Goal: Task Accomplishment & Management: Use online tool/utility

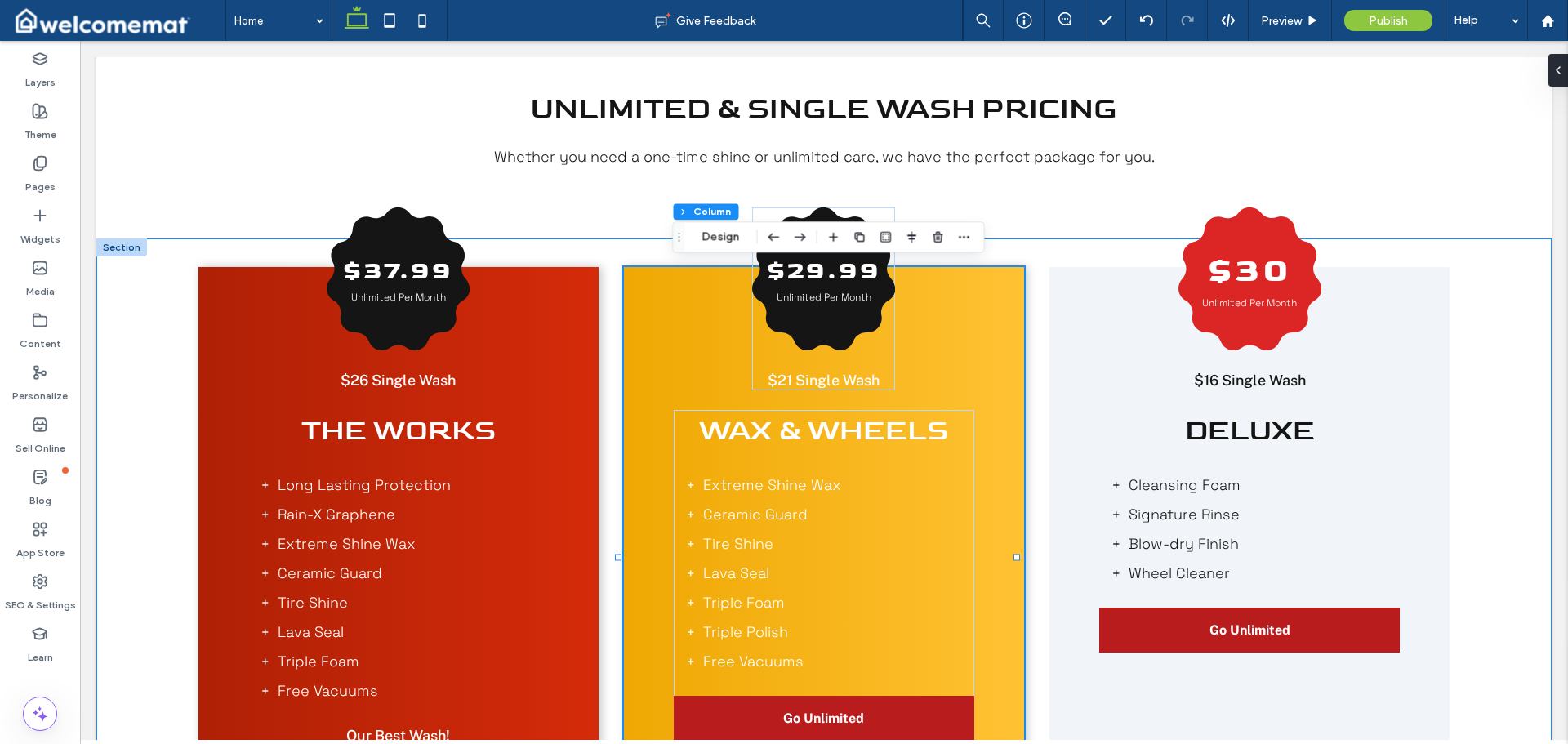
click at [1486, 356] on div "$37.99 Unlimited Per Month $26 Single Wash The Works Long Lasting Protection Ra…" at bounding box center [824, 572] width 1456 height 668
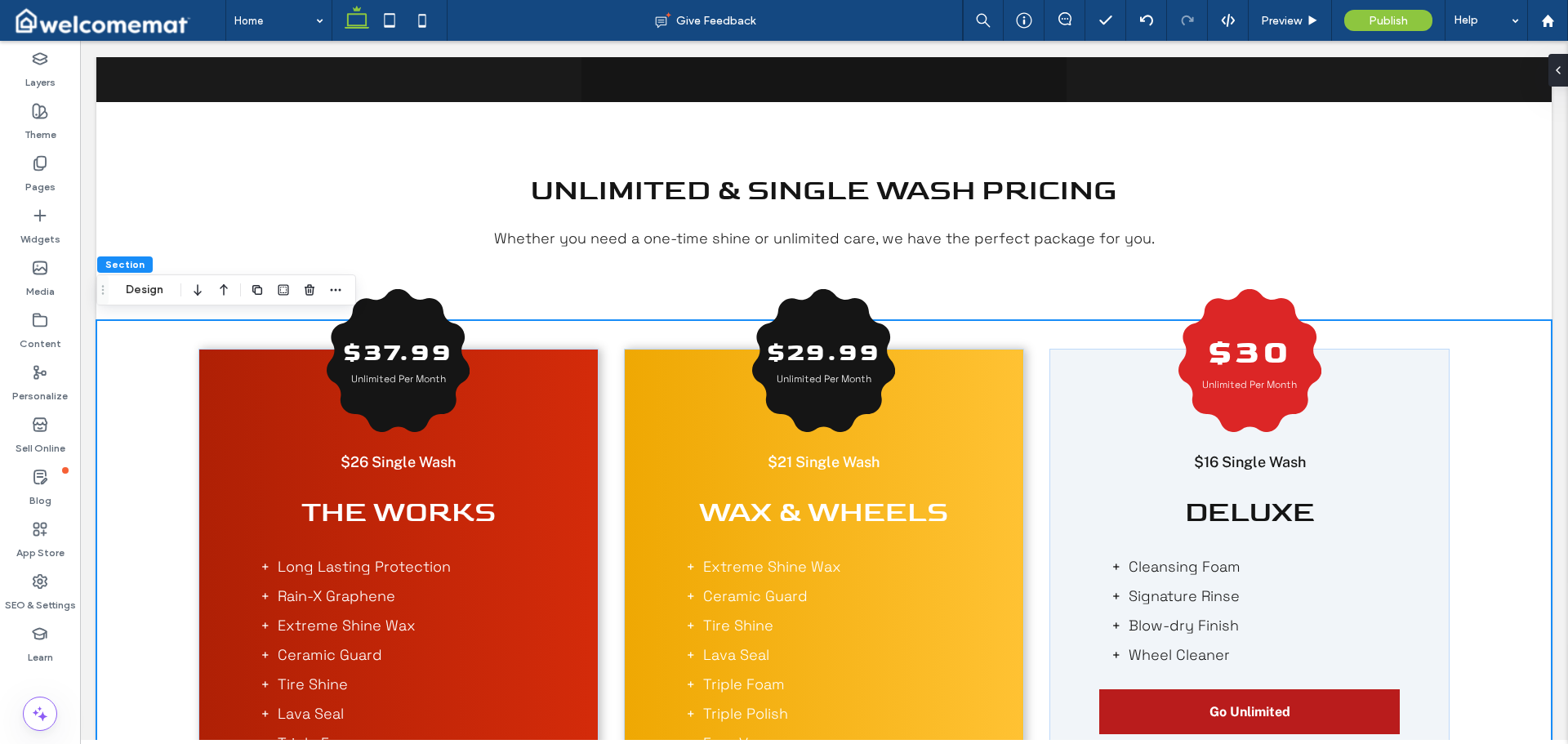
scroll to position [1368, 0]
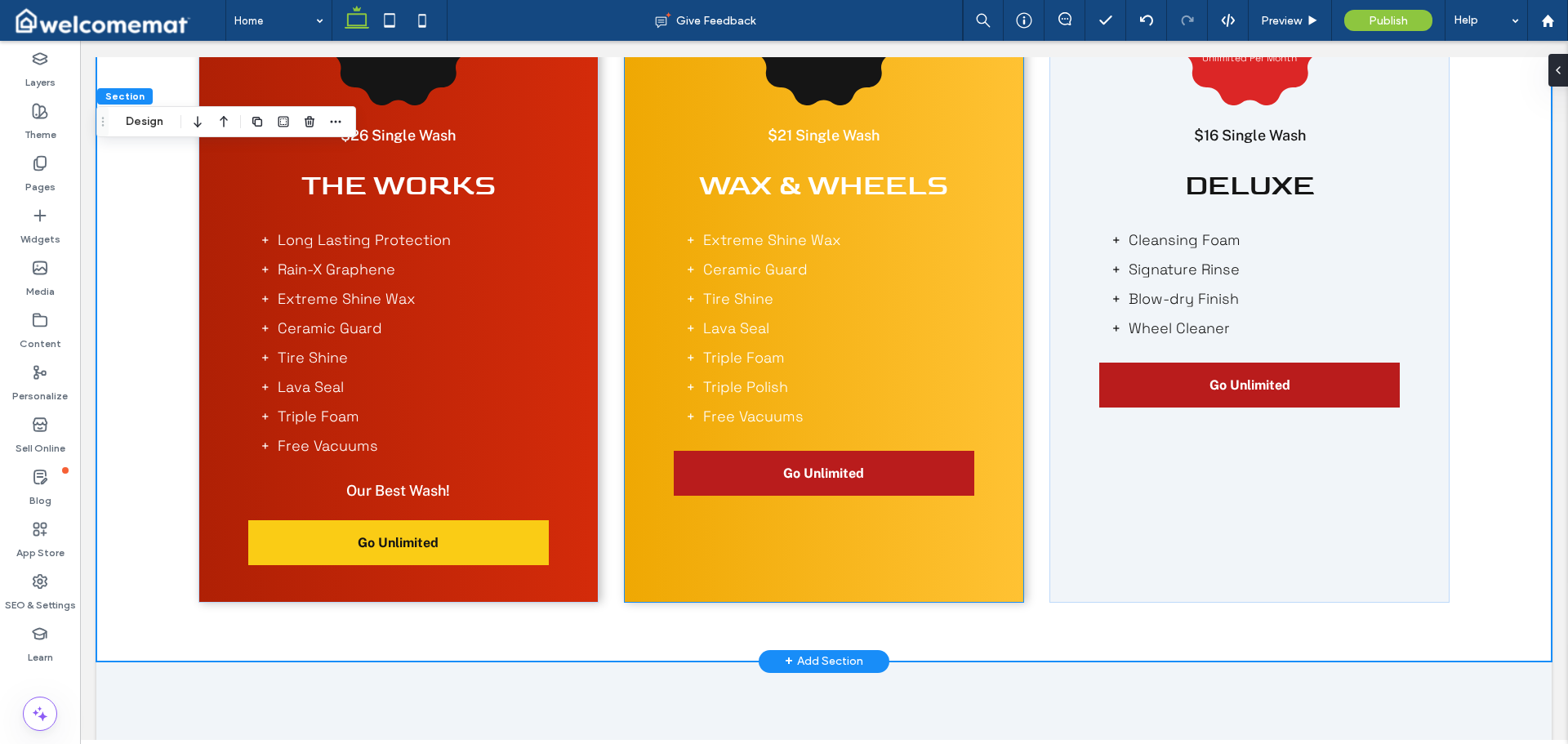
click at [1000, 283] on div "$29.99 Unlimited Per Month $21 Single Wash Wax & Wheels Extreme Shine Wax Ceram…" at bounding box center [825, 312] width 400 height 580
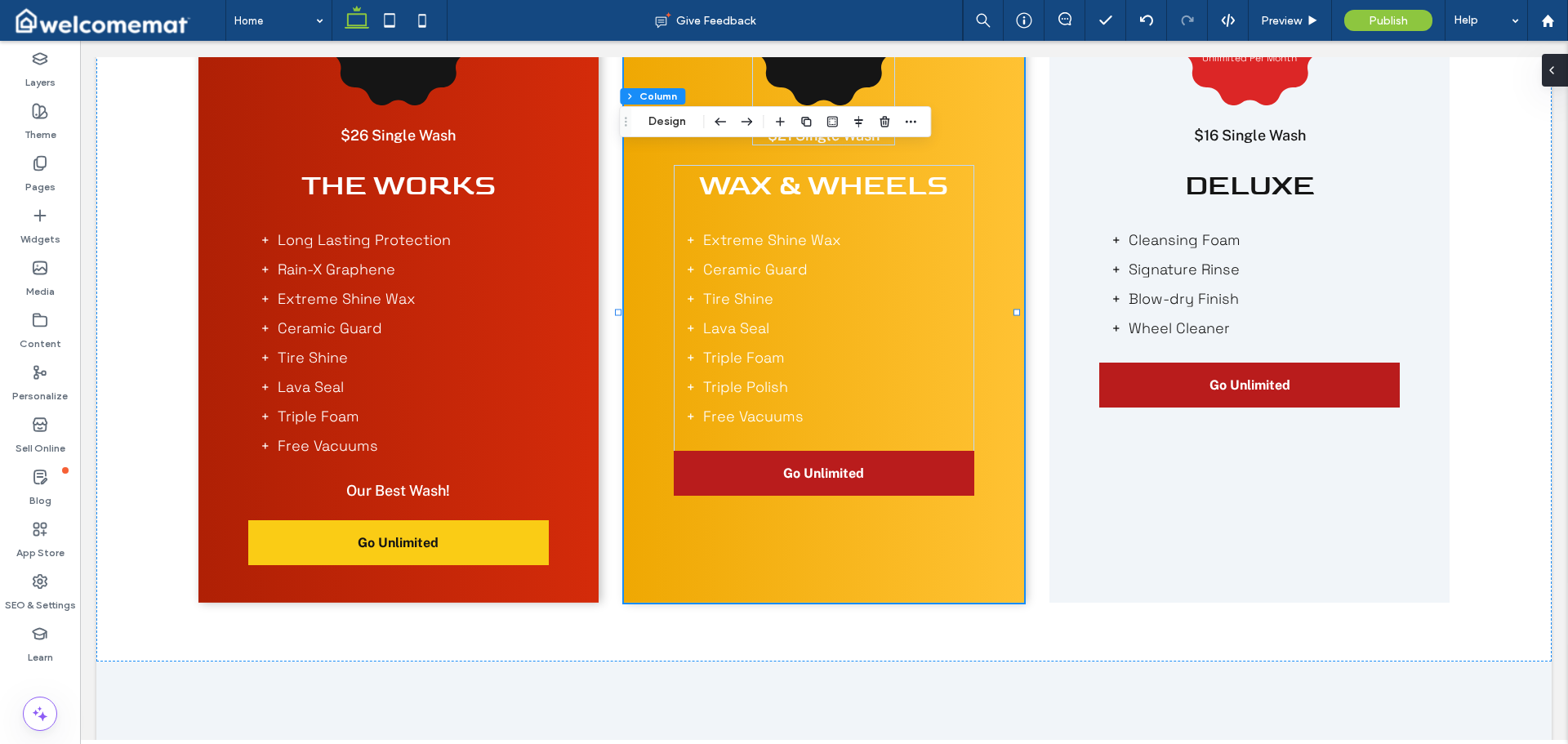
click at [1558, 69] on icon at bounding box center [1552, 70] width 13 height 13
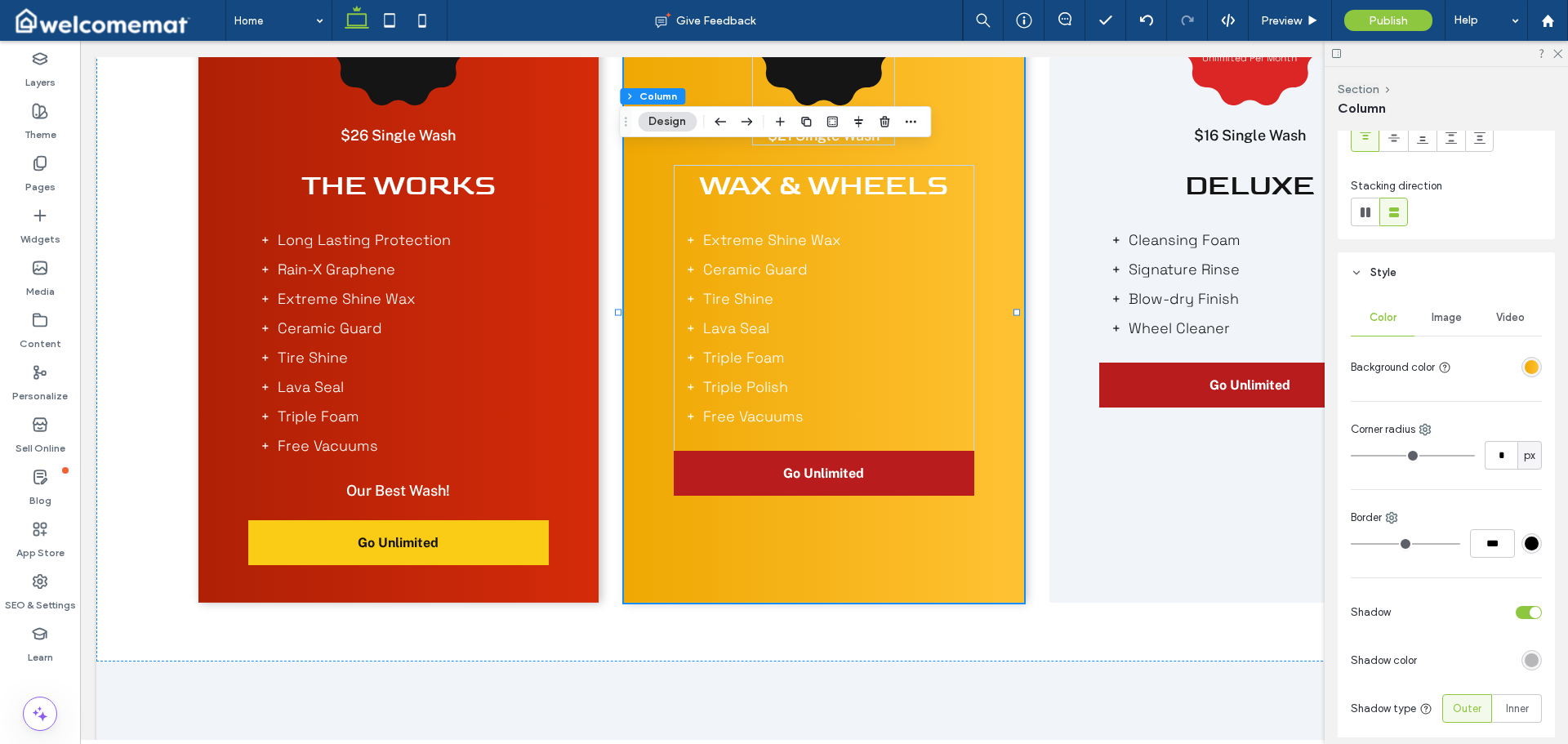
scroll to position [70, 0]
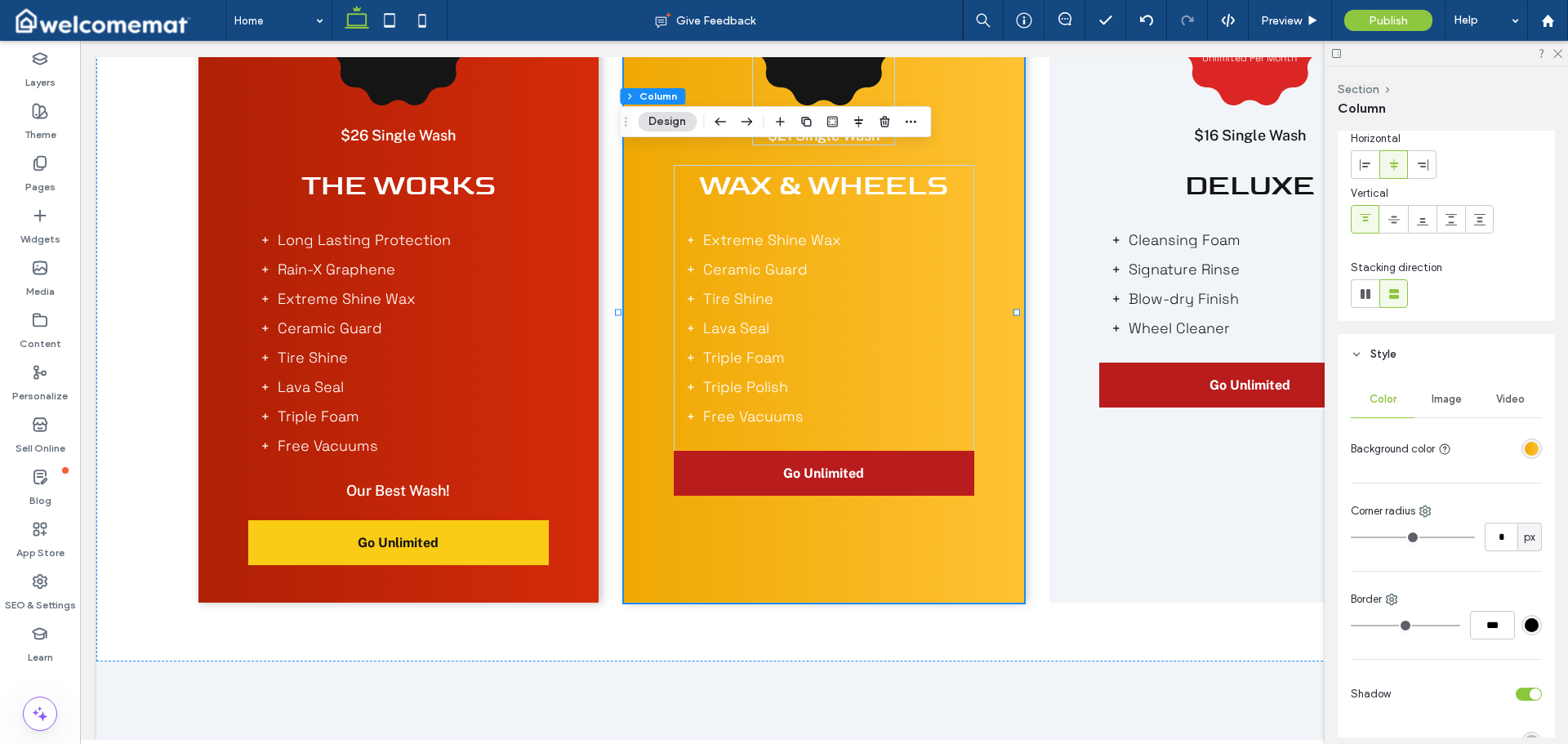
click at [1521, 452] on div "linear-gradient(90deg, rgba(239, 168, 3, 1) 0%, rgba(255, 194, 51, 1) 100%)" at bounding box center [1531, 449] width 20 height 20
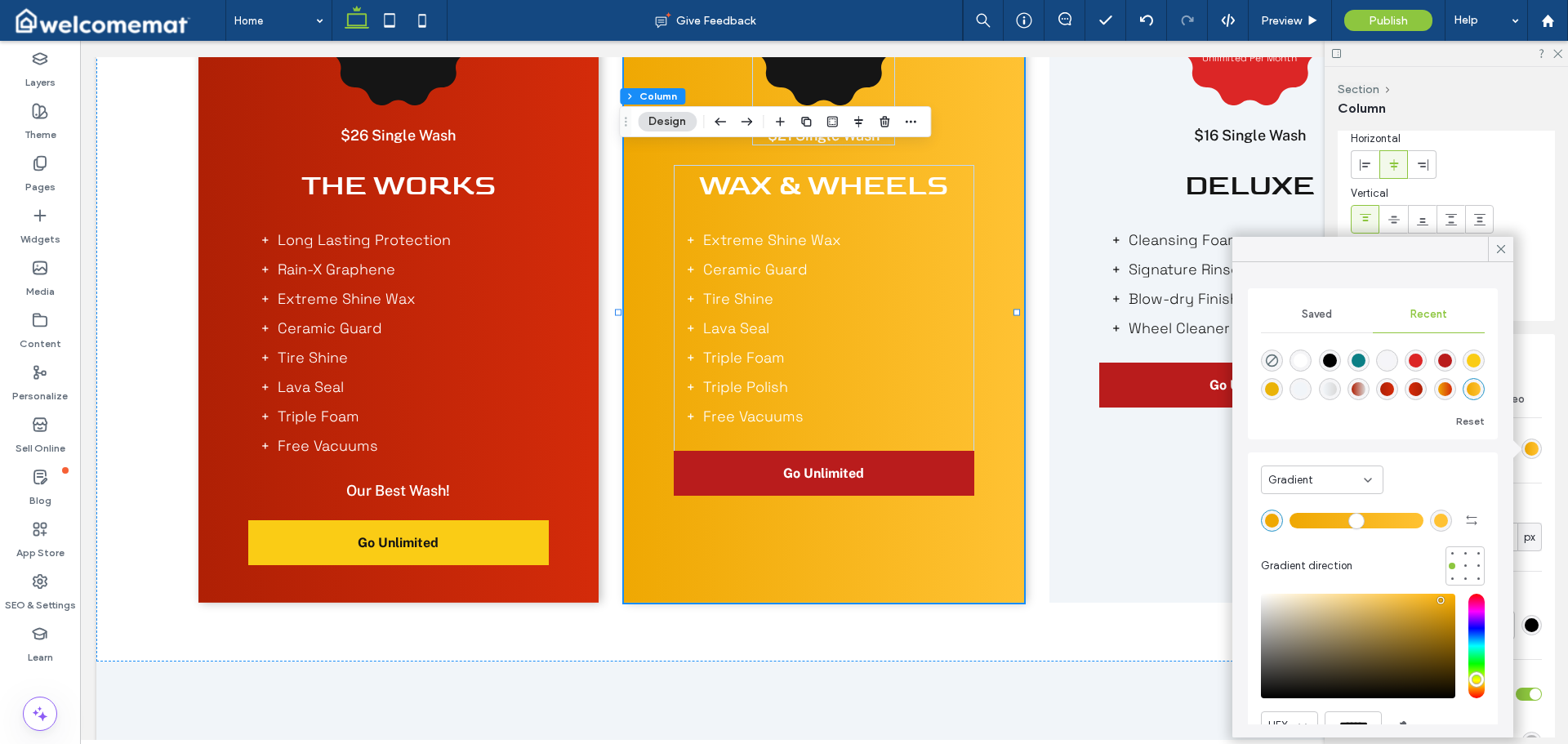
scroll to position [78, 0]
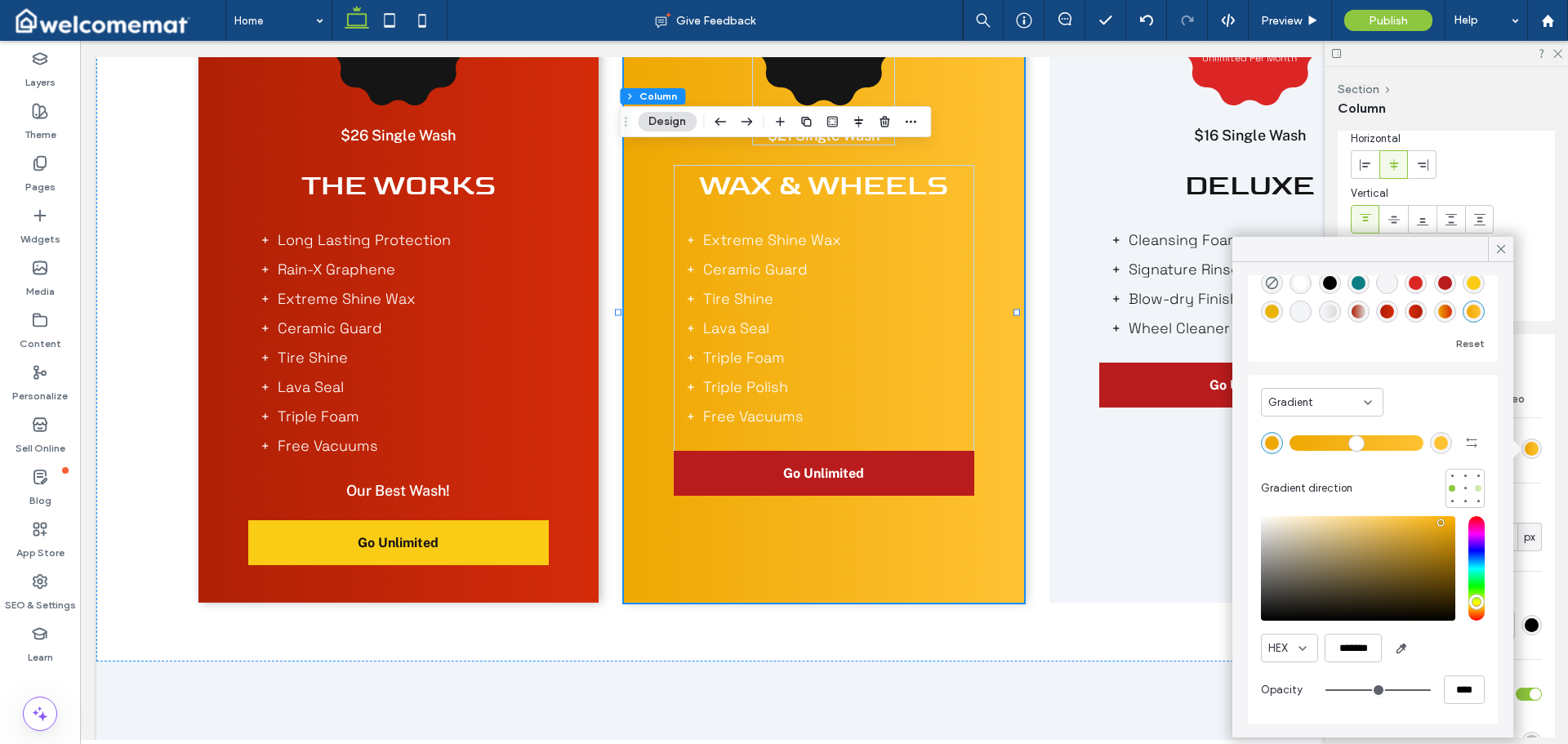
click at [1473, 493] on div at bounding box center [1478, 488] width 12 height 12
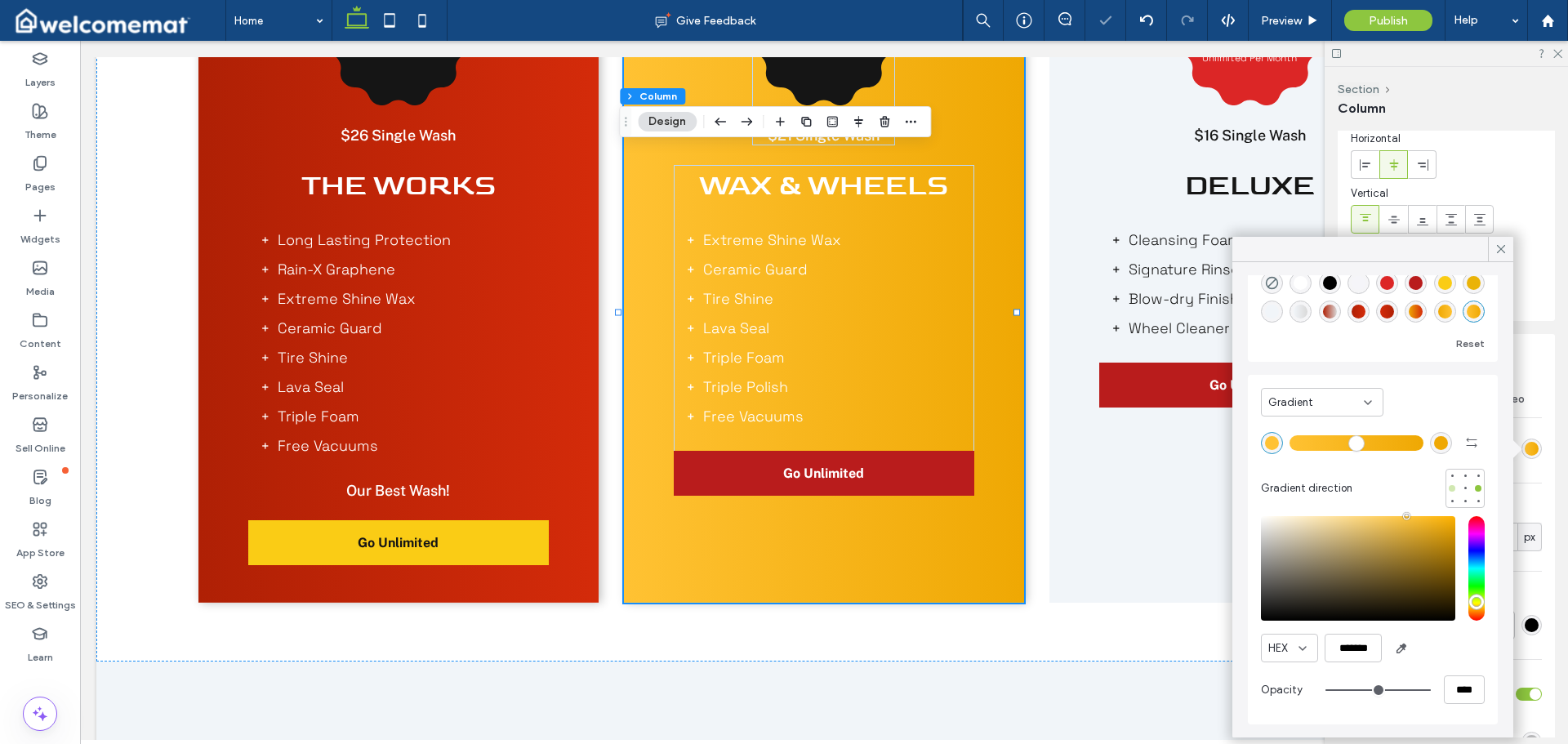
click at [1449, 485] on div at bounding box center [1452, 488] width 6 height 6
type input "*******"
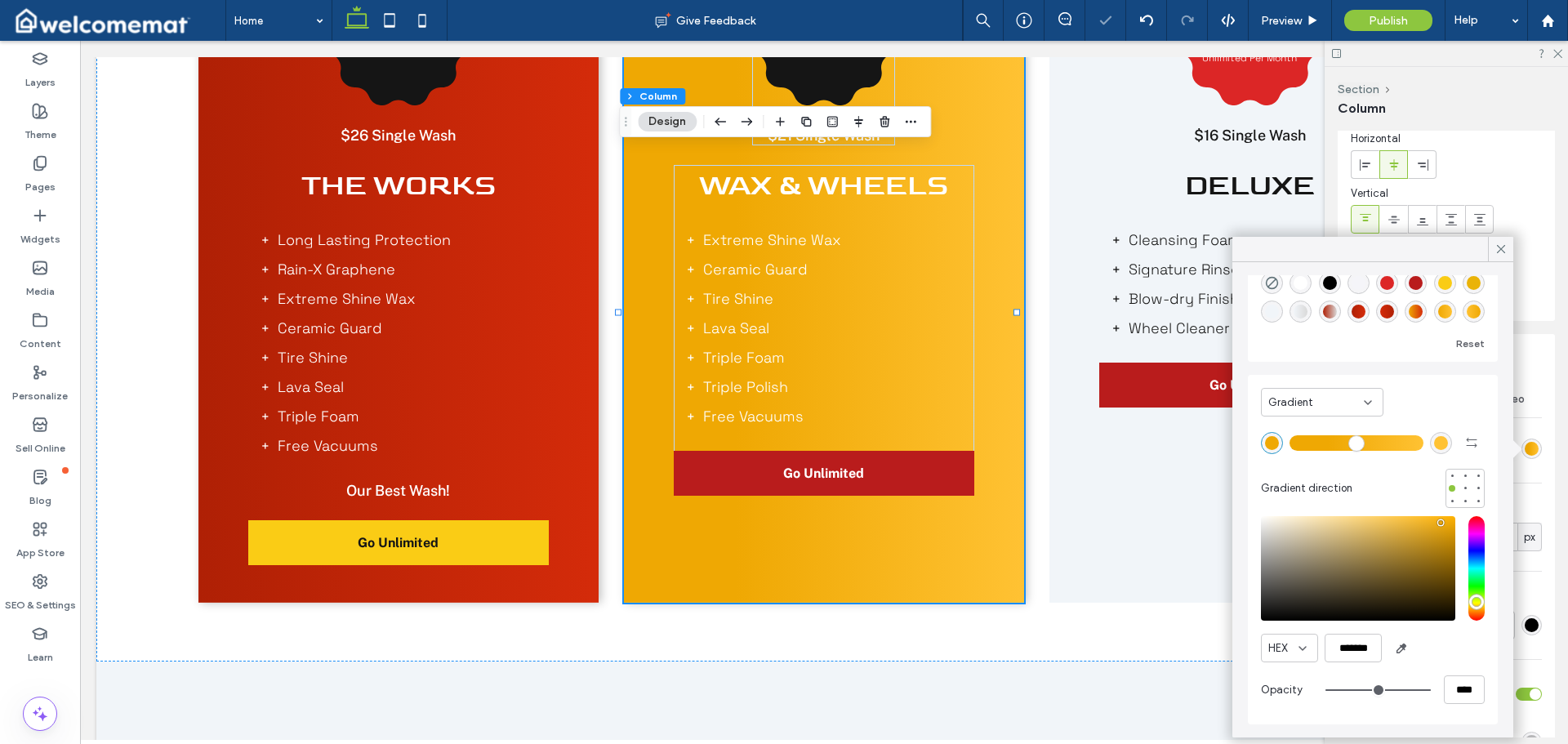
drag, startPoint x: 1301, startPoint y: 444, endPoint x: 1328, endPoint y: 443, distance: 27.0
click at [1328, 443] on input "range" at bounding box center [1357, 442] width 134 height 2
drag, startPoint x: 1328, startPoint y: 443, endPoint x: 1352, endPoint y: 443, distance: 24.0
click at [1352, 443] on input "range" at bounding box center [1357, 442] width 134 height 2
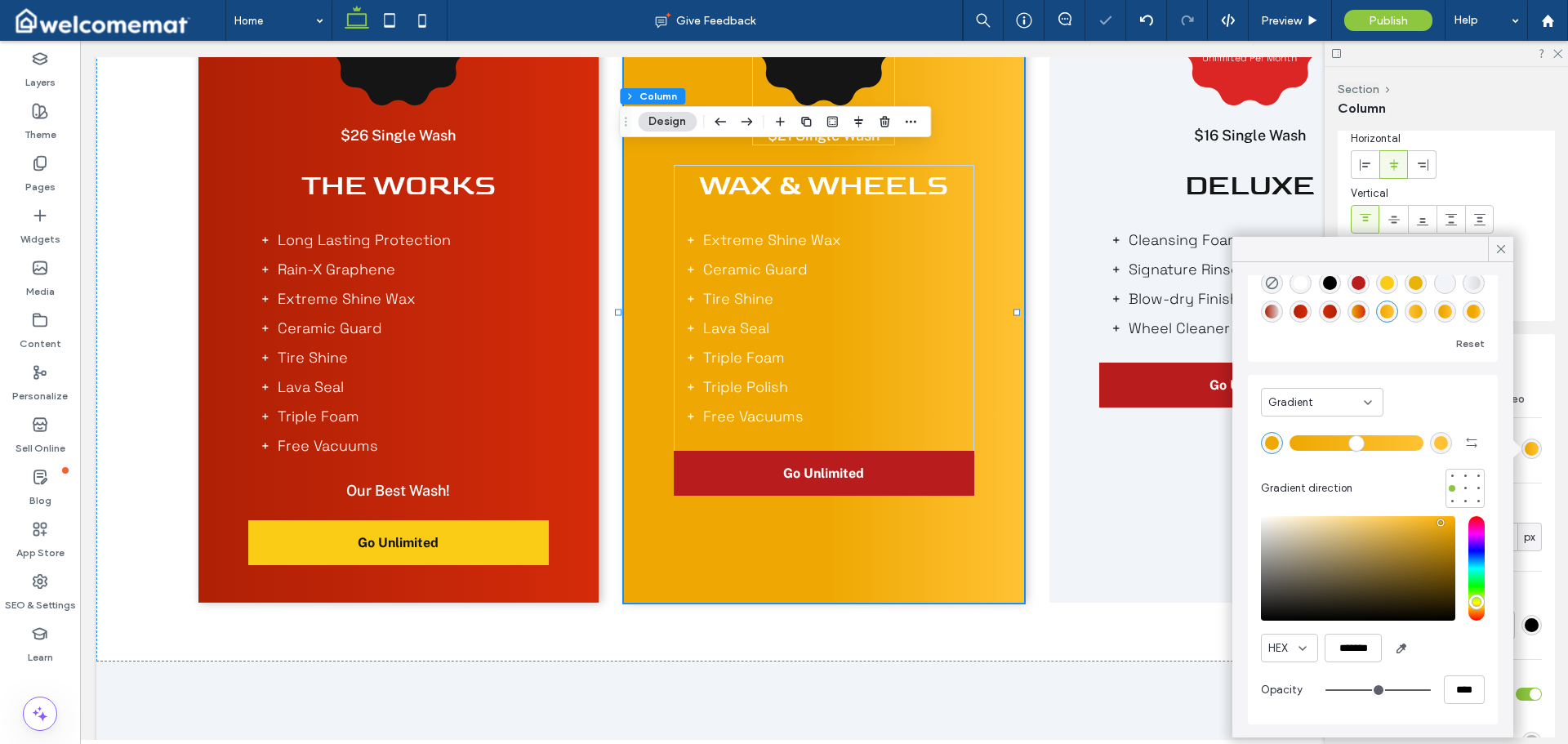
drag, startPoint x: 1352, startPoint y: 443, endPoint x: 1291, endPoint y: 442, distance: 61.0
click at [1291, 442] on input "range" at bounding box center [1357, 442] width 134 height 2
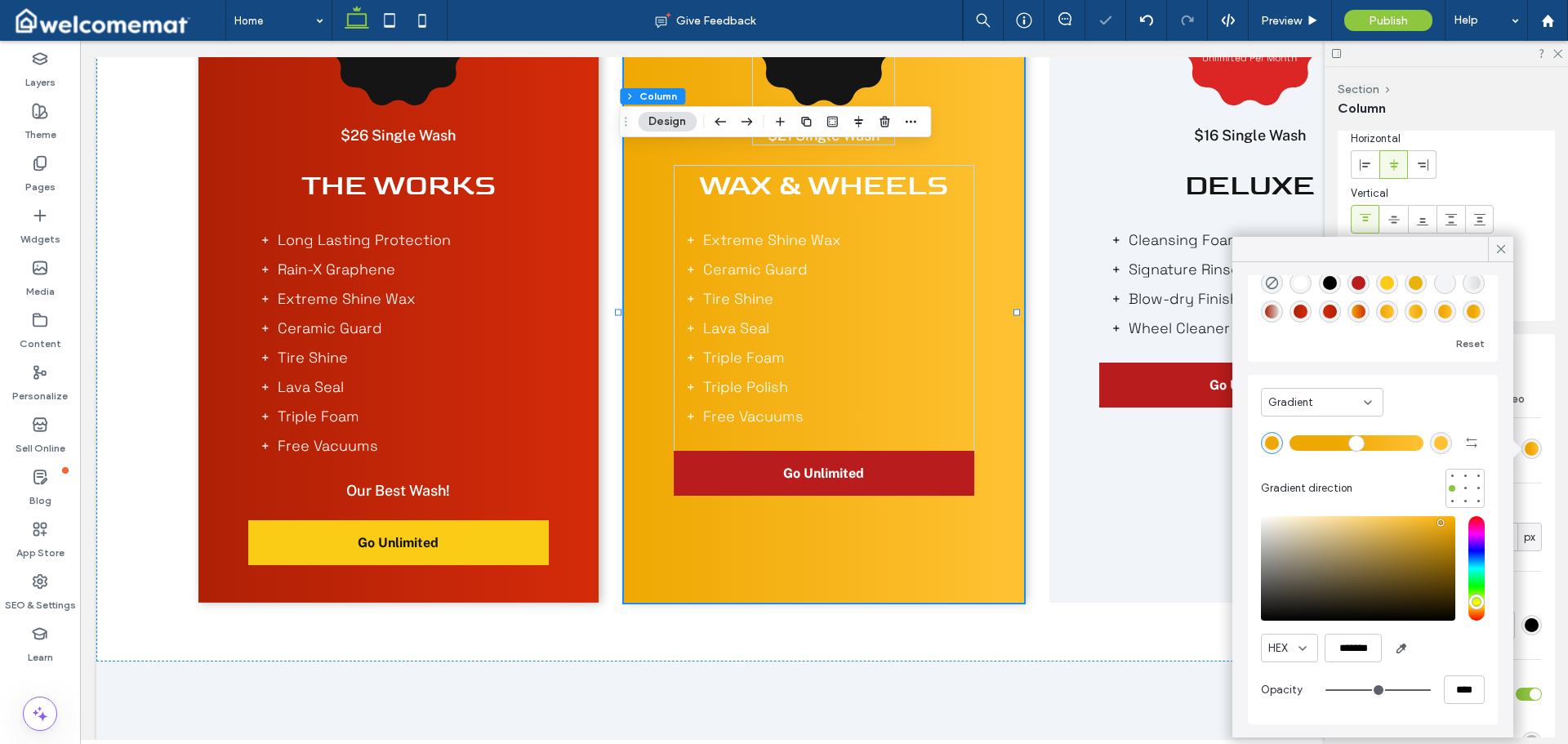
drag, startPoint x: 1310, startPoint y: 443, endPoint x: 1338, endPoint y: 446, distance: 28.2
click at [1338, 443] on input "range" at bounding box center [1357, 442] width 134 height 2
drag, startPoint x: 1338, startPoint y: 446, endPoint x: 1268, endPoint y: 450, distance: 70.1
type input "*"
click at [1290, 443] on input "range" at bounding box center [1357, 442] width 134 height 2
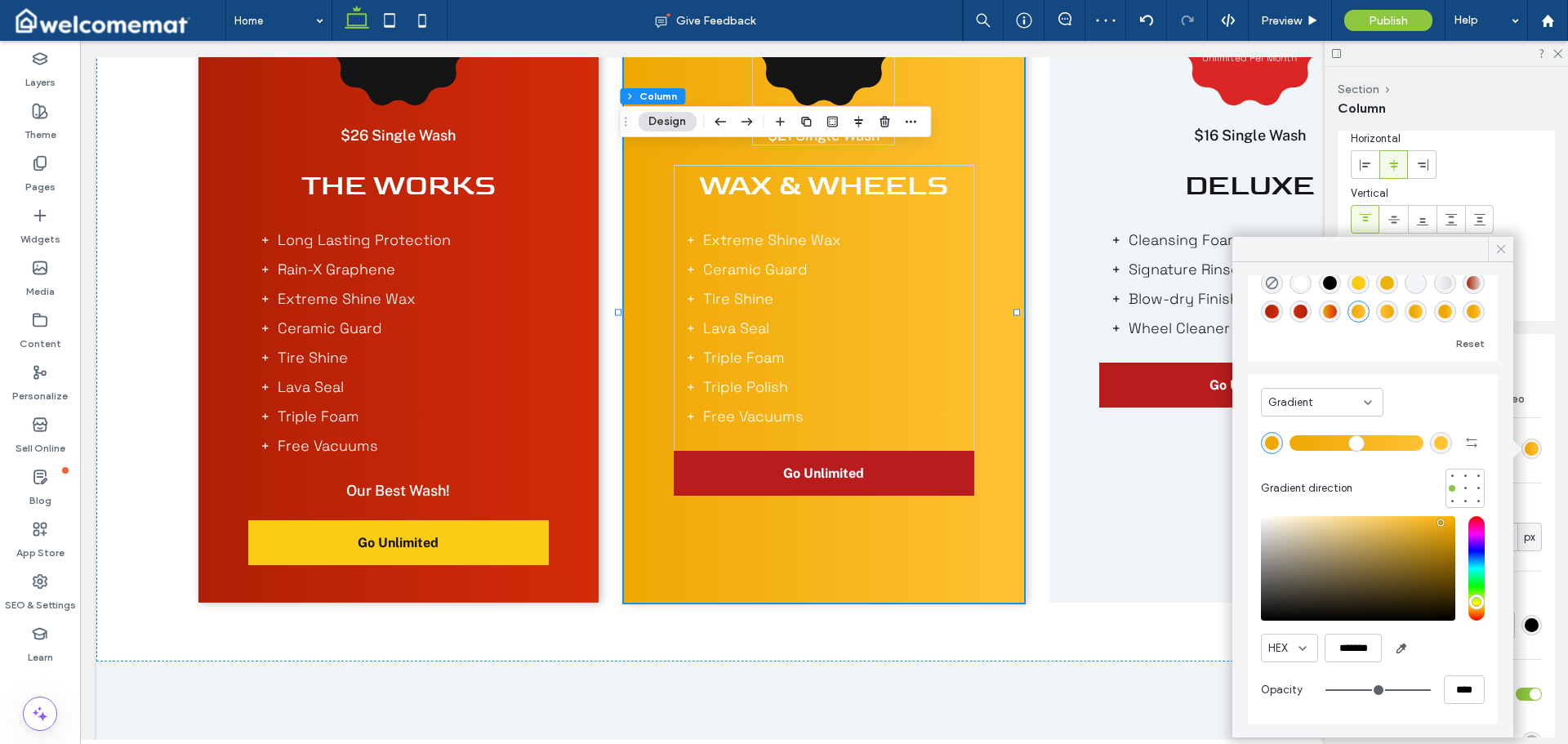
click at [1501, 245] on icon at bounding box center [1501, 249] width 15 height 15
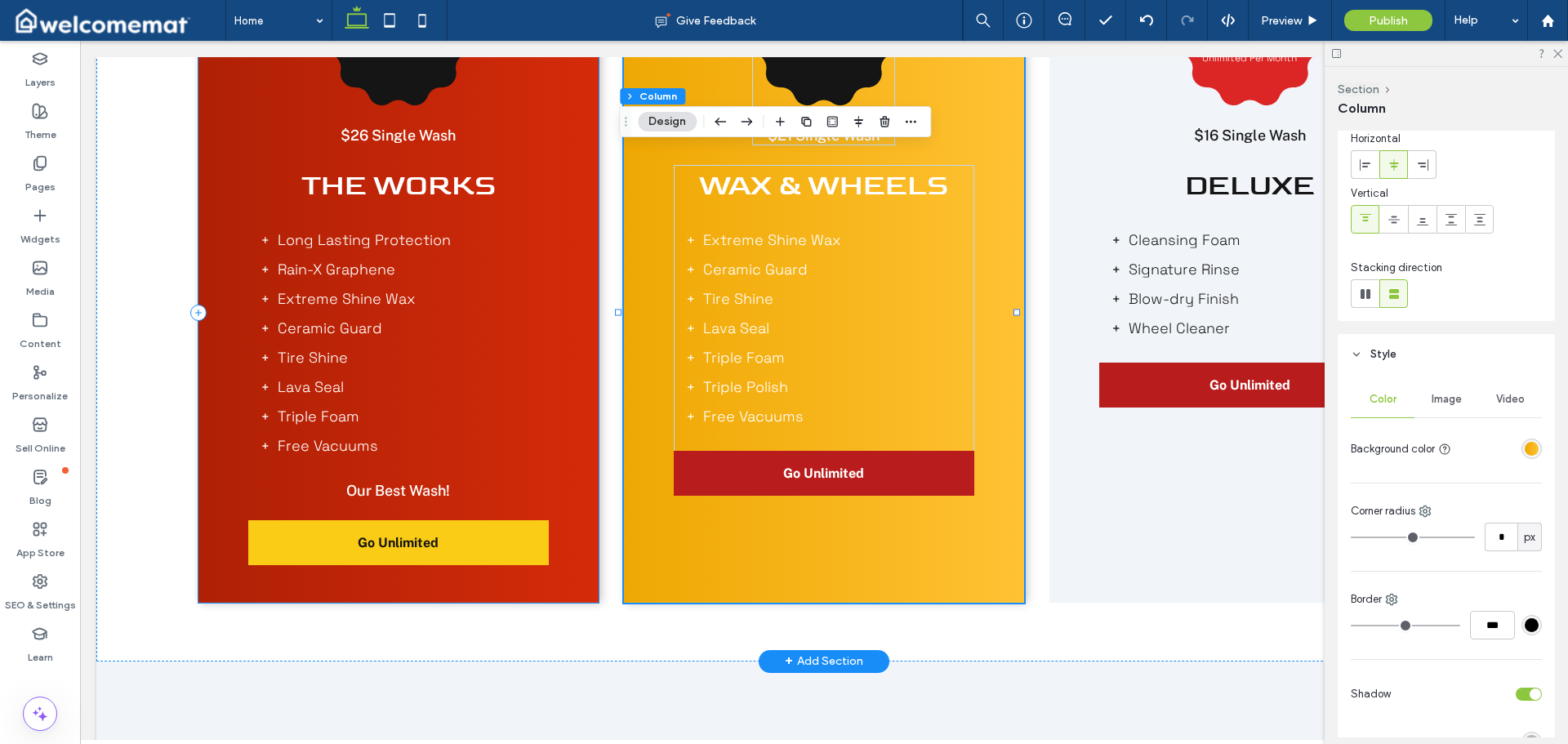
click at [561, 319] on div "$37.99 Unlimited Per Month $26 Single Wash The Works Long Lasting Protection Ra…" at bounding box center [399, 312] width 400 height 580
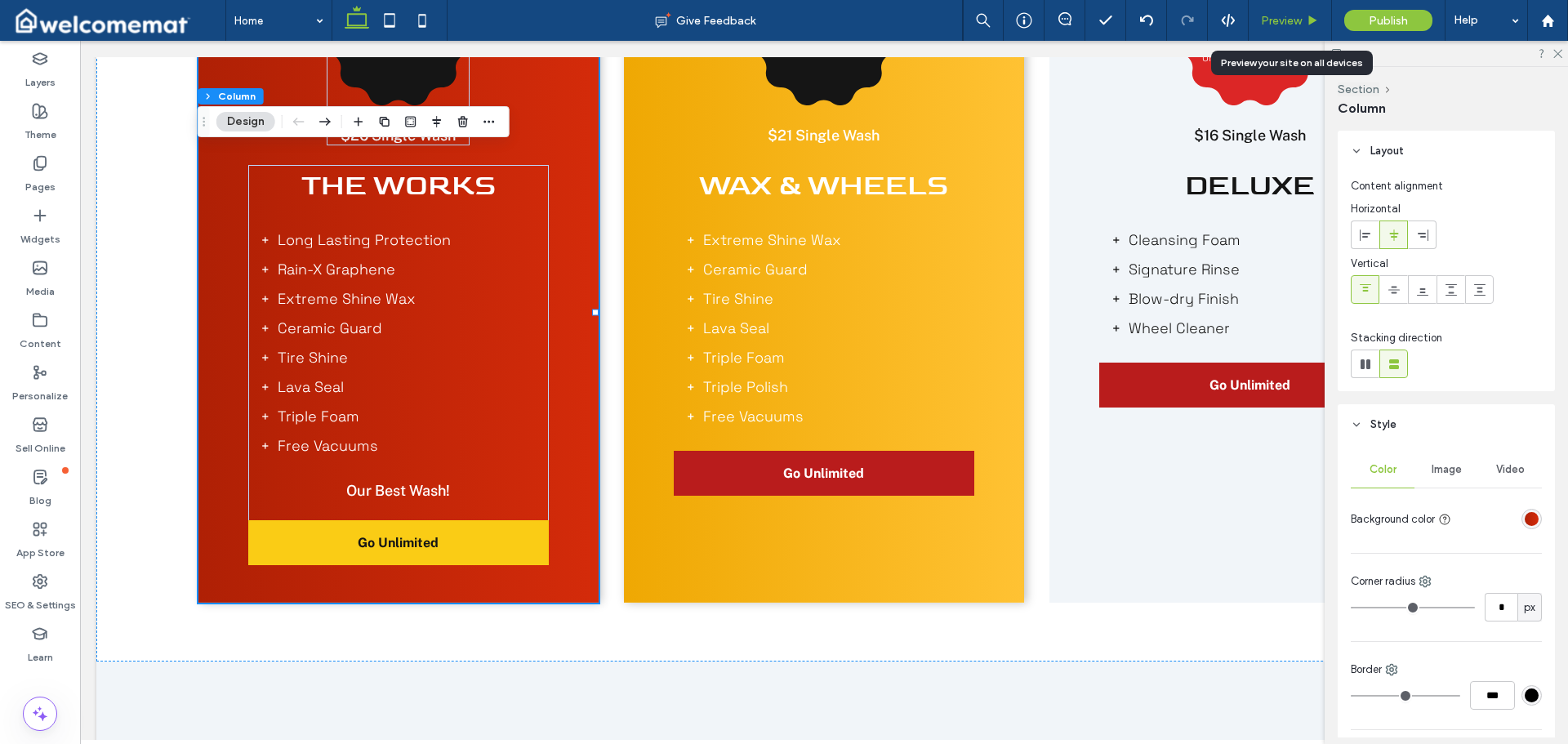
click at [1315, 23] on icon at bounding box center [1312, 20] width 12 height 12
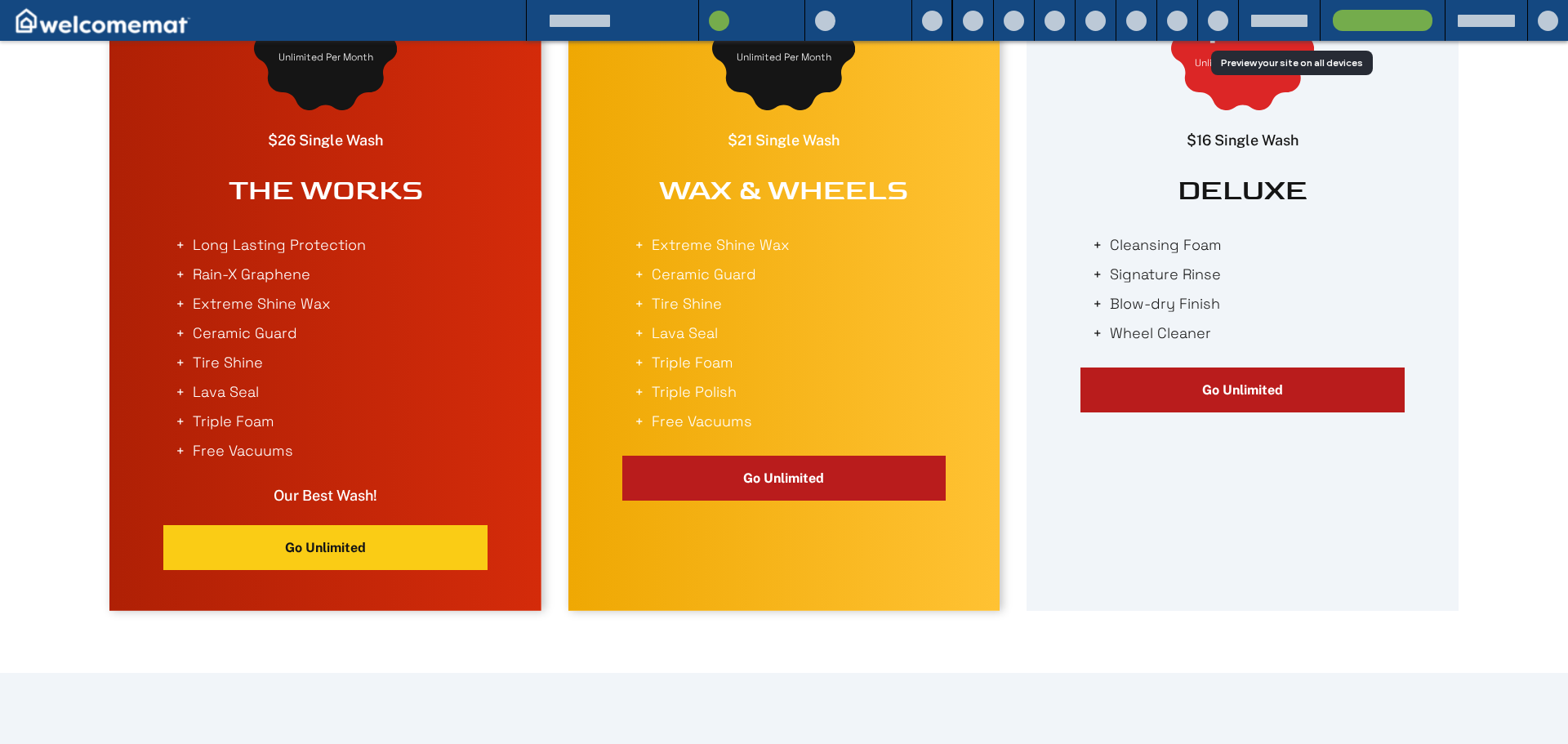
scroll to position [1376, 0]
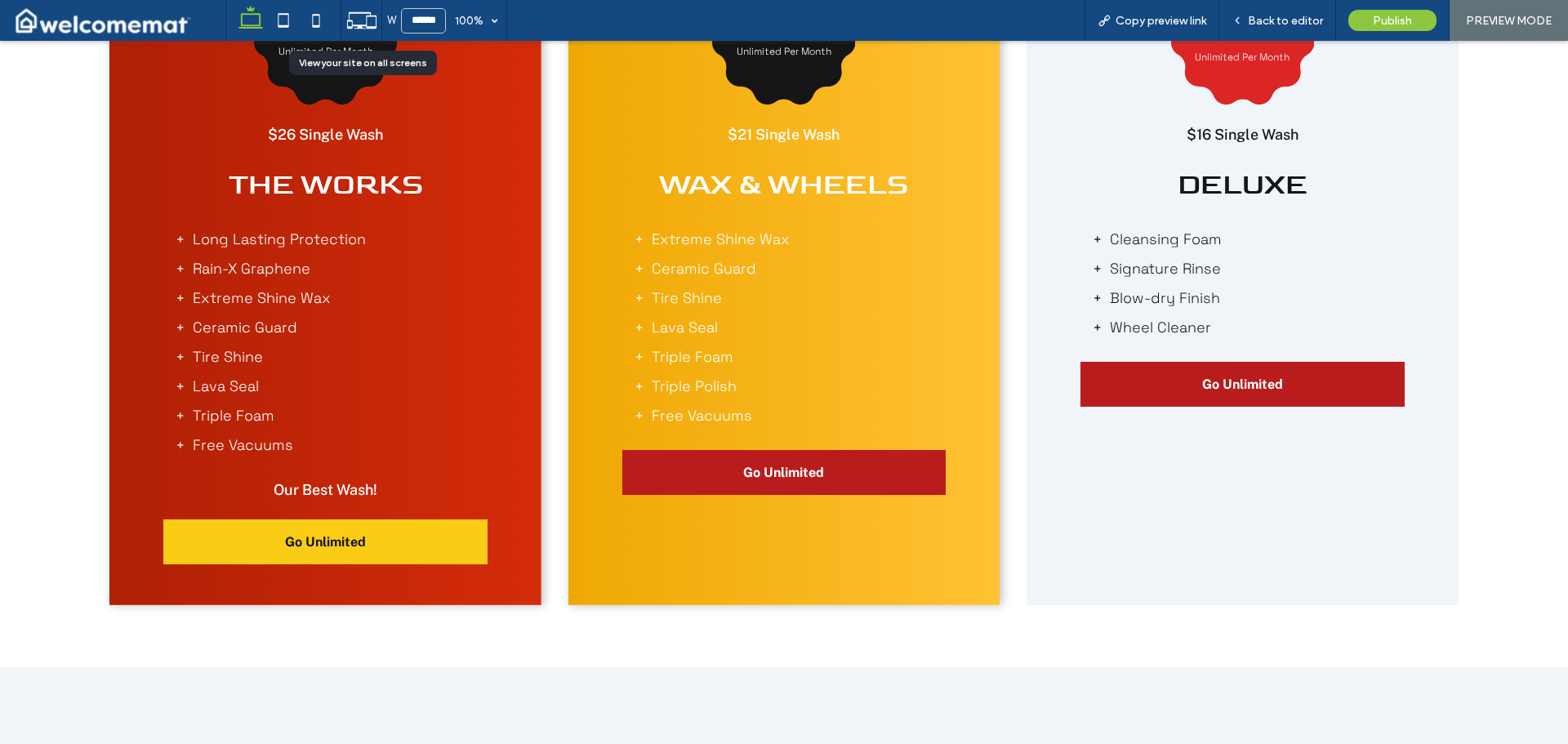
click at [361, 19] on icon at bounding box center [362, 20] width 31 height 31
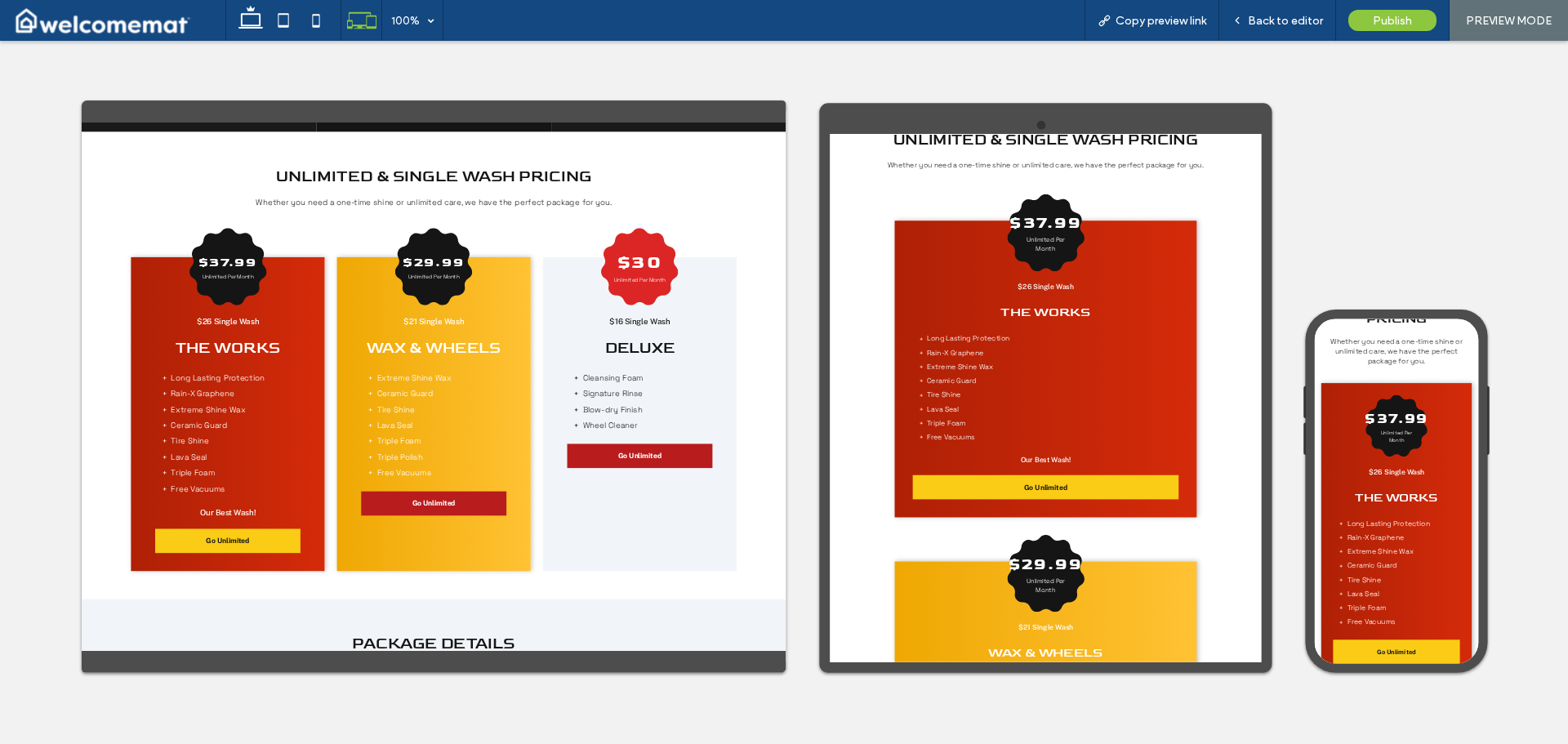
scroll to position [1061, 0]
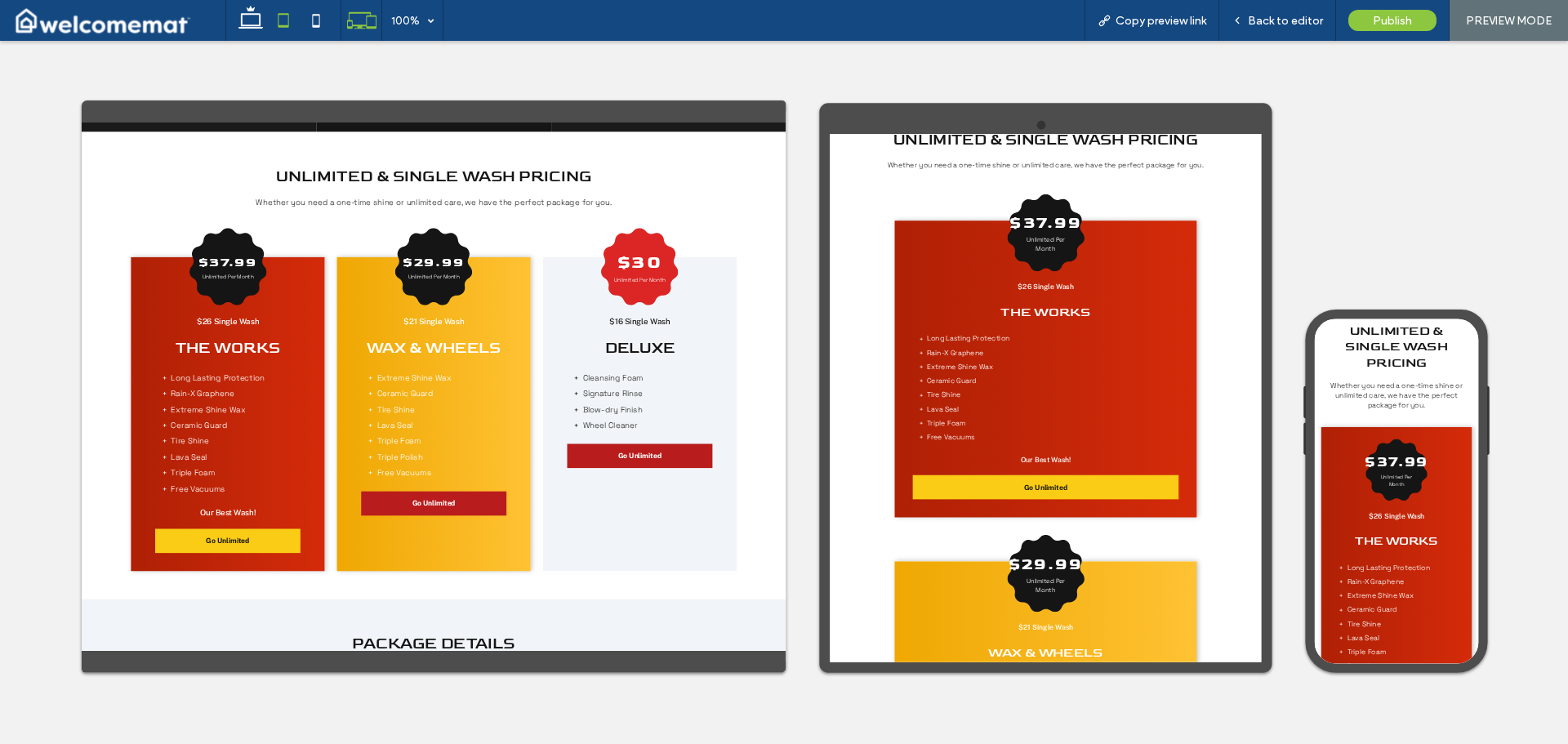
click at [284, 16] on icon at bounding box center [283, 20] width 33 height 33
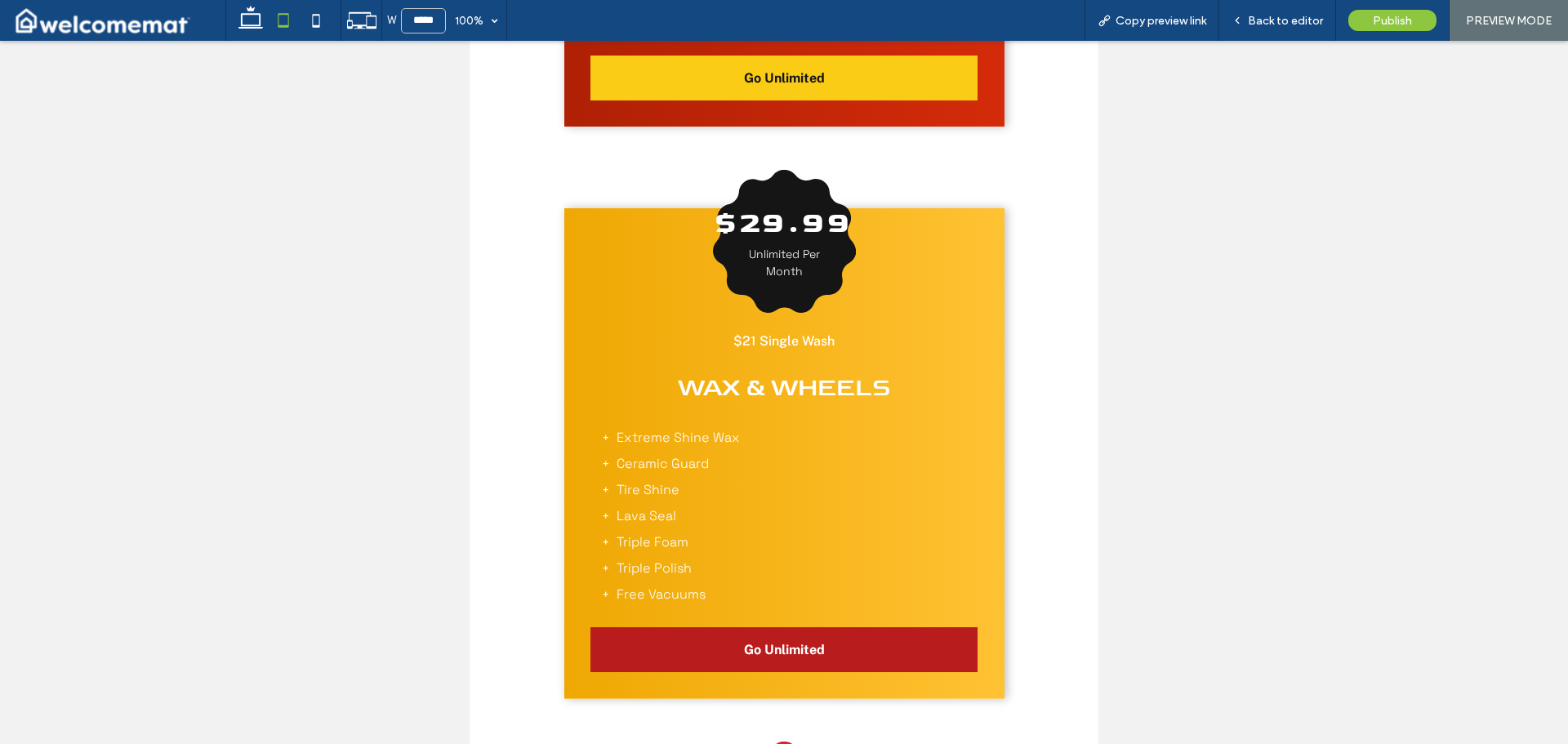
scroll to position [1310, 0]
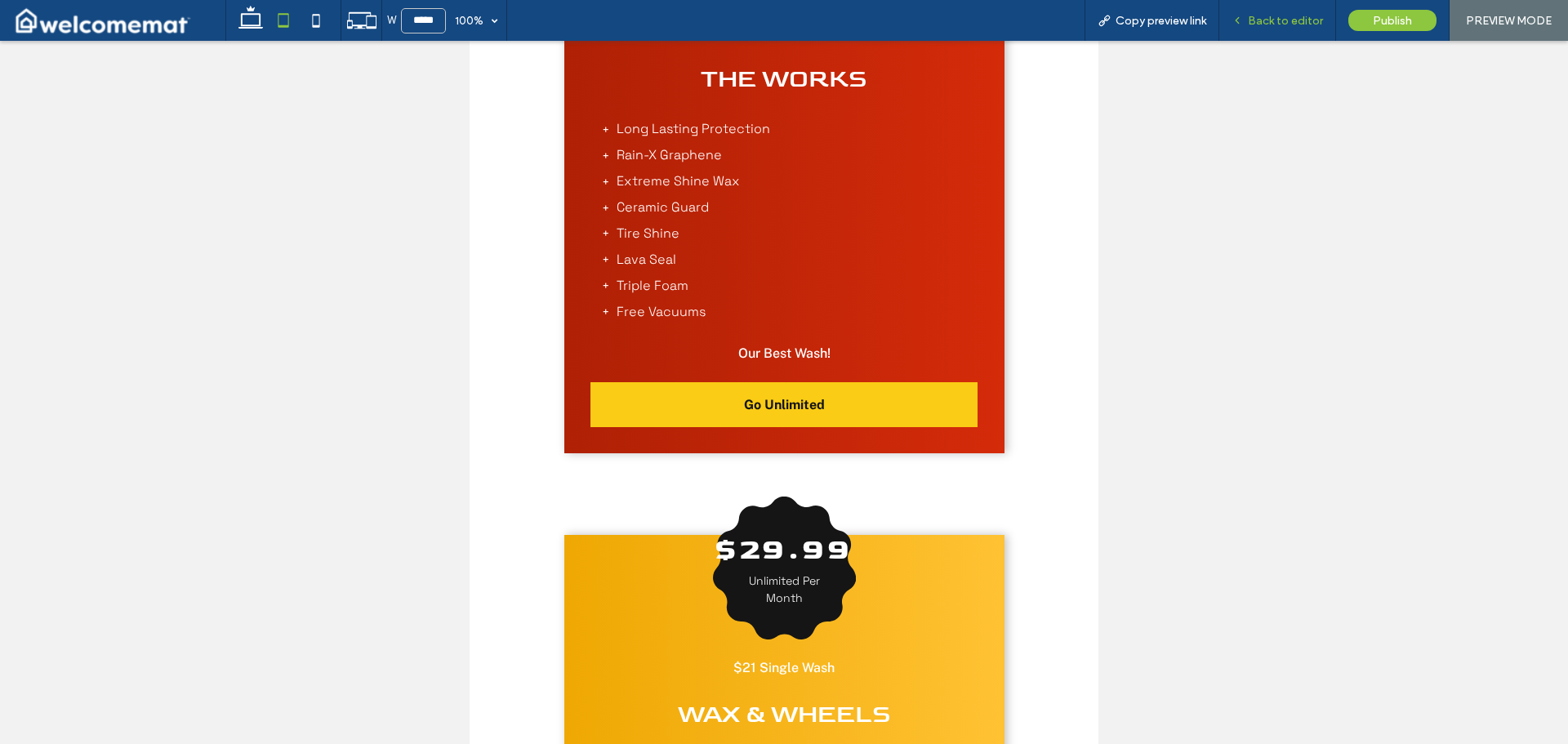
click at [1279, 28] on div "Back to editor" at bounding box center [1278, 20] width 117 height 41
click at [1286, 14] on span "Back to editor" at bounding box center [1285, 20] width 75 height 14
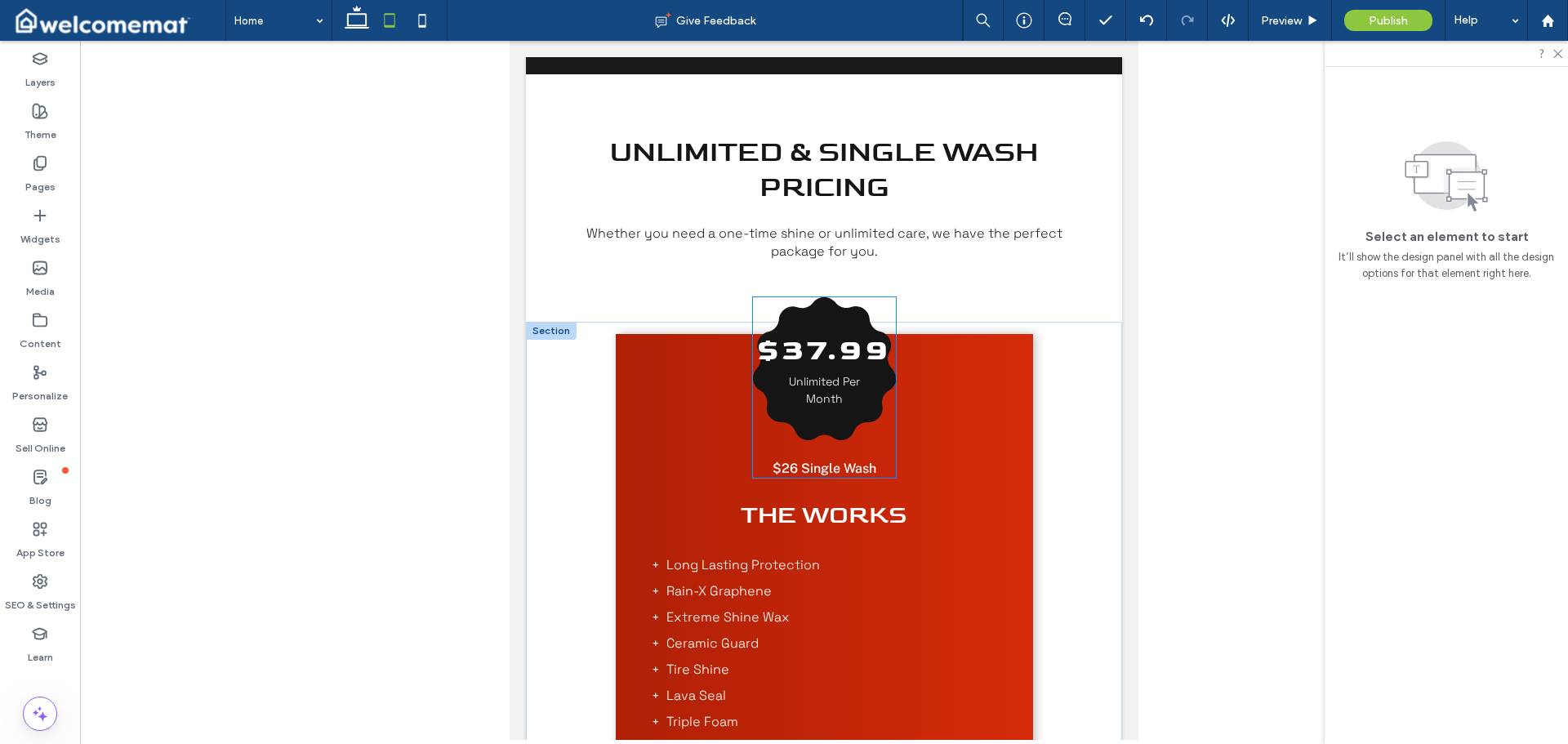
scroll to position [1048, 0]
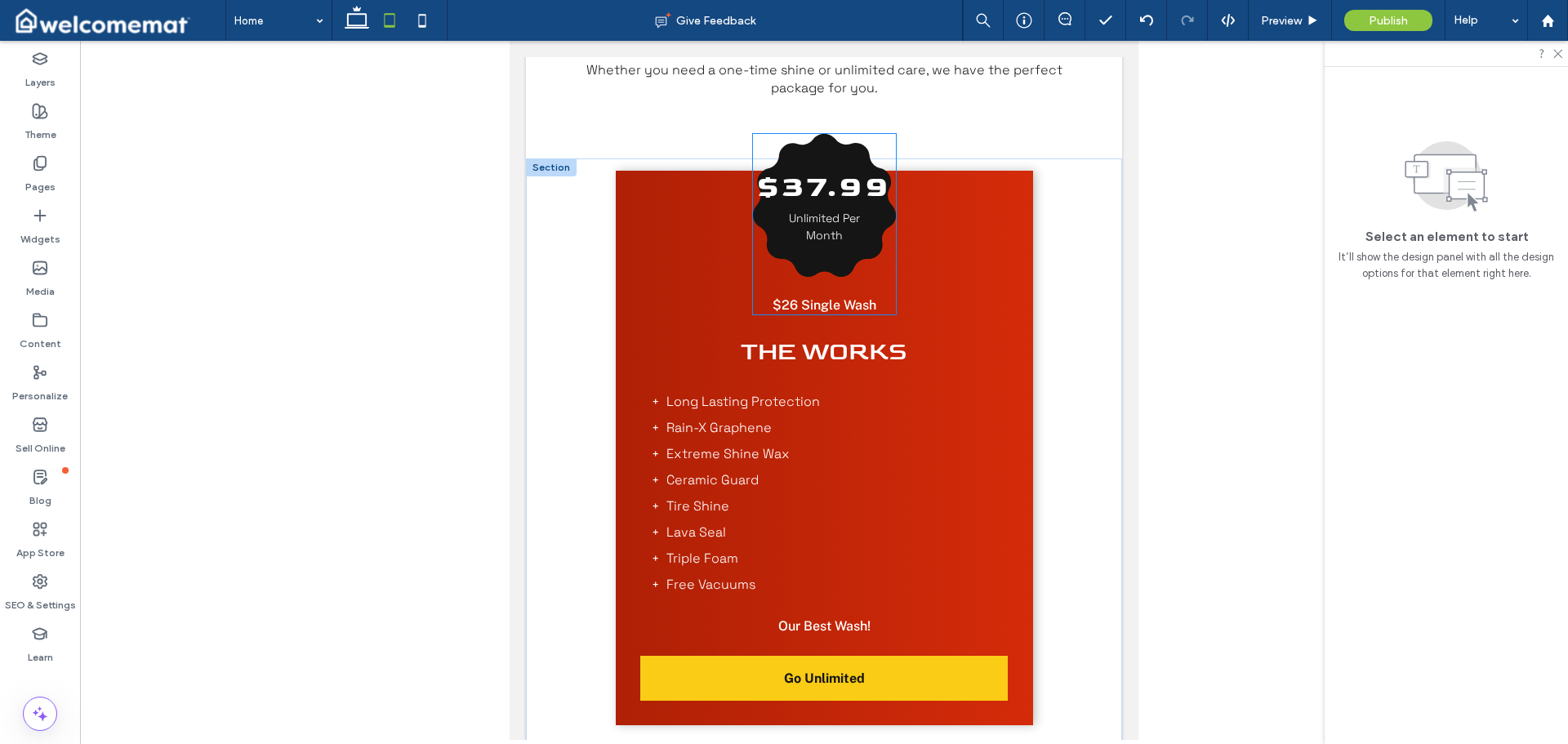
click at [822, 210] on h3 "$37.99" at bounding box center [824, 187] width 134 height 44
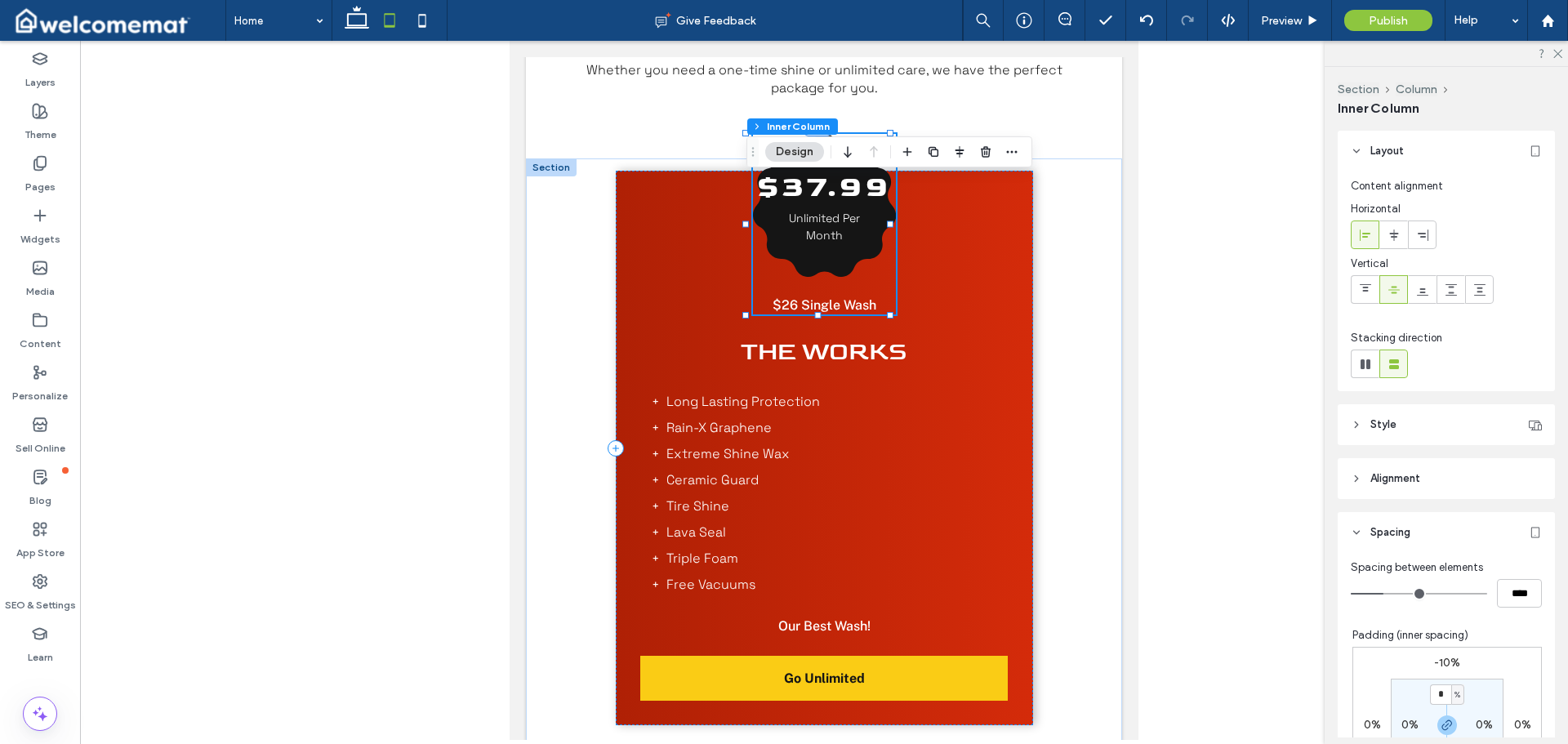
click at [819, 210] on h3 "$37.99" at bounding box center [824, 187] width 134 height 44
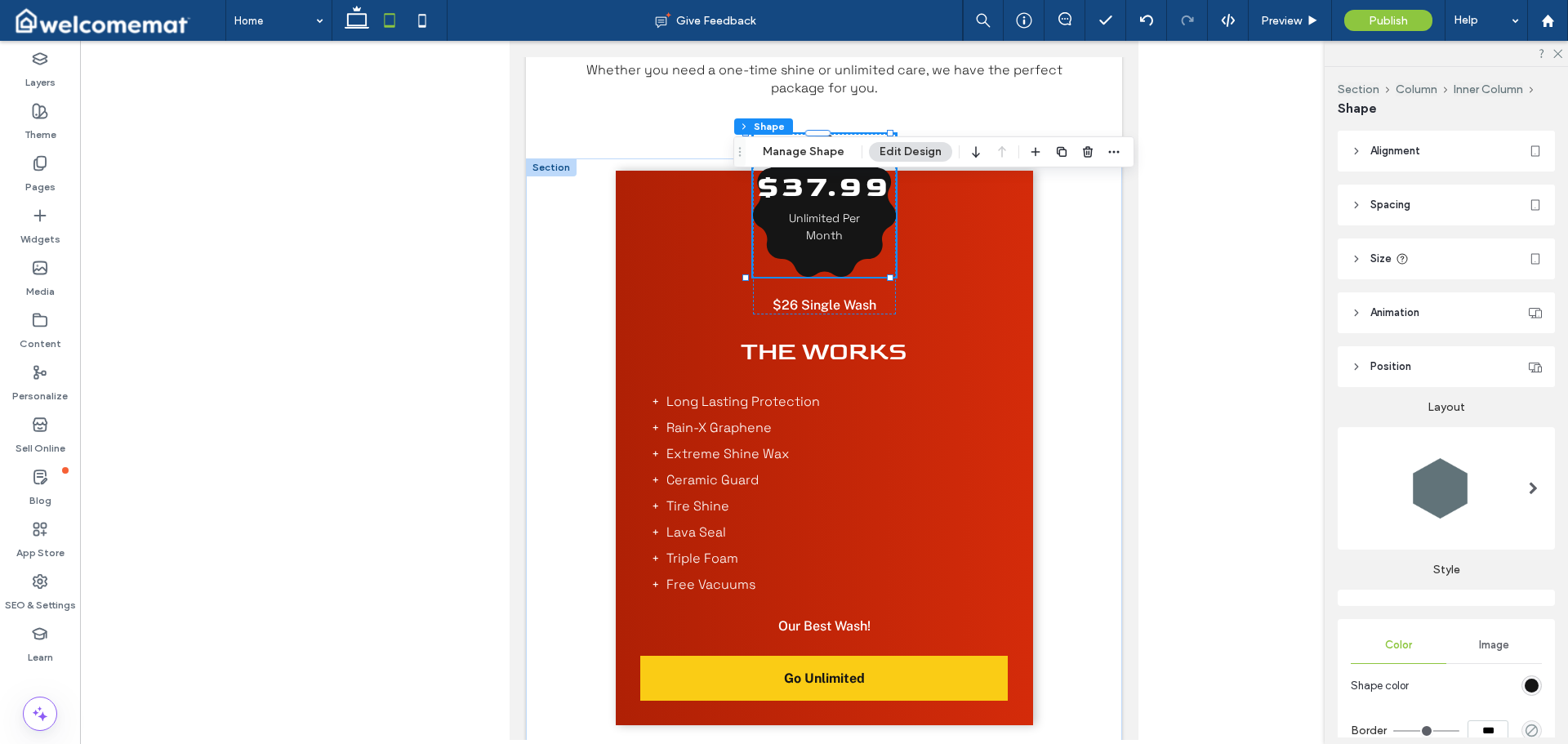
scroll to position [177, 0]
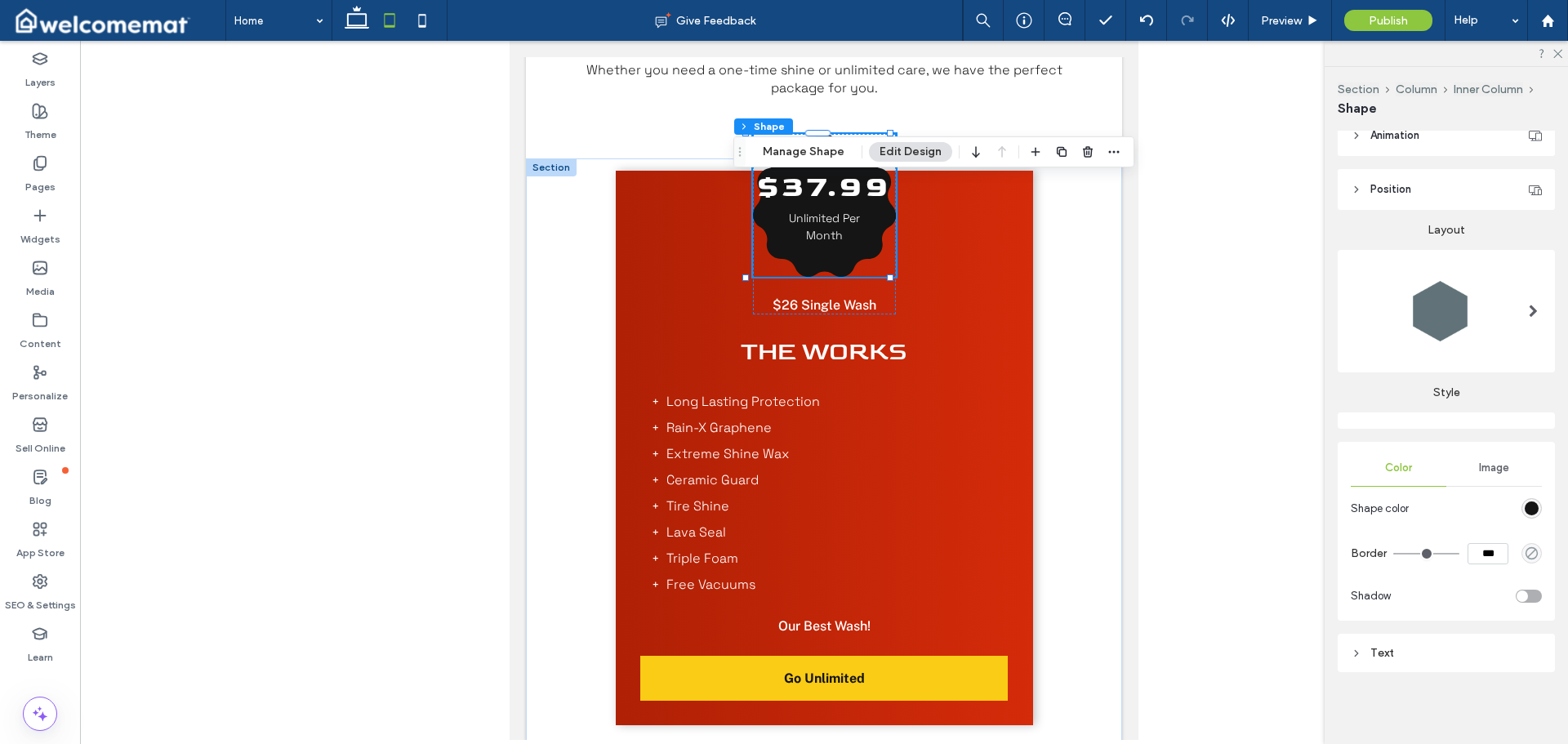
click at [1406, 647] on div "Text" at bounding box center [1446, 653] width 191 height 14
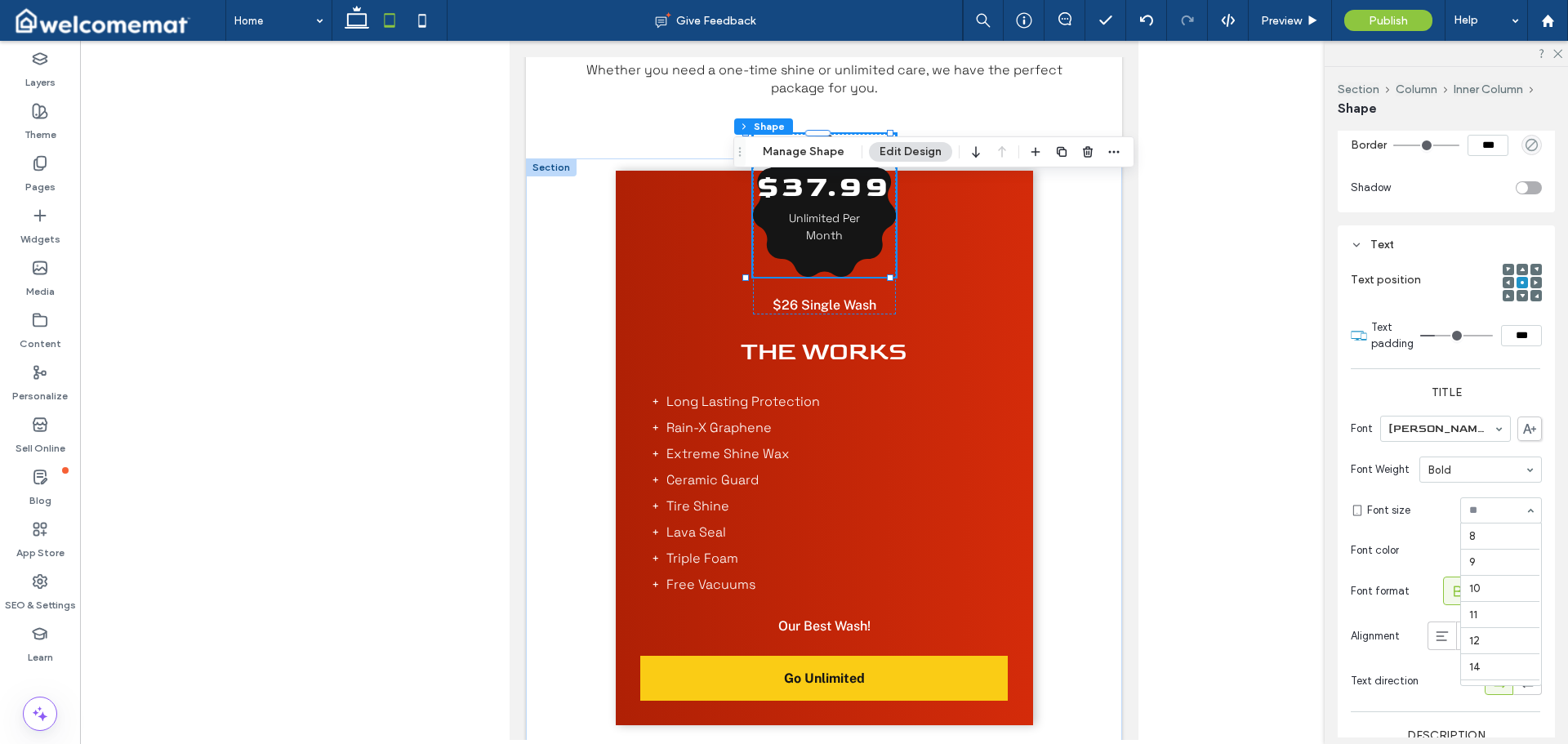
scroll to position [256, 0]
click at [1477, 505] on input at bounding box center [1497, 510] width 56 height 12
click at [1498, 513] on input at bounding box center [1497, 510] width 56 height 12
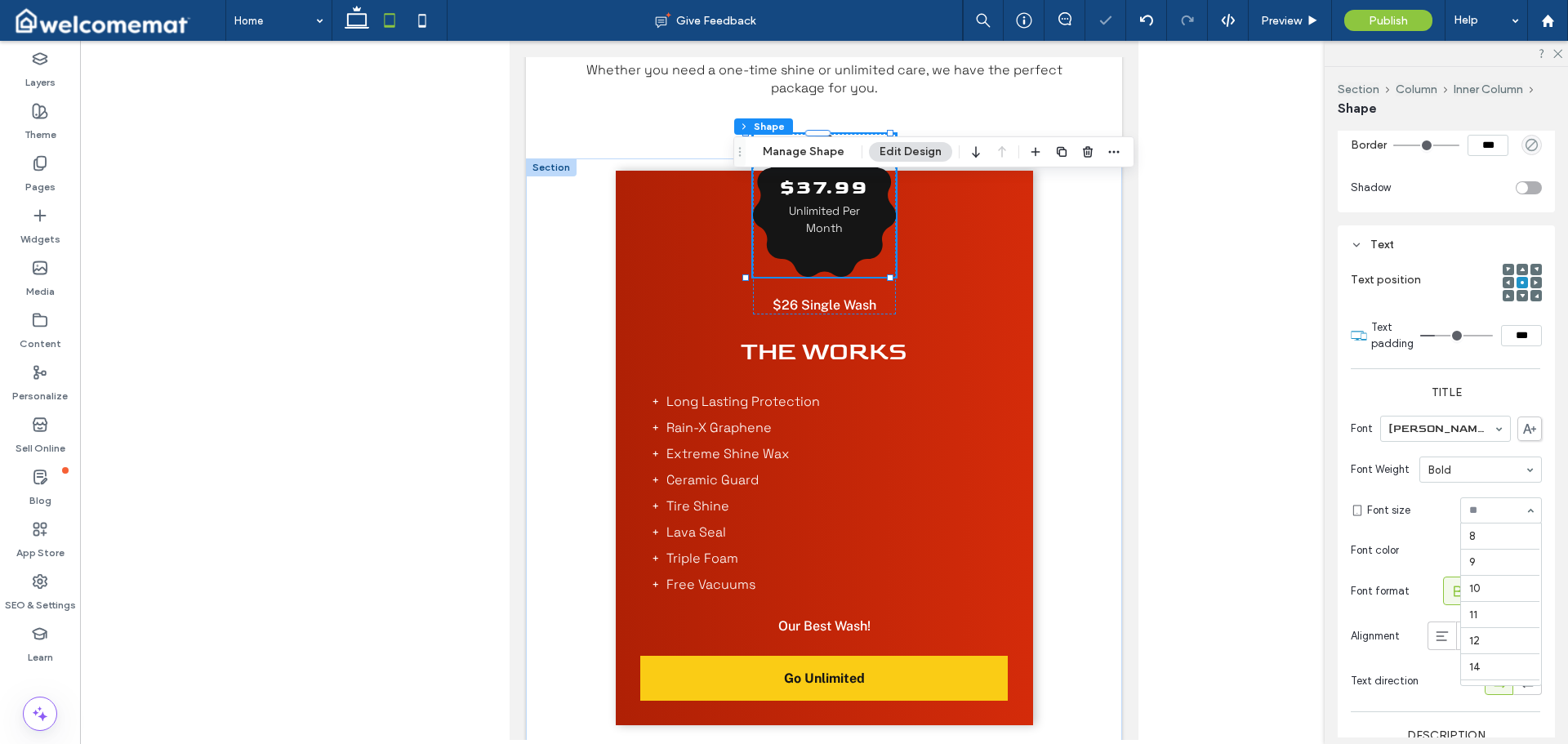
click at [1497, 509] on input at bounding box center [1497, 510] width 56 height 12
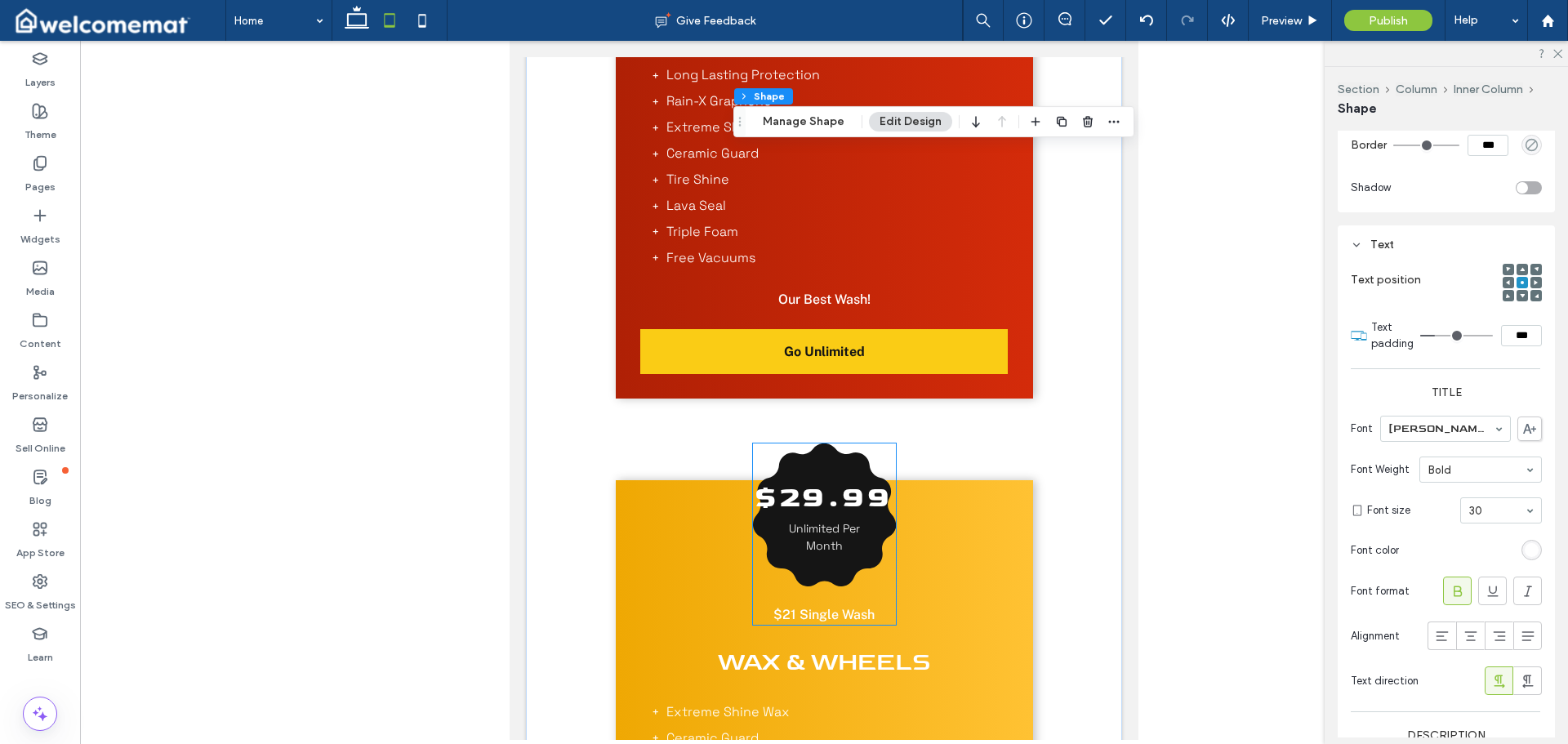
click at [816, 520] on h3 "$29.99" at bounding box center [825, 498] width 139 height 44
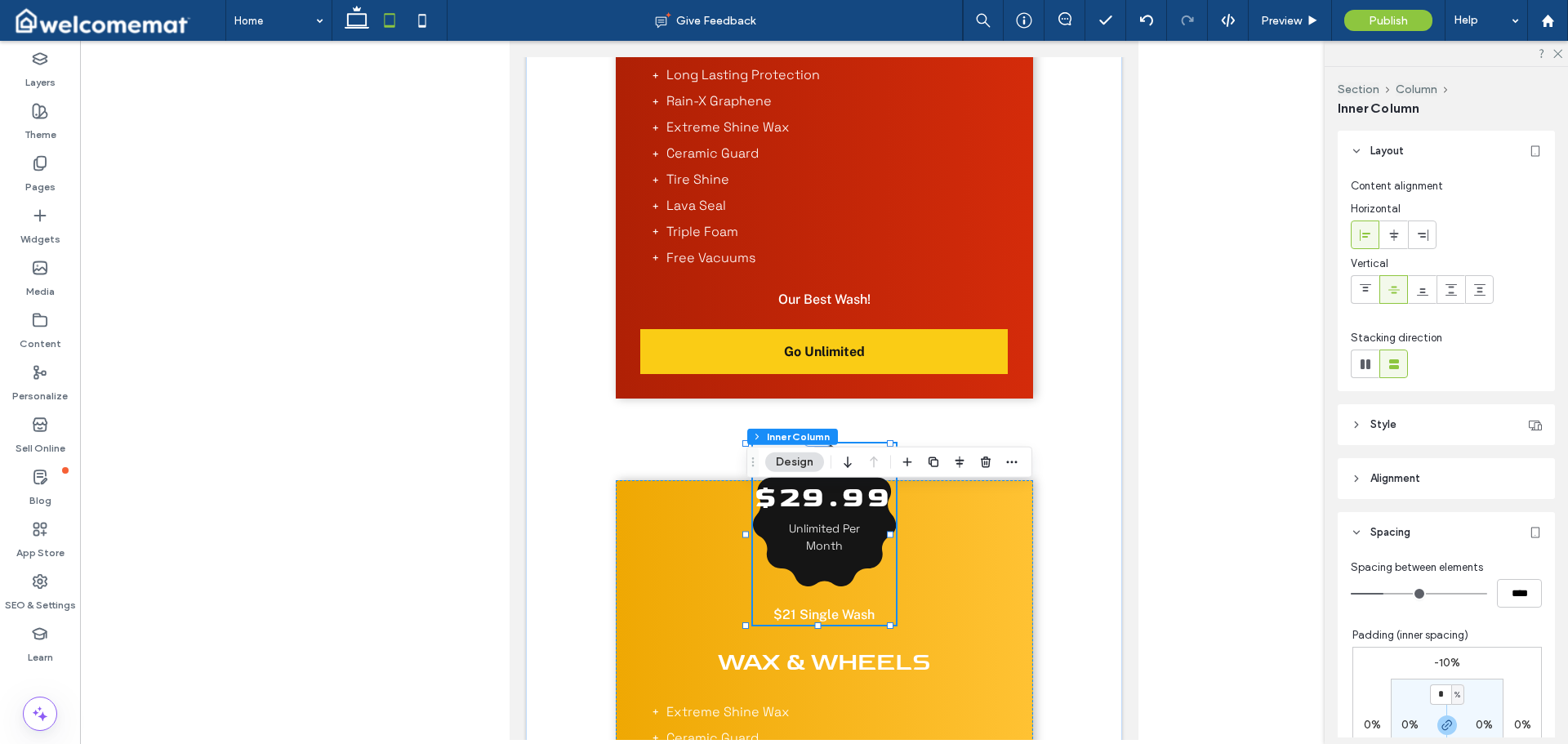
click at [816, 520] on h3 "$29.99" at bounding box center [825, 498] width 139 height 44
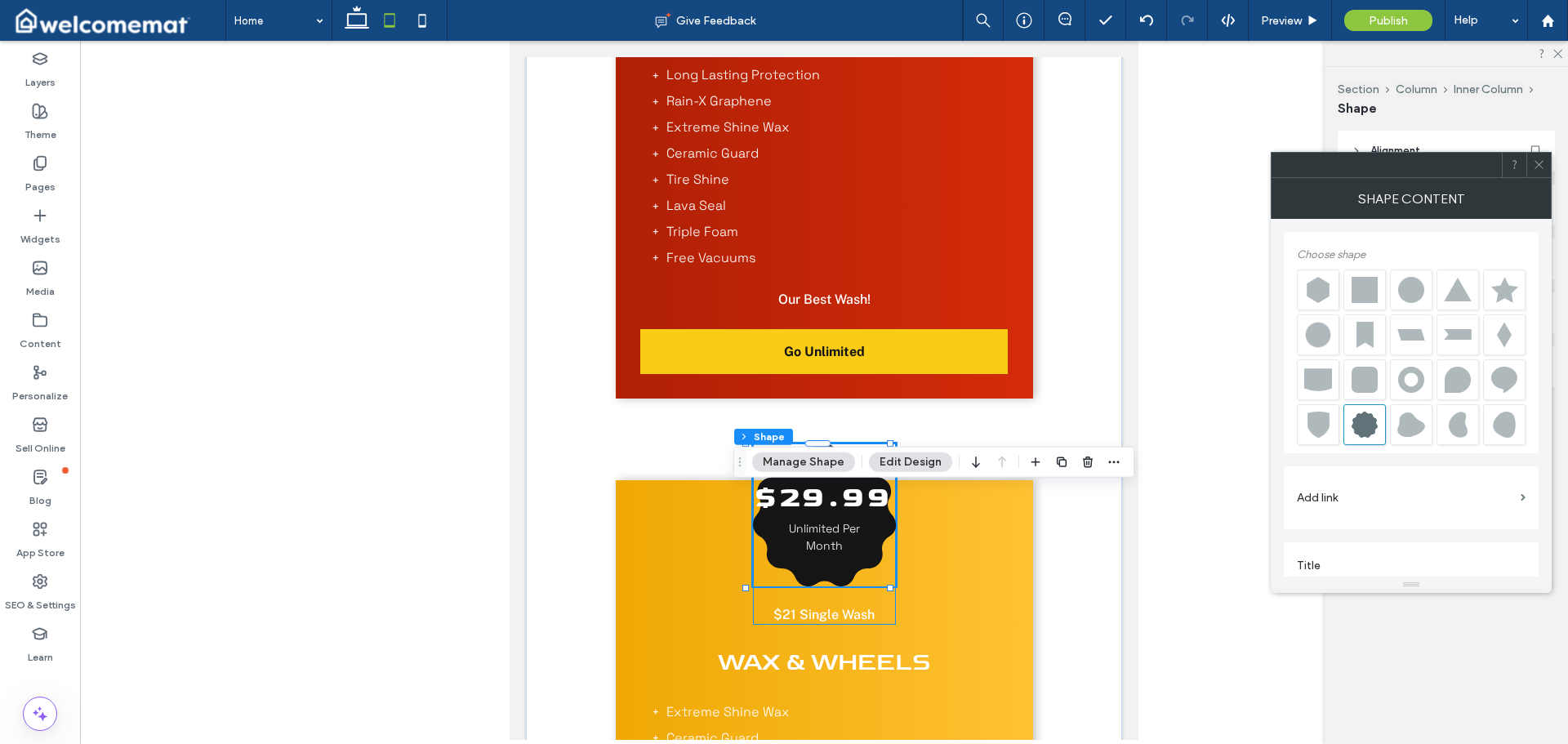
scroll to position [18, 0]
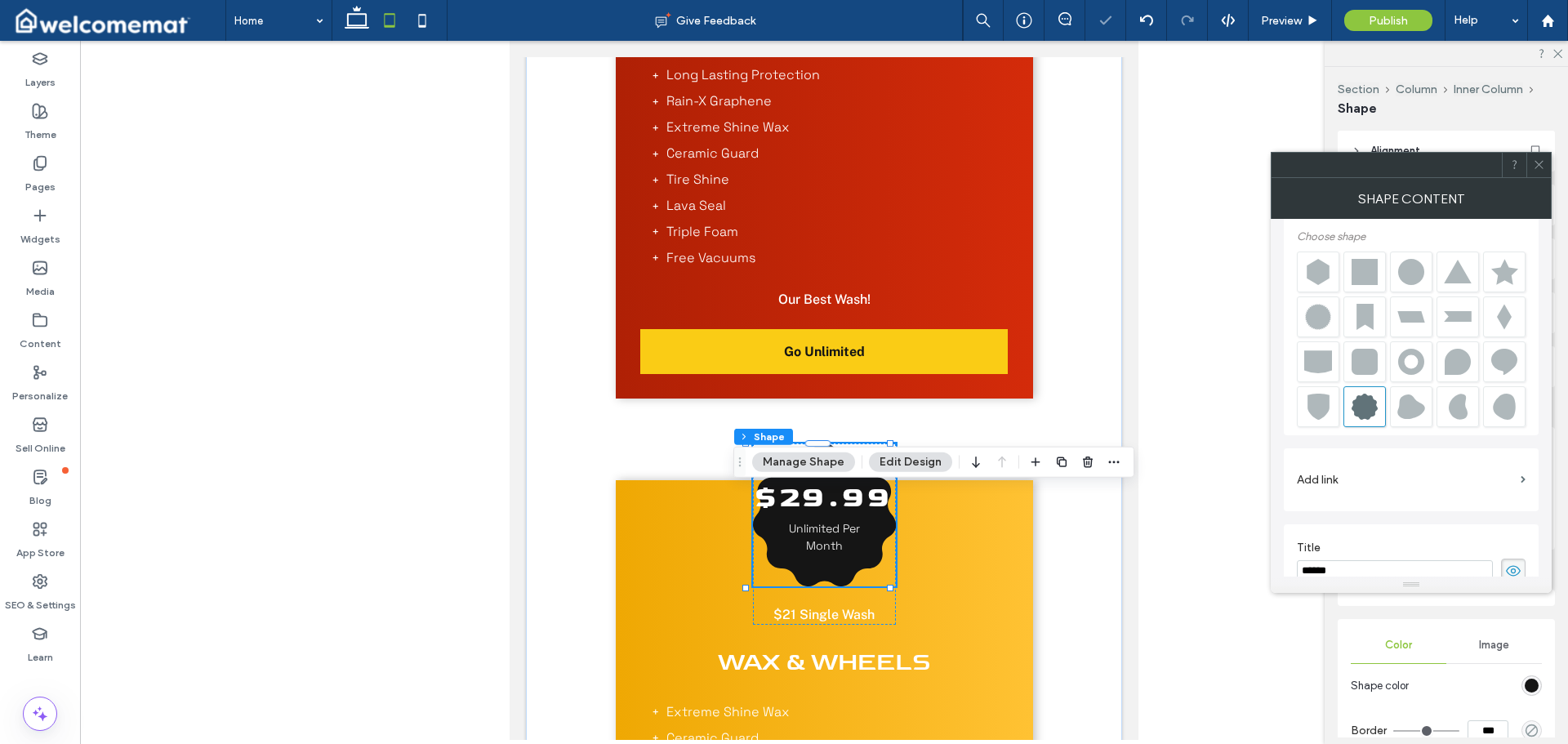
click at [1542, 169] on icon at bounding box center [1539, 164] width 12 height 12
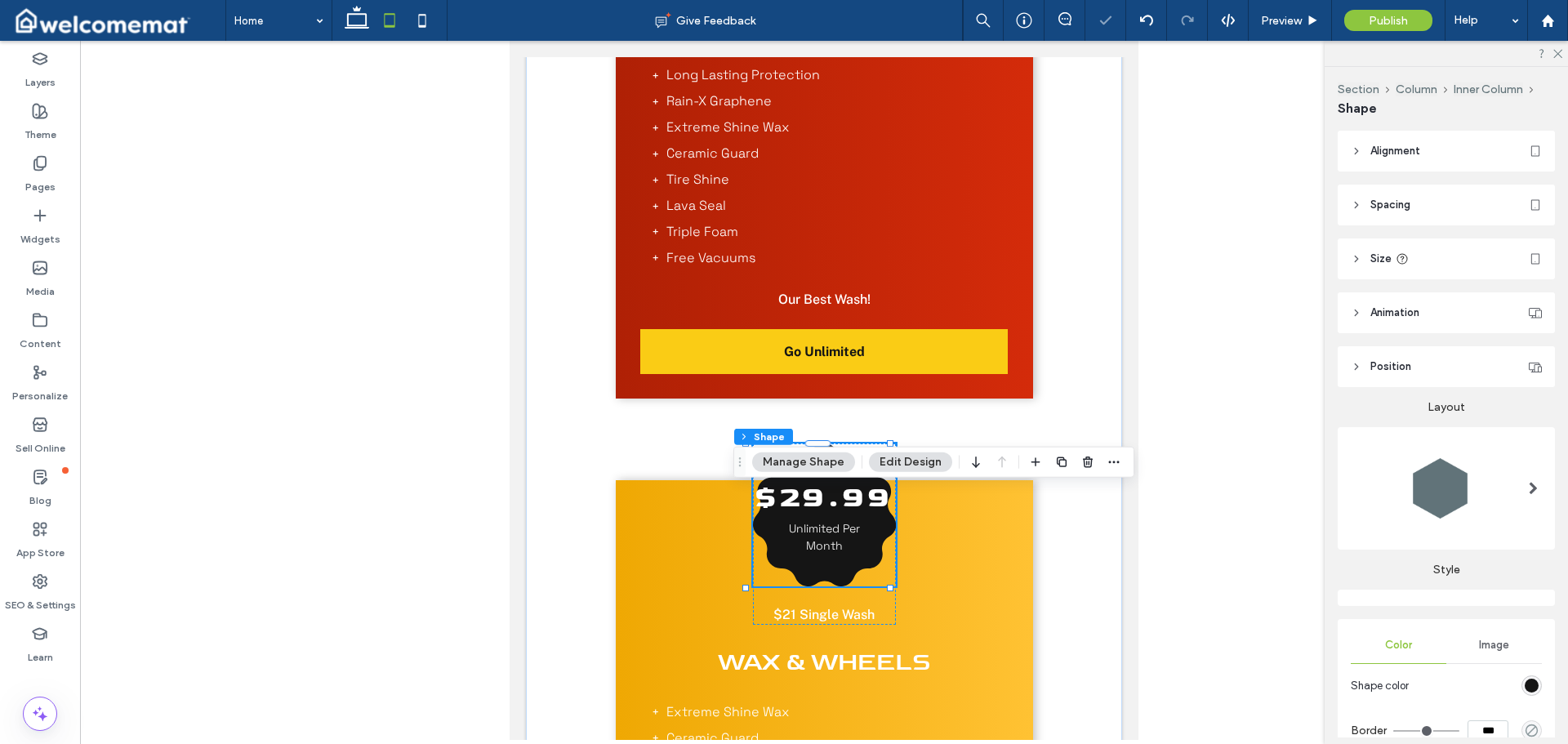
scroll to position [177, 0]
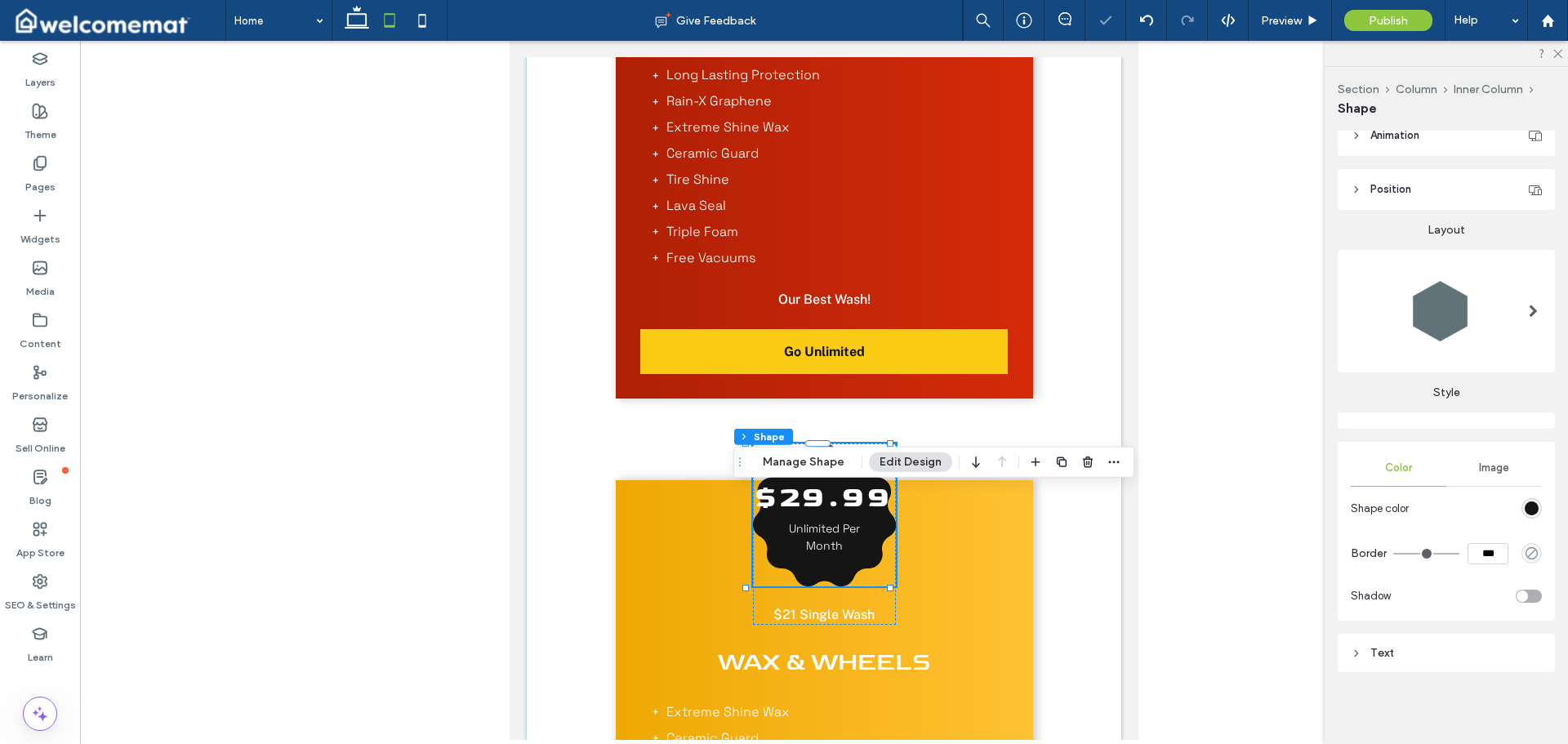
click at [1439, 658] on div "Text" at bounding box center [1446, 653] width 191 height 14
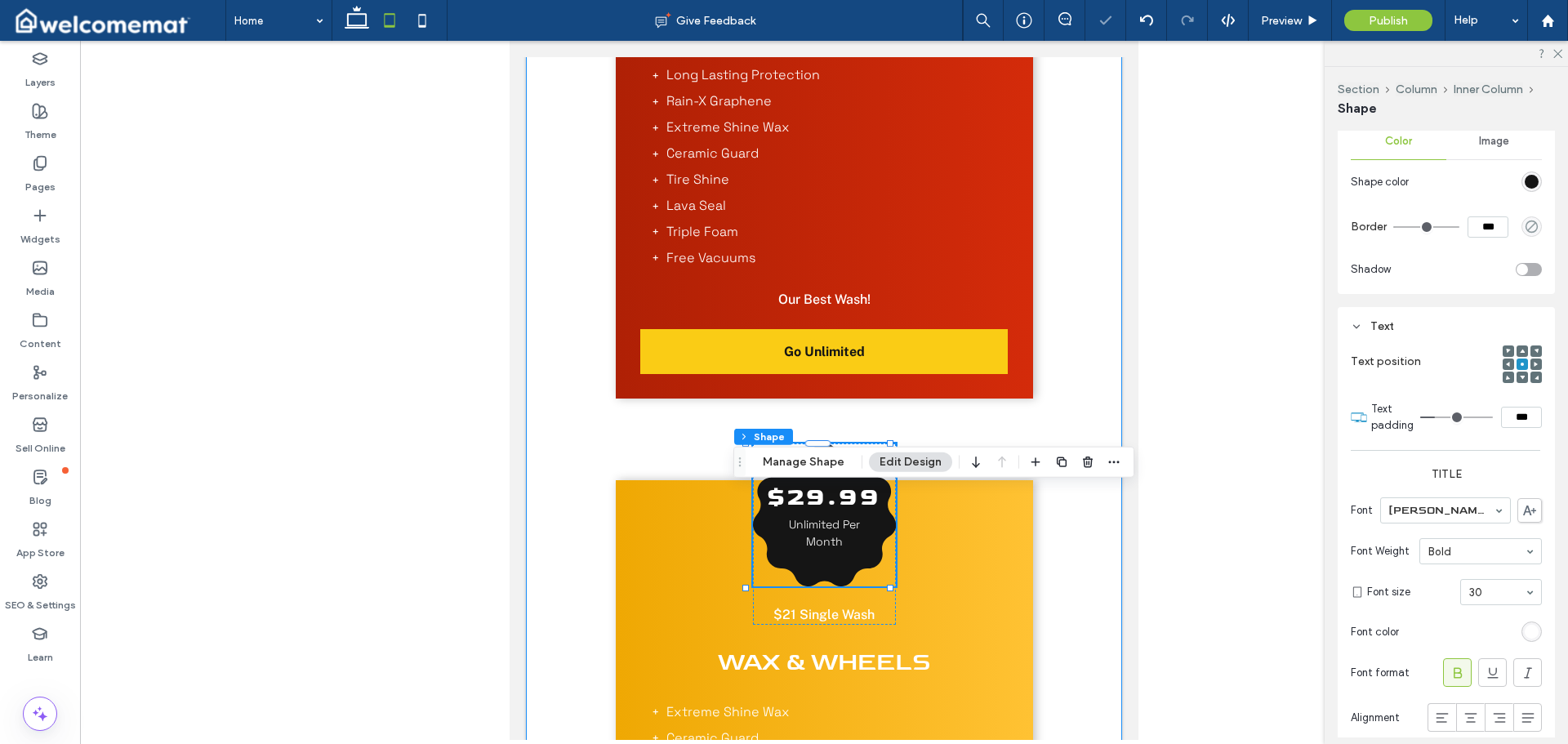
scroll to position [1702, 0]
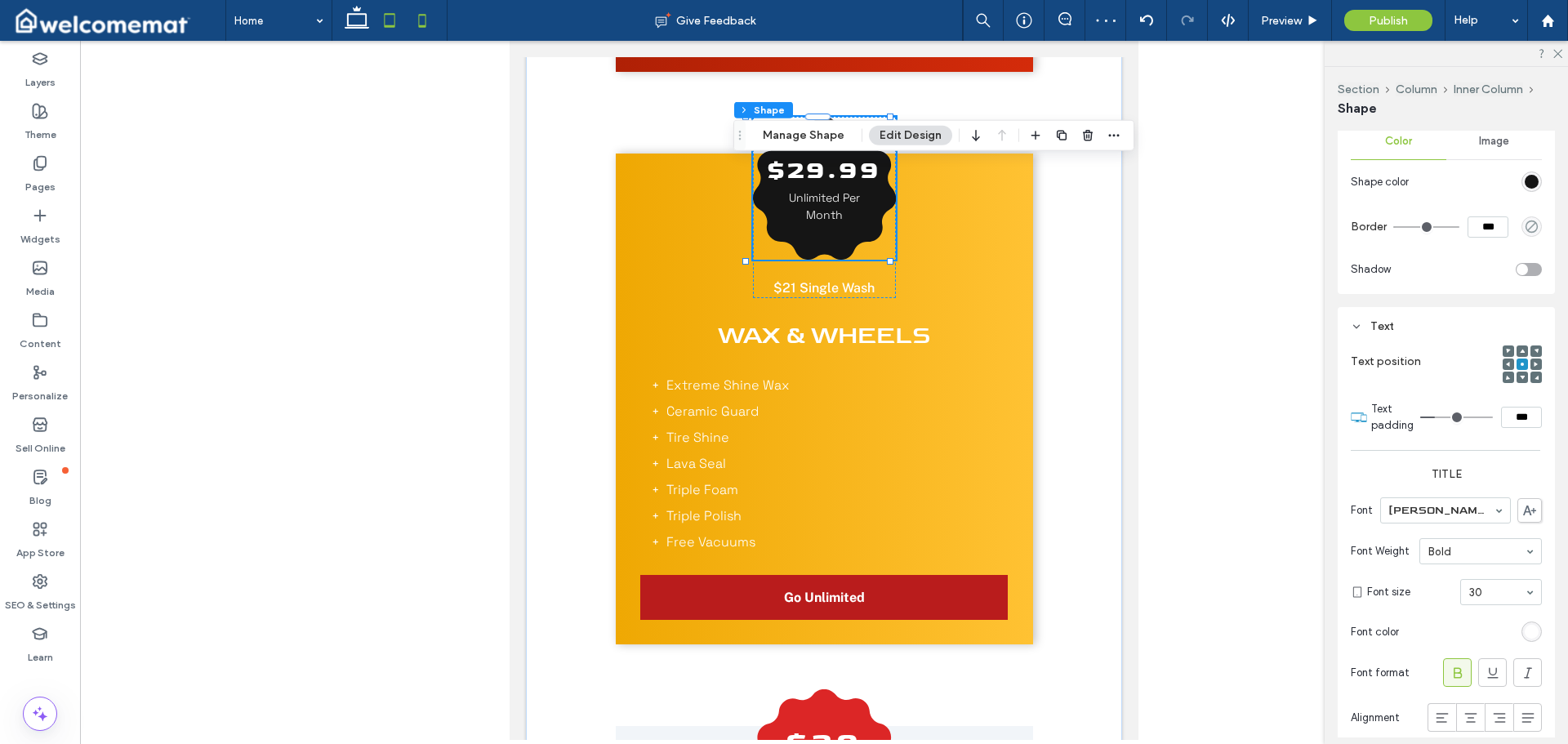
click at [422, 16] on use at bounding box center [422, 20] width 7 height 13
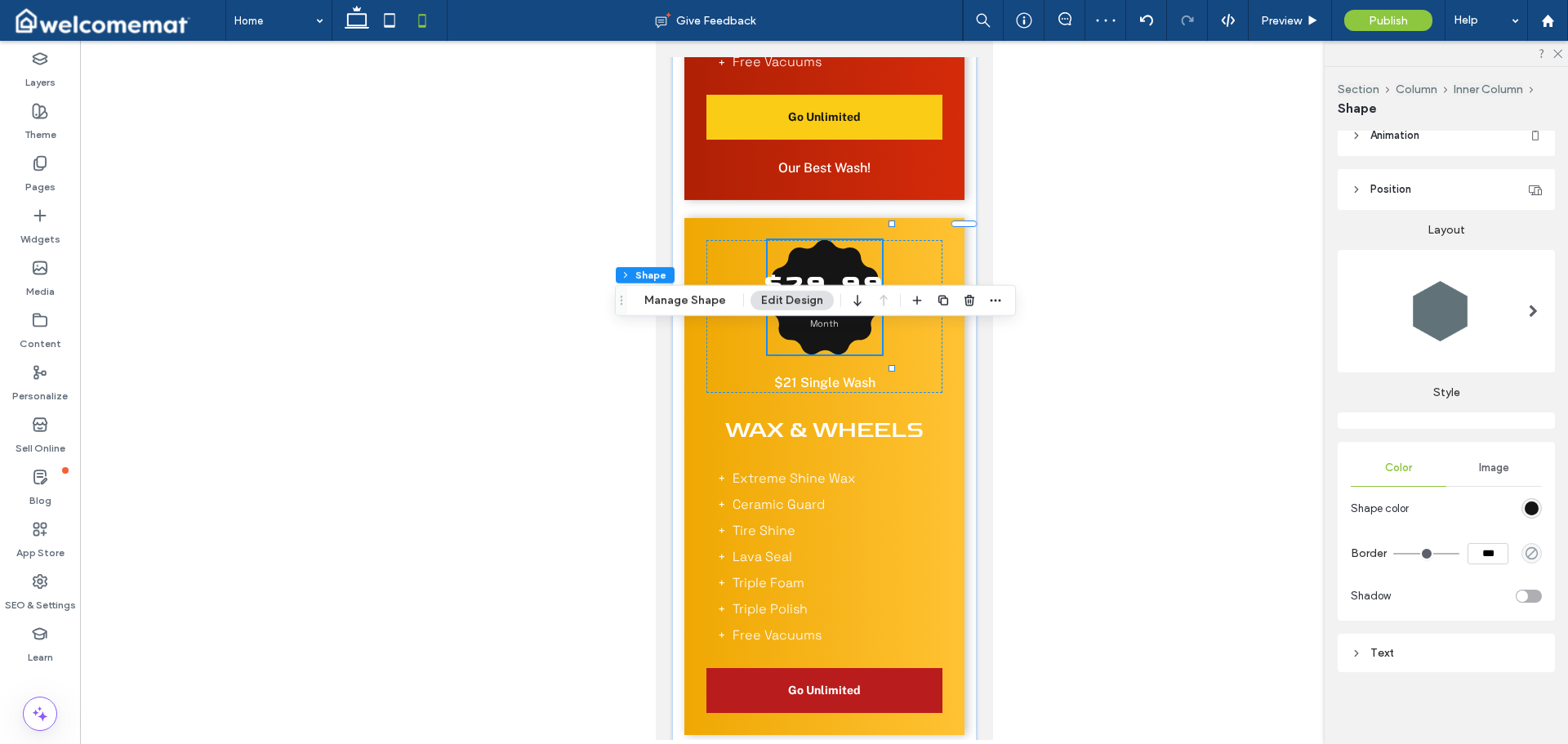
type input "***"
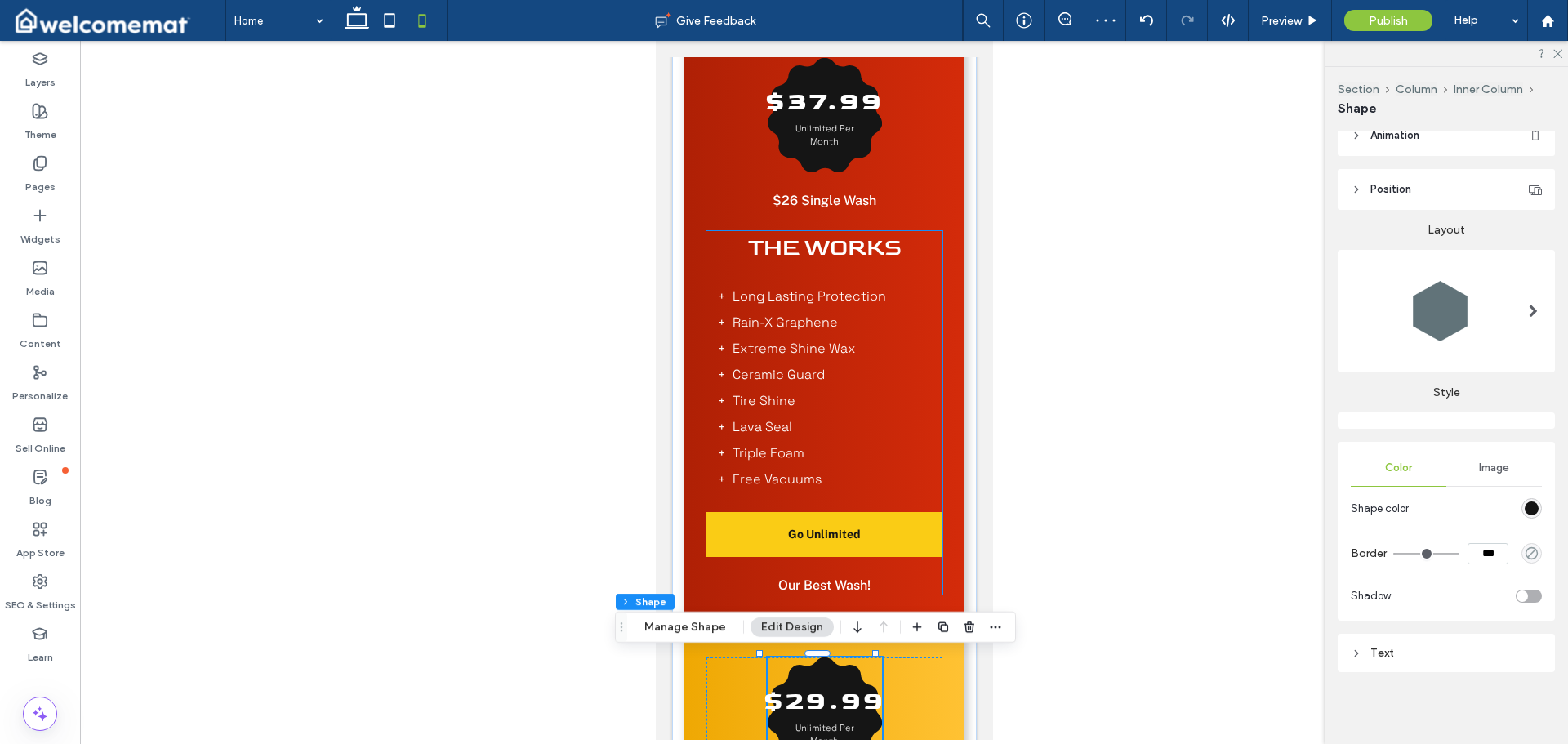
scroll to position [1039, 0]
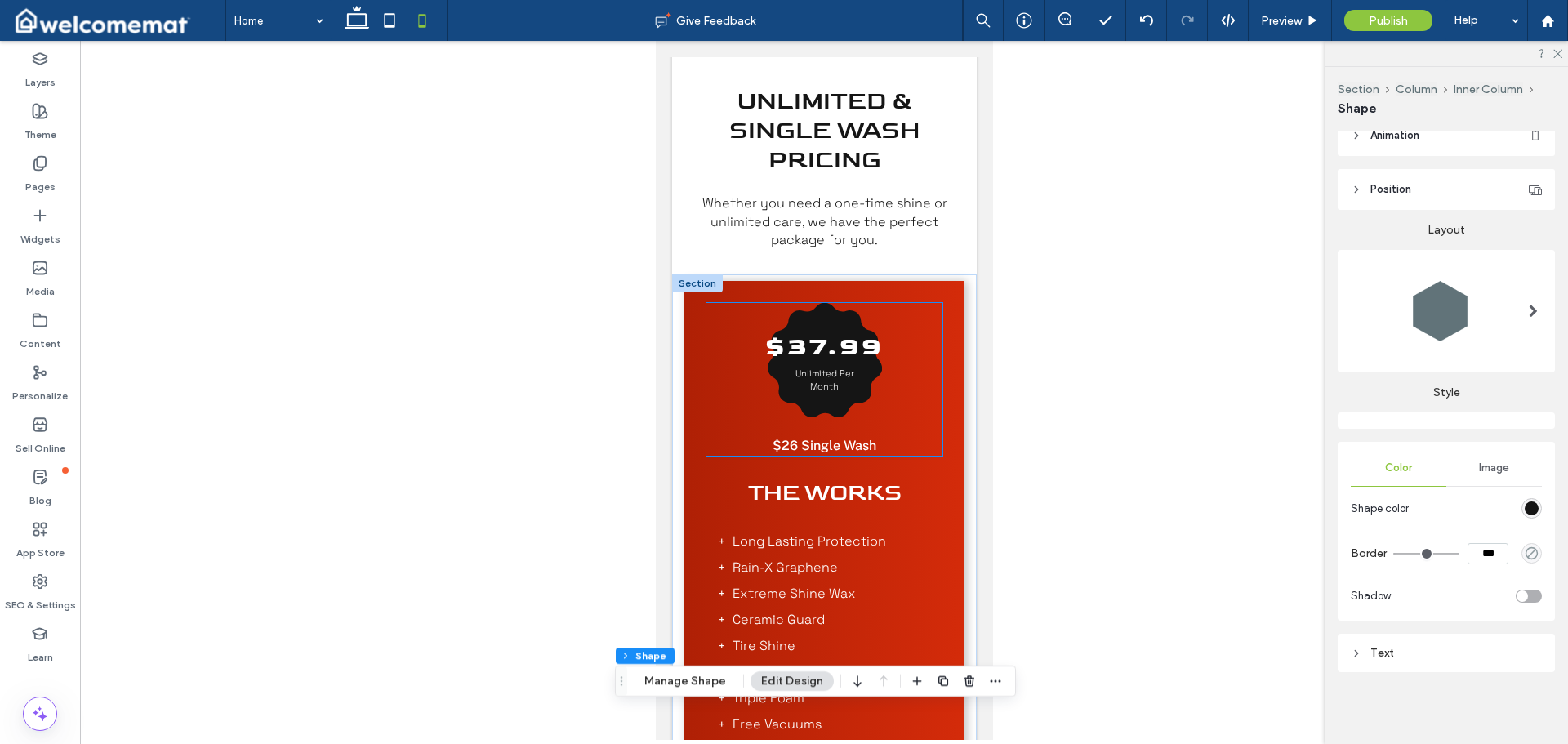
click at [819, 331] on h3 "$37.99" at bounding box center [824, 346] width 119 height 39
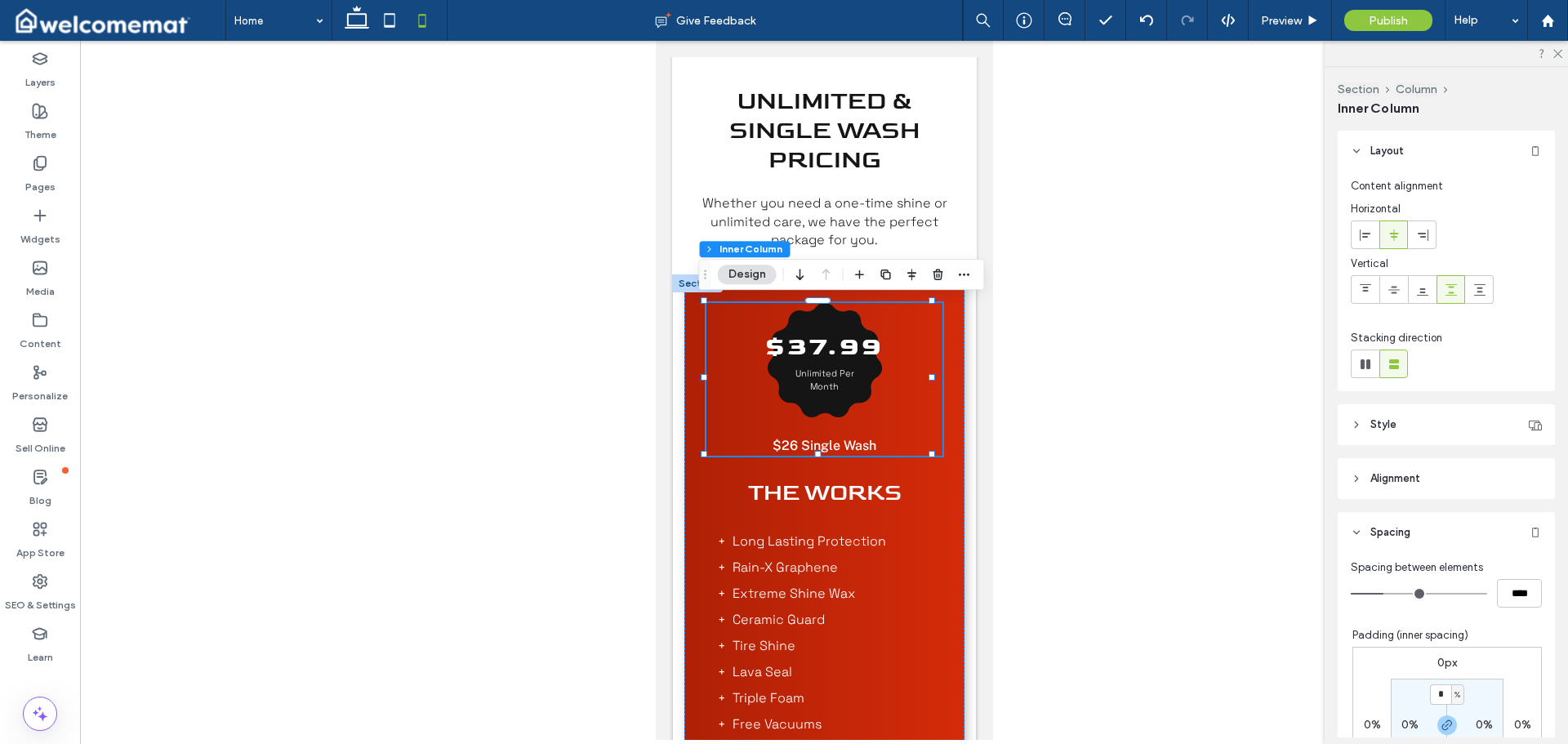
click at [819, 332] on h3 "$37.99" at bounding box center [824, 346] width 119 height 39
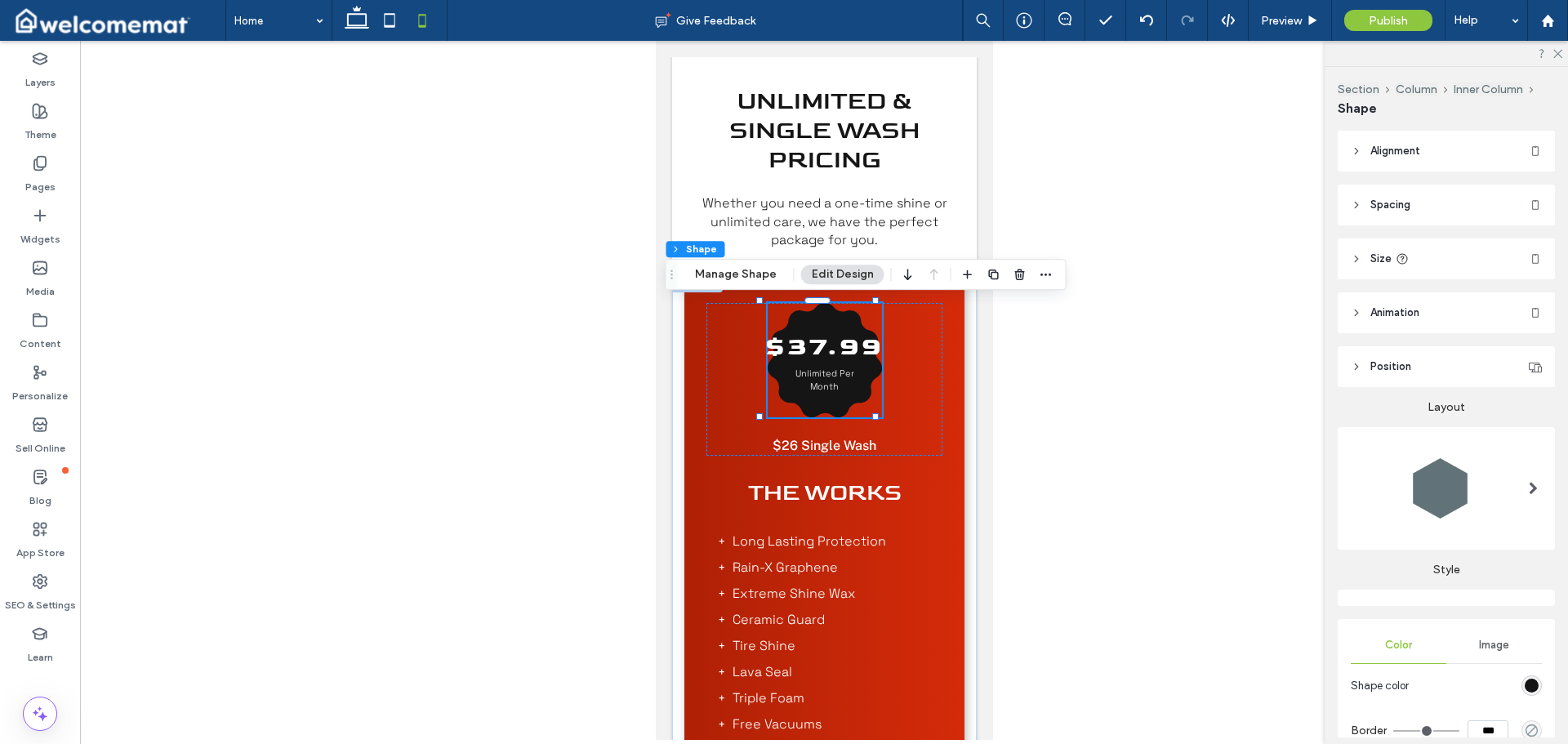
scroll to position [177, 0]
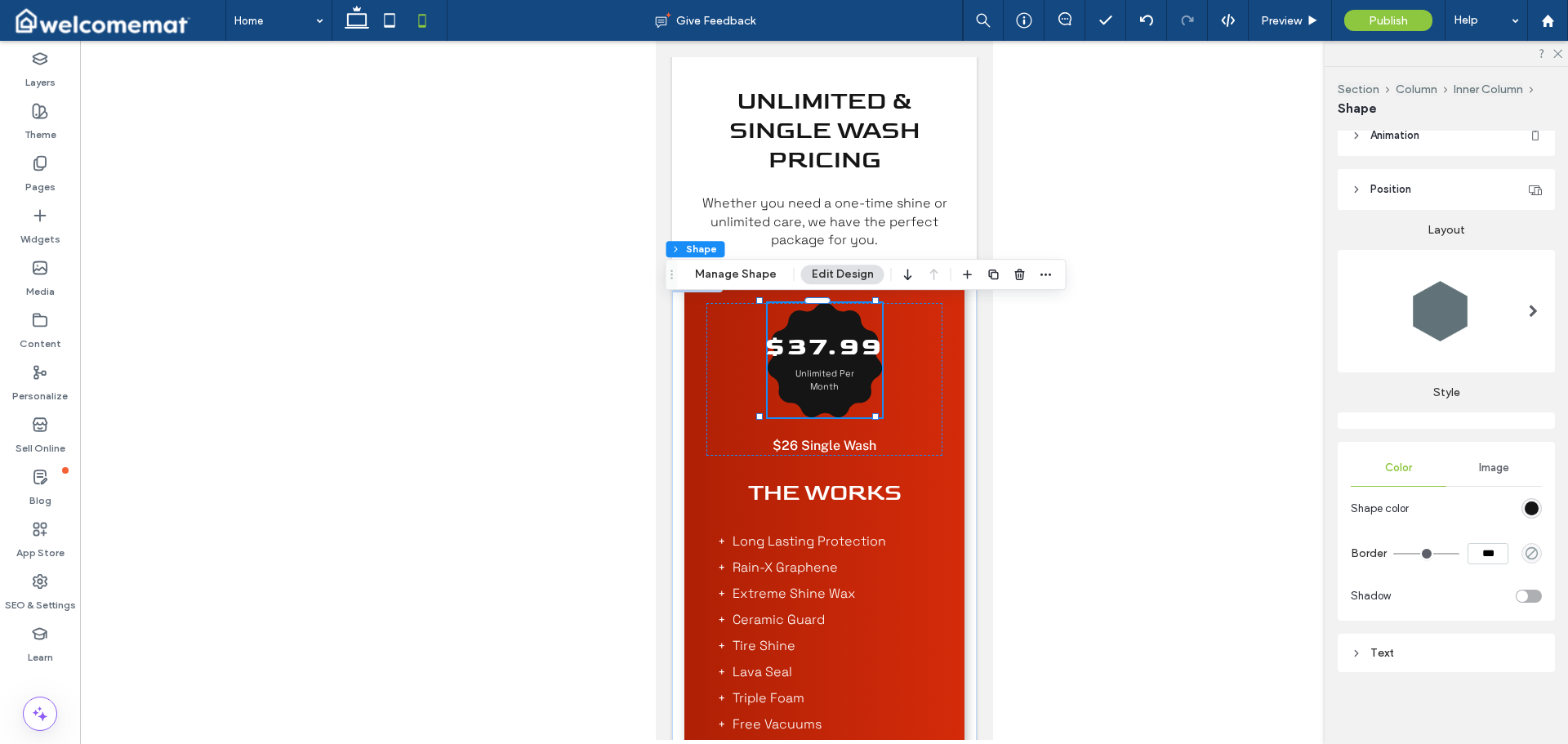
click at [1442, 663] on div "Text" at bounding box center [1446, 653] width 191 height 22
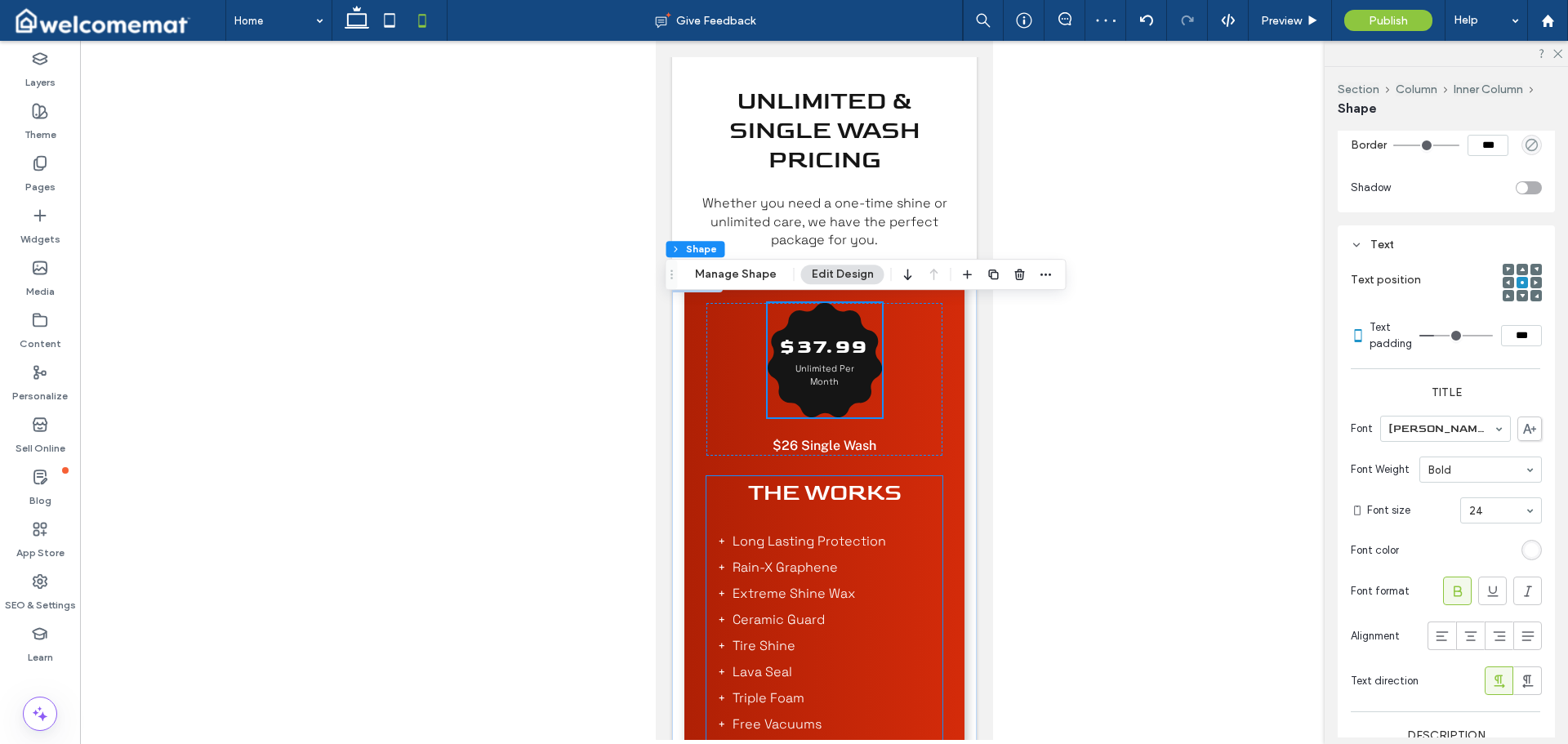
scroll to position [1529, 0]
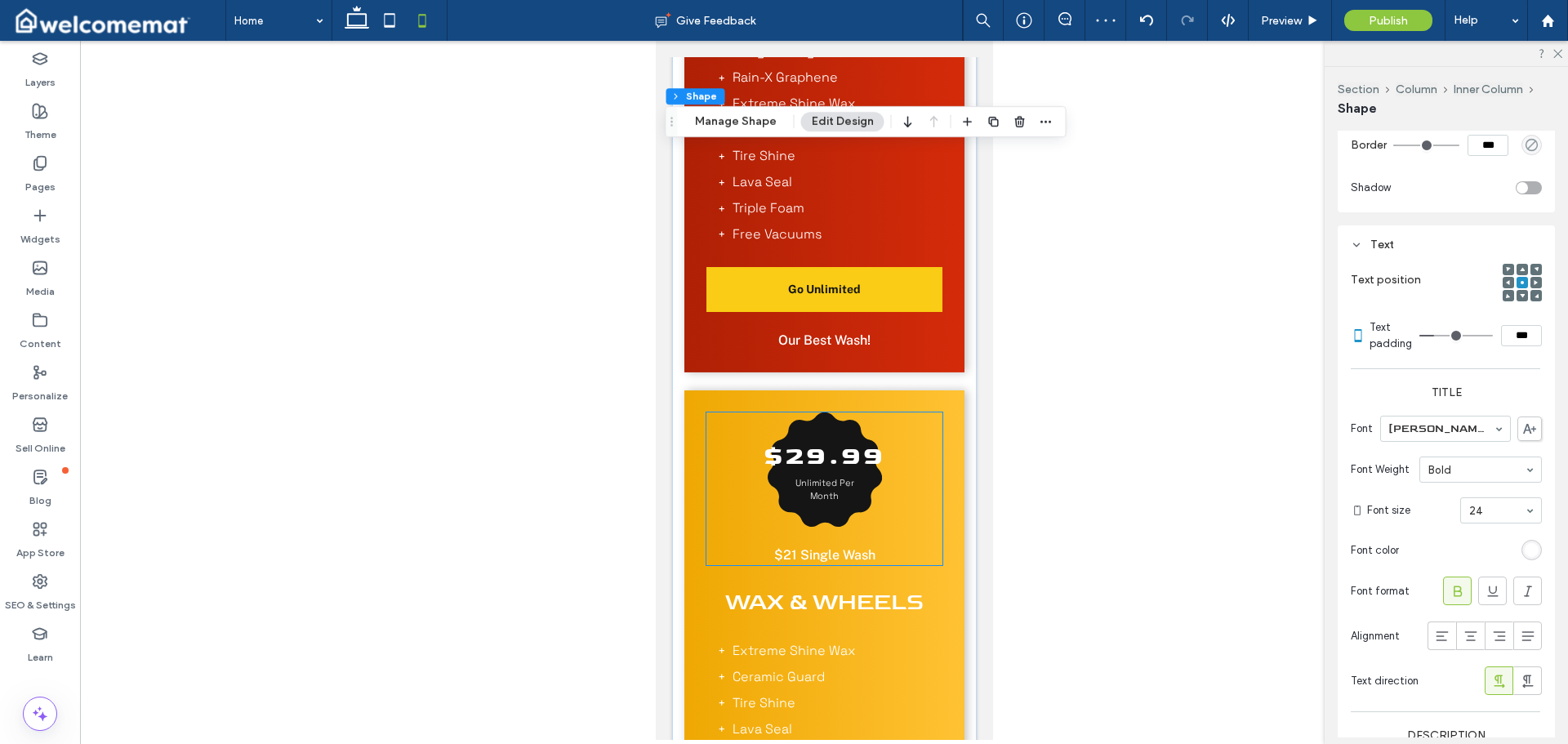
click at [815, 456] on h3 "$29.99" at bounding box center [823, 456] width 122 height 39
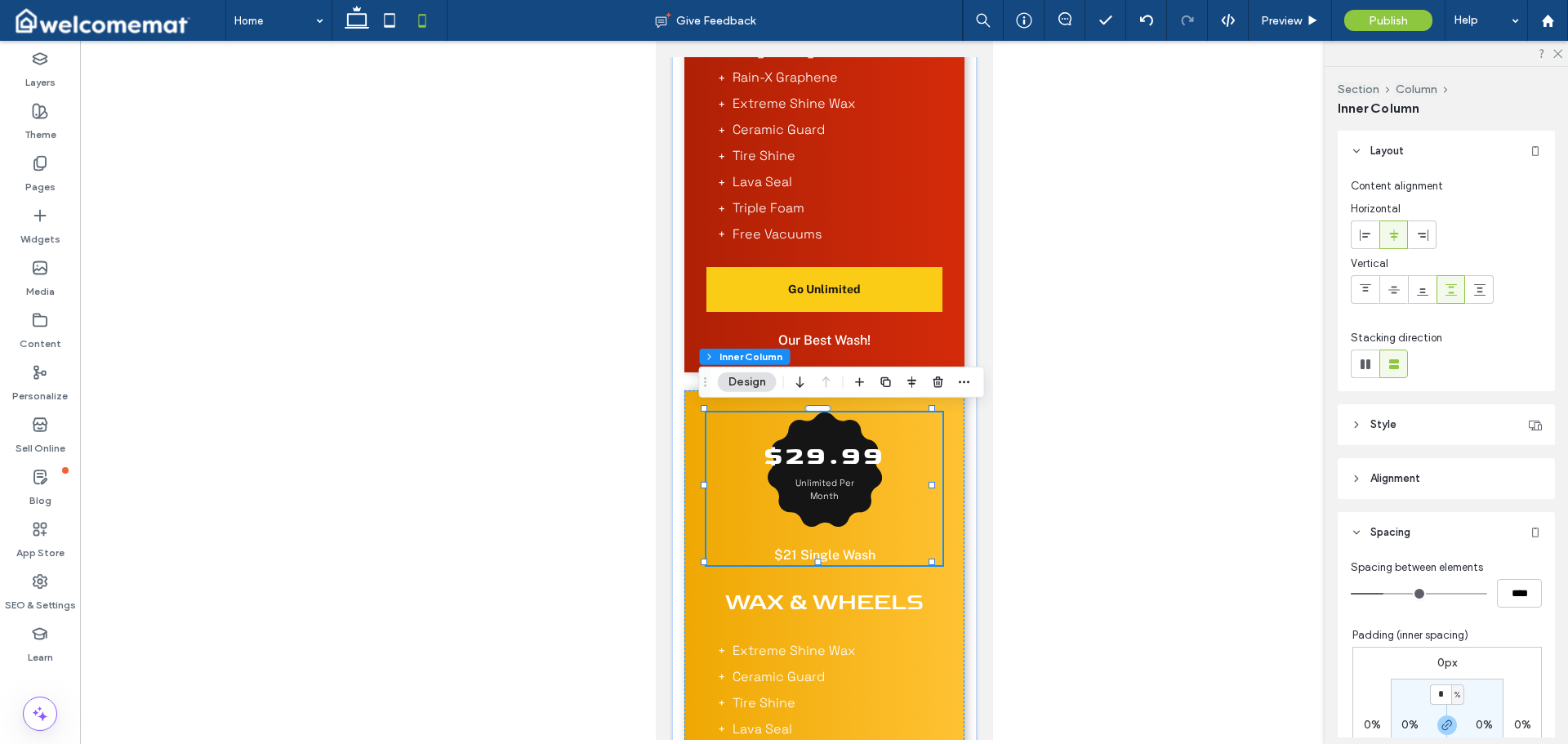
click at [819, 456] on h3 "$29.99" at bounding box center [823, 456] width 122 height 39
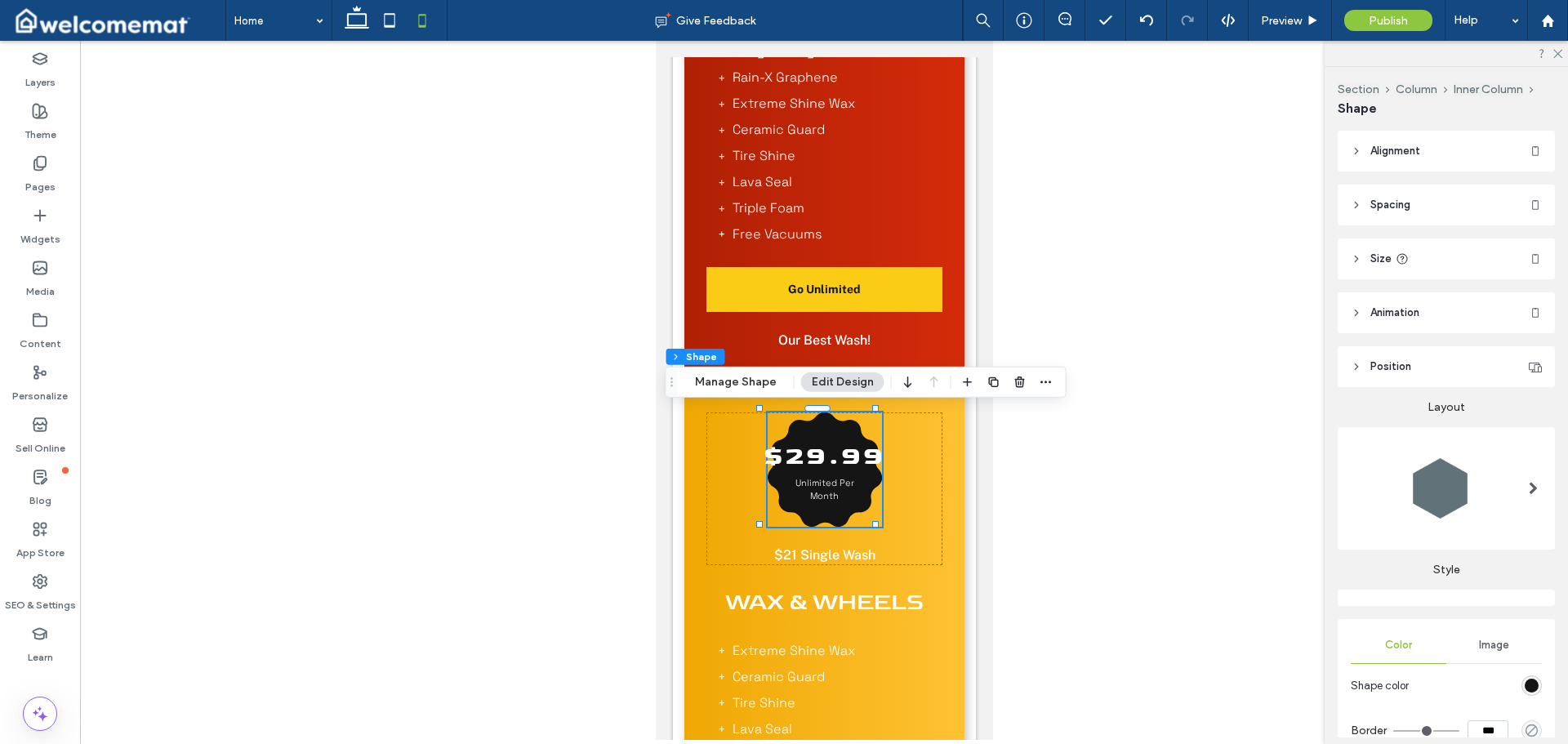
scroll to position [177, 0]
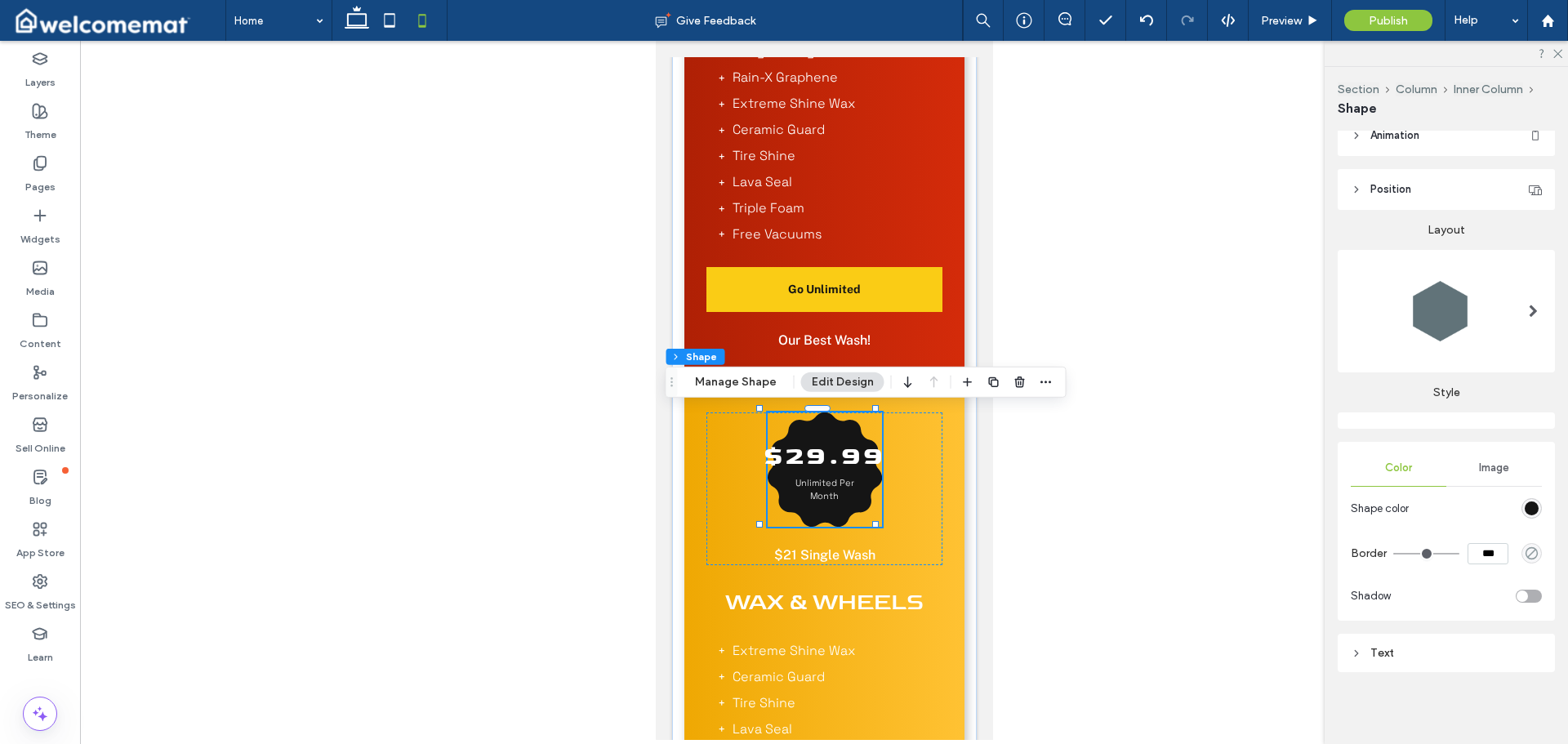
click at [1425, 637] on div "Text" at bounding box center [1446, 653] width 218 height 38
click at [1429, 654] on div "Text" at bounding box center [1446, 653] width 191 height 14
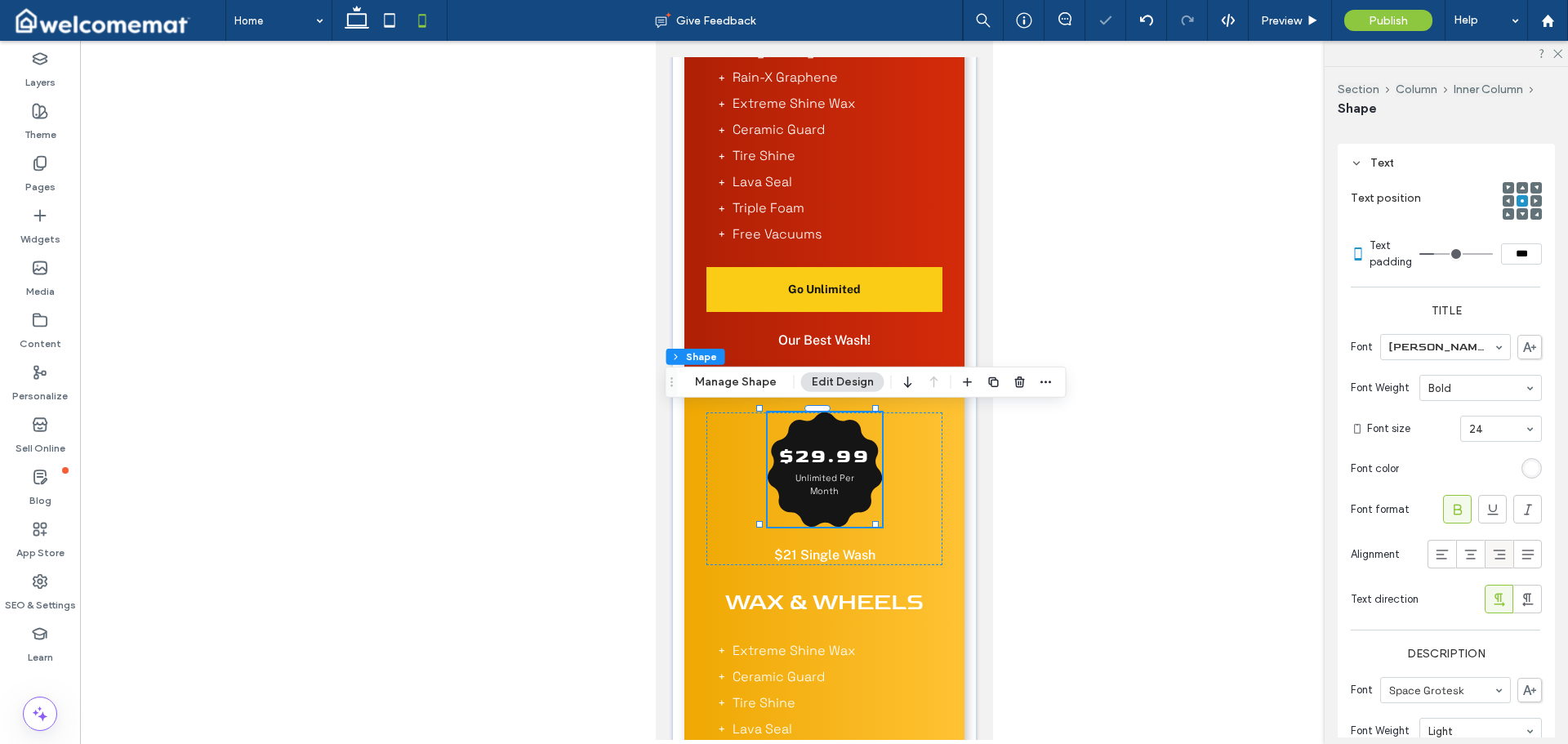
scroll to position [968, 0]
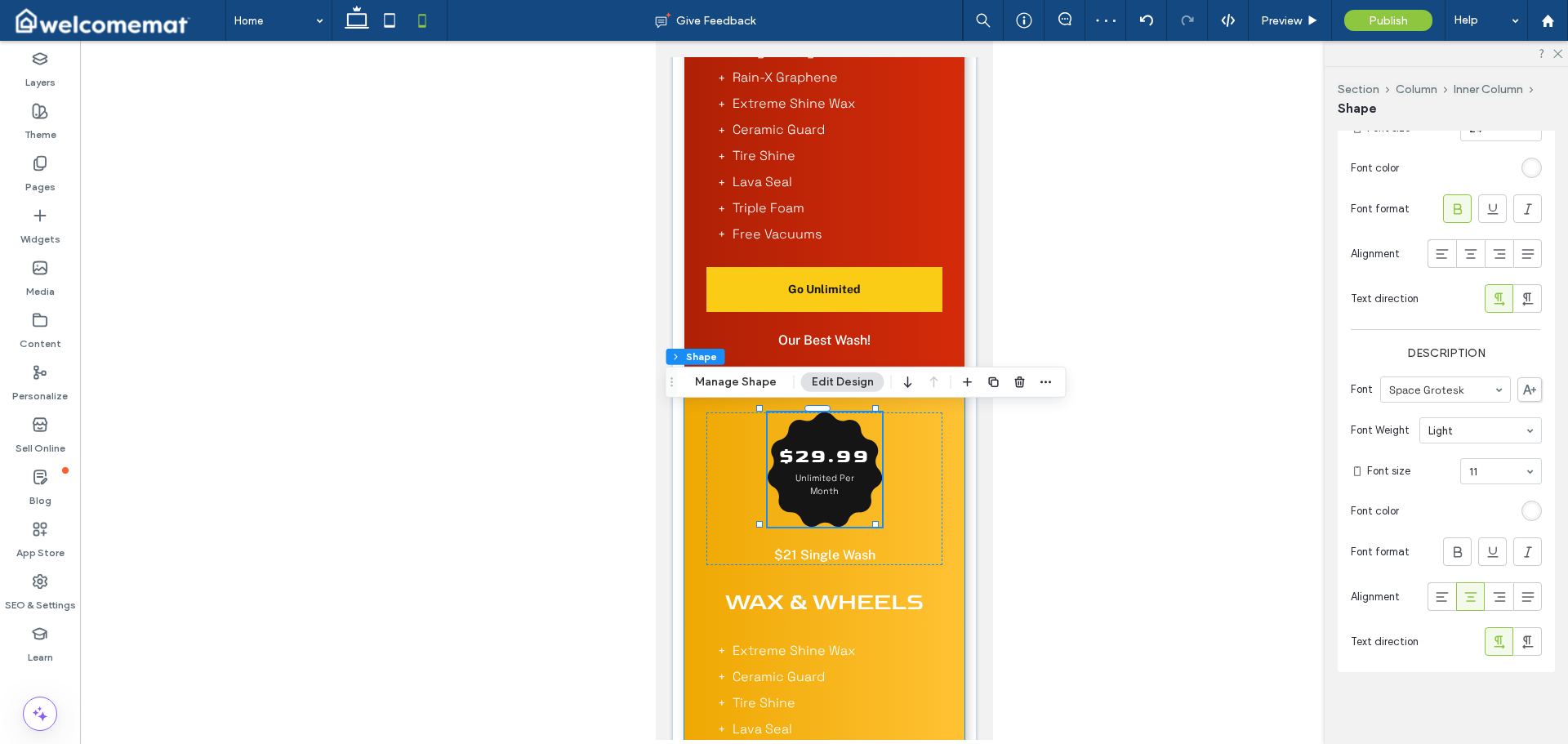
click at [944, 486] on div "$29.99 Unlimited Per Month $21 Single Wash Wax & Wheels Extreme Shine Wax Ceram…" at bounding box center [824, 649] width 280 height 517
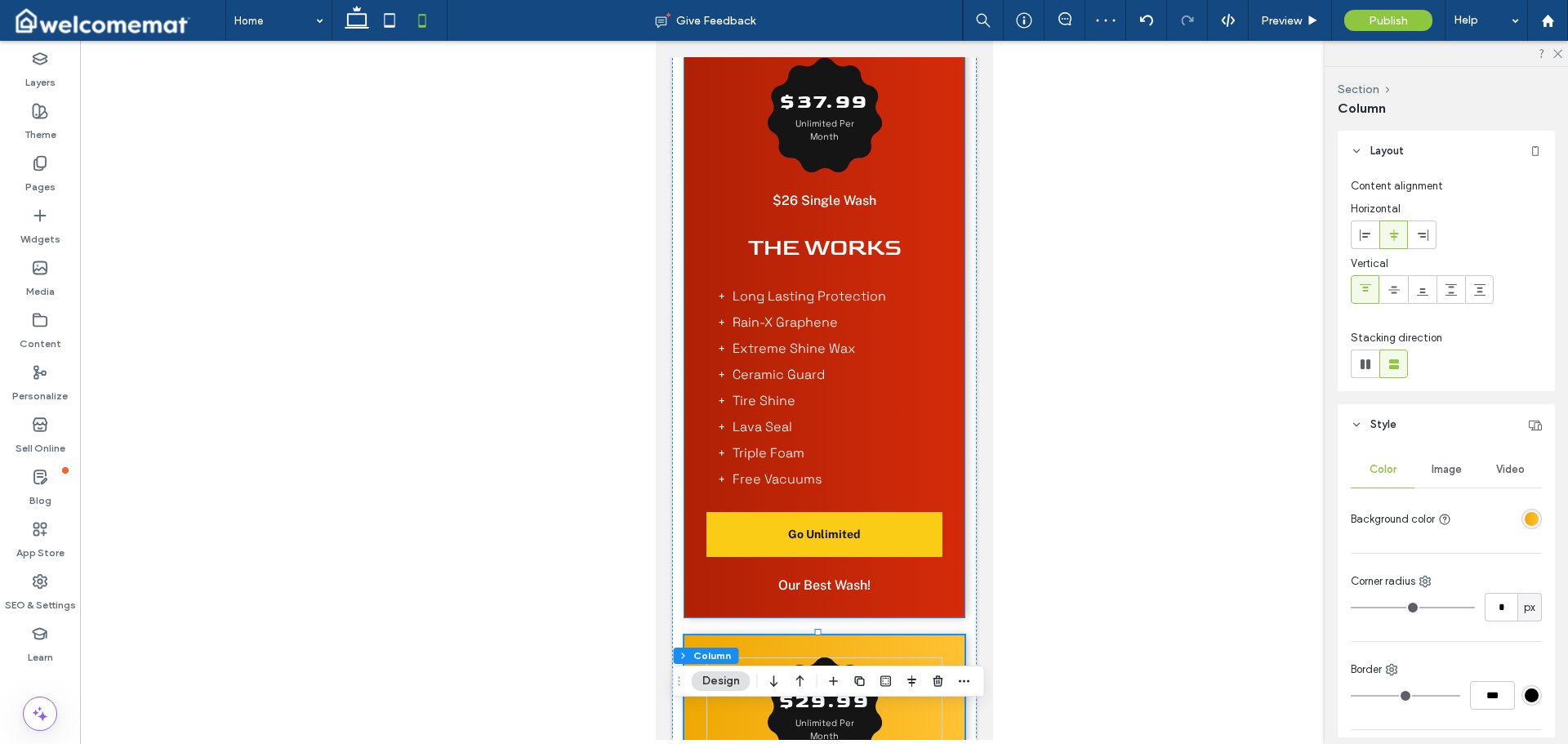
scroll to position [1203, 0]
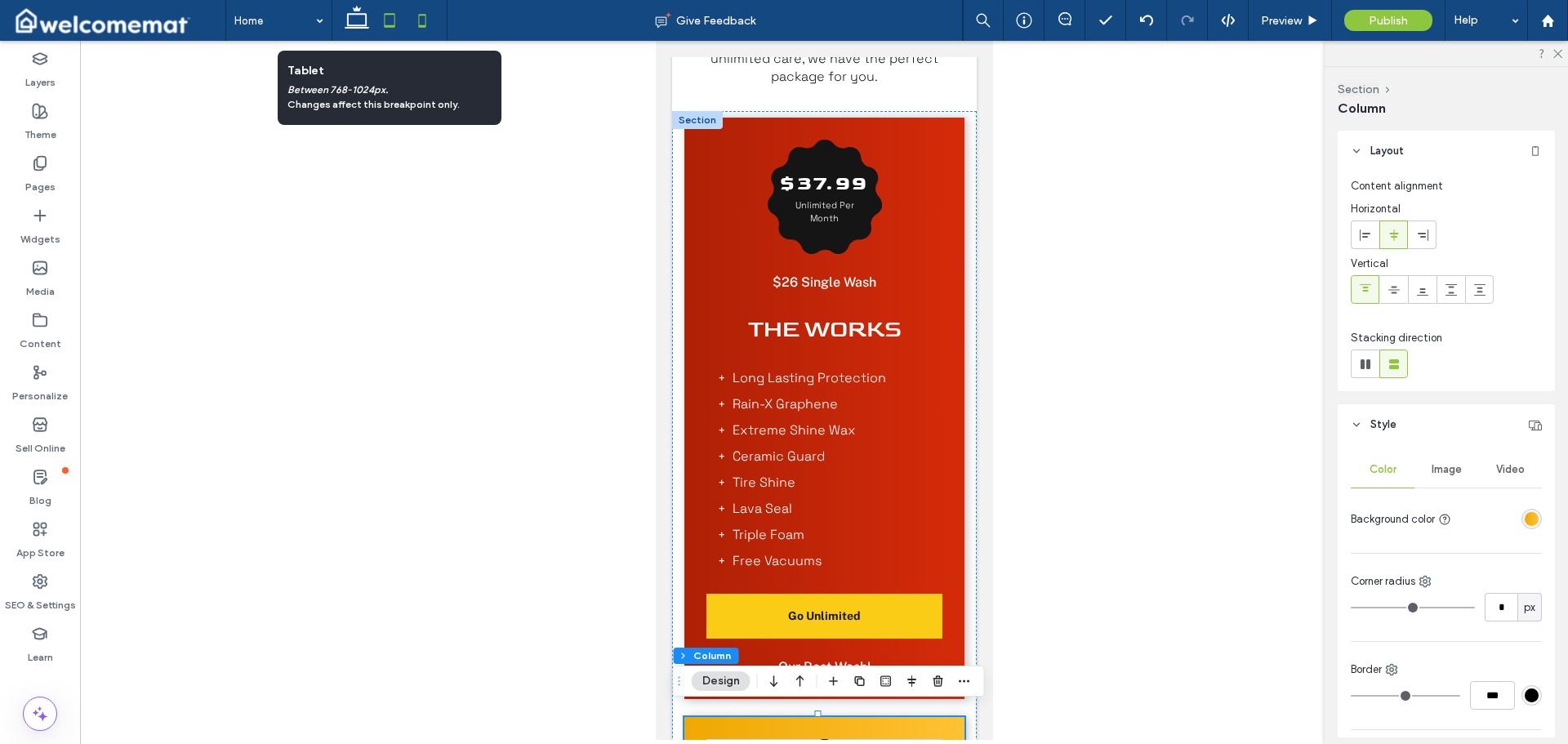
click at [381, 23] on icon at bounding box center [389, 20] width 33 height 33
type input "**"
type input "****"
type input "*"
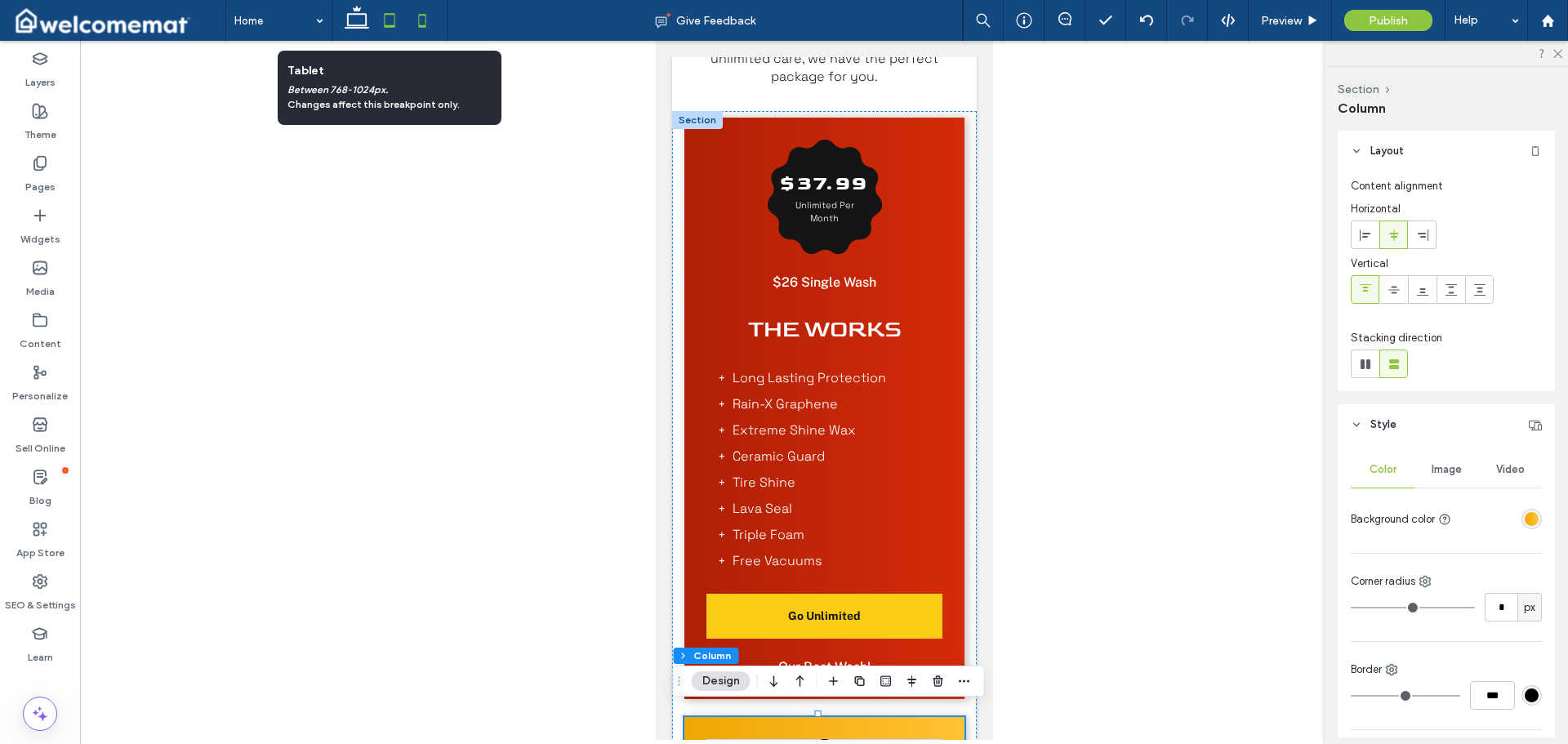
type input "*"
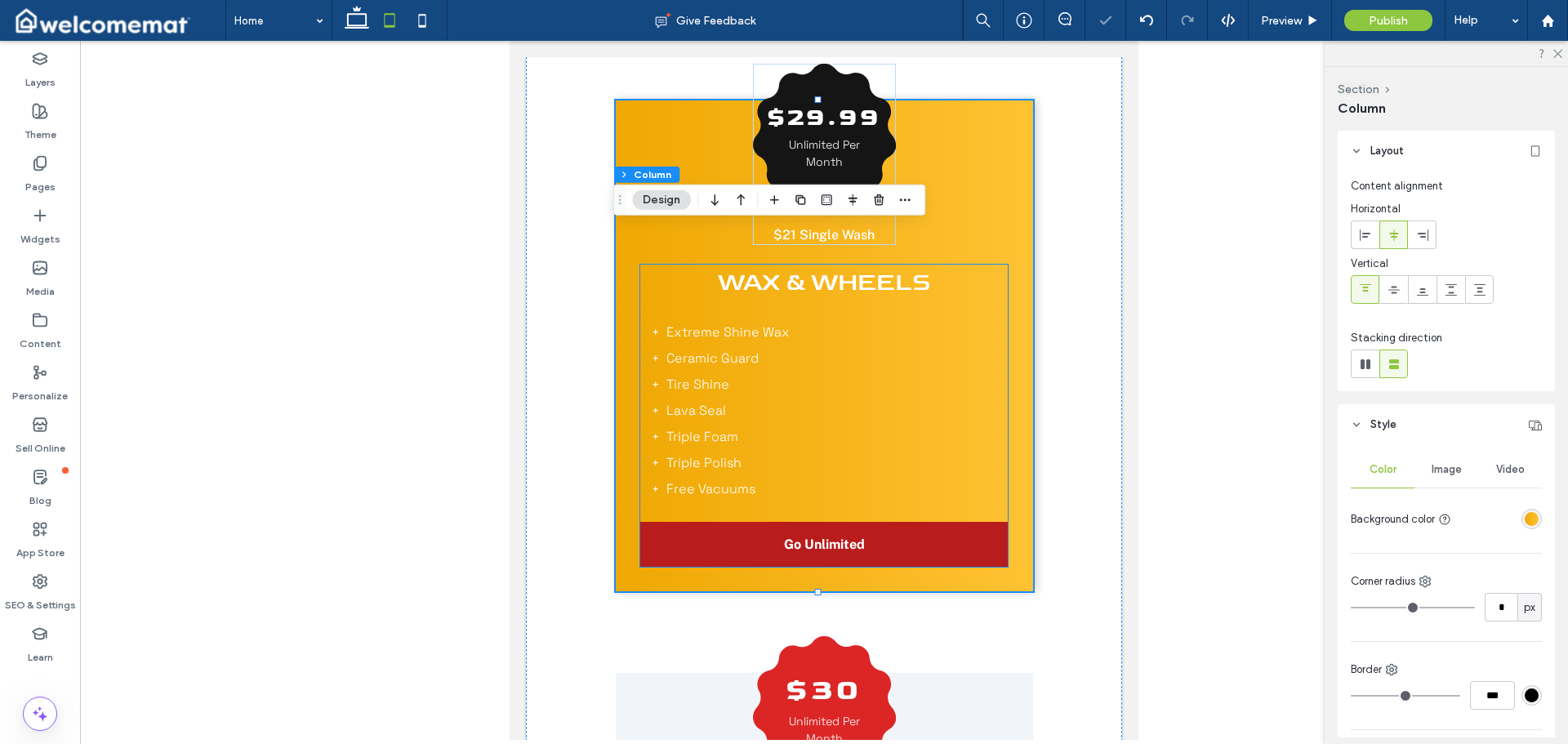
scroll to position [1429, 0]
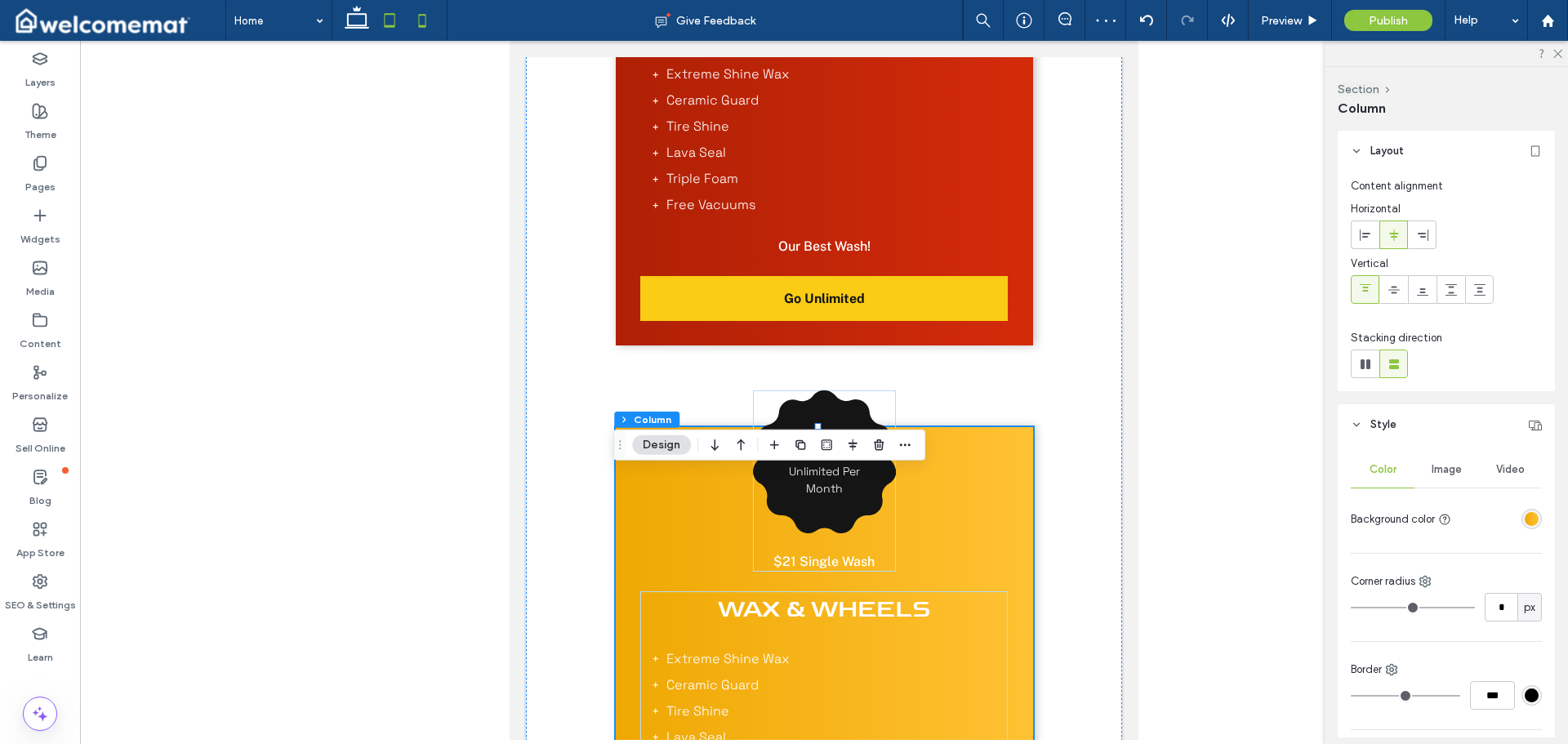
click at [425, 17] on icon at bounding box center [422, 20] width 33 height 33
type input "**"
type input "****"
type input "*"
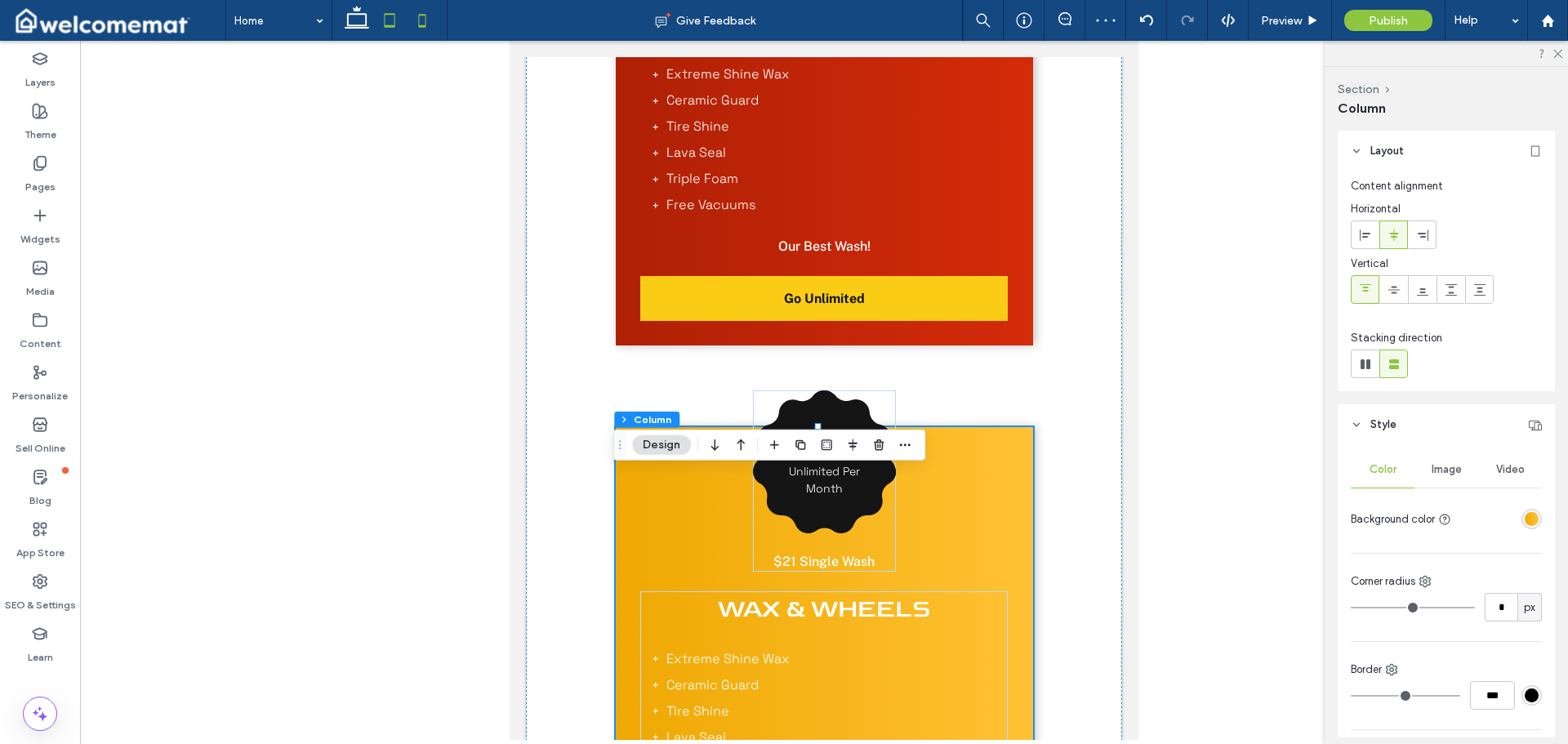
type input "*"
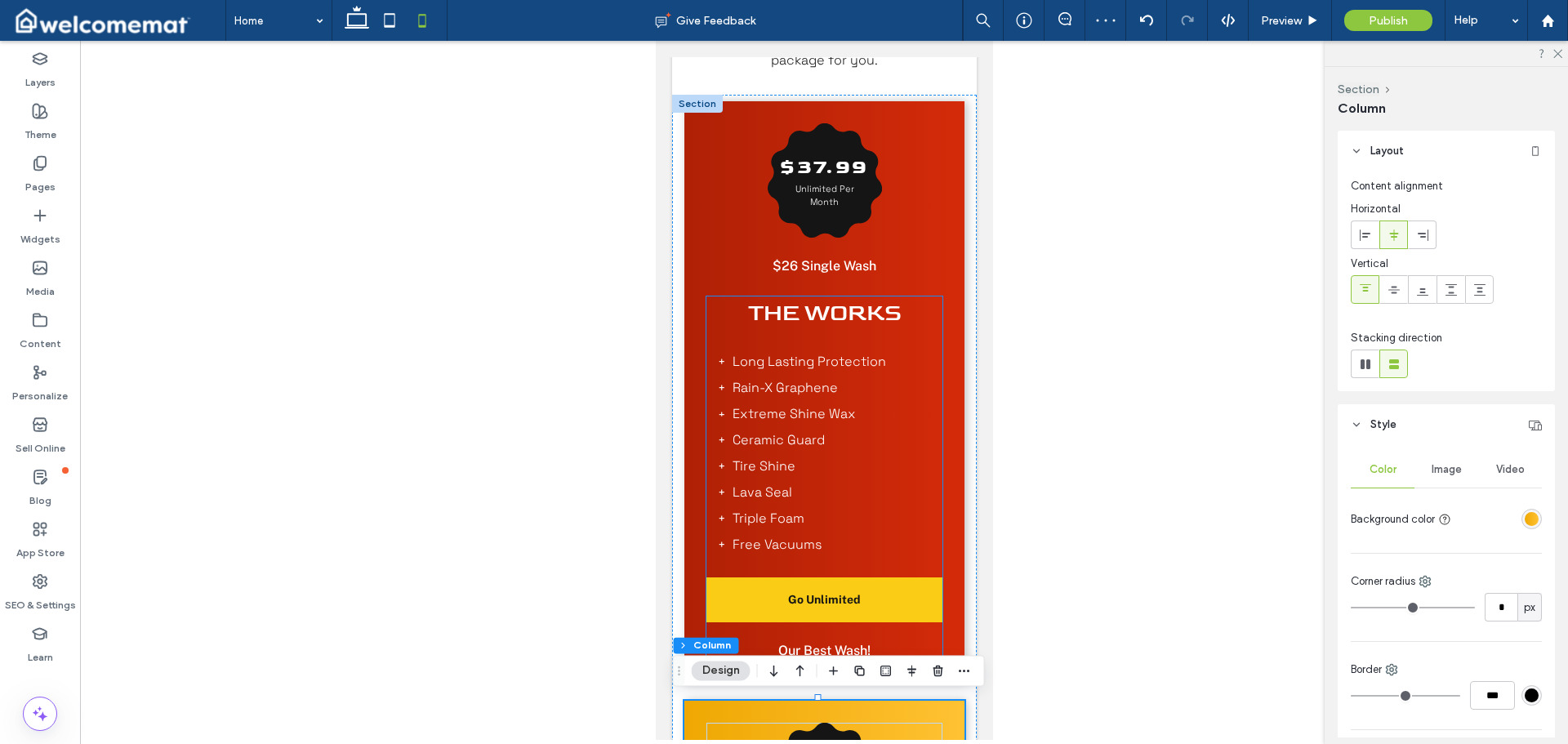
scroll to position [1138, 0]
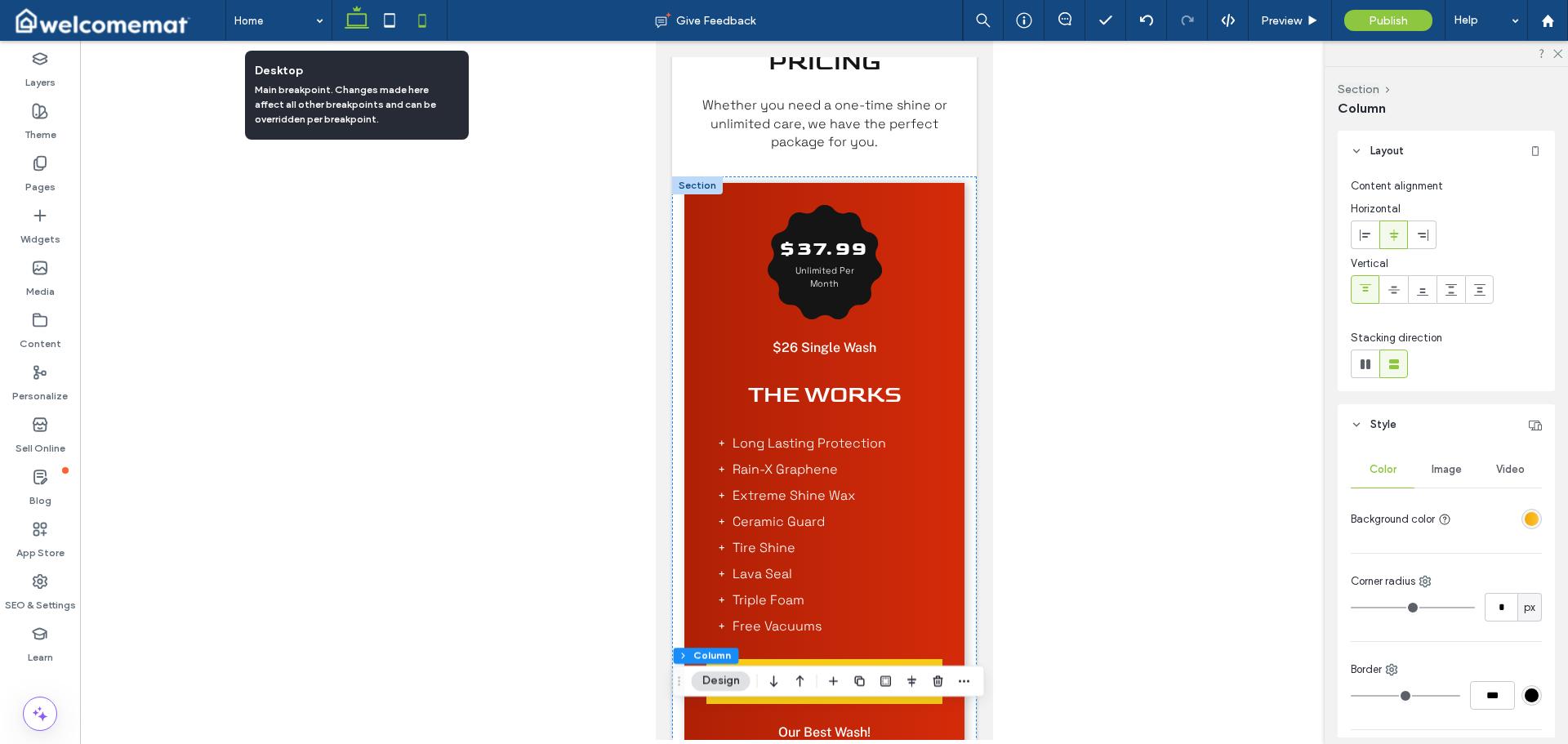
click at [355, 19] on icon at bounding box center [357, 20] width 33 height 33
type input "**"
type input "****"
type input "*"
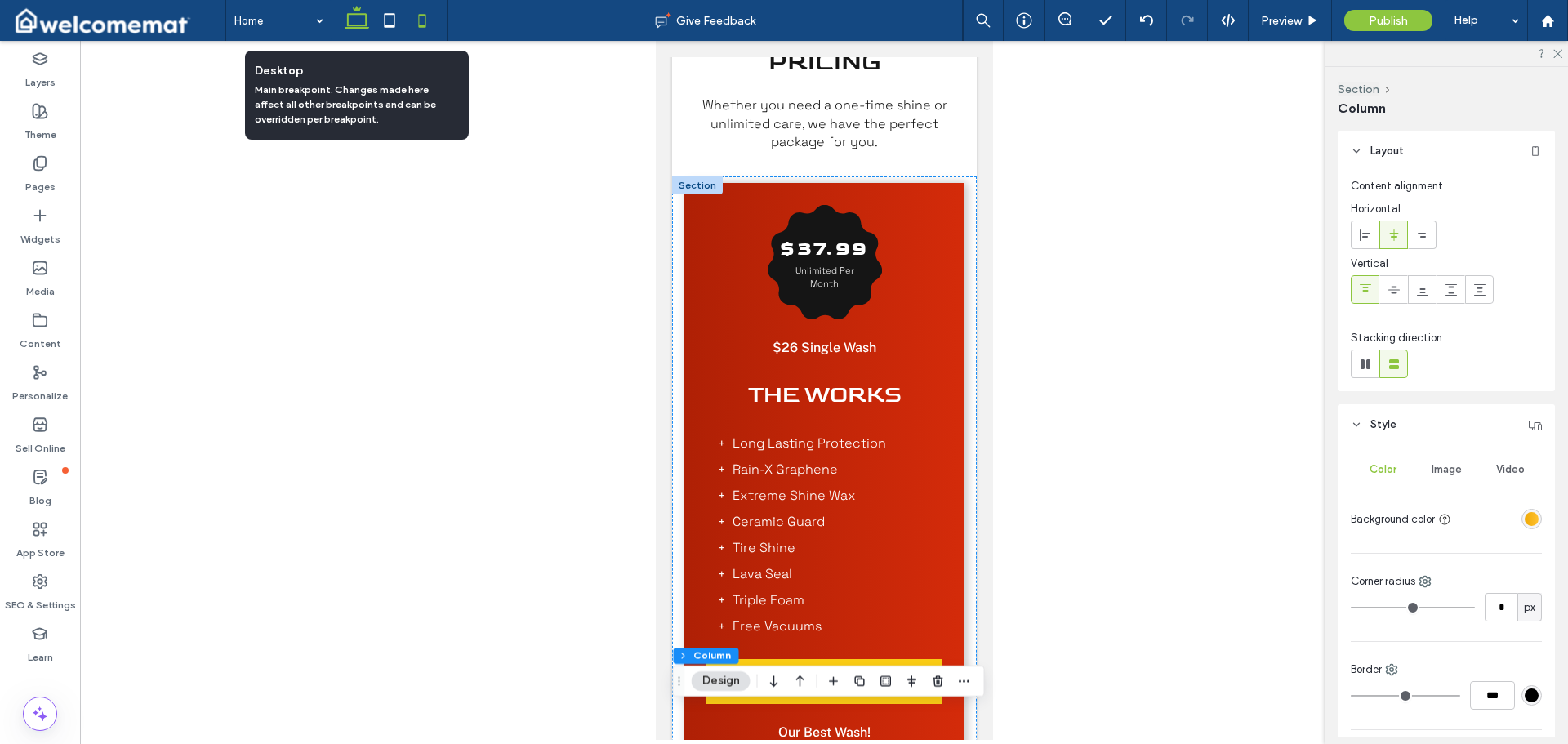
type input "*"
type input "**"
type input "***"
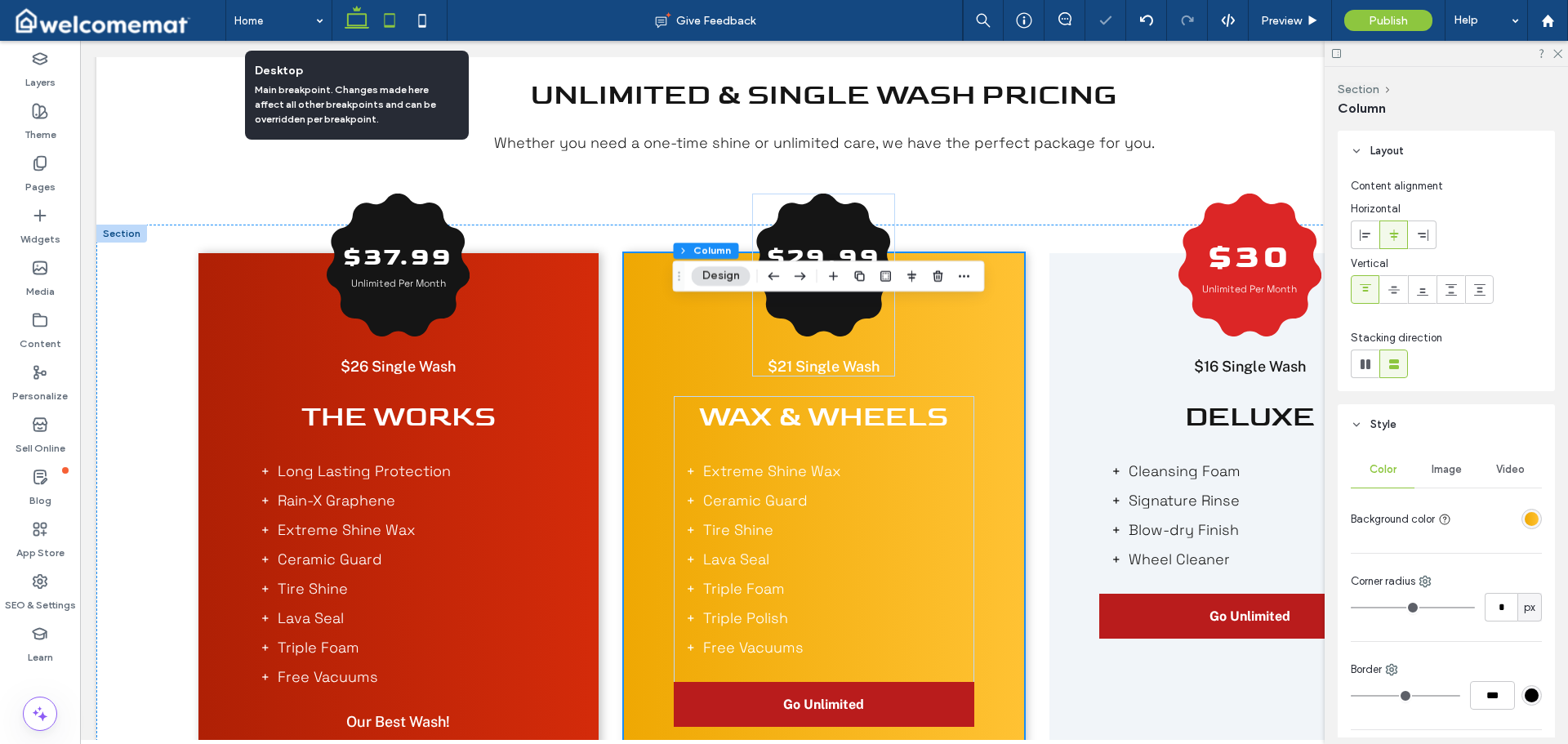
scroll to position [1276, 0]
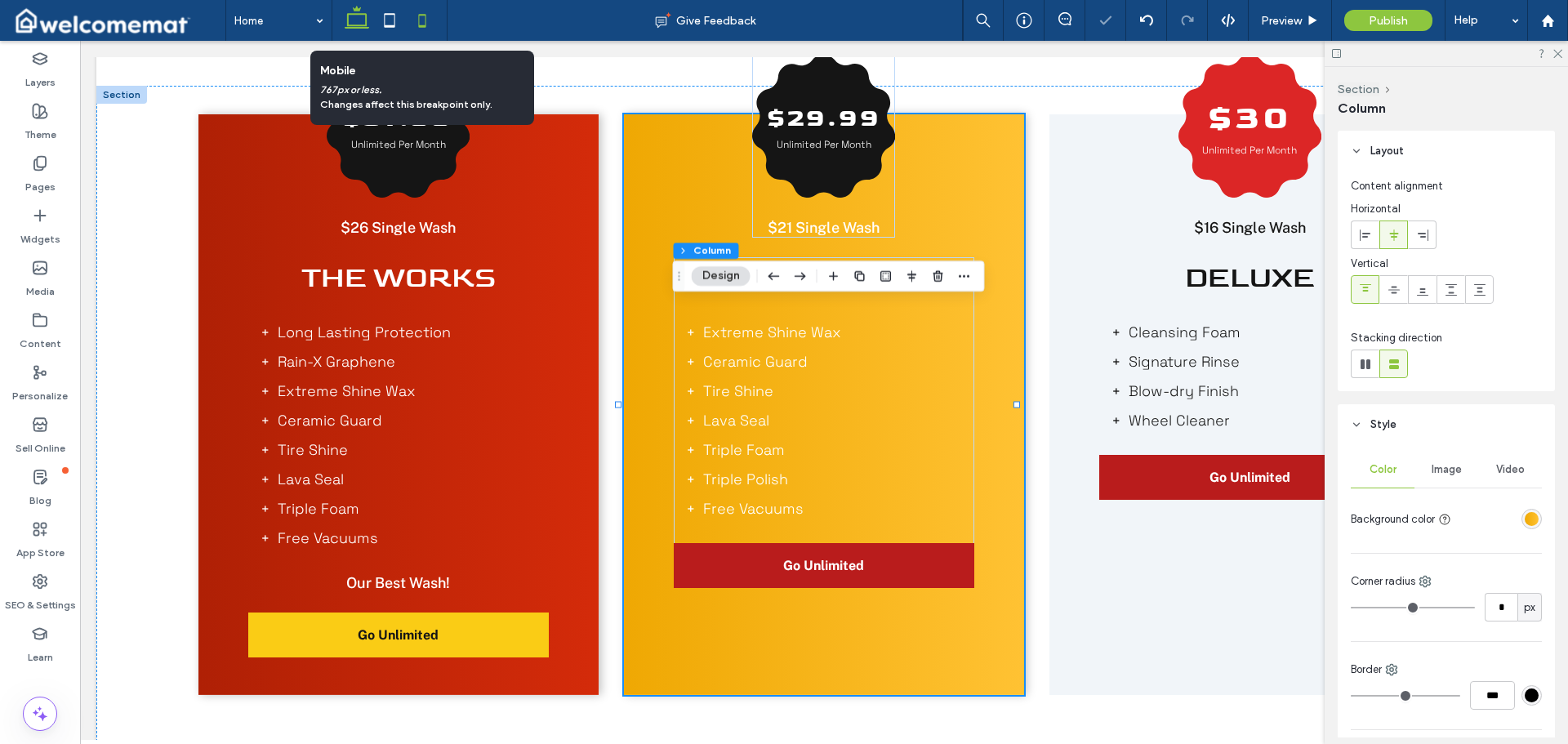
click at [425, 20] on icon at bounding box center [422, 20] width 33 height 33
type input "**"
type input "****"
type input "*"
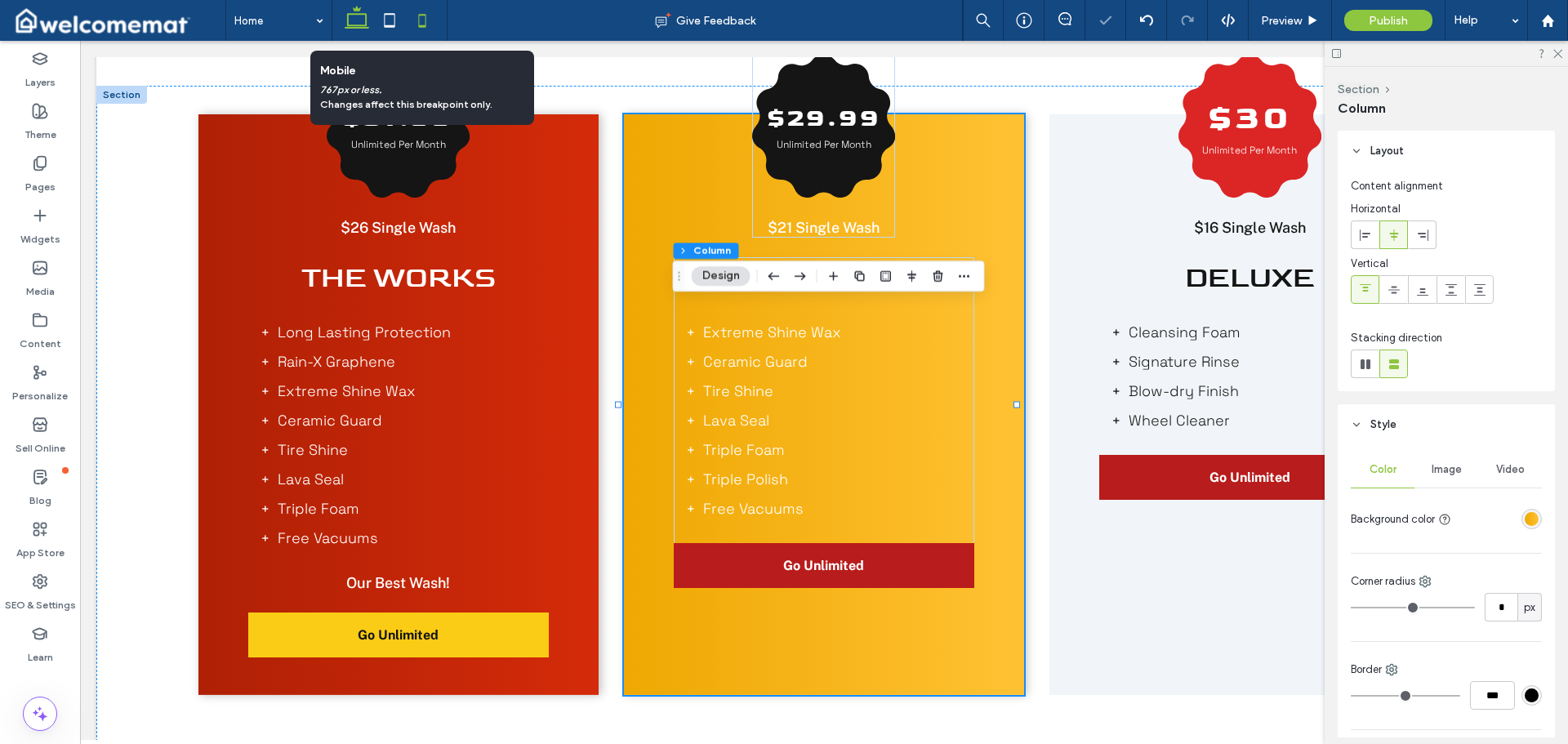
type input "*"
type input "**"
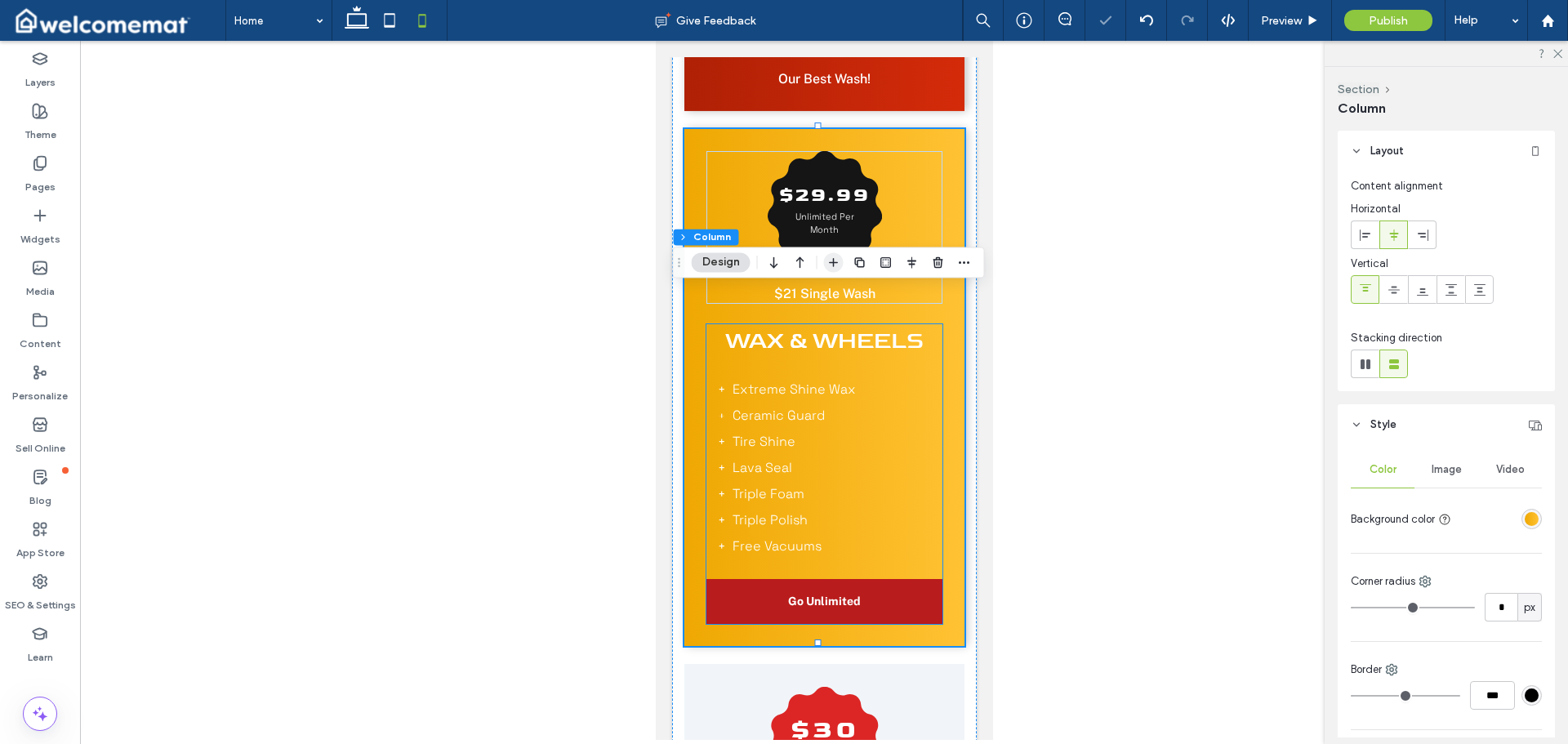
scroll to position [1464, 0]
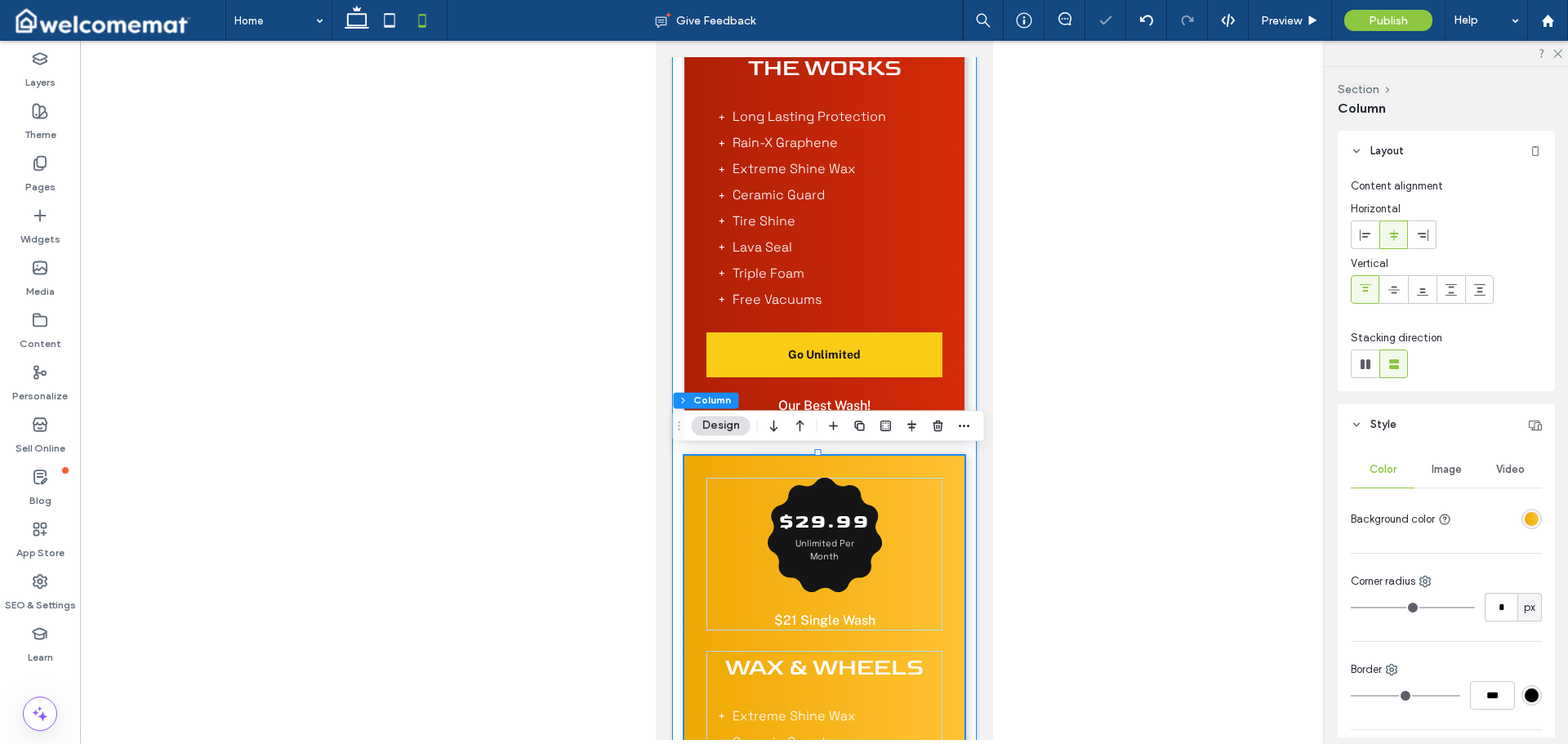
click at [955, 345] on div "$37.99 Unlimited Per Month $26 Single Wash The Works Long Lasting Protection Ra…" at bounding box center [823, 655] width 304 height 1610
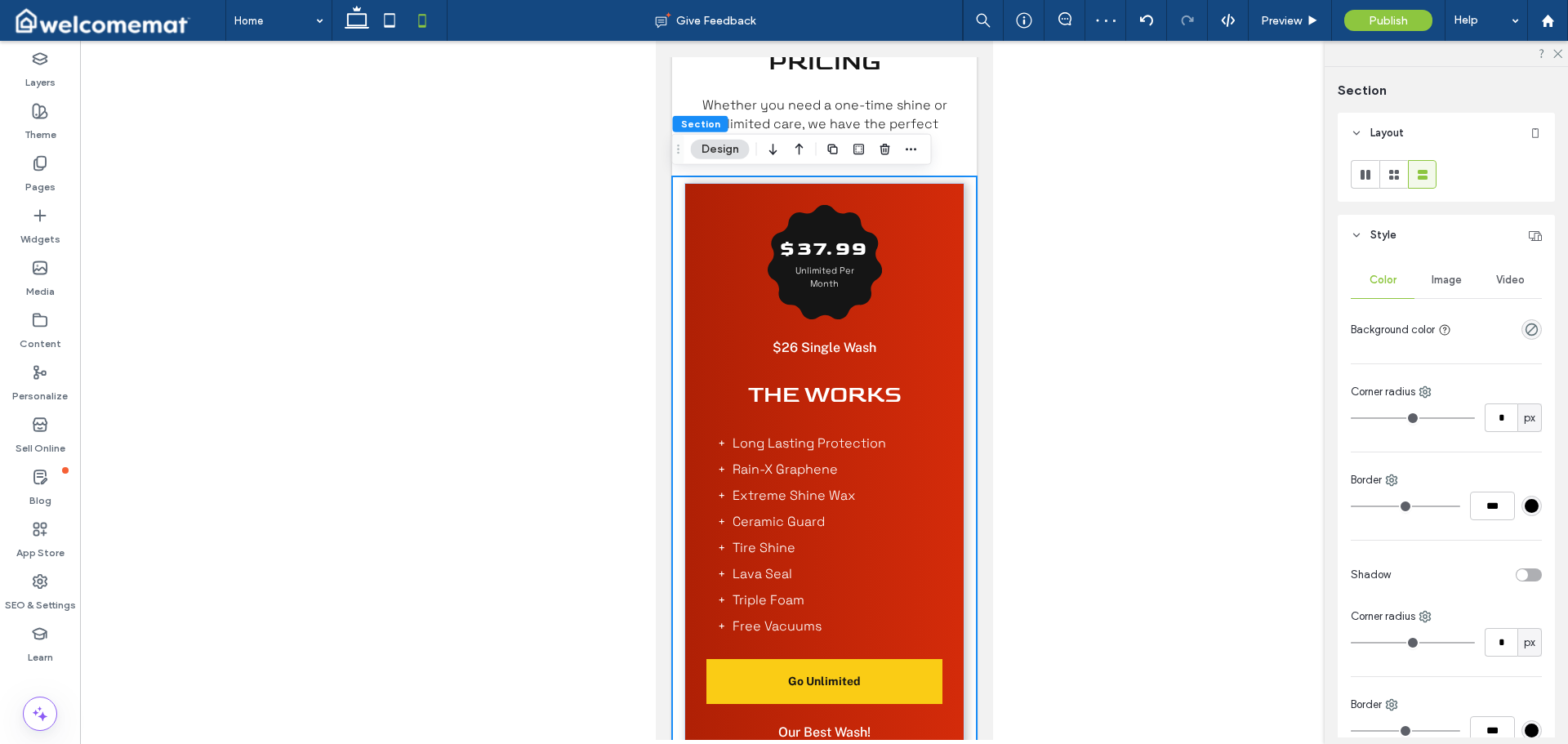
scroll to position [1219, 0]
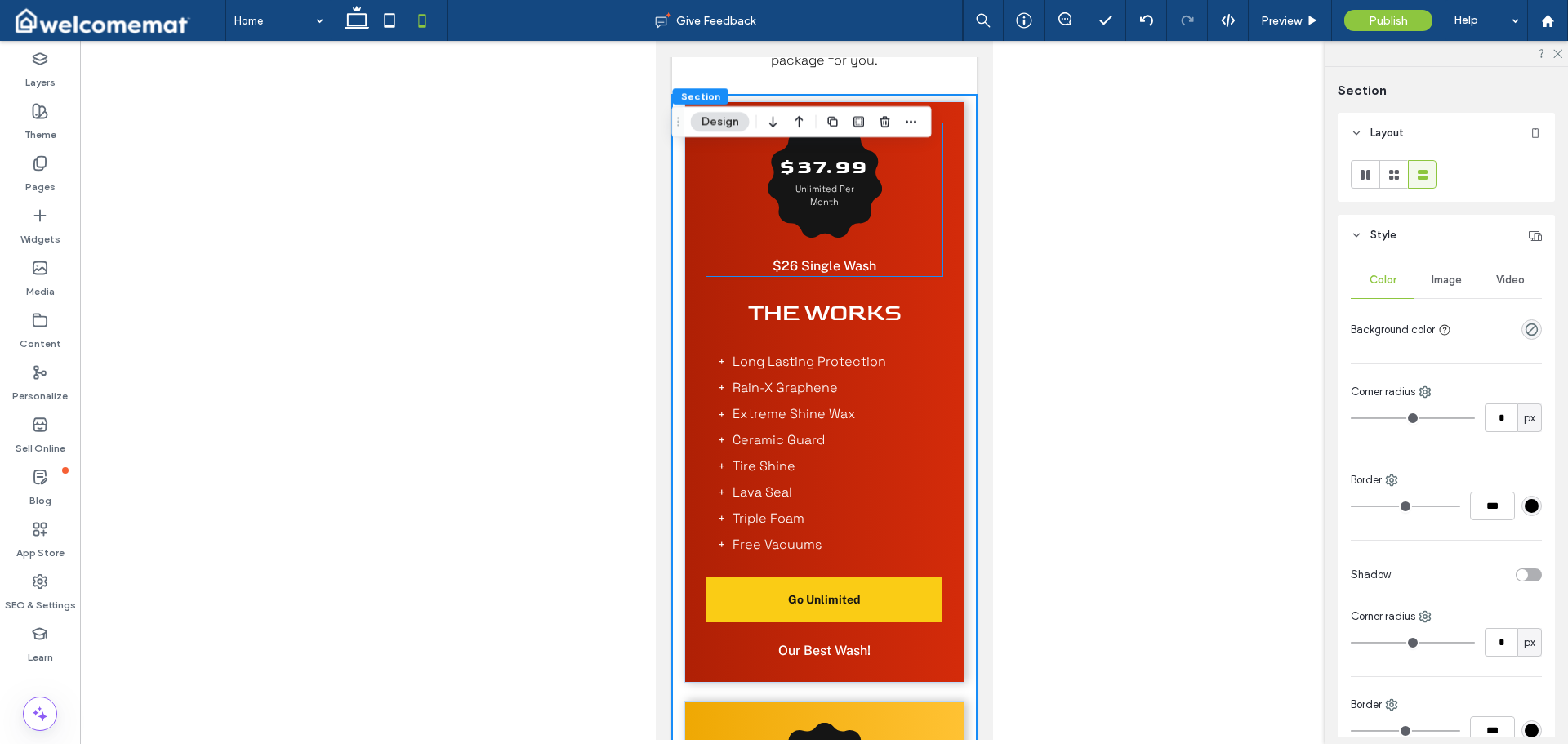
click at [807, 259] on span "$26 Single Wash" at bounding box center [823, 265] width 103 height 16
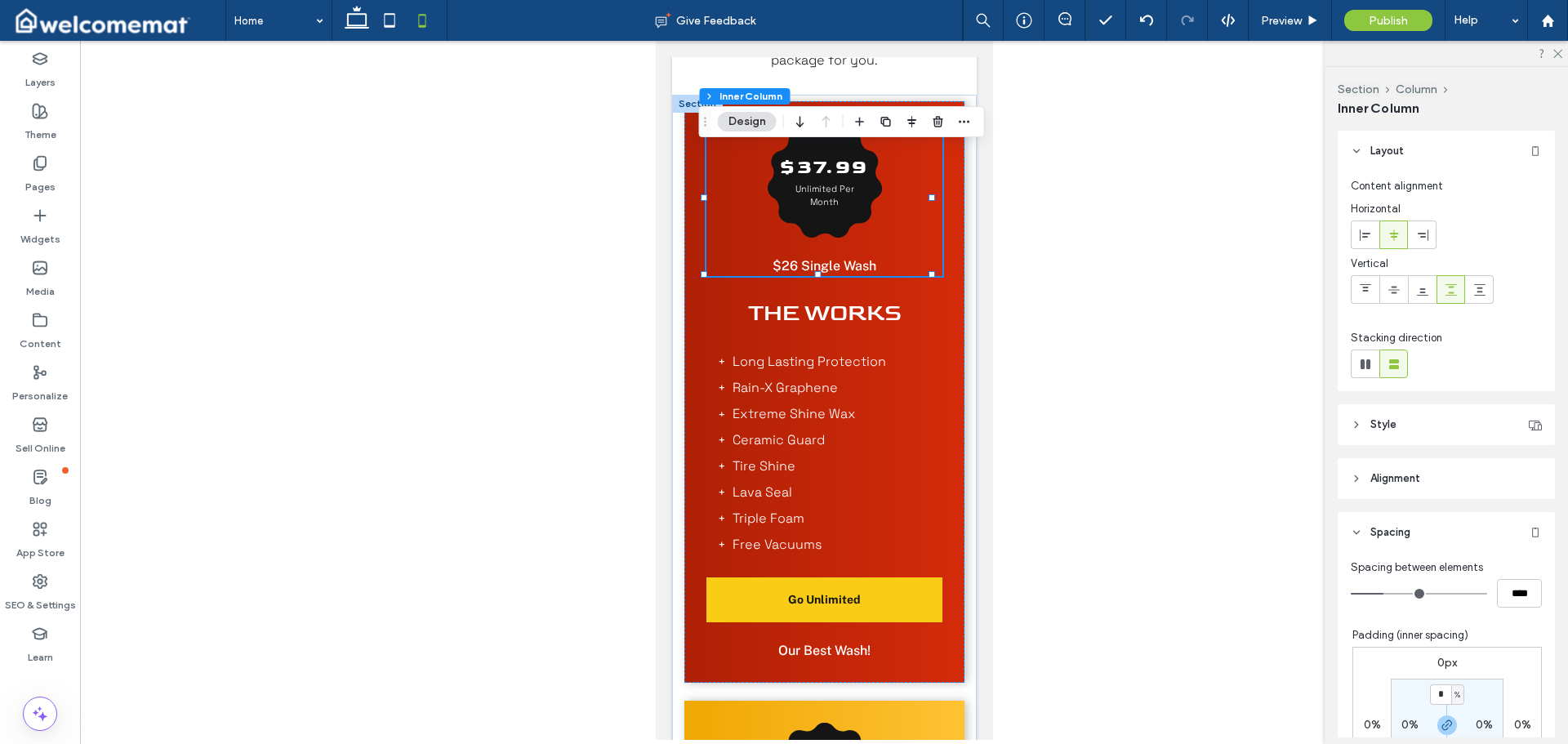
click at [807, 259] on span "$26 Single Wash" at bounding box center [823, 265] width 103 height 16
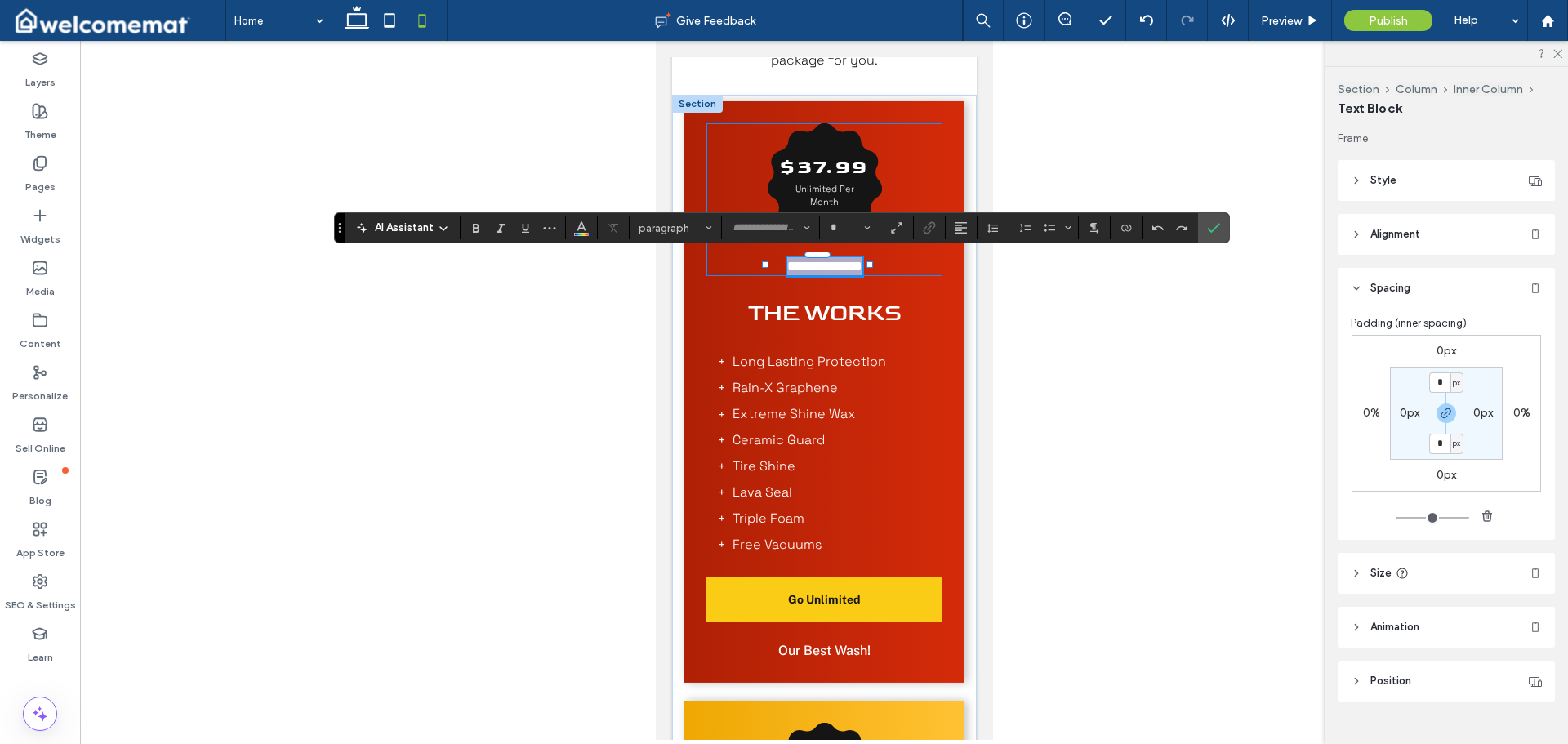
type input "**********"
type input "**"
click at [1212, 229] on icon "Confirm" at bounding box center [1213, 228] width 13 height 13
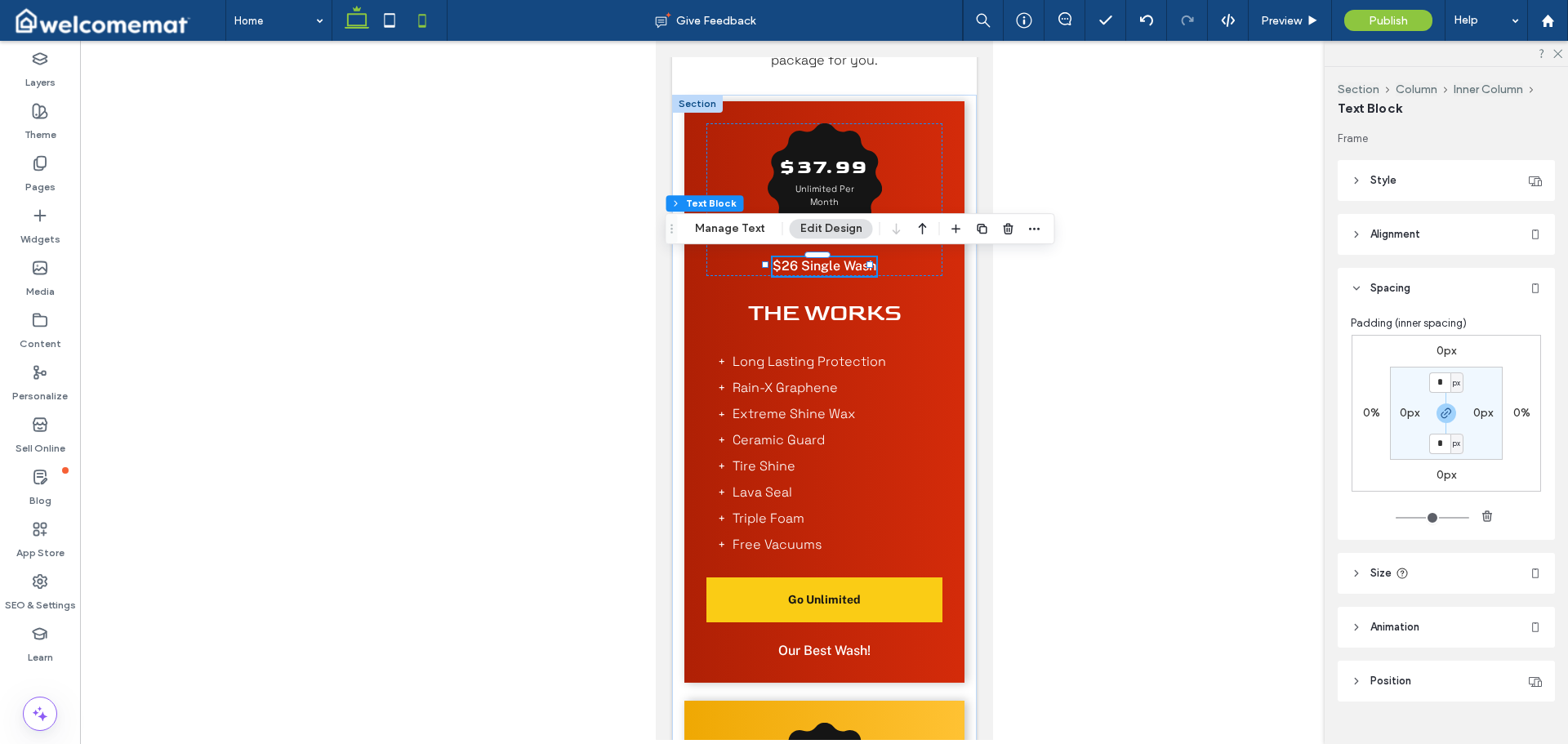
click at [363, 21] on icon at bounding box center [357, 20] width 33 height 33
type input "***"
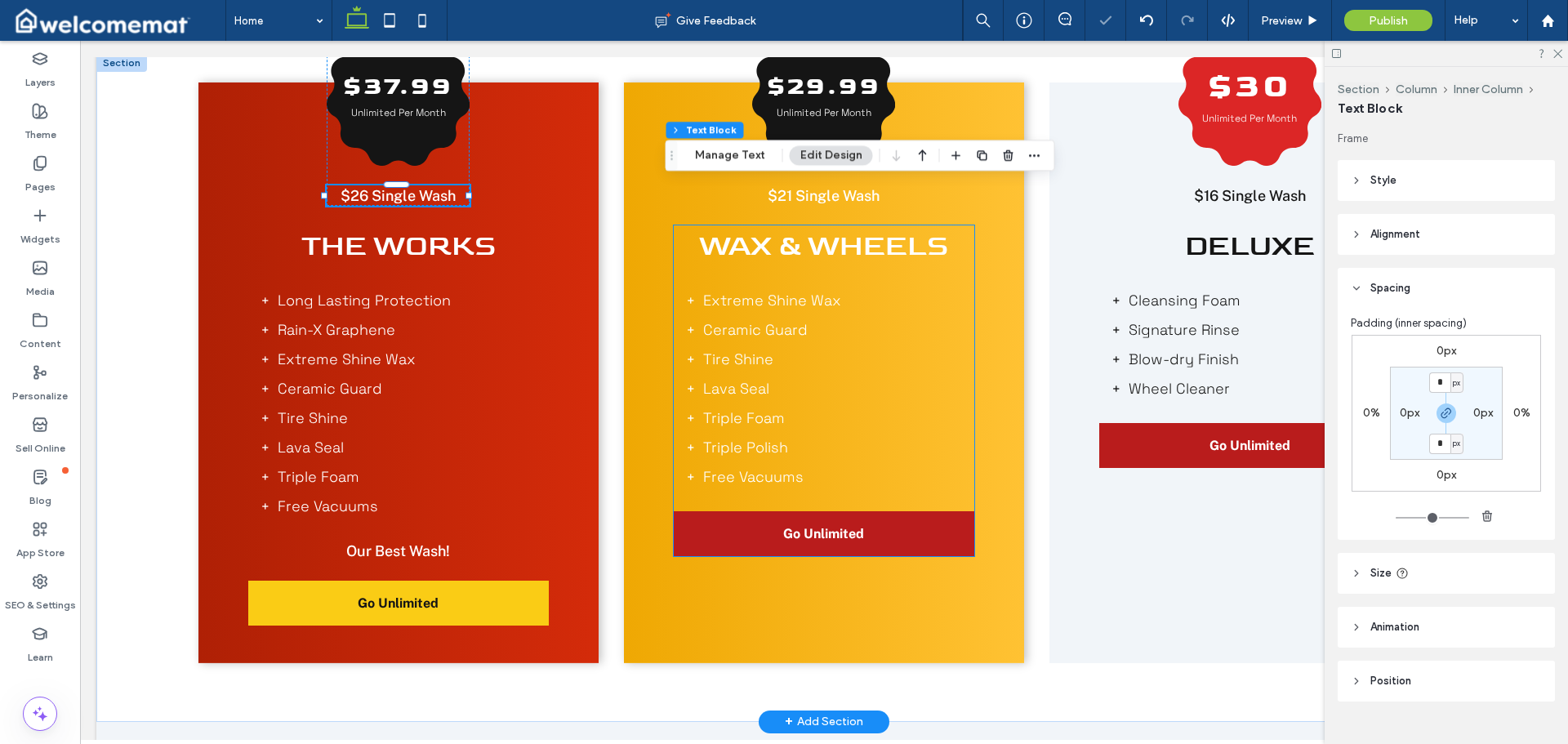
scroll to position [1145, 0]
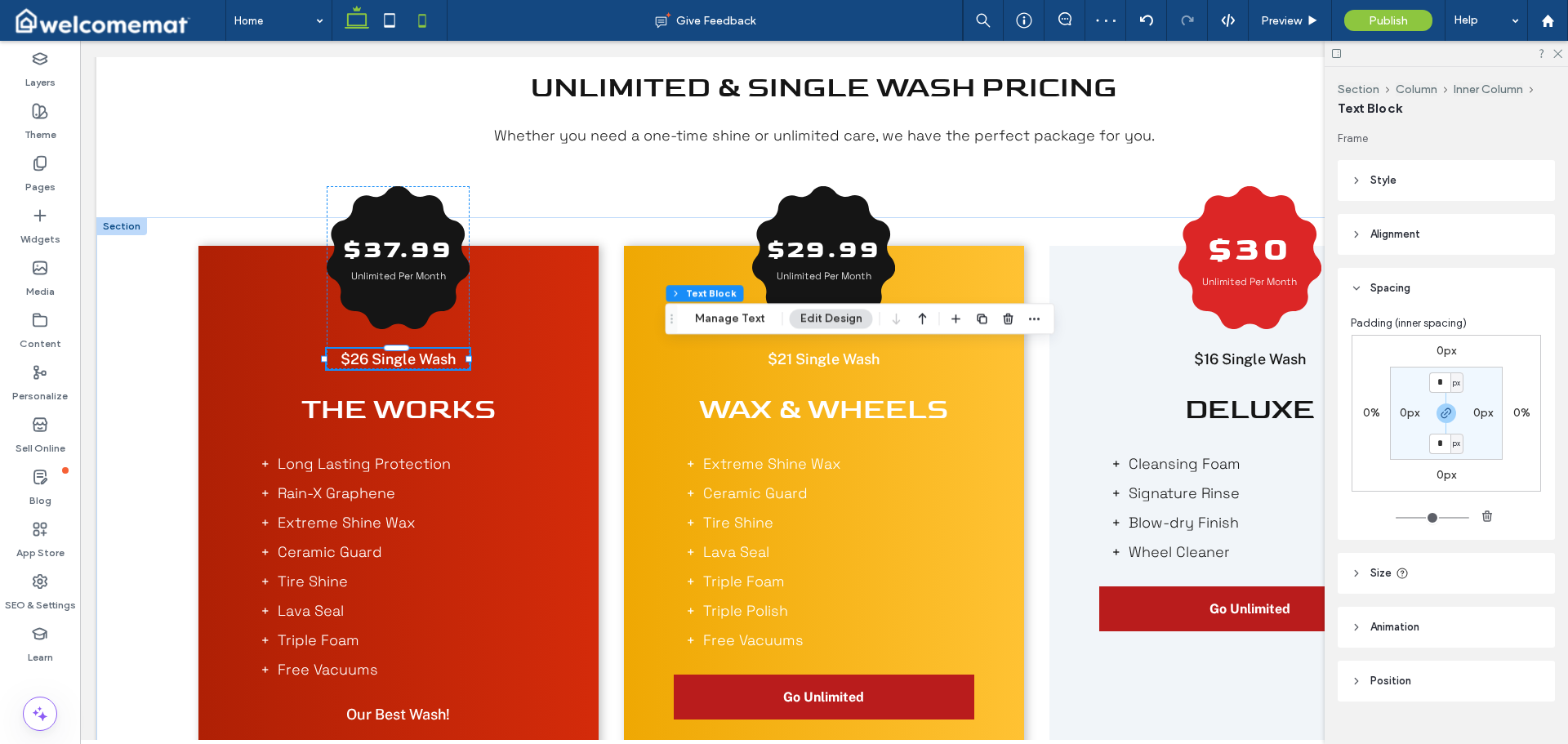
click at [429, 19] on icon at bounding box center [422, 20] width 33 height 33
type input "*"
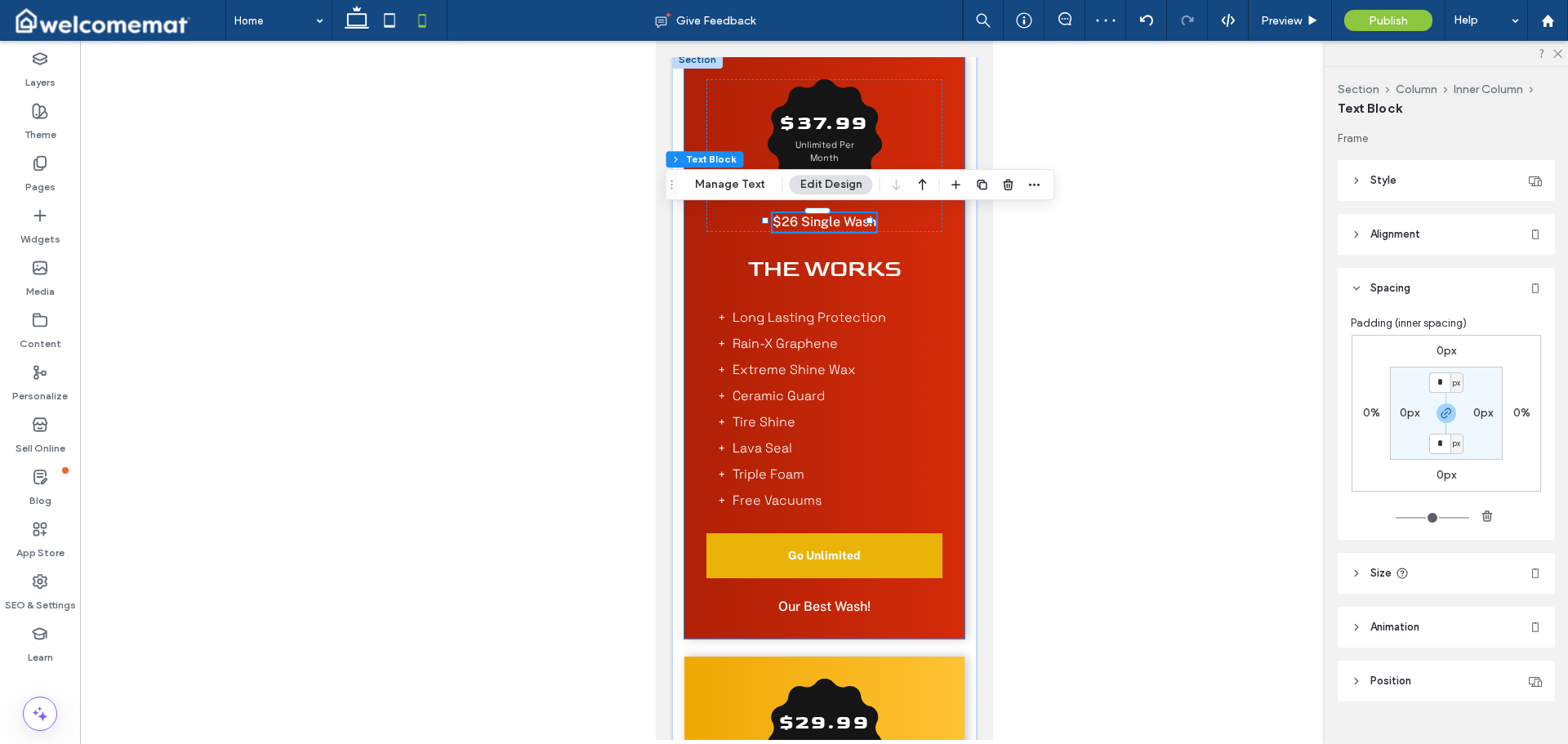
scroll to position [1508, 0]
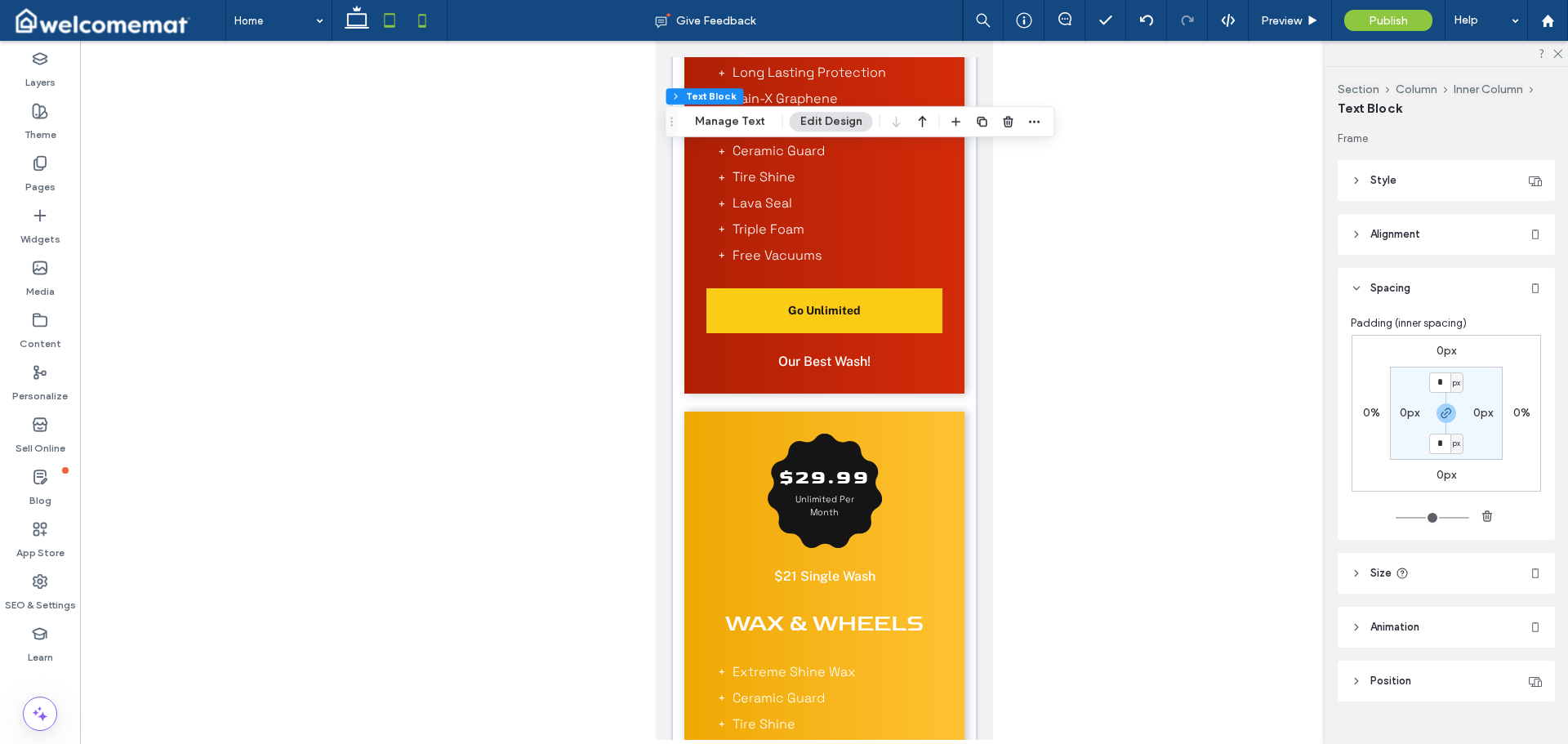
click at [395, 18] on icon at bounding box center [389, 20] width 33 height 33
type input "***"
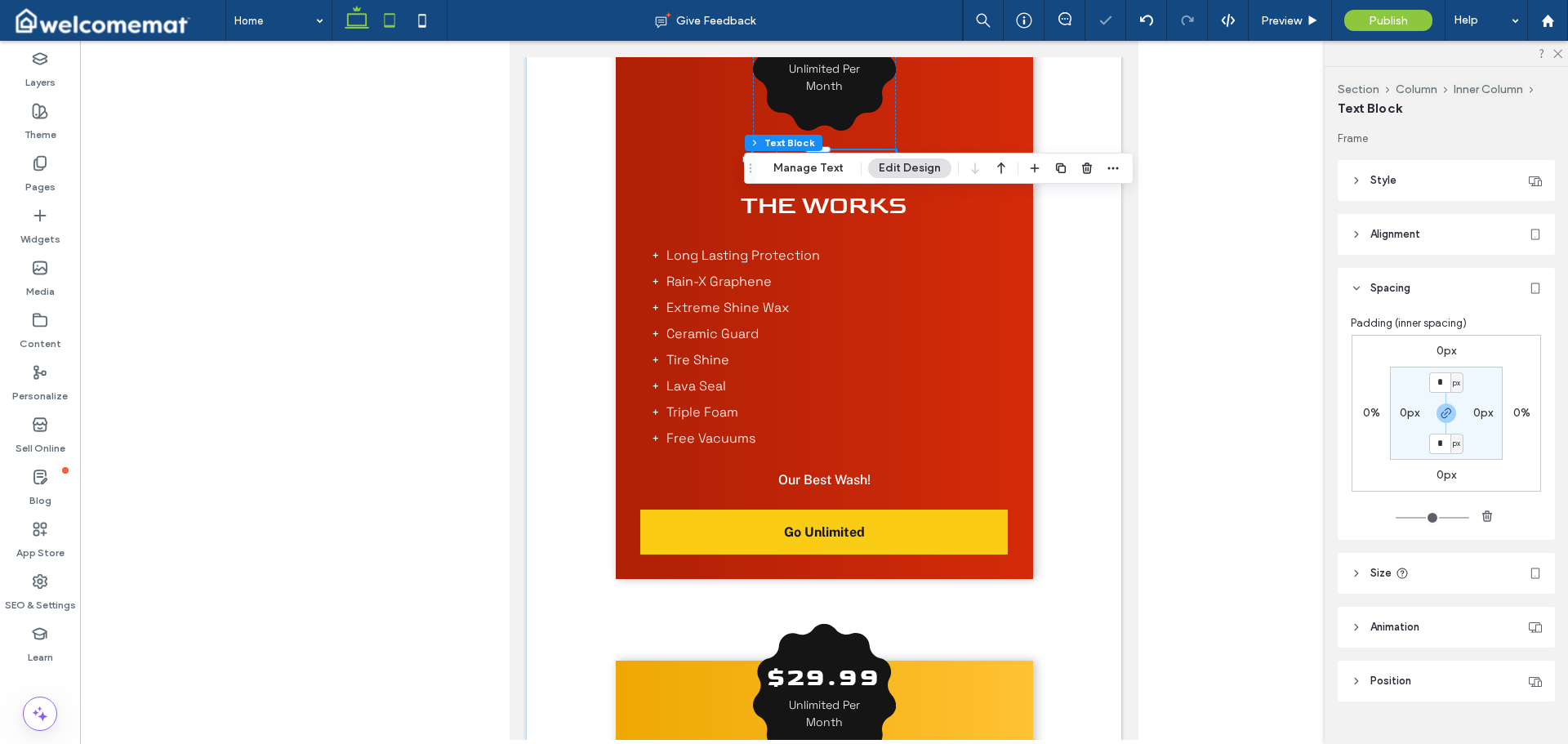
click at [347, 9] on icon at bounding box center [357, 20] width 33 height 33
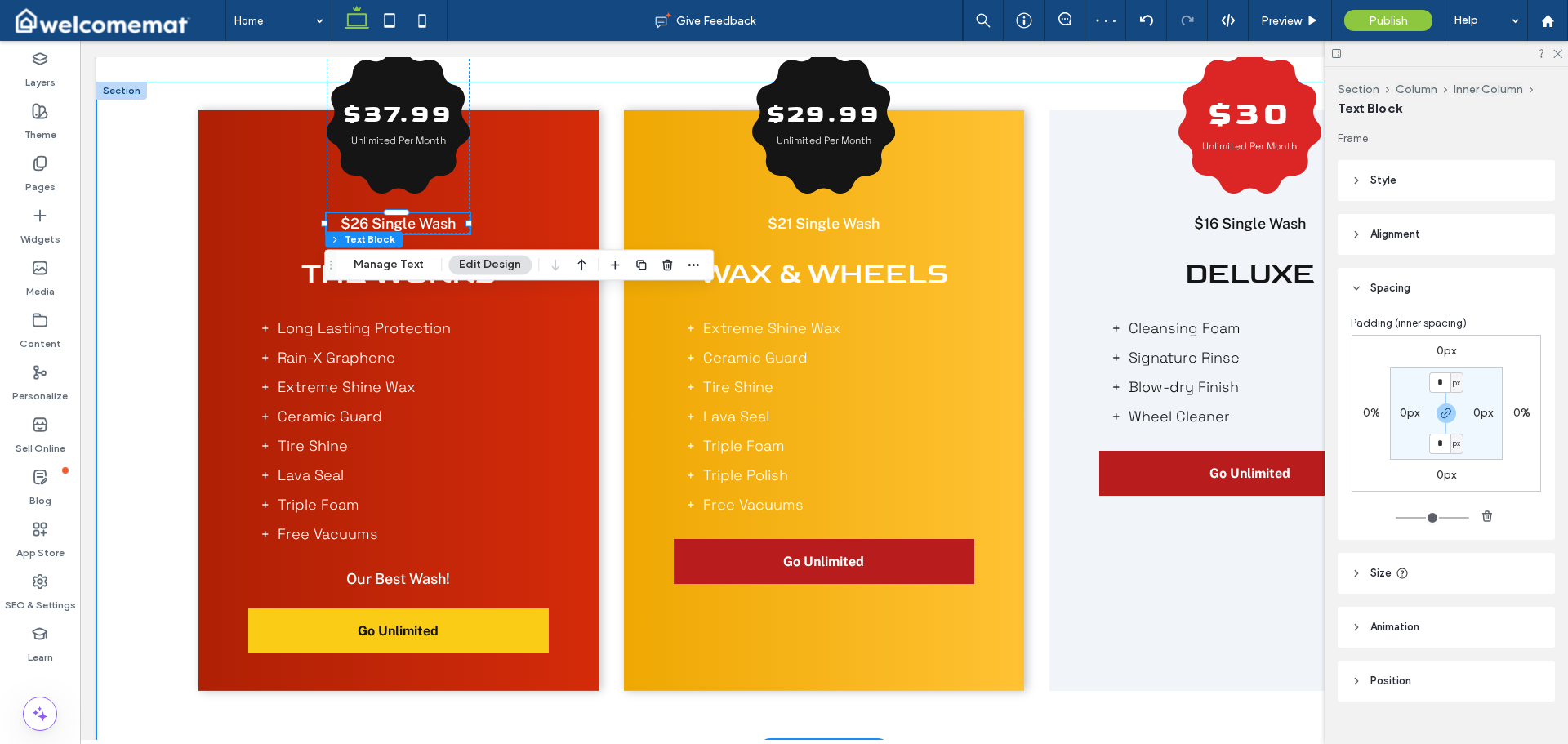
scroll to position [1199, 0]
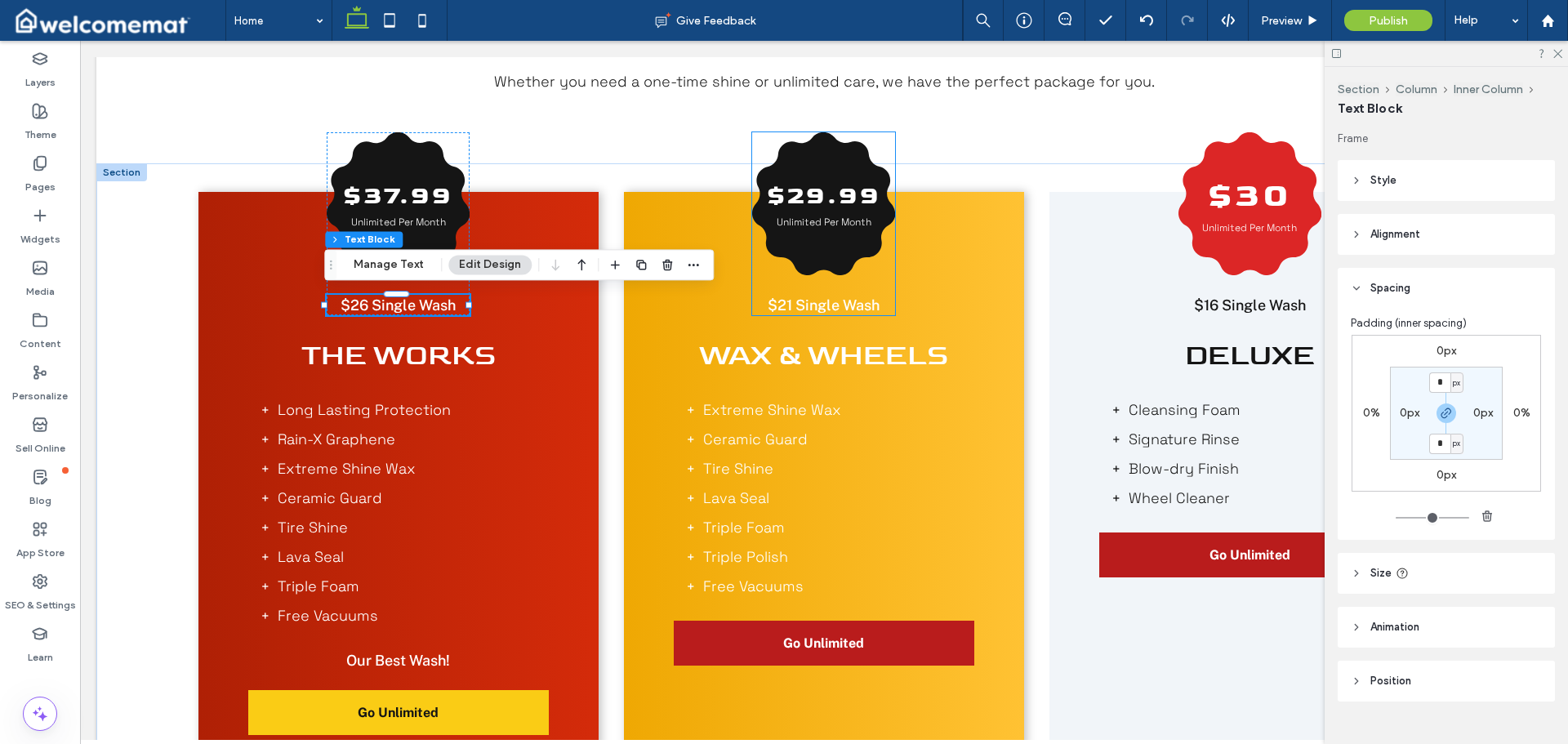
click at [835, 300] on span "$21 Single Wash" at bounding box center [824, 304] width 112 height 17
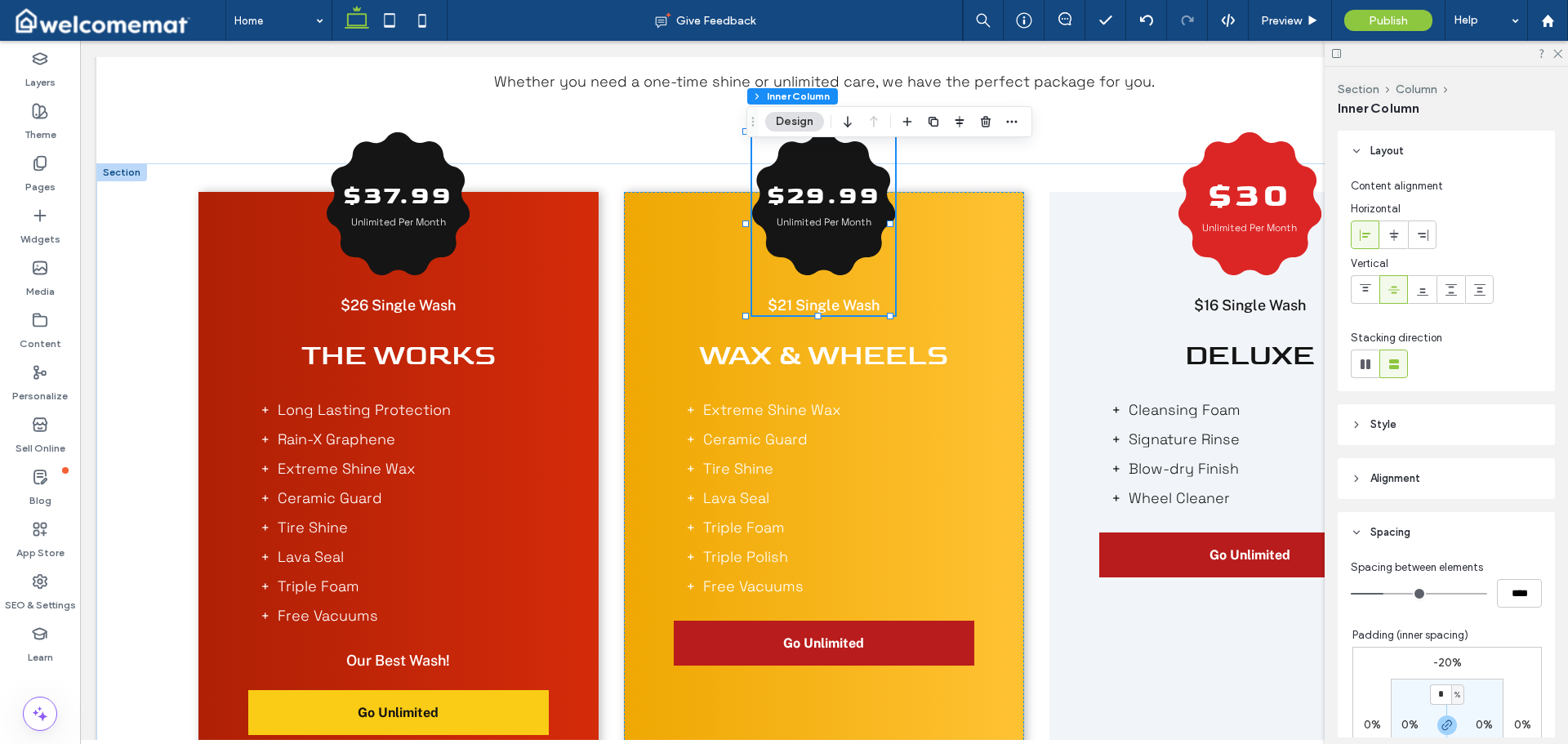
click at [835, 300] on span "$21 Single Wash" at bounding box center [824, 304] width 112 height 17
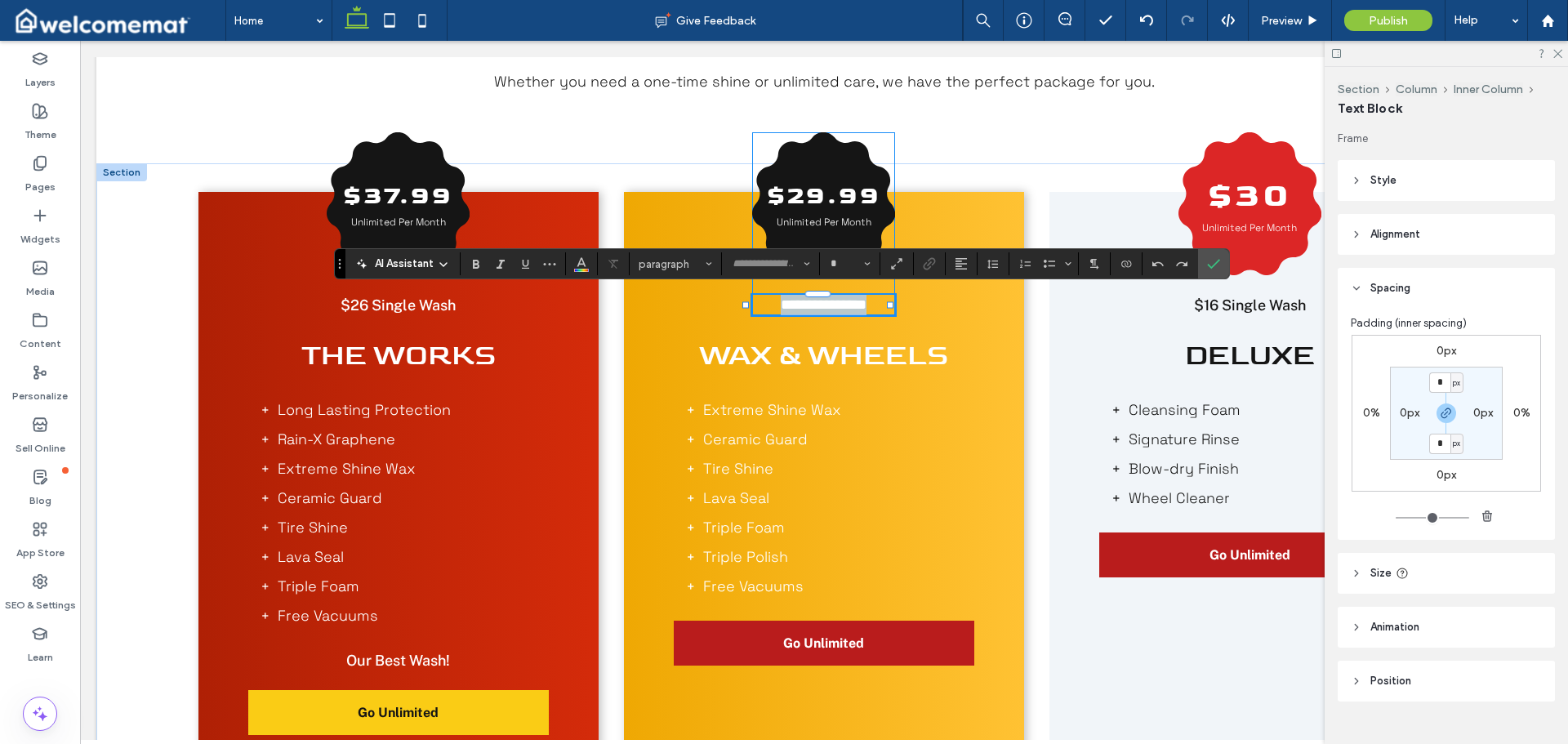
type input "**********"
type input "**"
click at [583, 266] on icon "Color" at bounding box center [581, 262] width 13 height 13
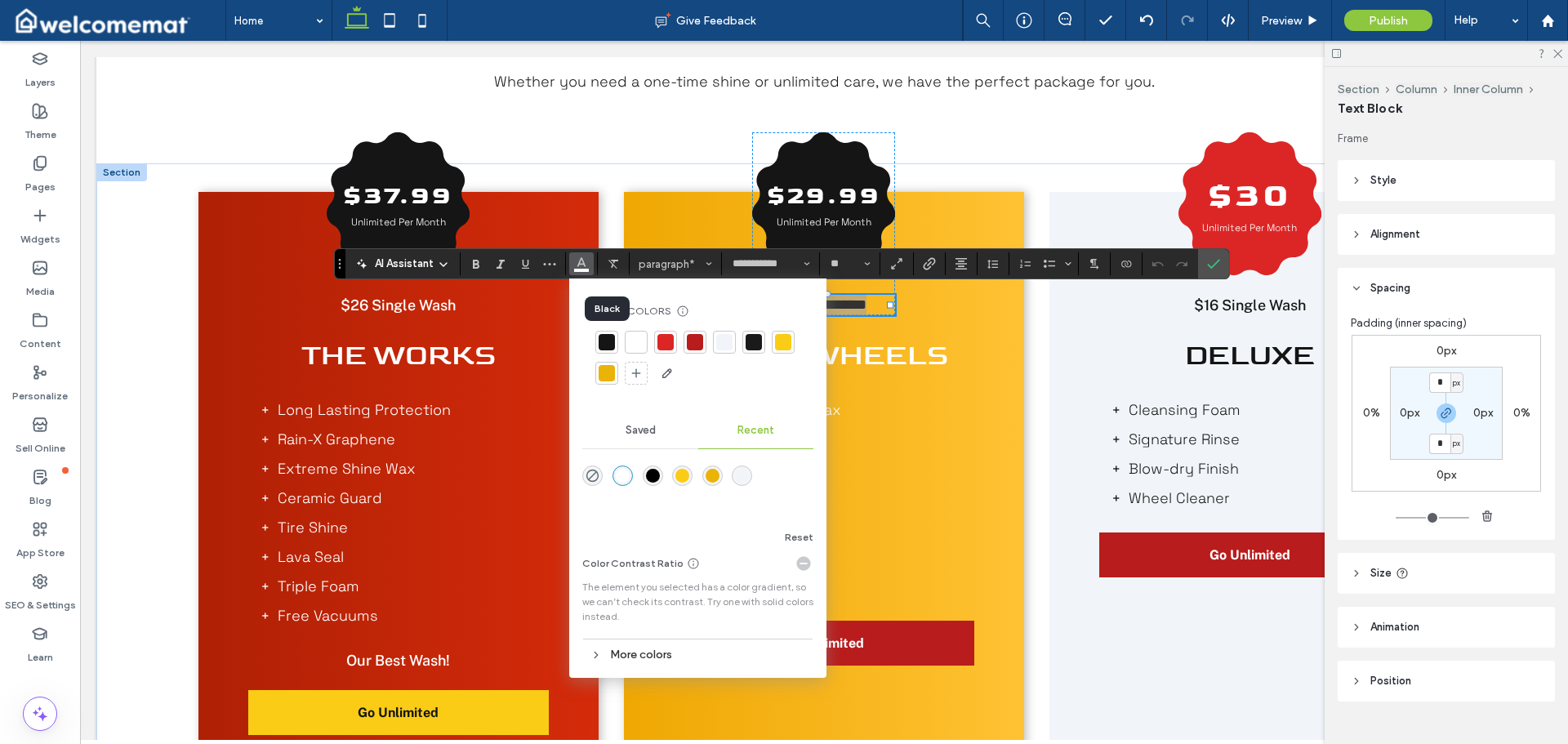
click at [609, 334] on div at bounding box center [607, 342] width 16 height 16
click at [1212, 261] on icon "Confirm" at bounding box center [1213, 263] width 13 height 13
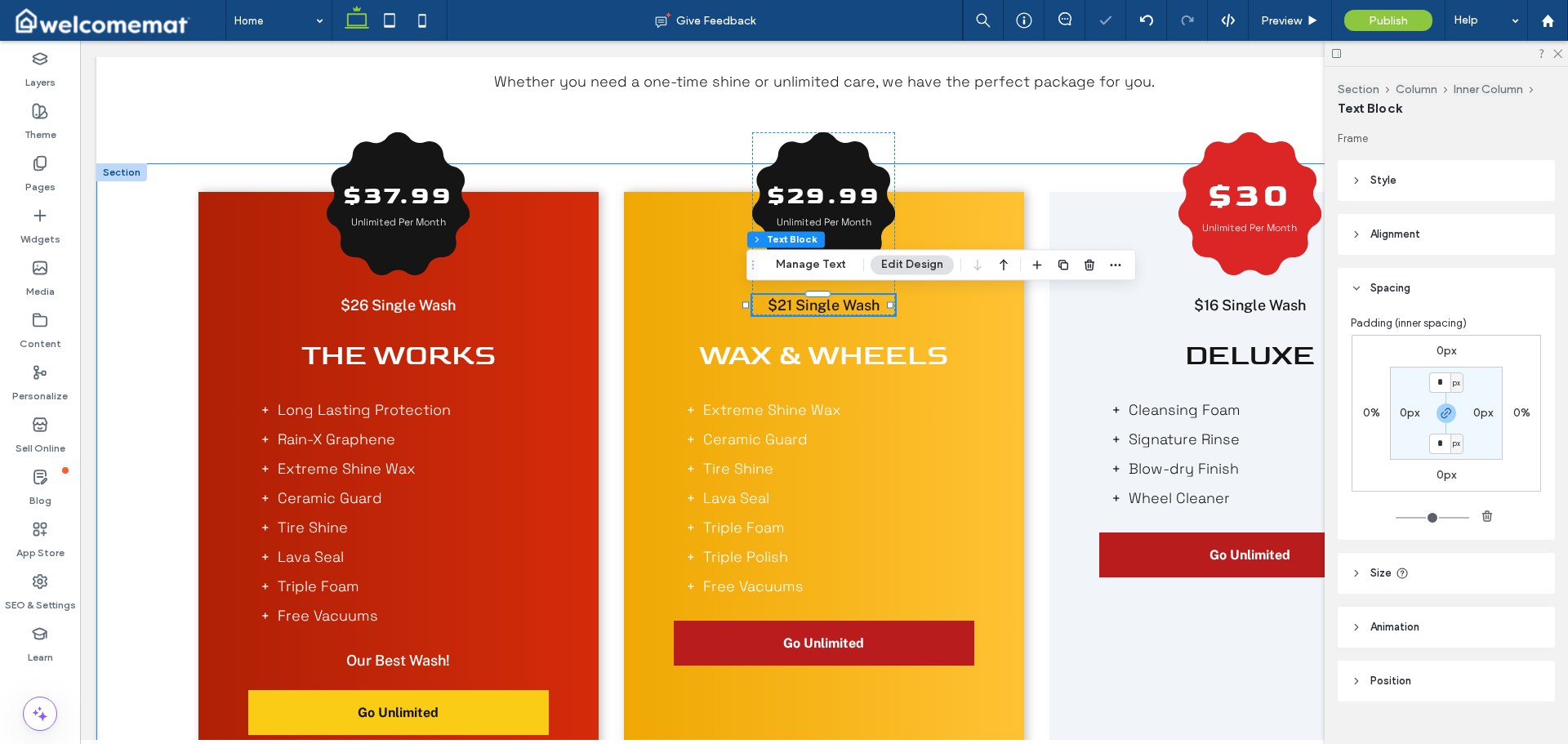
click at [1034, 356] on div "$37.99 Unlimited Per Month $26 Single Wash The Works Long Lasting Protection Ra…" at bounding box center [824, 497] width 1456 height 668
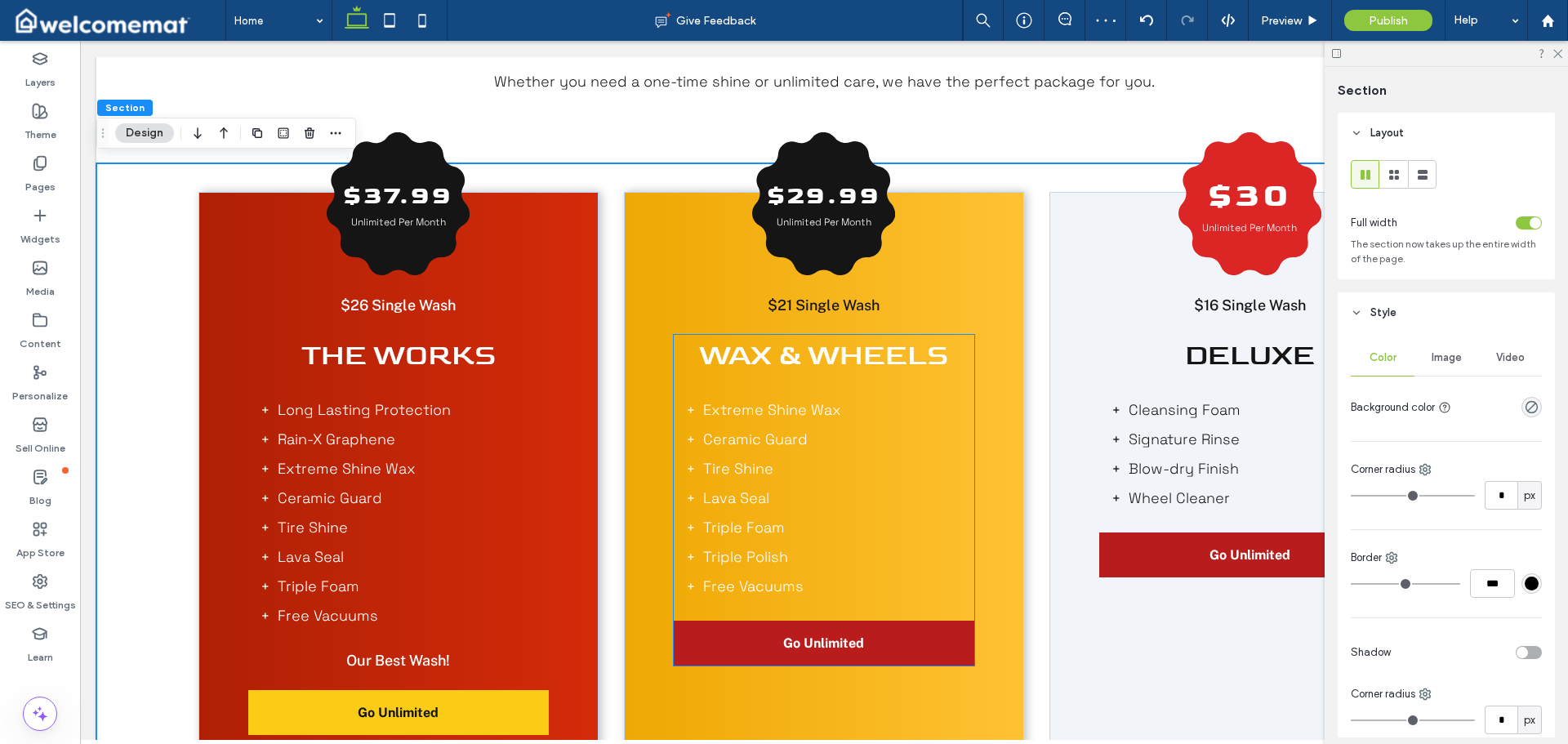
click at [810, 345] on span "Wax & Wheels" at bounding box center [824, 356] width 249 height 35
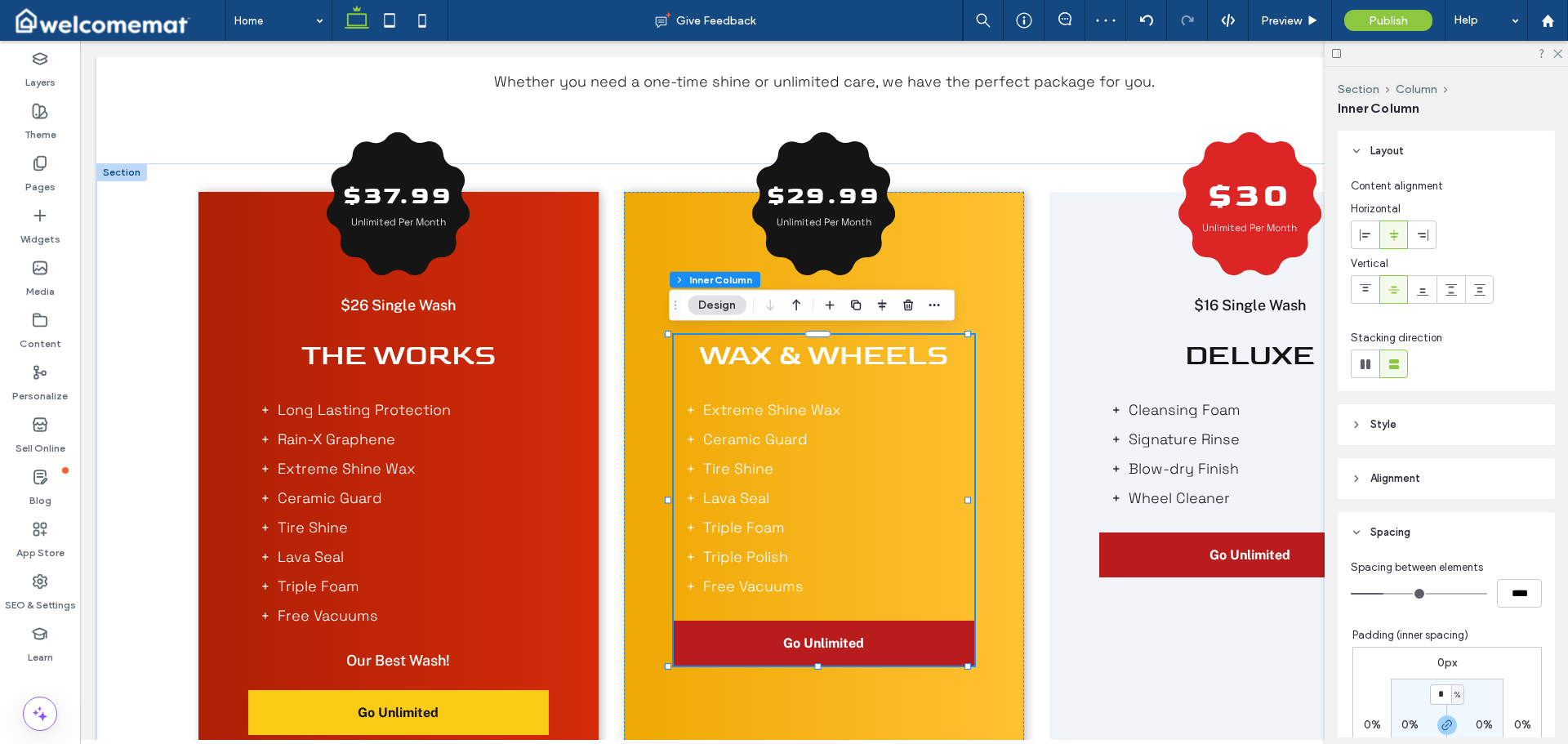
click at [810, 345] on span "Wax & Wheels" at bounding box center [824, 356] width 249 height 35
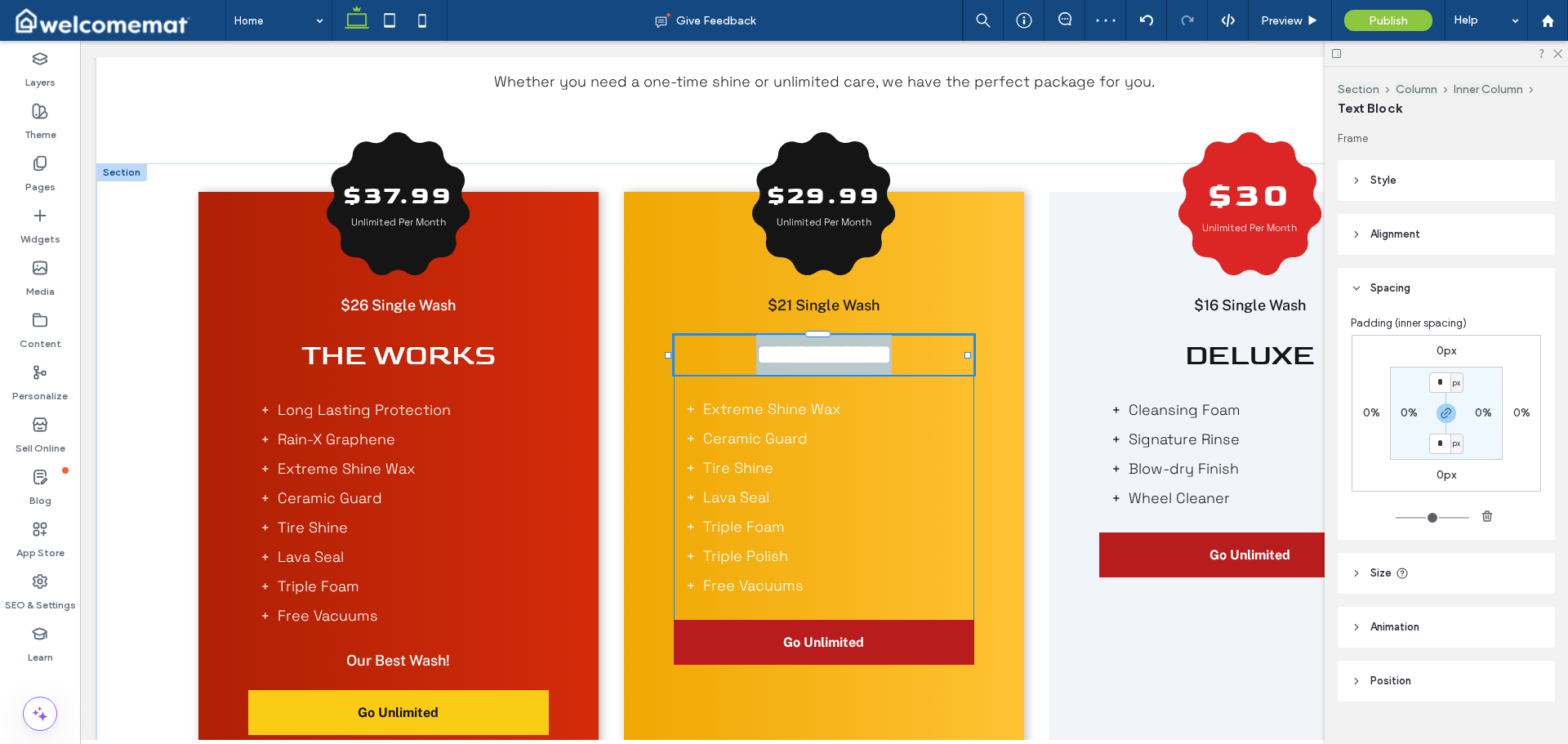
type input "*******"
type input "**"
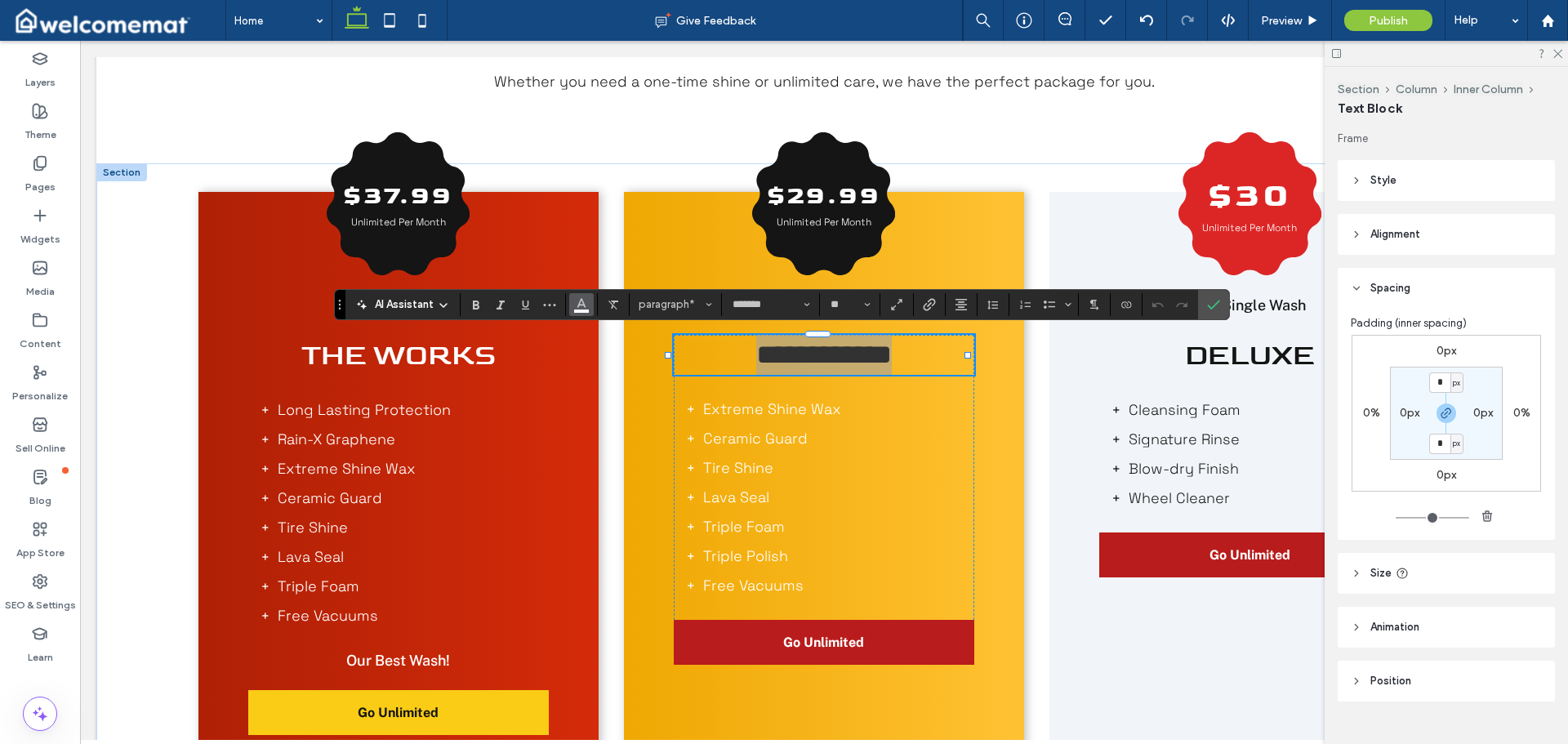
click at [580, 303] on use "Color" at bounding box center [582, 303] width 9 height 9
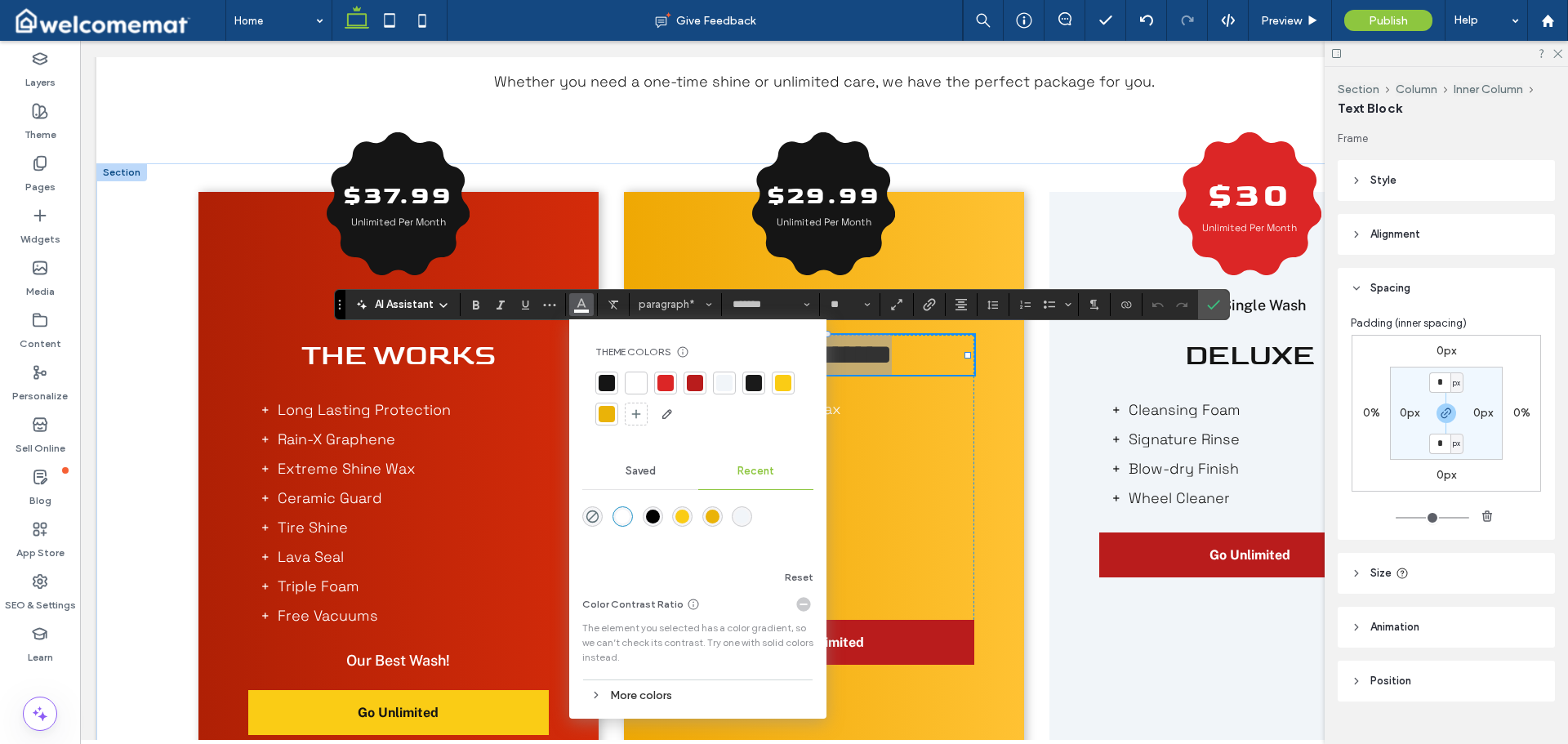
click at [606, 381] on div at bounding box center [607, 383] width 16 height 16
drag, startPoint x: 1217, startPoint y: 308, endPoint x: 1124, endPoint y: 271, distance: 100.1
click at [1217, 308] on icon "Confirm" at bounding box center [1213, 304] width 13 height 13
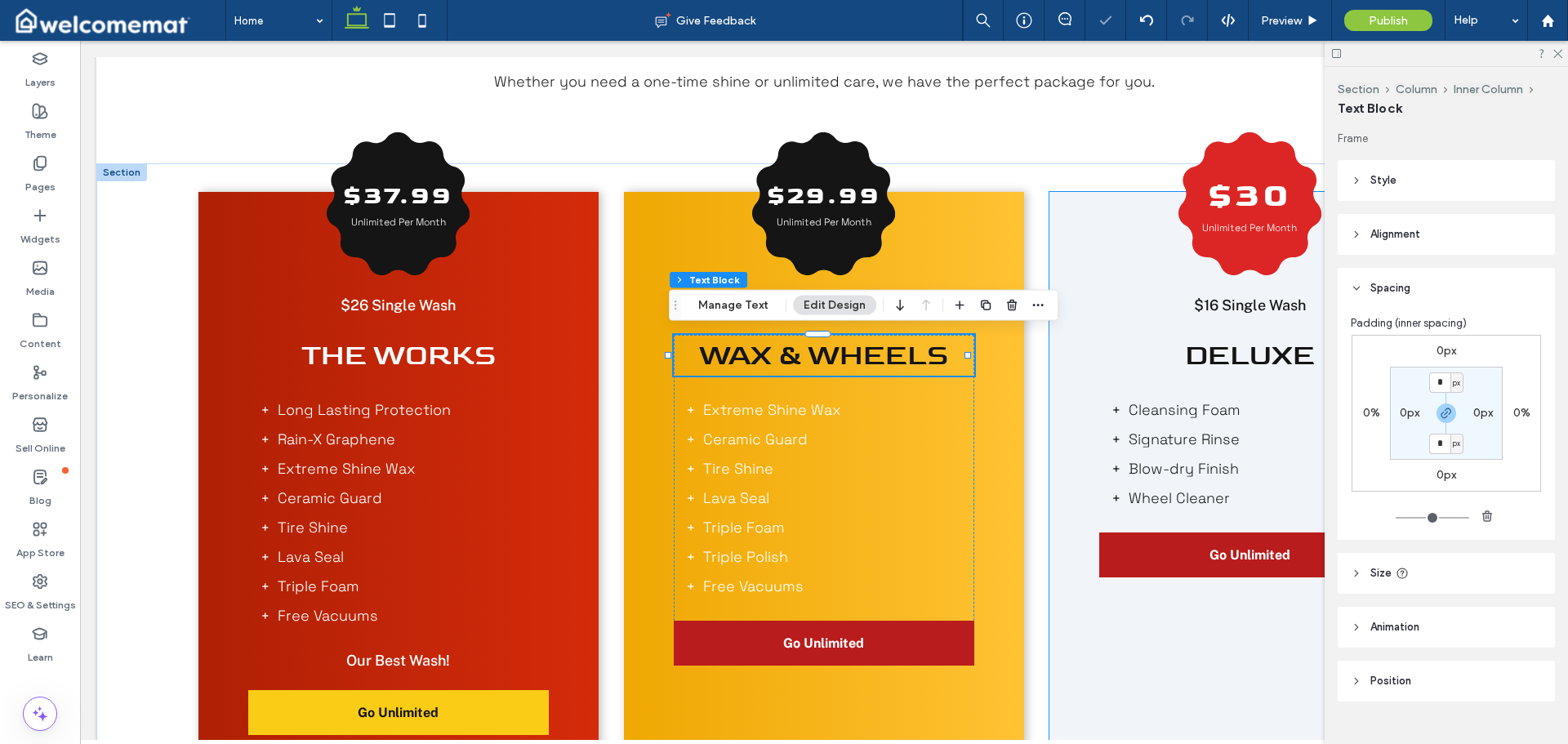
click at [1050, 425] on div "$30 Unlimited Per Month $16 Single Wash Deluxe Cleansing Foam Signature Rinse B…" at bounding box center [1250, 482] width 400 height 580
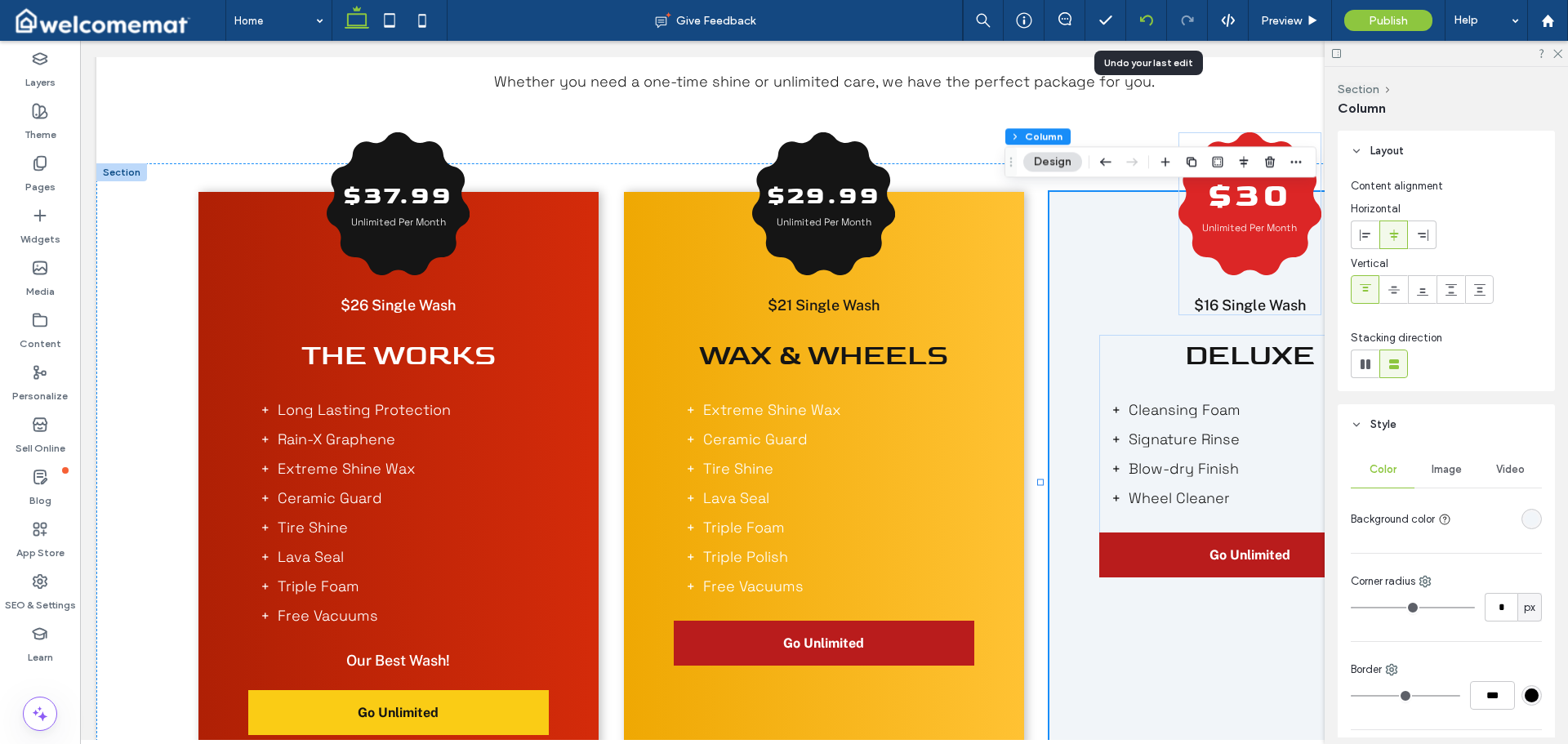
click at [1147, 21] on icon at bounding box center [1147, 20] width 13 height 13
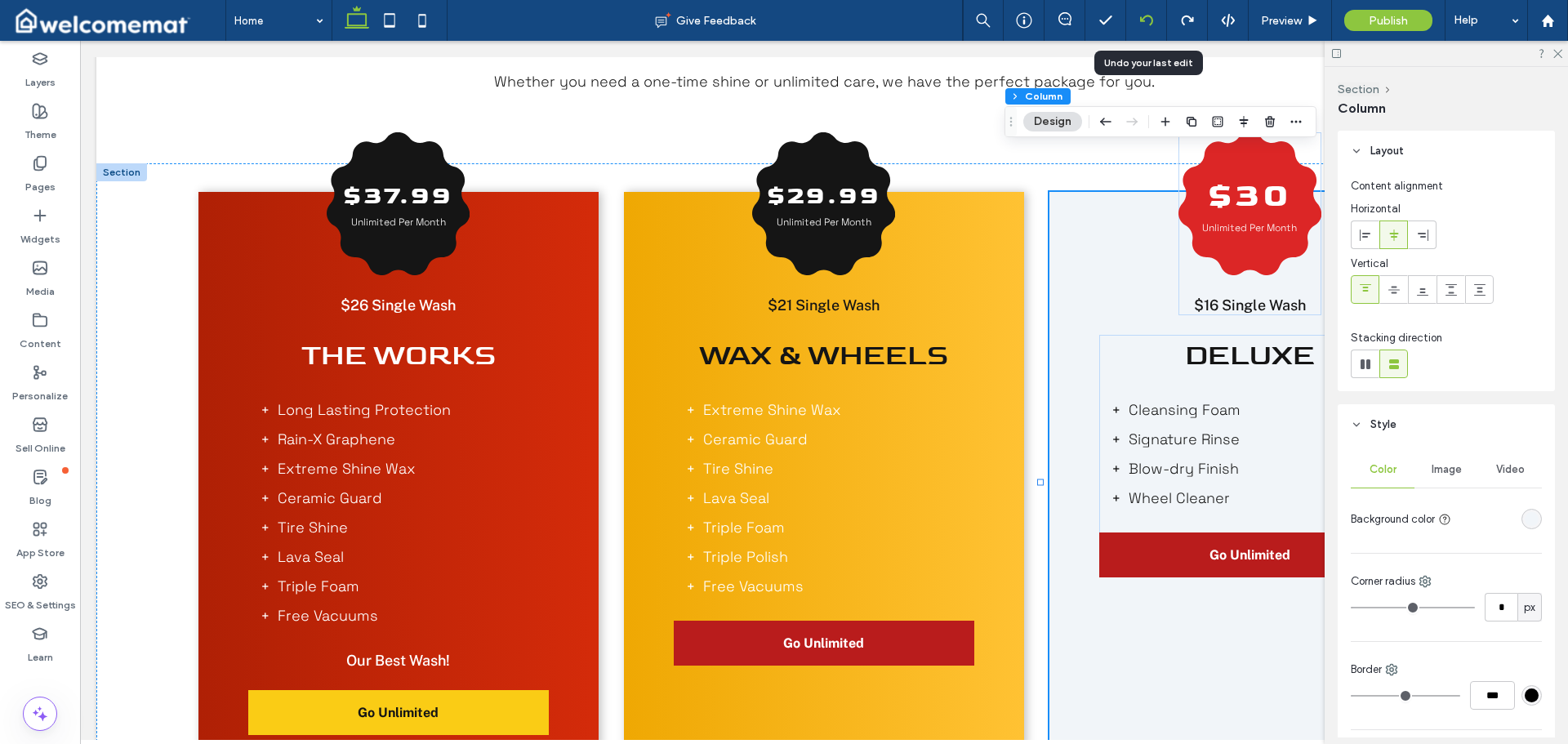
click at [1146, 19] on icon at bounding box center [1147, 20] width 13 height 13
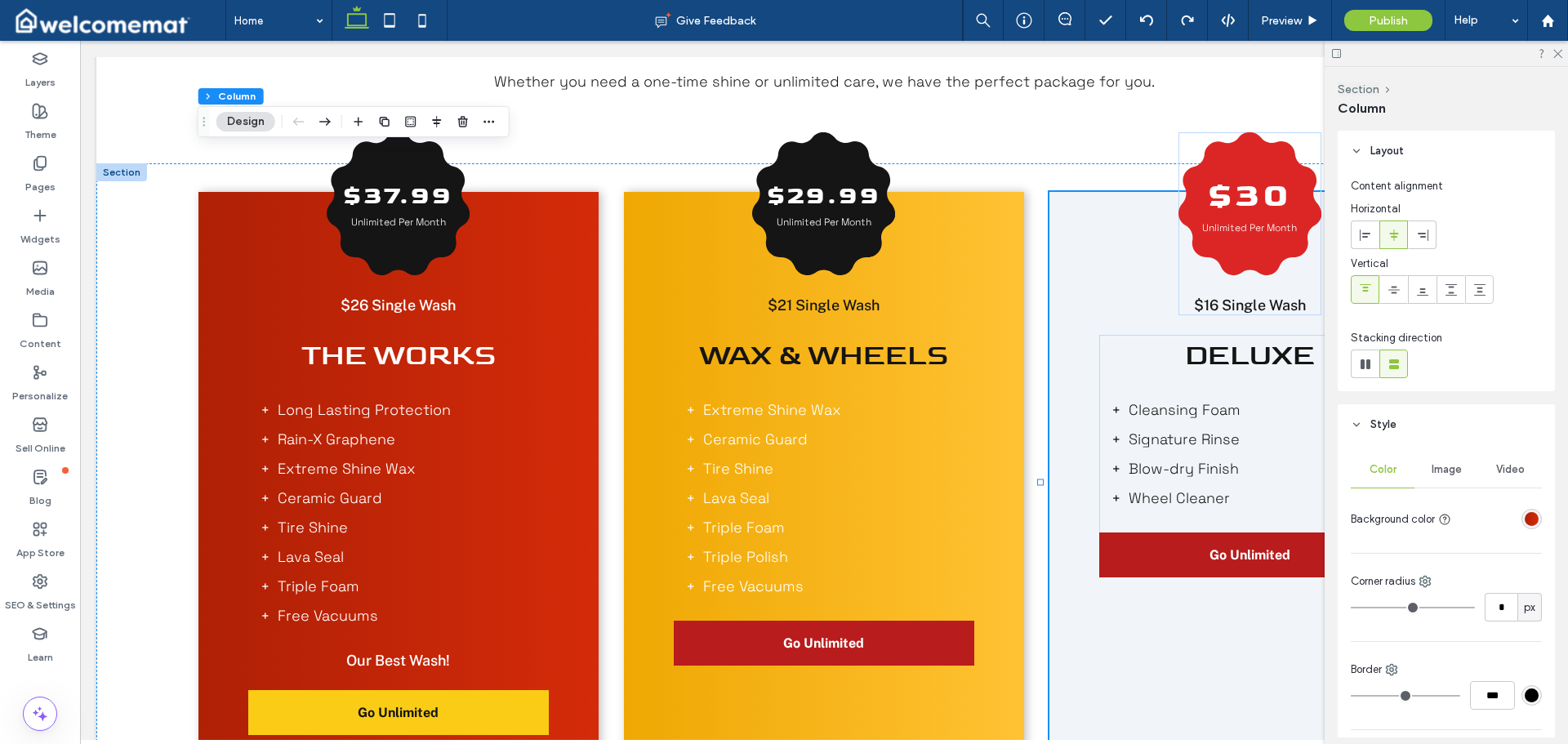
click at [1525, 522] on div "linear-gradient(90deg, rgba(175, 32, 5, 1) 0%, rgba(212, 43, 10, 1) 100%)" at bounding box center [1531, 518] width 14 height 14
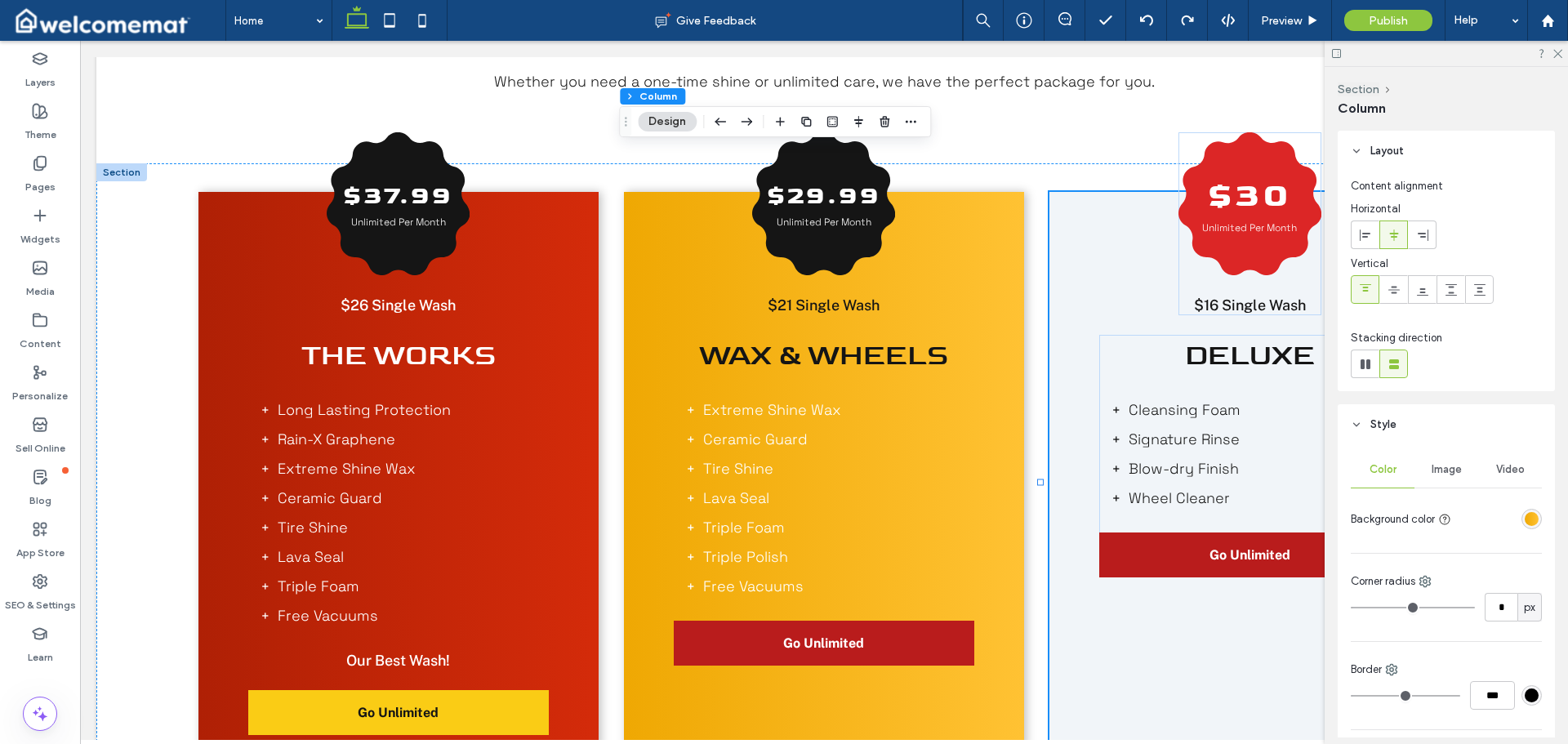
click at [1530, 517] on div "linear-gradient(90deg, rgba(239, 168, 3, 1) 0%, rgba(255, 194, 51, 1) 100%)" at bounding box center [1531, 518] width 14 height 14
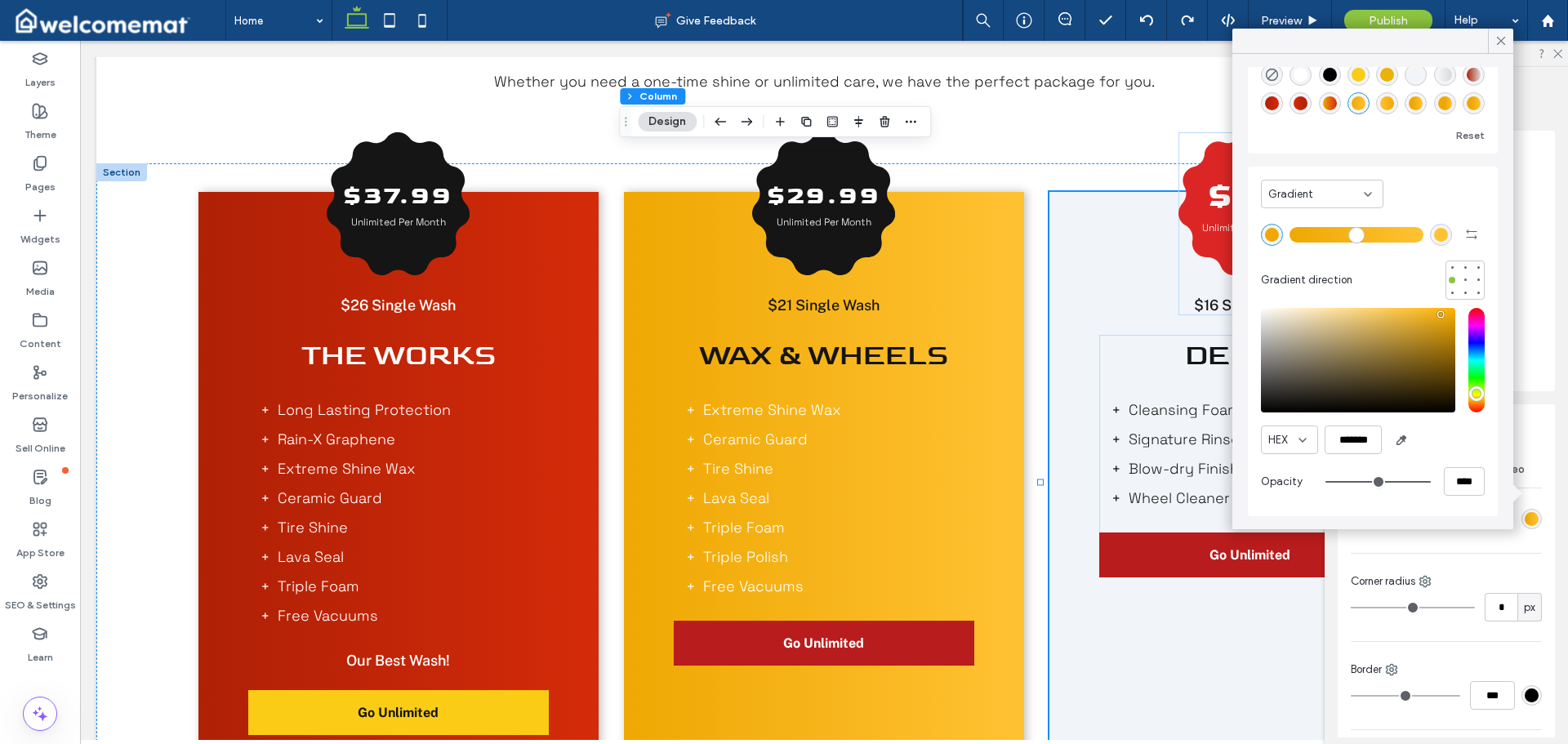
scroll to position [0, 0]
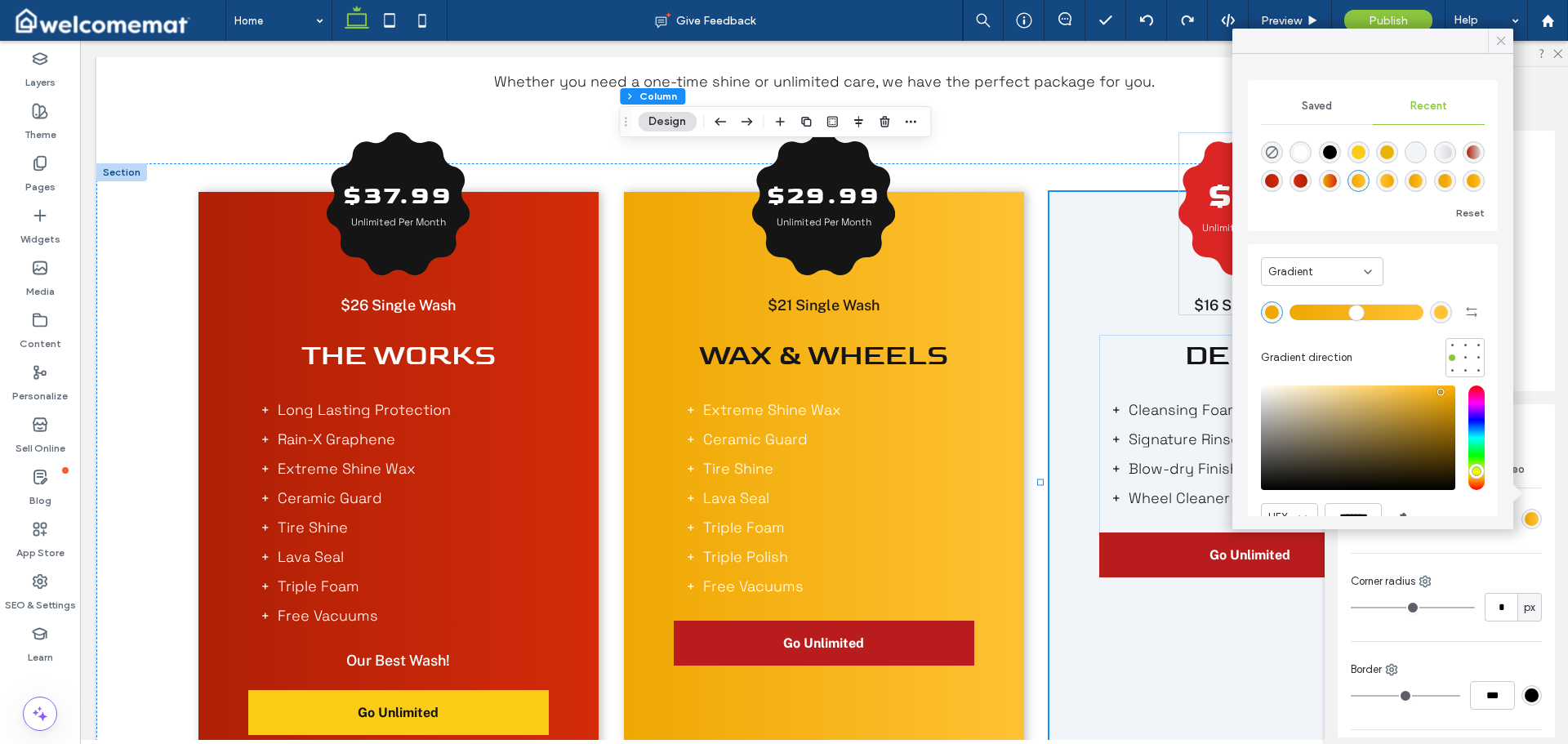
click at [1496, 41] on icon at bounding box center [1501, 41] width 15 height 15
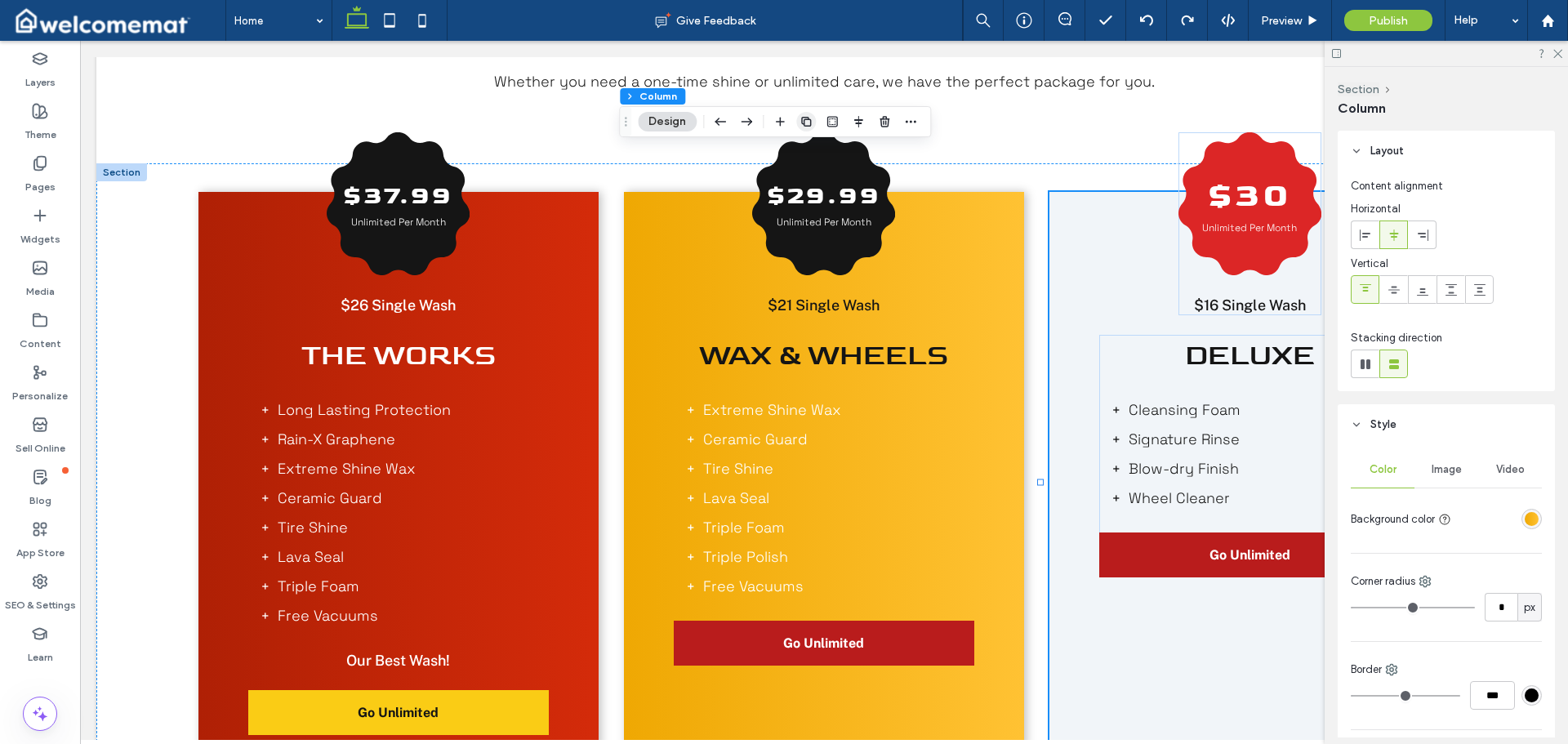
click at [809, 119] on use "button" at bounding box center [805, 122] width 10 height 10
click at [1554, 54] on icon at bounding box center [1558, 53] width 11 height 11
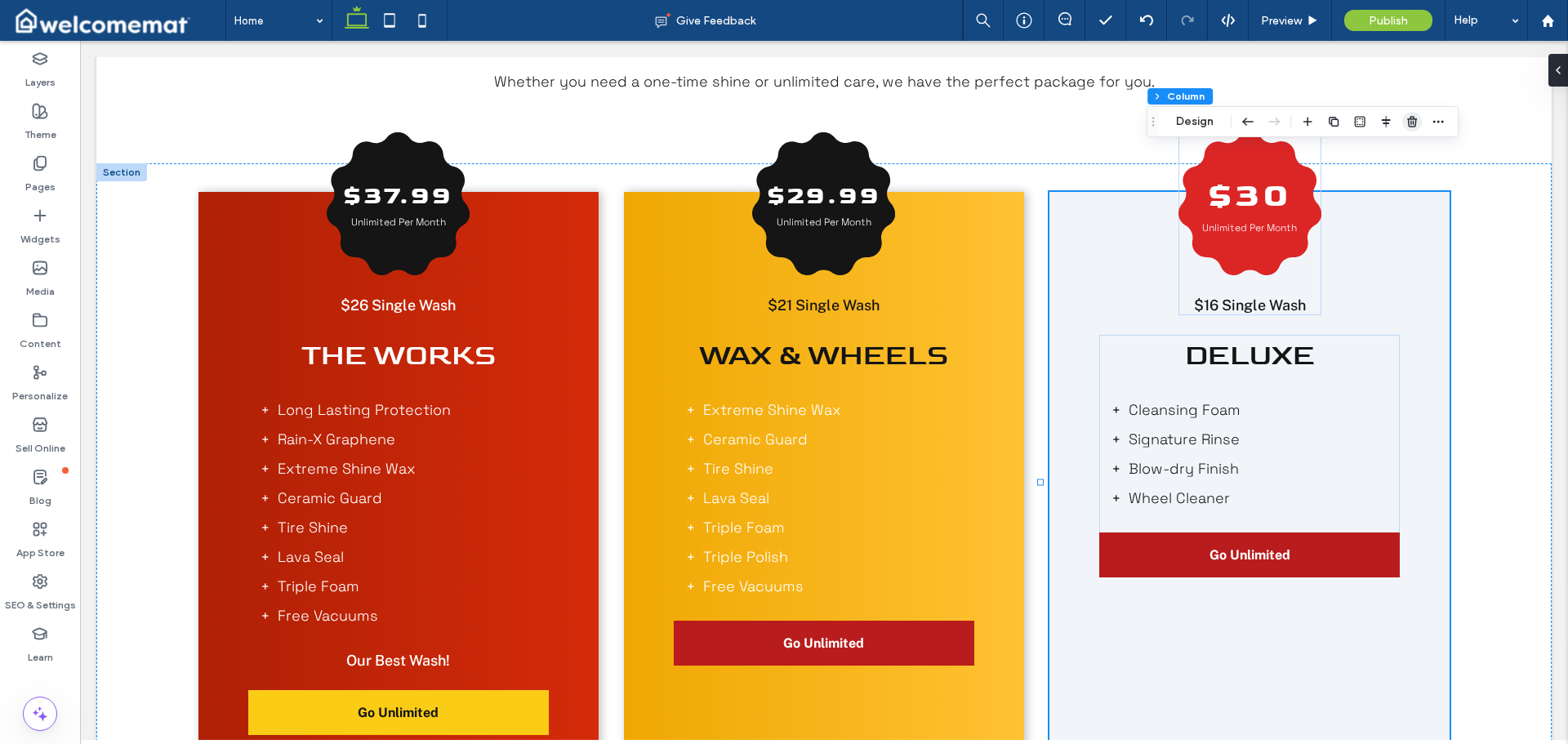
click at [1406, 122] on icon "button" at bounding box center [1413, 122] width 13 height 13
click at [1227, 121] on use "button" at bounding box center [1228, 122] width 10 height 10
click at [1553, 73] on use at bounding box center [1552, 69] width 4 height 6
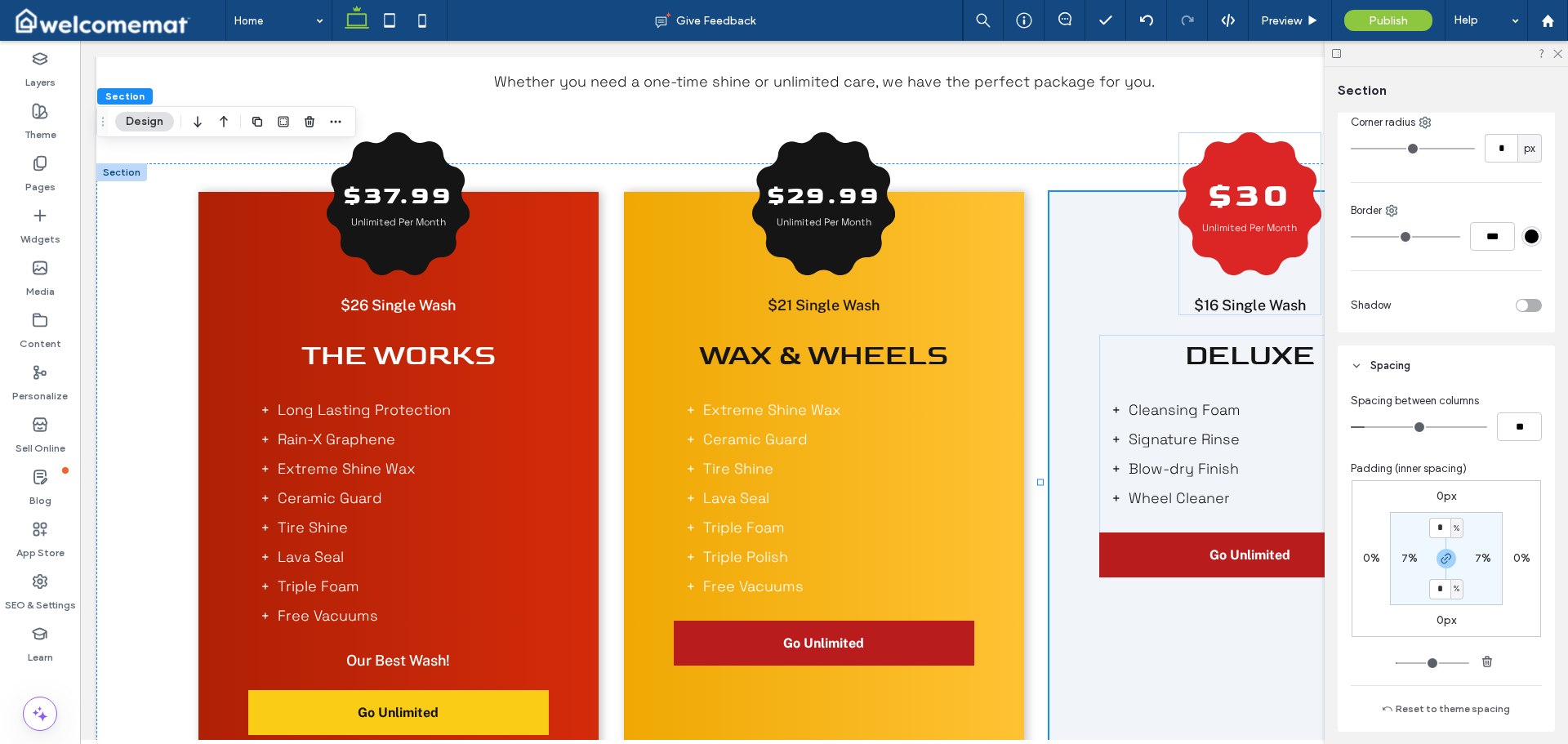
scroll to position [654, 0]
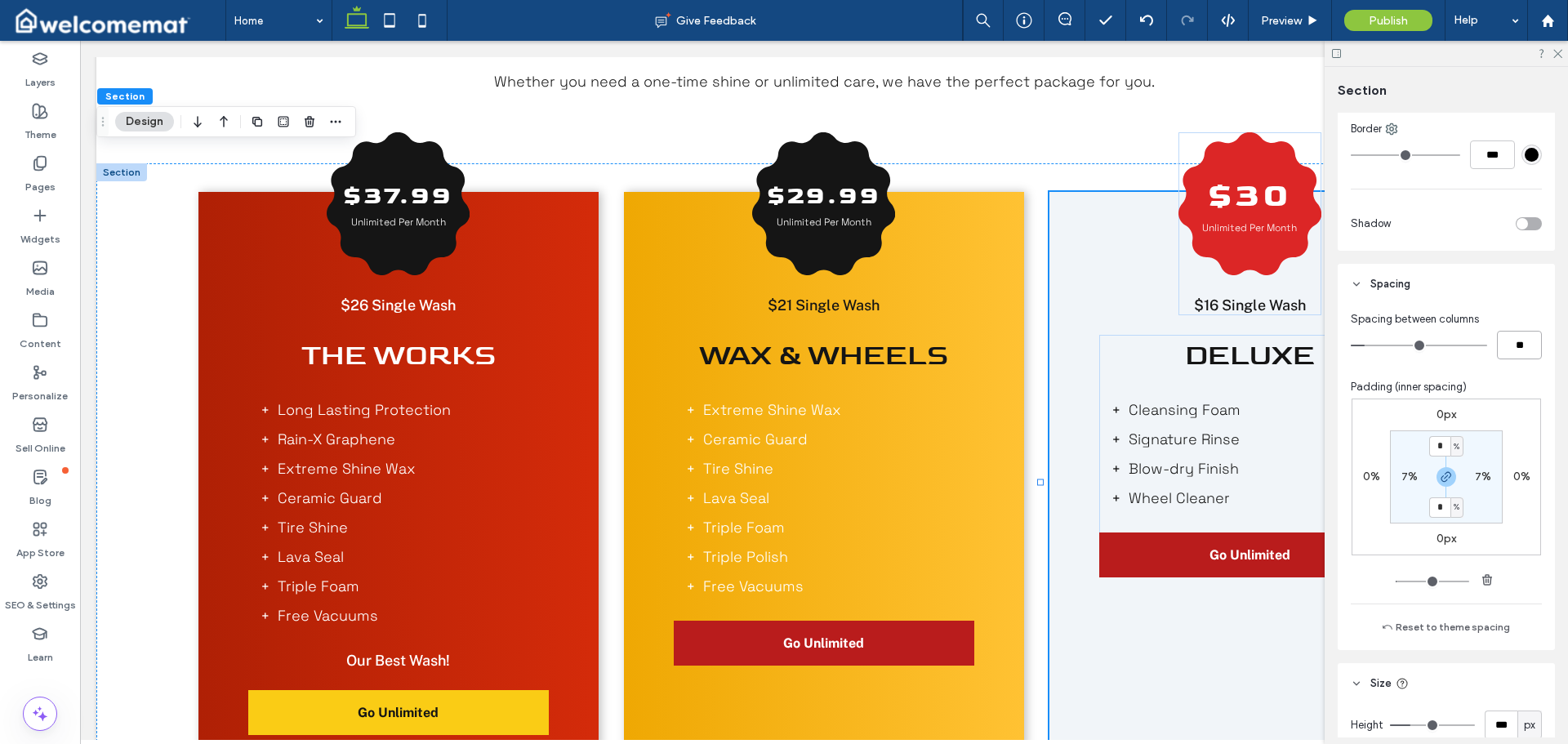
click at [1511, 348] on input "**" at bounding box center [1520, 345] width 45 height 28
type input "*"
type input "**"
click at [1513, 257] on div "Layout Full width The section now takes up the entire width of the page. Style …" at bounding box center [1451, 424] width 228 height 624
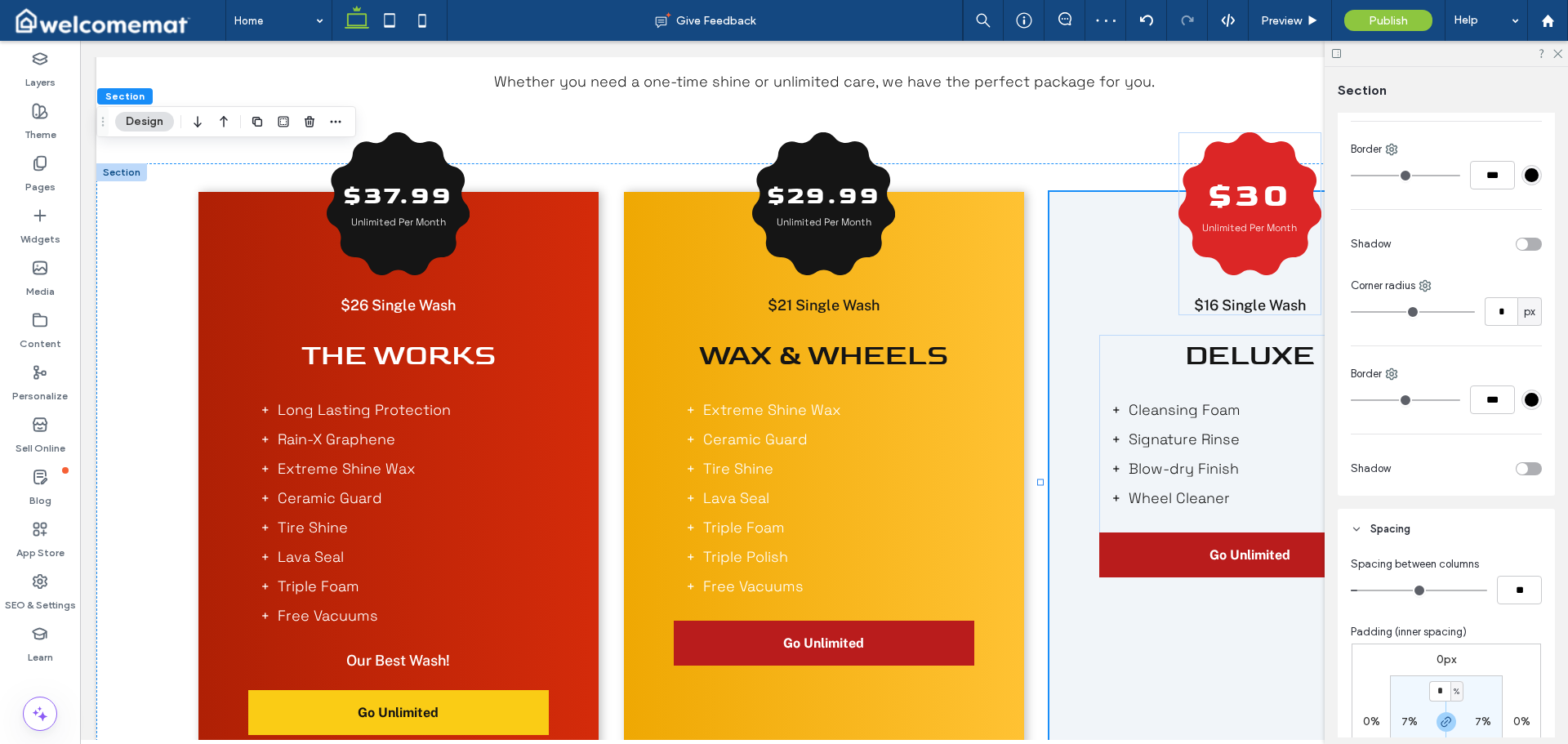
scroll to position [787, 0]
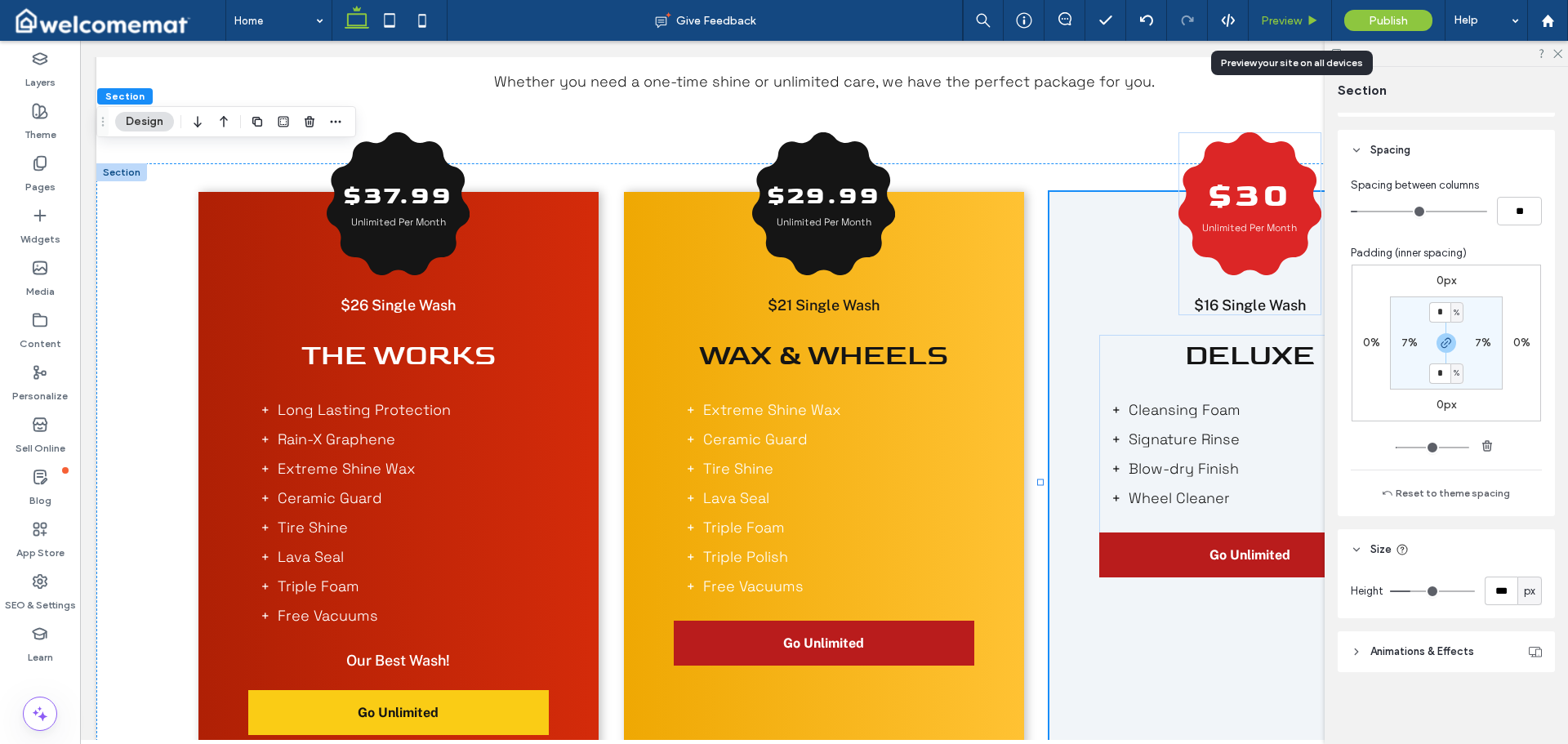
click at [1307, 15] on icon at bounding box center [1312, 20] width 12 height 12
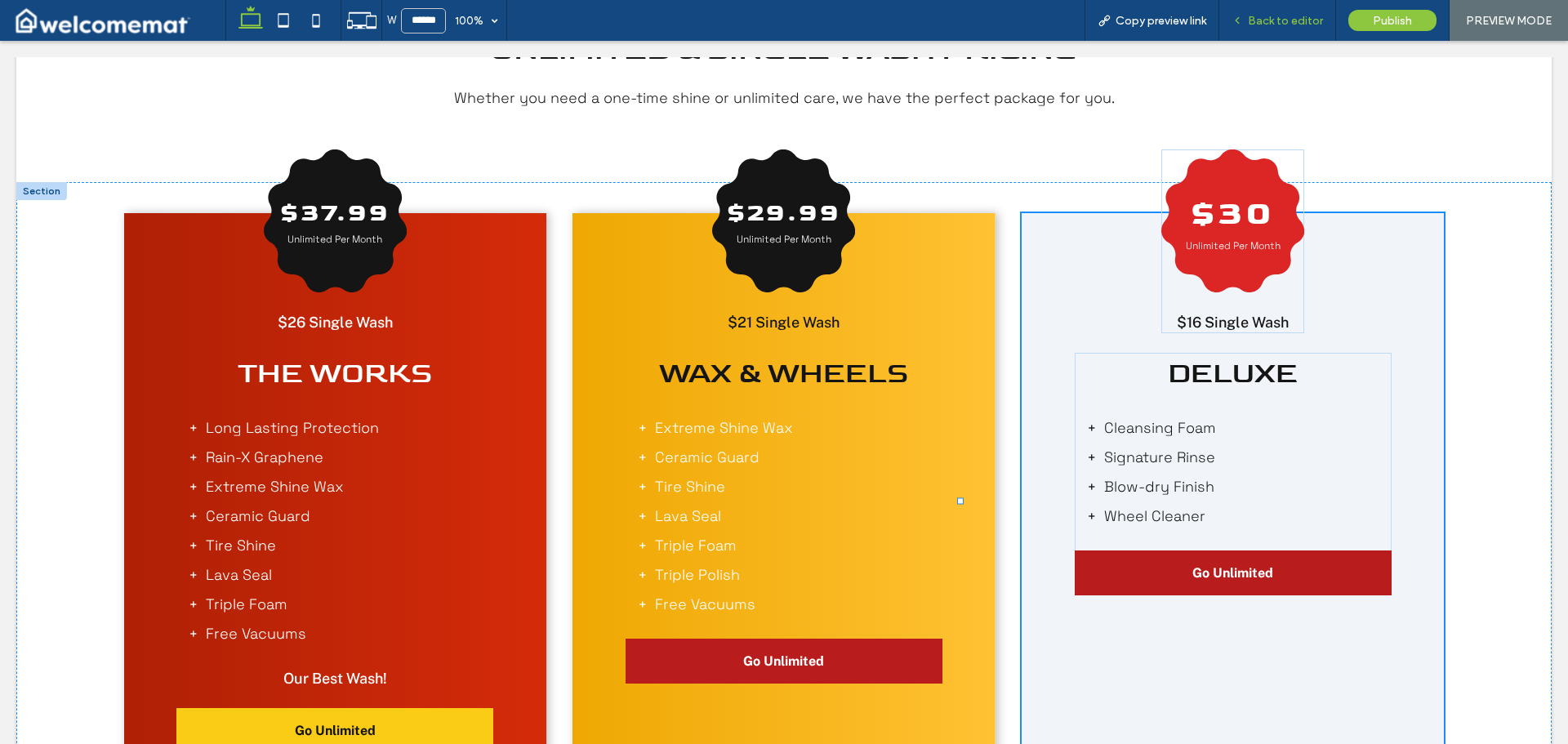
click at [1290, 20] on span "Back to editor" at bounding box center [1285, 20] width 75 height 14
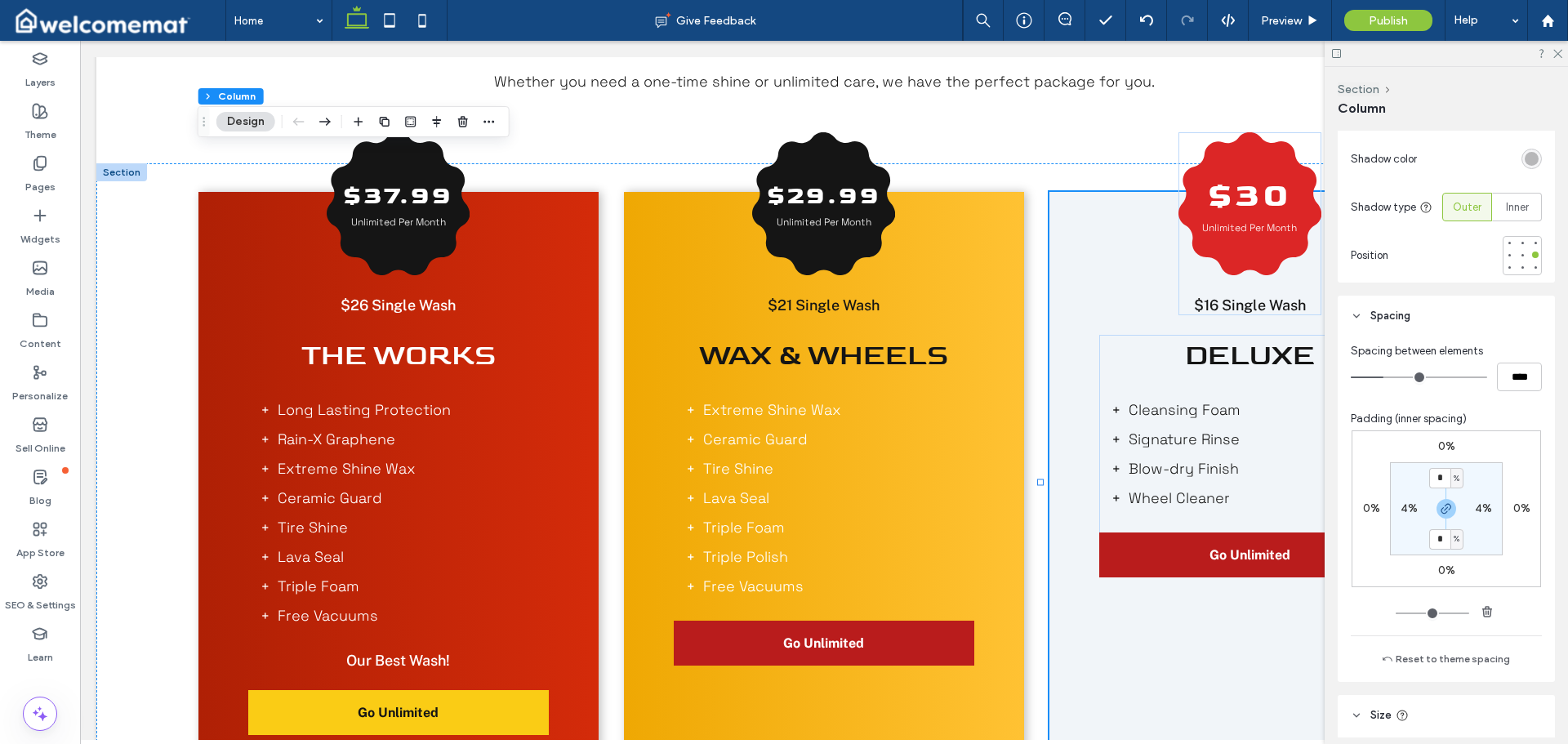
scroll to position [735, 0]
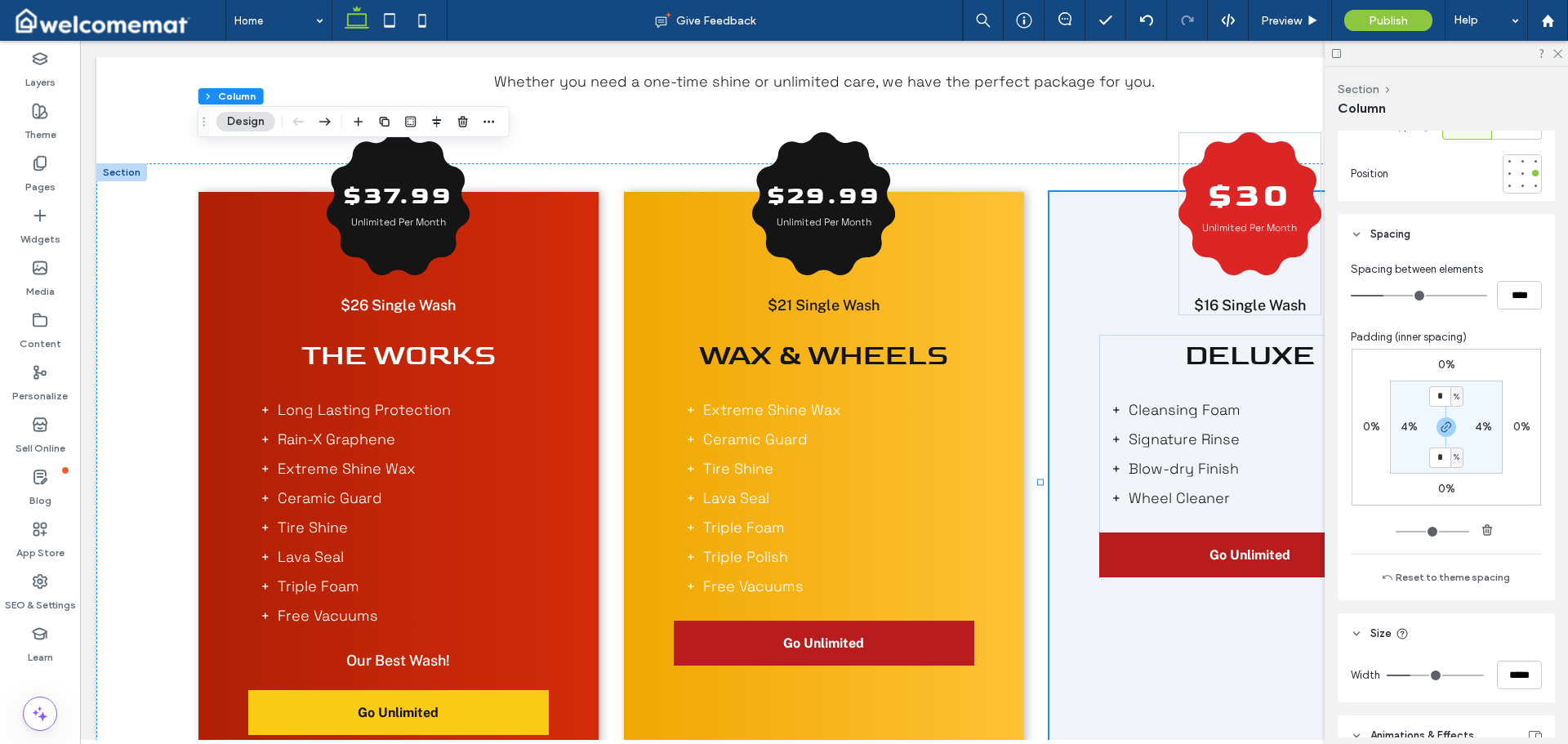
click at [1403, 426] on label "4%" at bounding box center [1409, 426] width 17 height 14
type input "*"
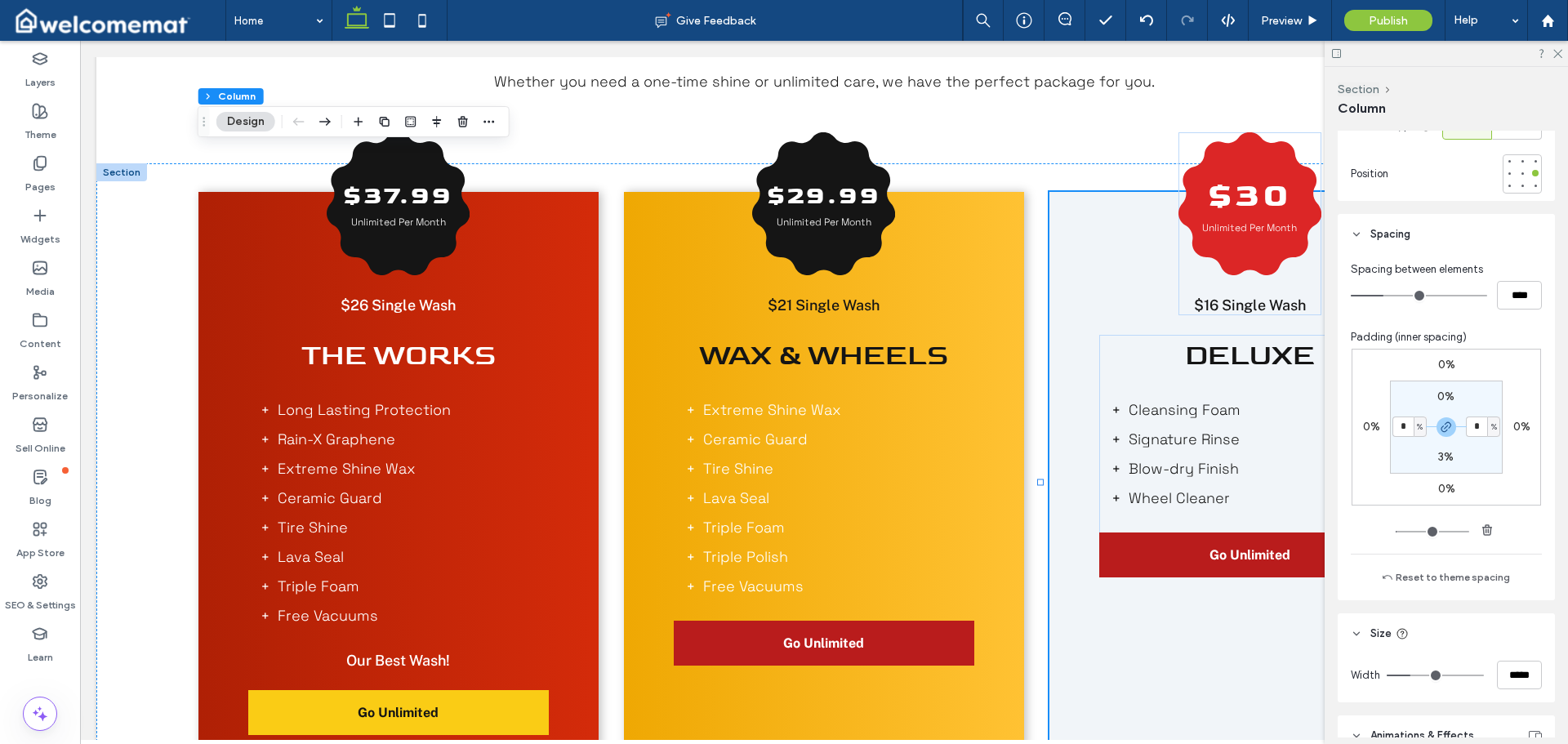
click at [1510, 374] on div "0% 0% 0% 0% 0% * % 3% * %" at bounding box center [1446, 427] width 189 height 157
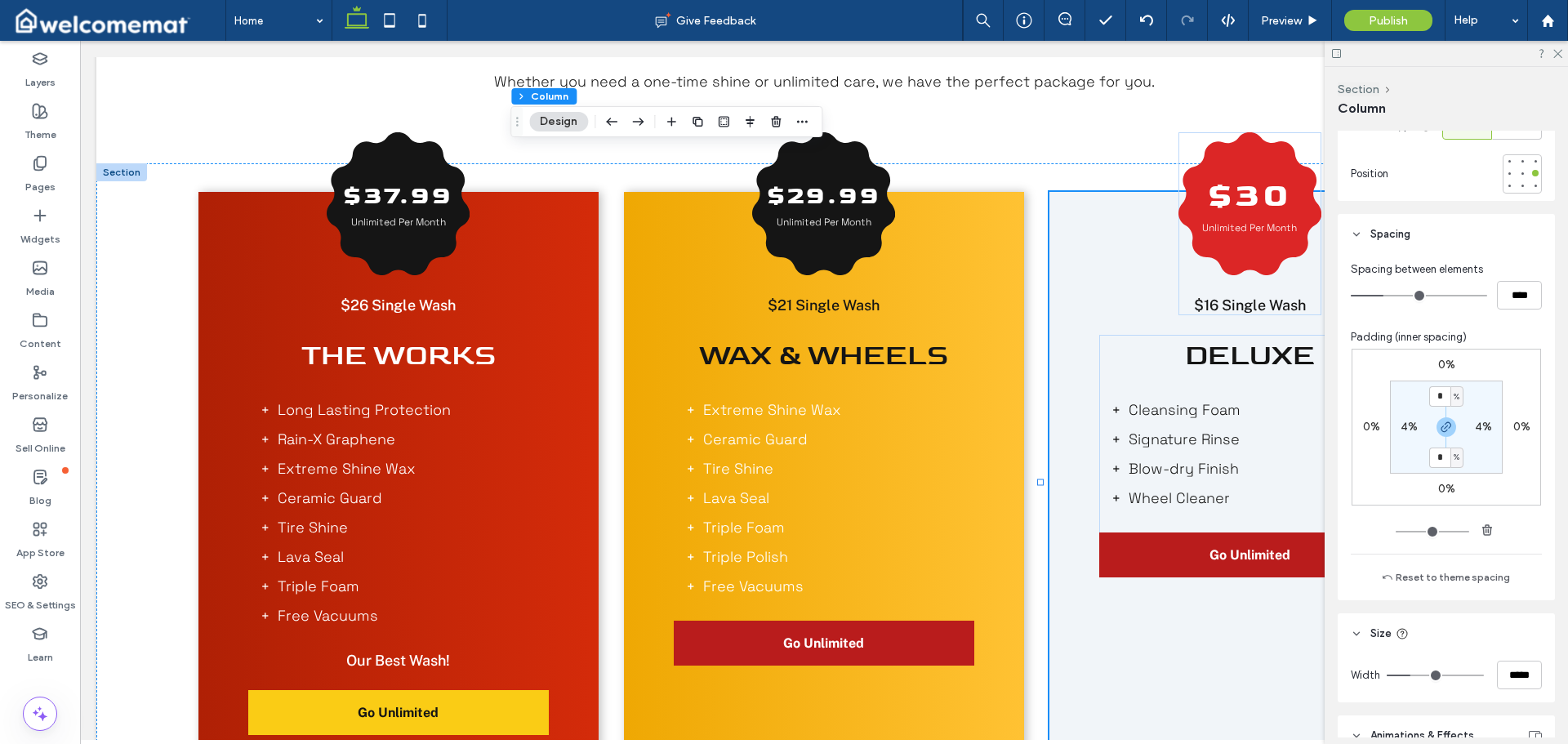
click at [1405, 428] on label "4%" at bounding box center [1409, 426] width 17 height 14
type input "*"
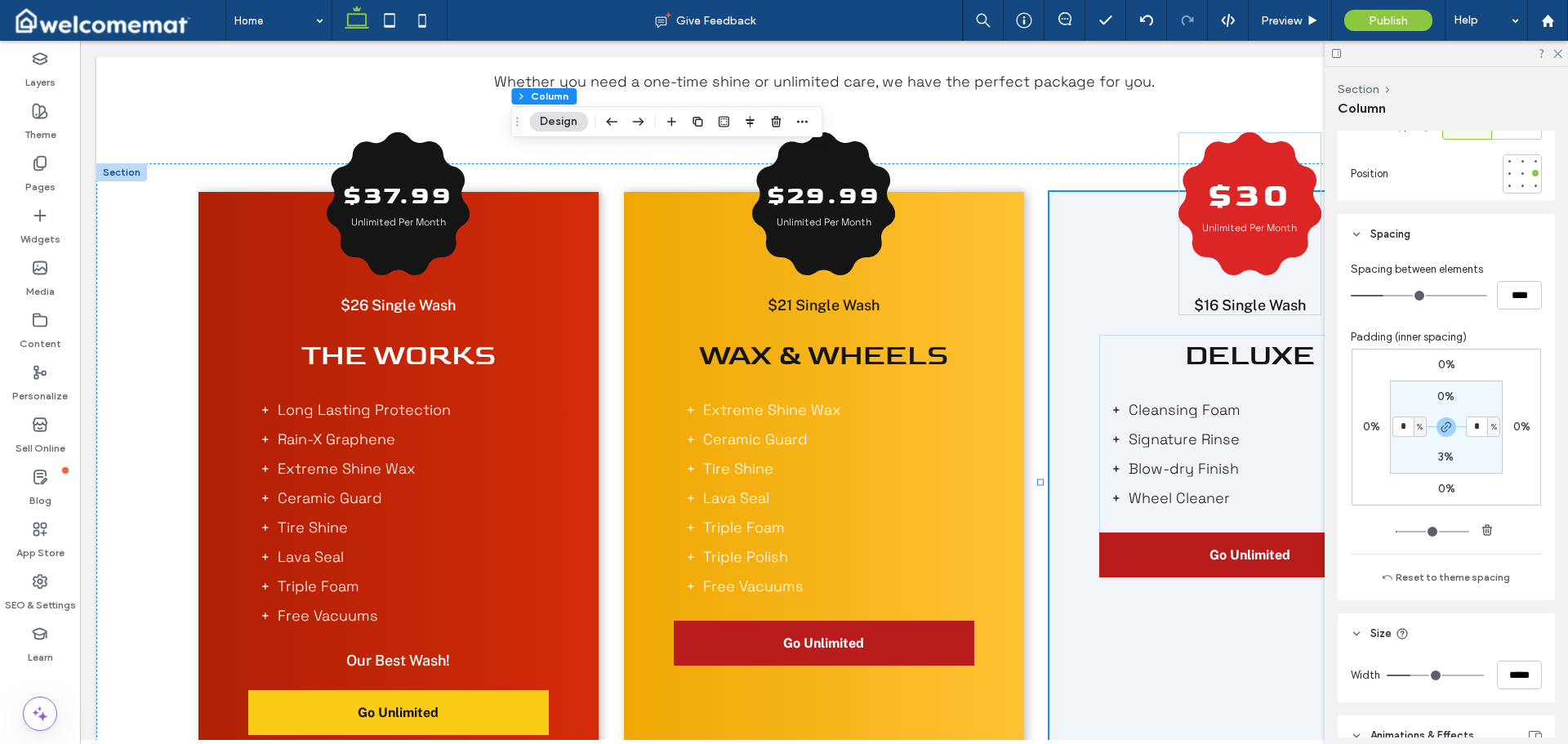
click at [1492, 389] on section "0% * % 3% * %" at bounding box center [1446, 427] width 112 height 93
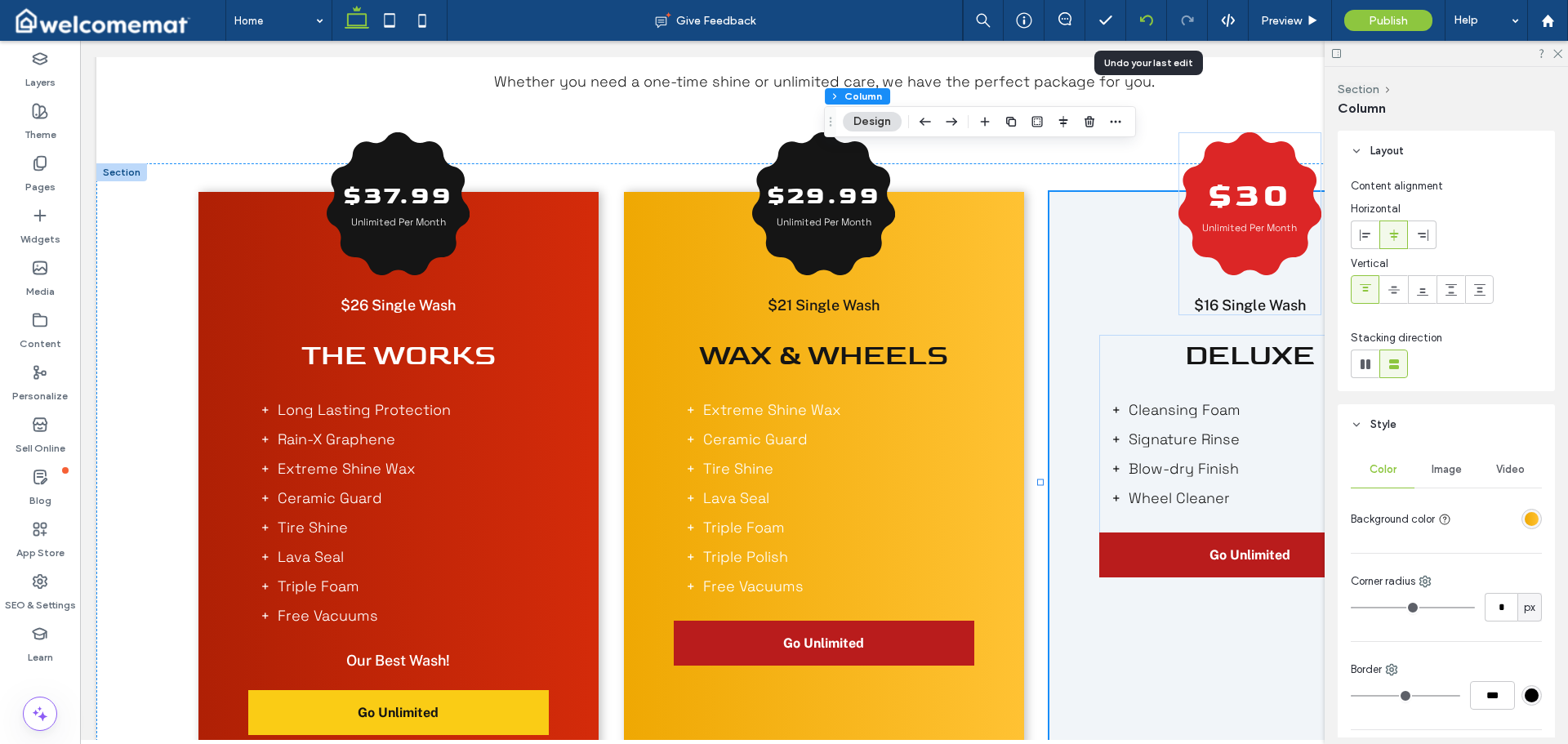
click at [1143, 20] on use at bounding box center [1146, 20] width 13 height 11
click at [1156, 13] on div at bounding box center [1147, 20] width 41 height 41
click at [1147, 24] on icon at bounding box center [1147, 20] width 13 height 13
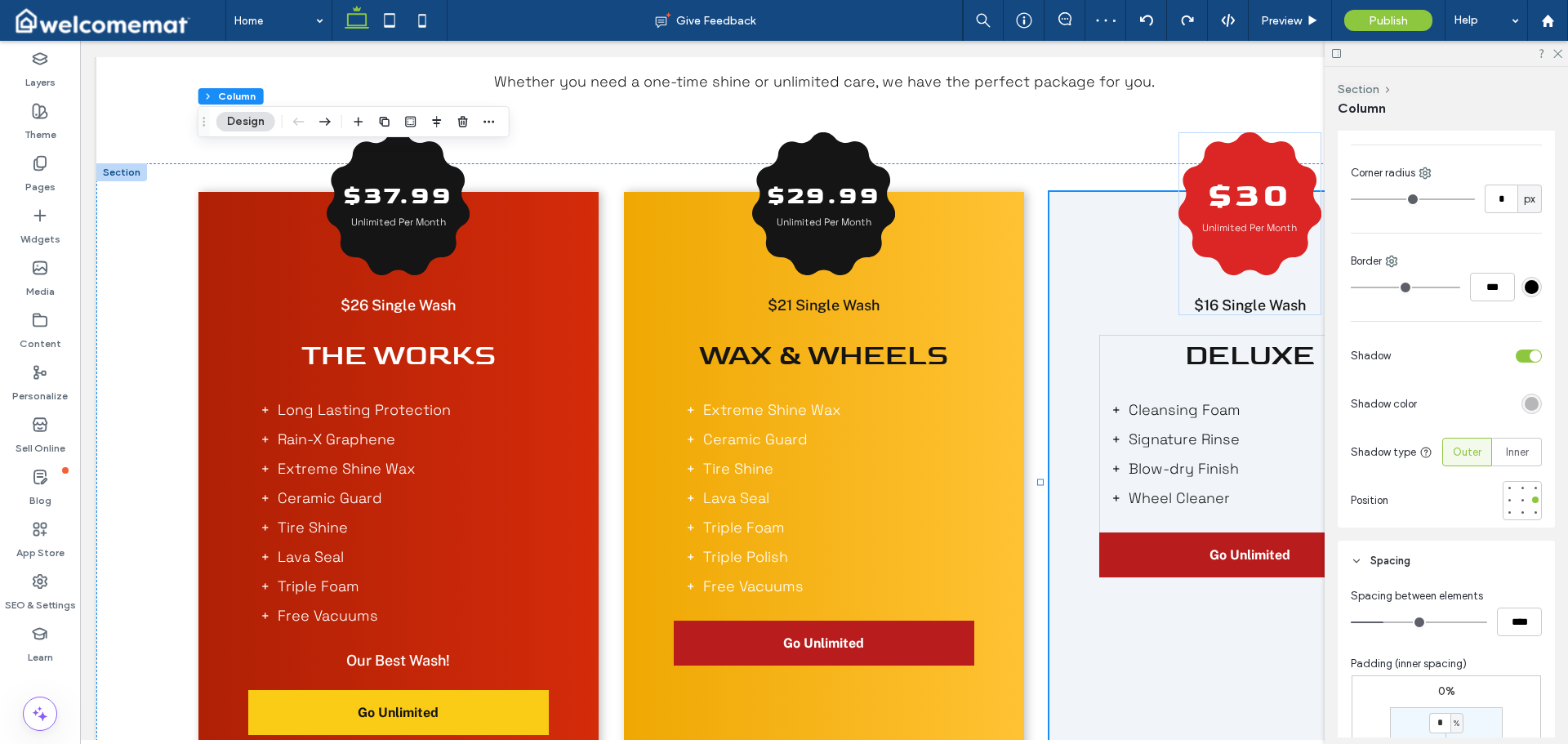
scroll to position [654, 0]
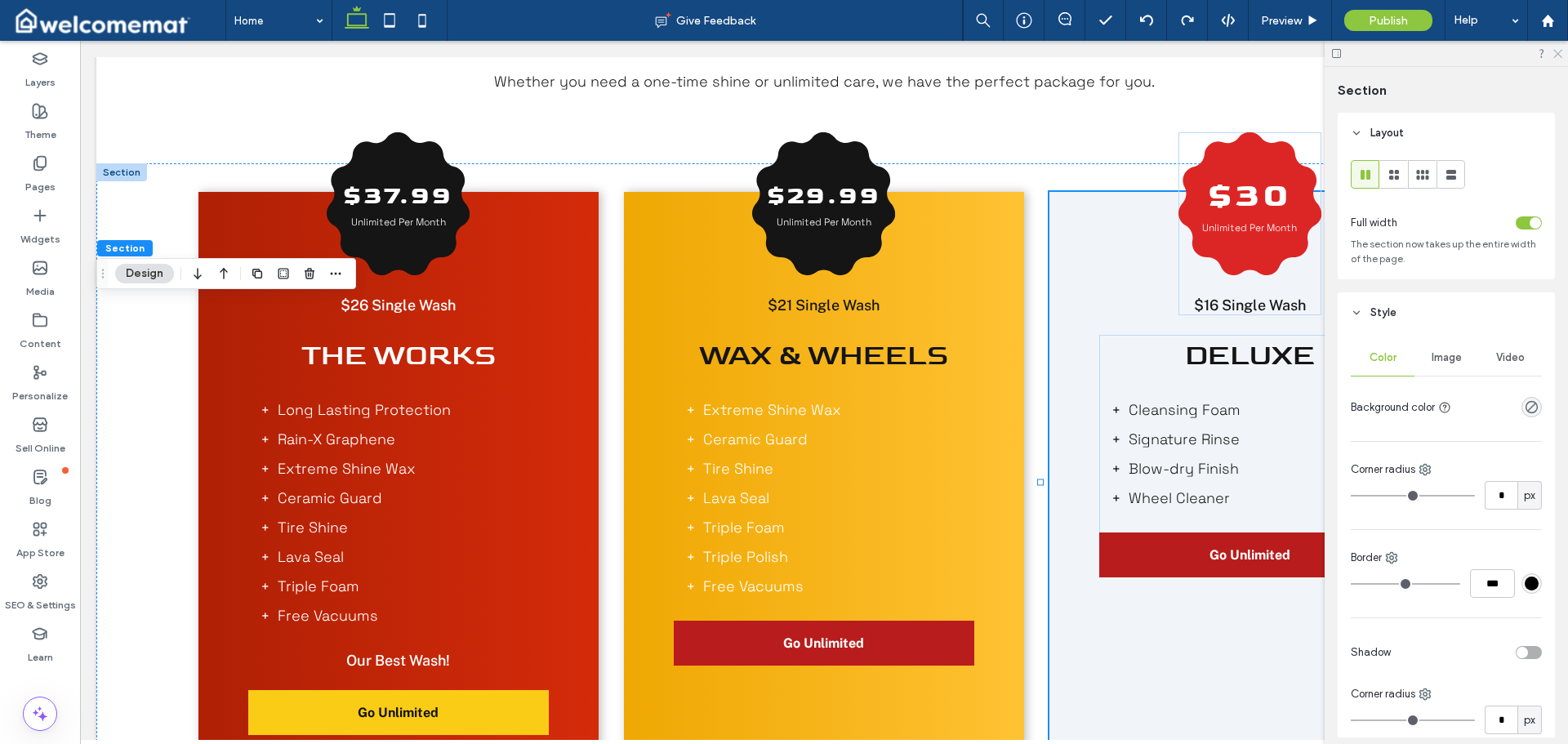
click at [1555, 55] on icon at bounding box center [1558, 53] width 11 height 11
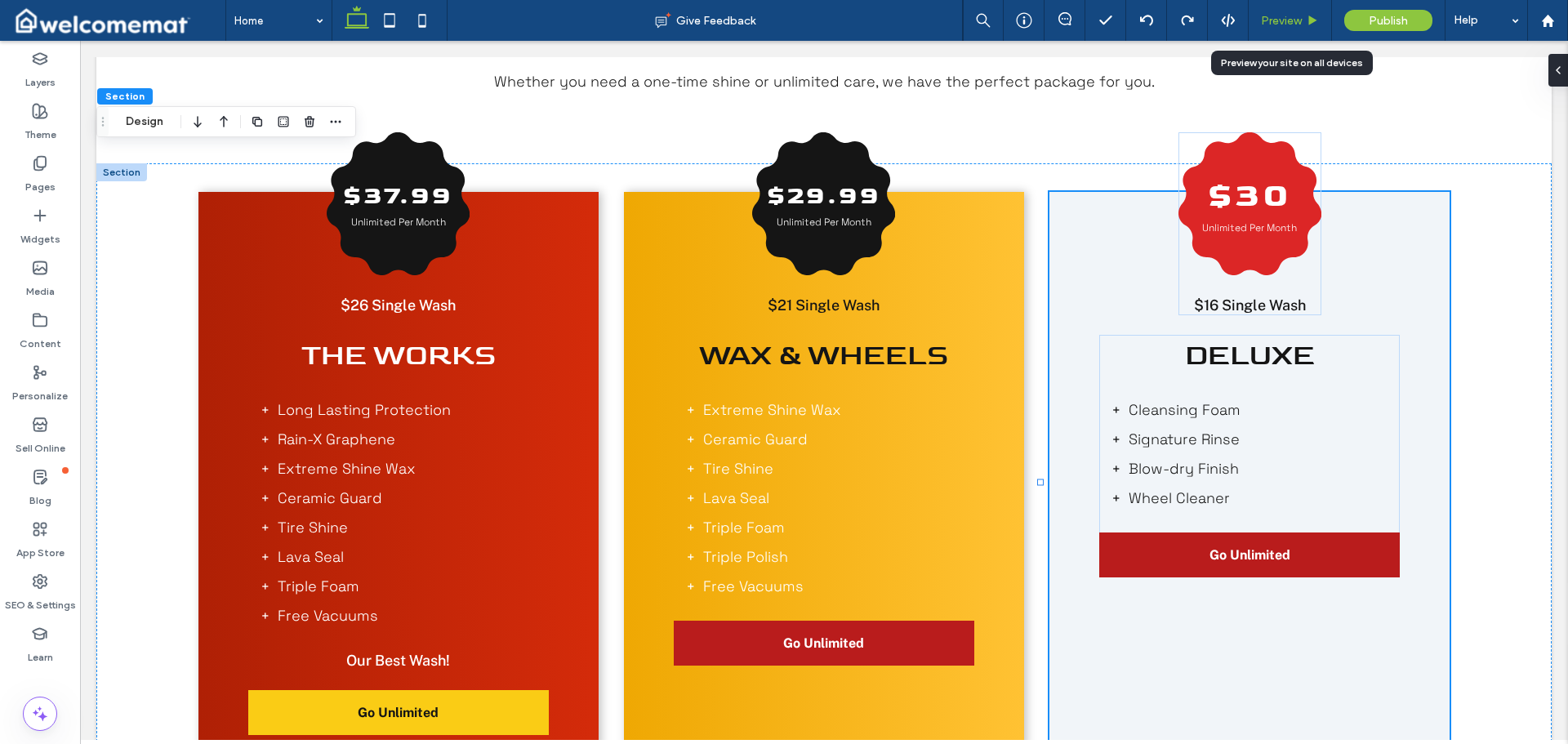
click at [1273, 18] on span "Preview" at bounding box center [1281, 20] width 41 height 14
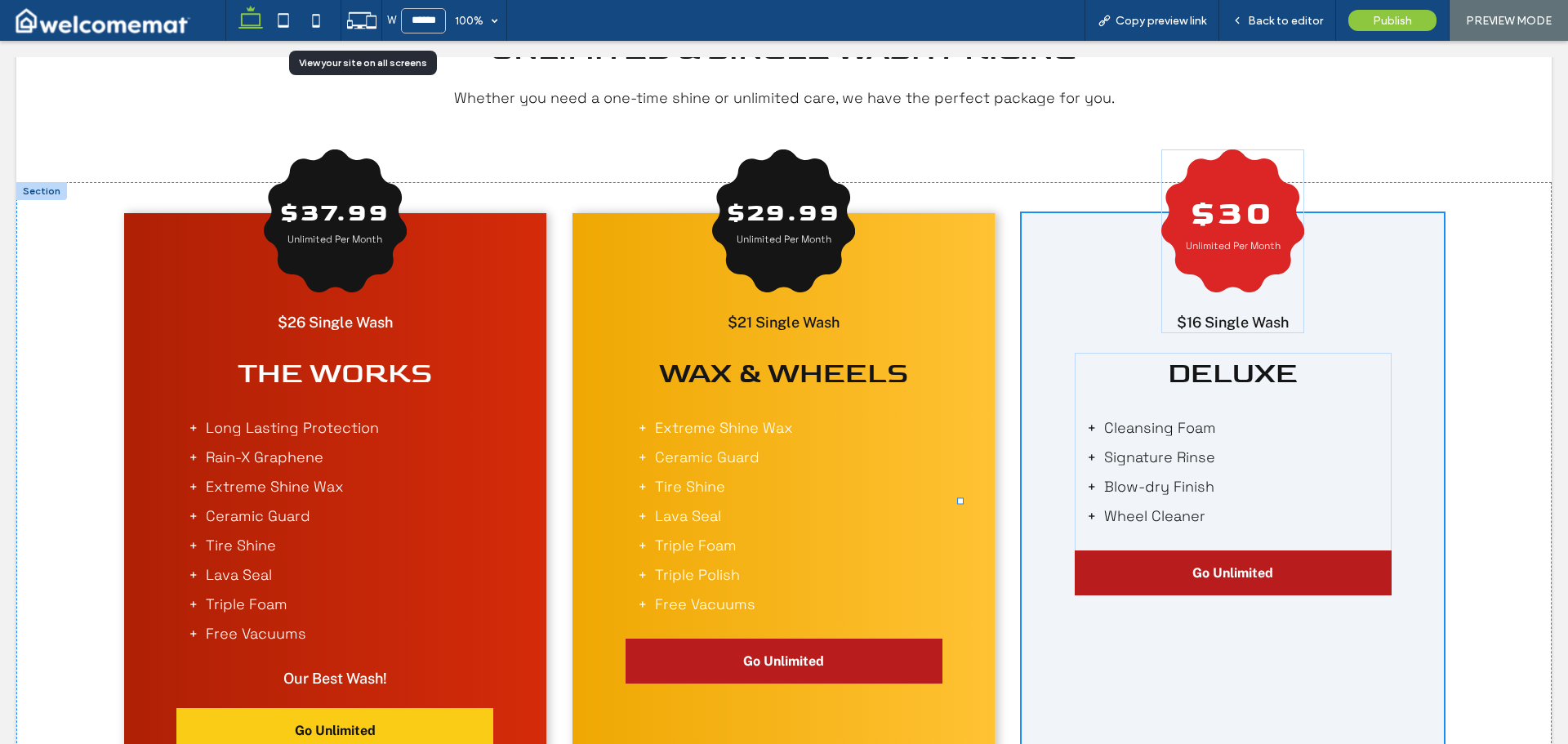
click at [359, 23] on icon at bounding box center [362, 20] width 31 height 31
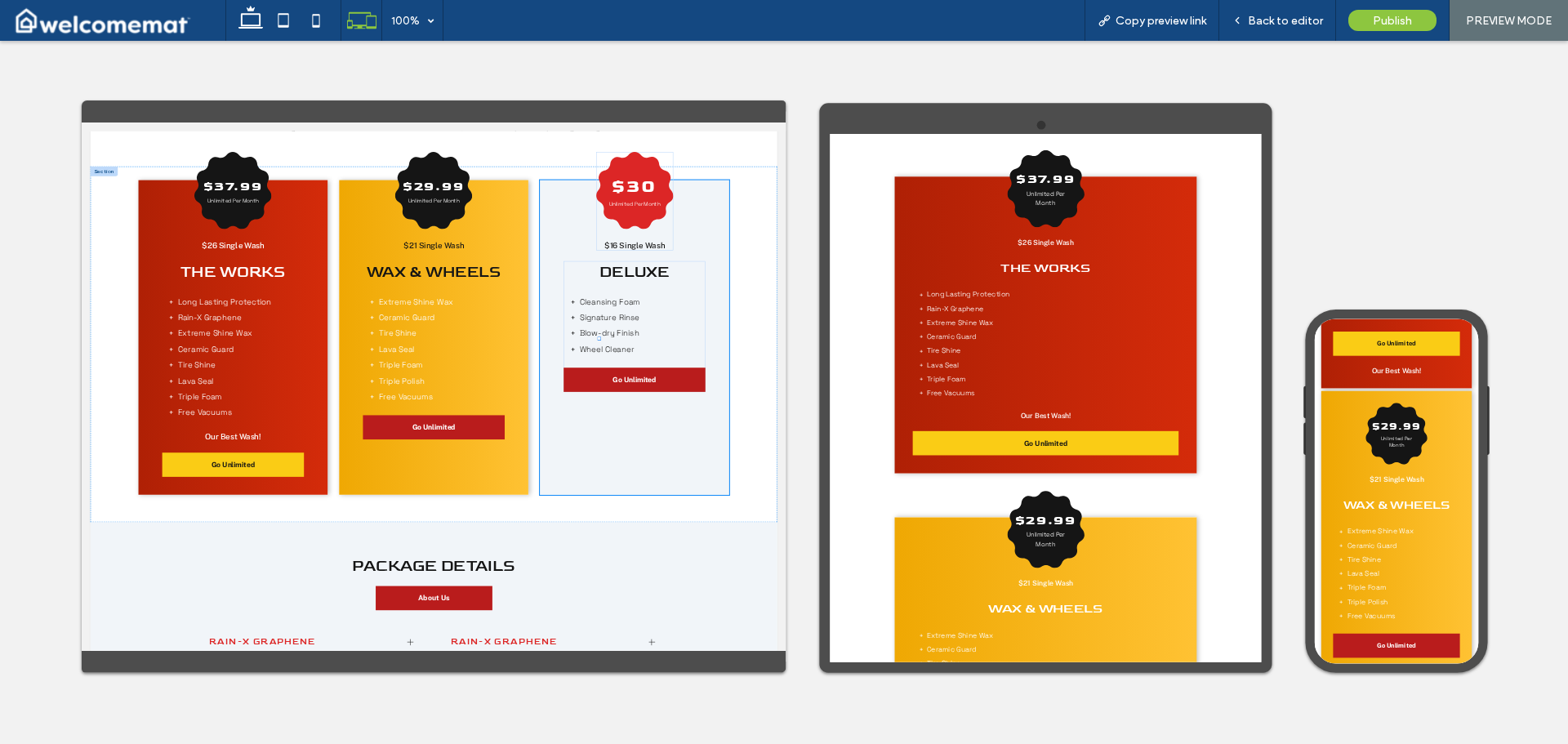
scroll to position [1878, 0]
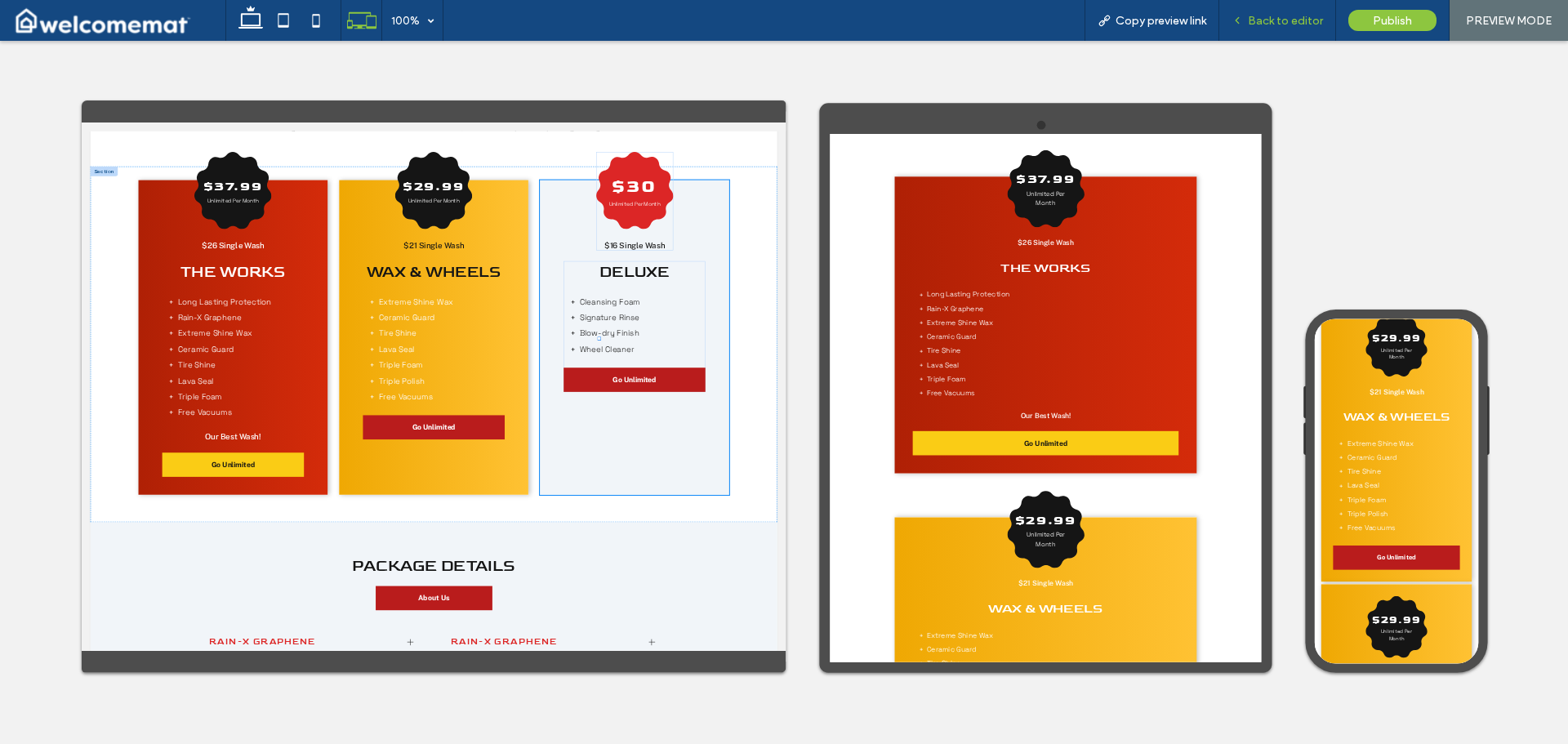
click at [1290, 15] on span "Back to editor" at bounding box center [1285, 20] width 75 height 14
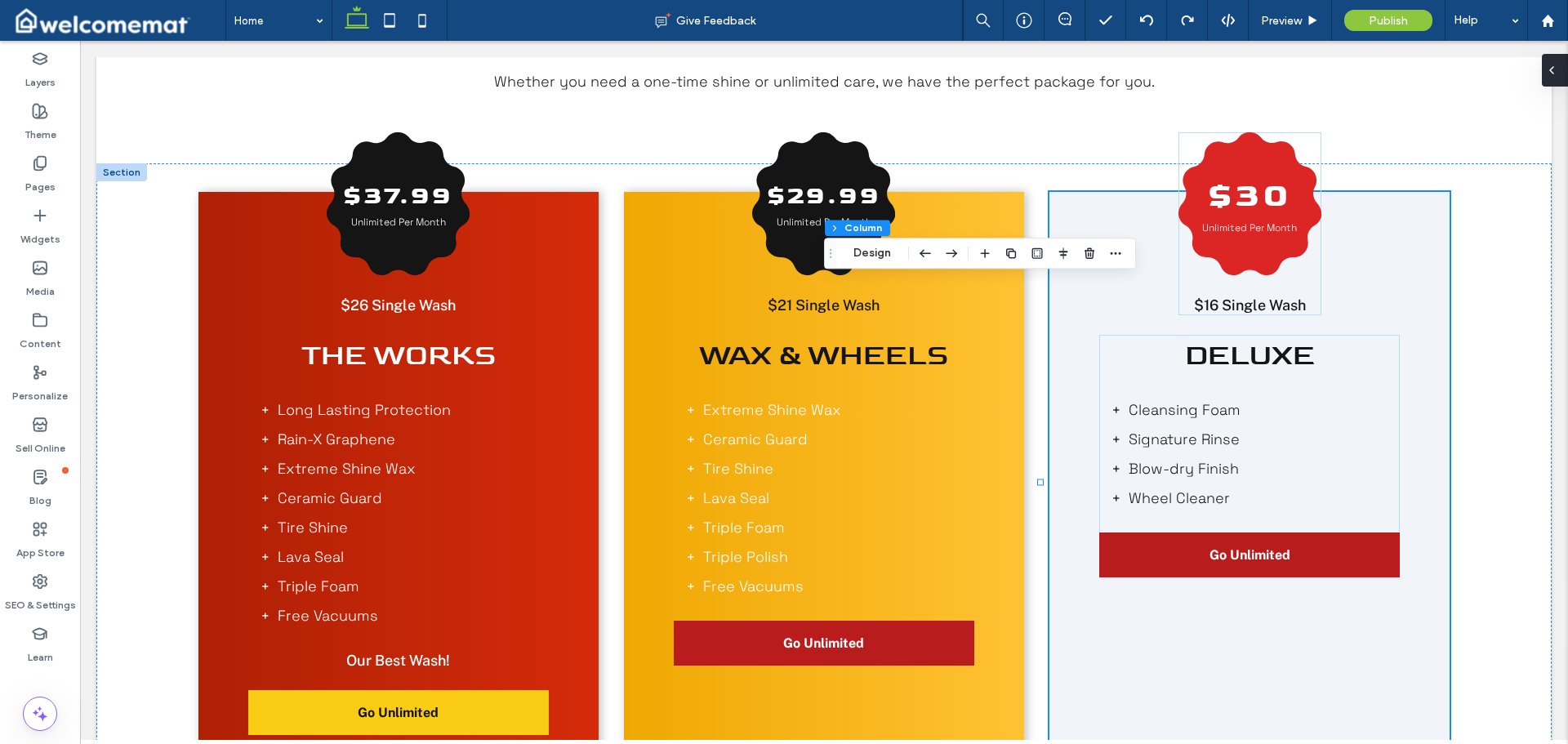
click at [1562, 75] on div at bounding box center [1555, 70] width 27 height 33
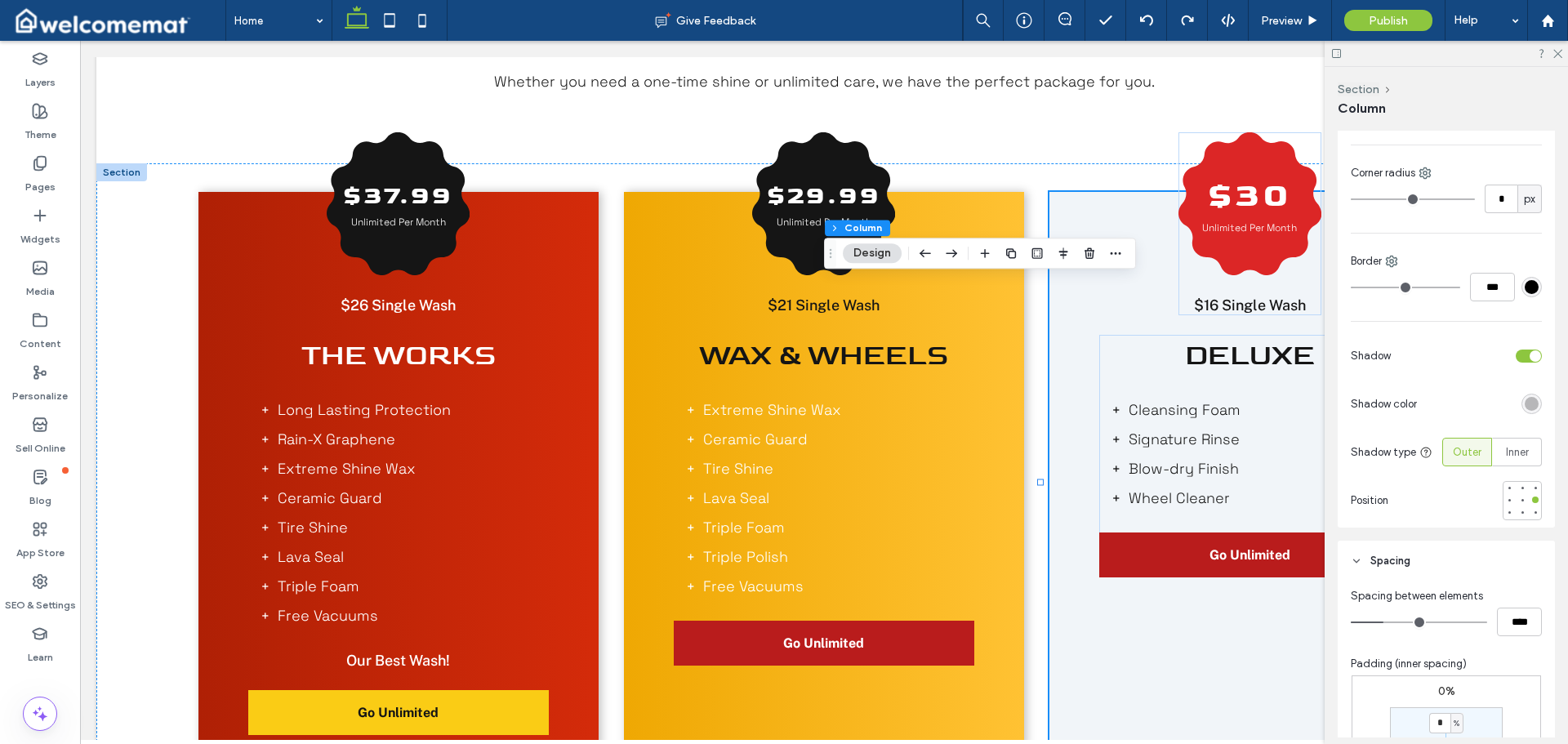
scroll to position [164, 0]
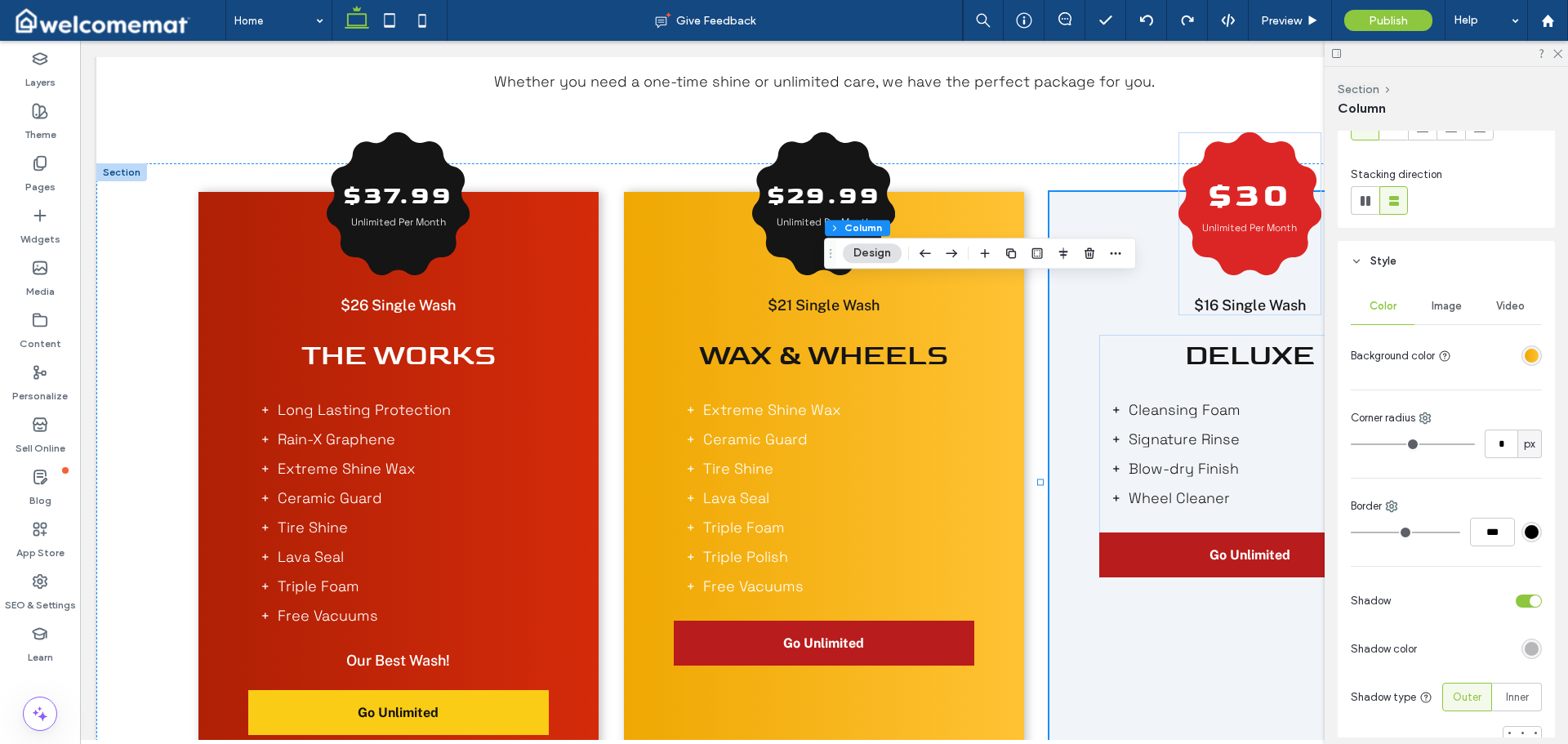
click at [1525, 356] on div "linear-gradient(90deg, rgba(239, 168, 3, 1) 0%, rgba(255, 194, 51, 1) 100%)" at bounding box center [1531, 355] width 14 height 14
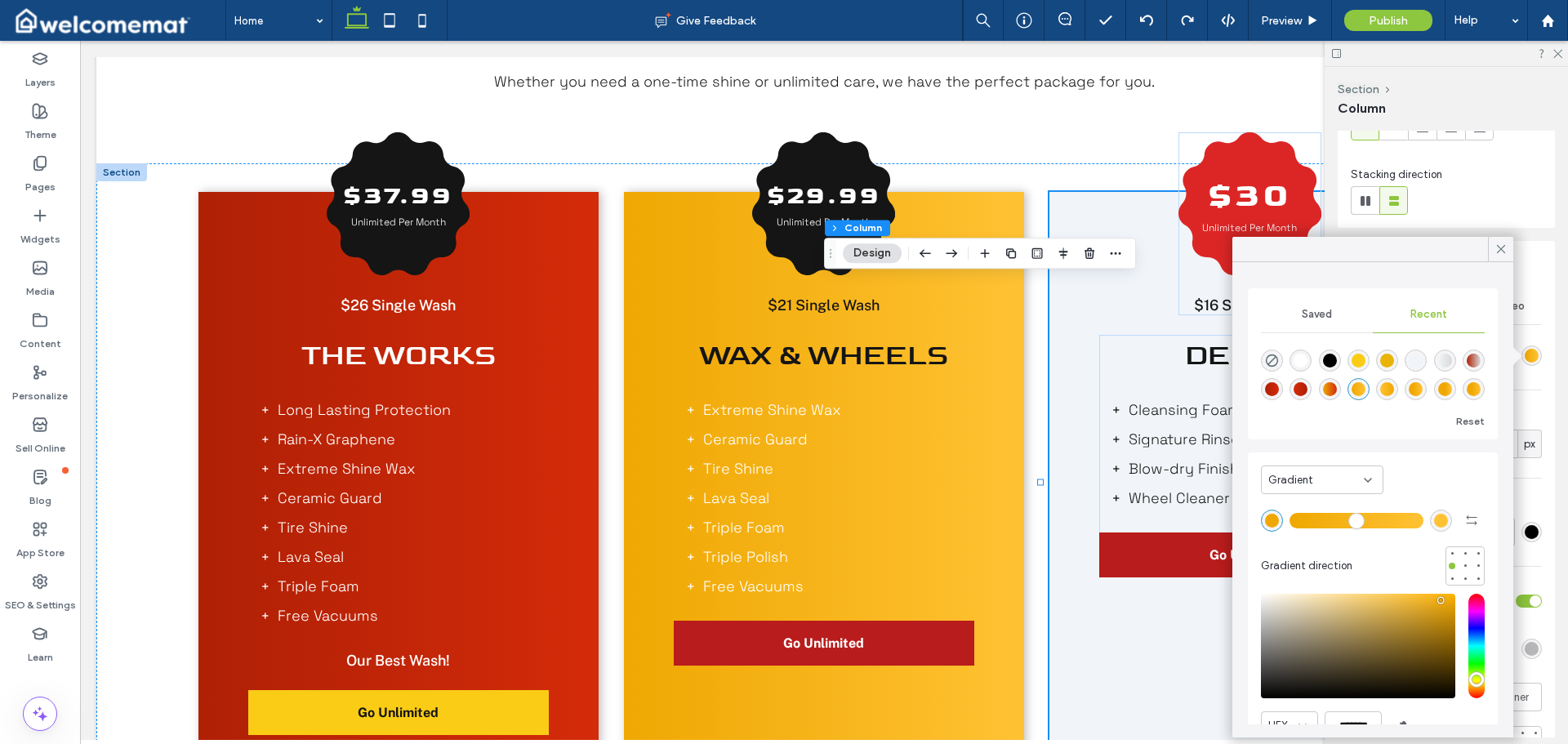
click at [1266, 515] on div "rgba(239, 168, 3, 1)" at bounding box center [1272, 520] width 14 height 14
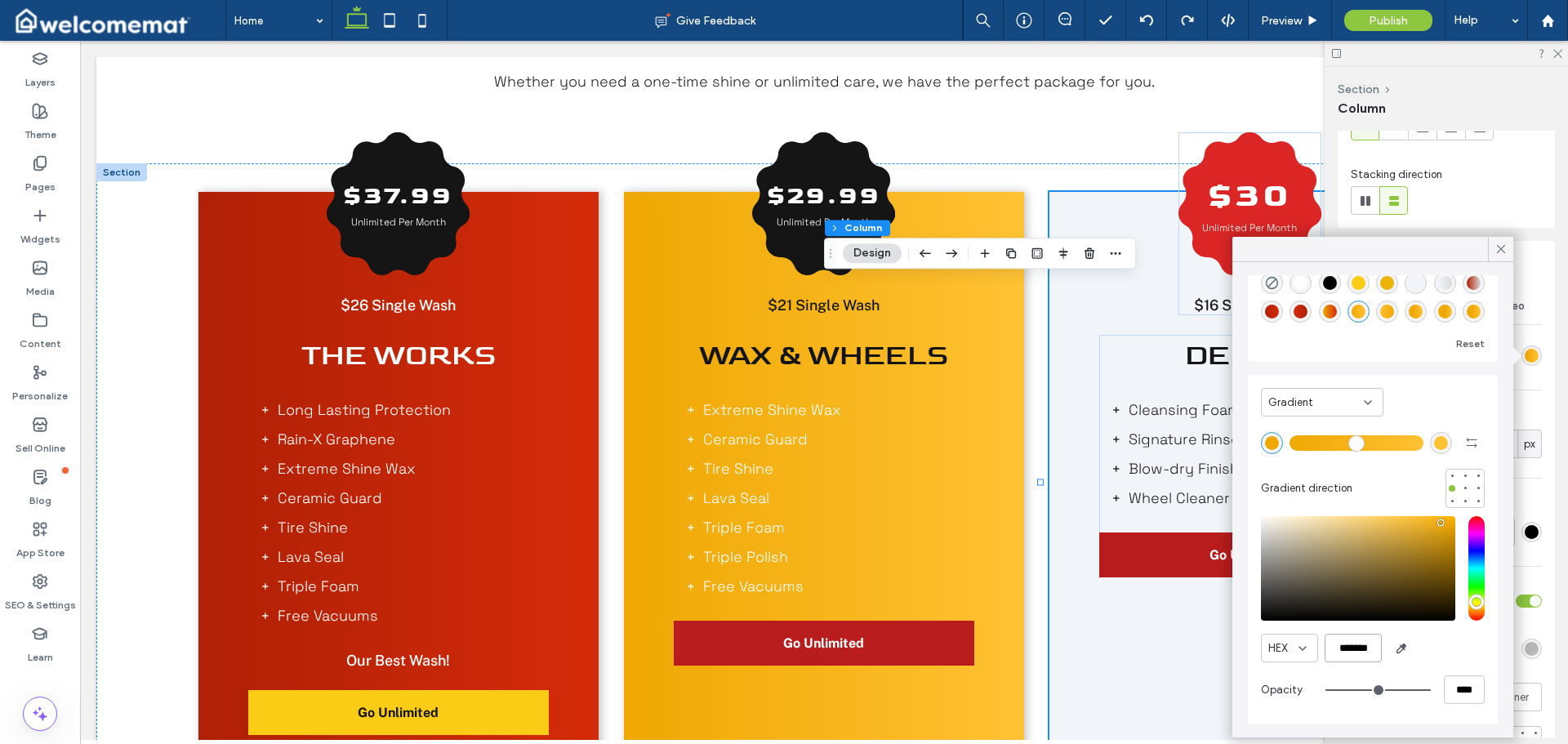
click at [1357, 643] on input "*******" at bounding box center [1353, 647] width 58 height 28
paste input "color picker textbox"
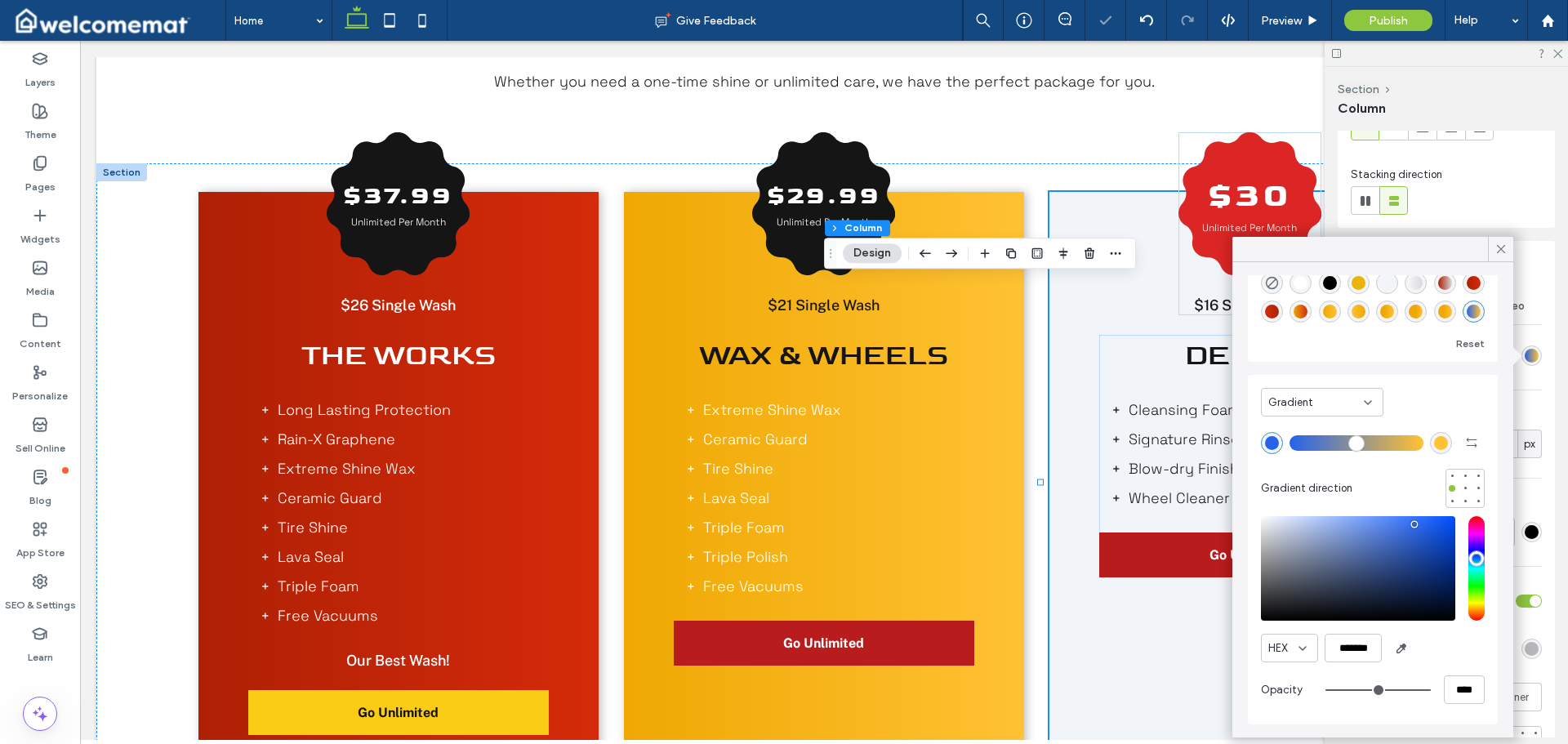
click at [1441, 643] on div "HEX *******" at bounding box center [1372, 647] width 224 height 28
click at [1435, 443] on div "rgba(255, 194, 51, 1)" at bounding box center [1441, 442] width 14 height 14
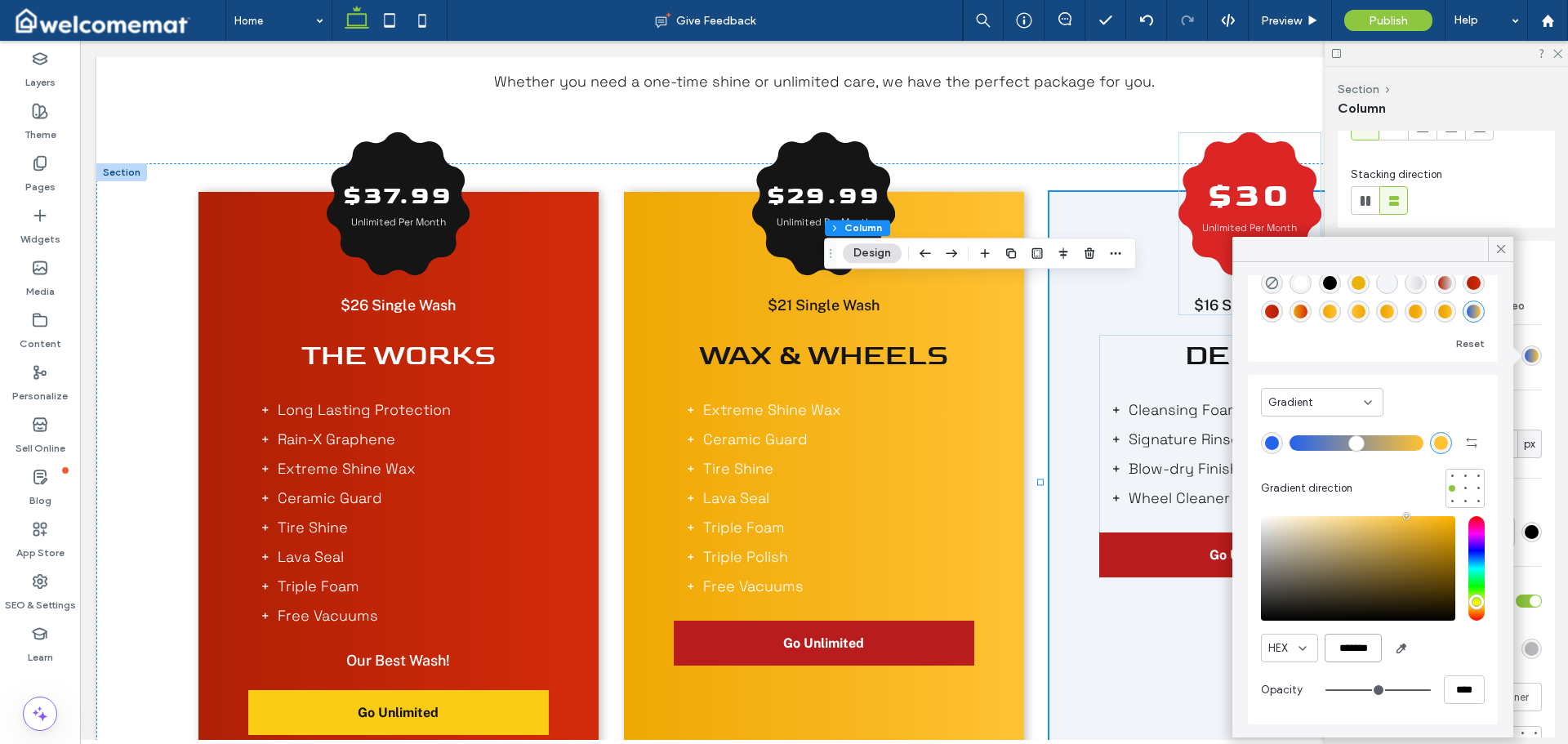
click at [1350, 661] on input "*******" at bounding box center [1353, 647] width 58 height 28
paste input "color picker textbox"
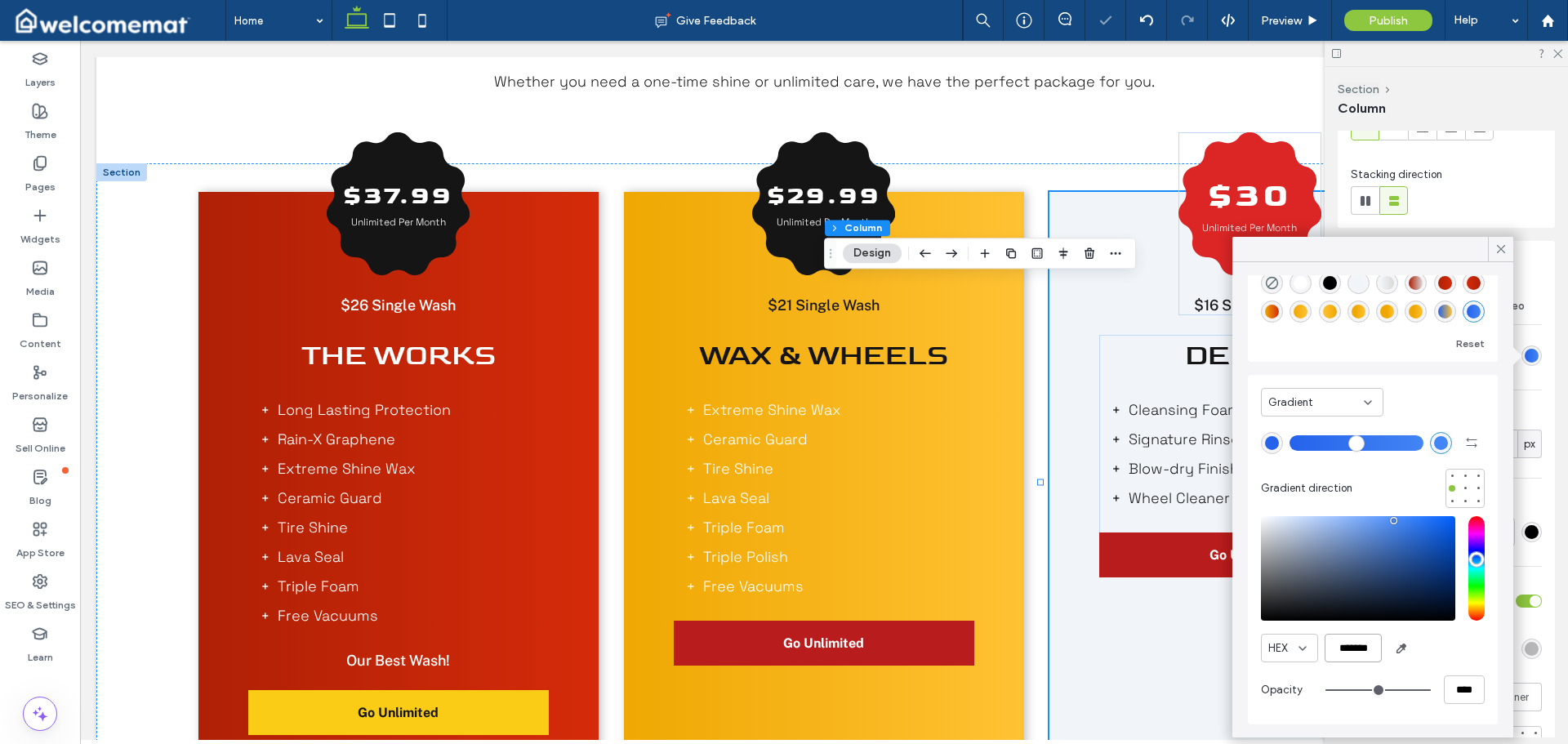
type input "*******"
click at [1424, 648] on div "HEX *******" at bounding box center [1372, 647] width 224 height 28
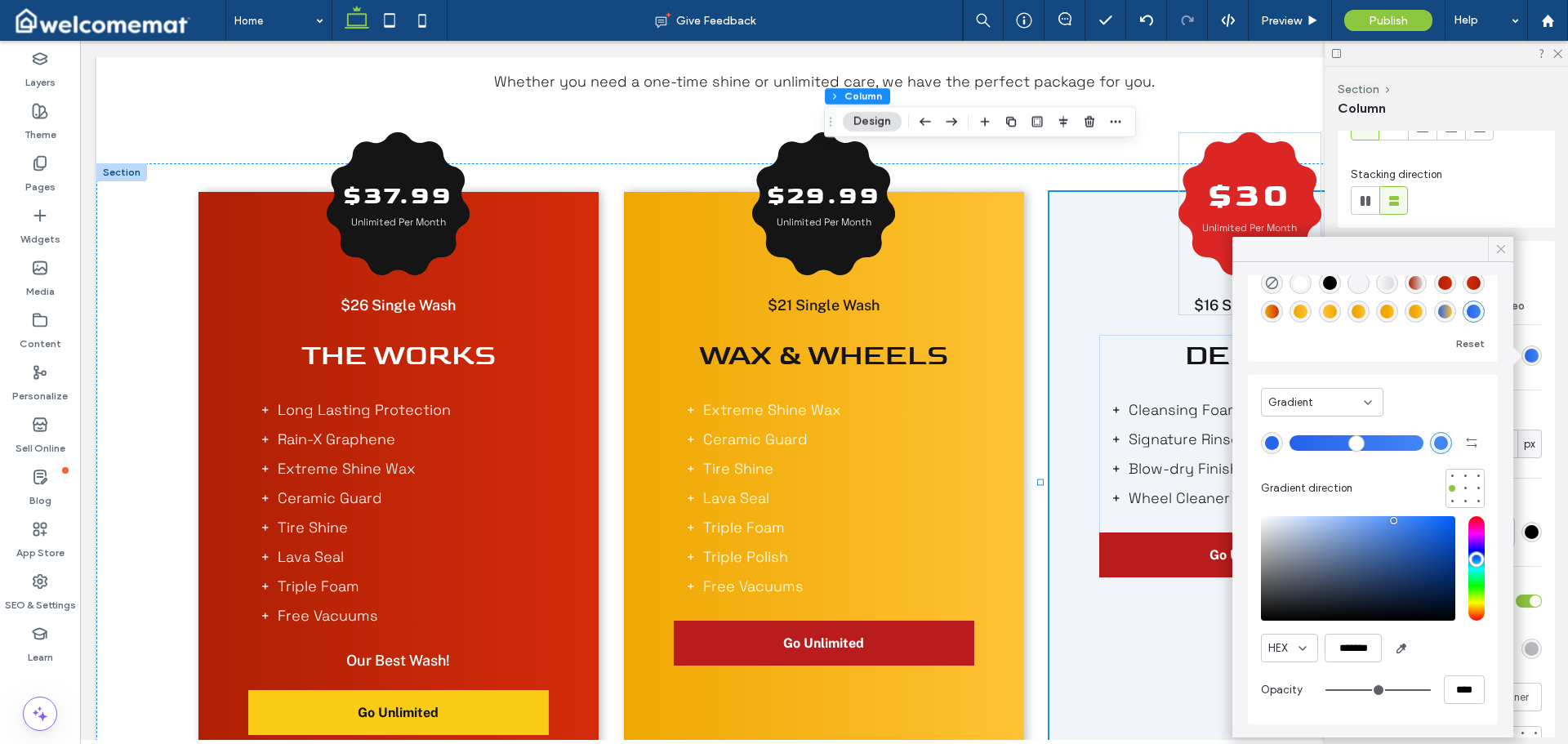
click at [1501, 249] on icon at bounding box center [1501, 249] width 15 height 15
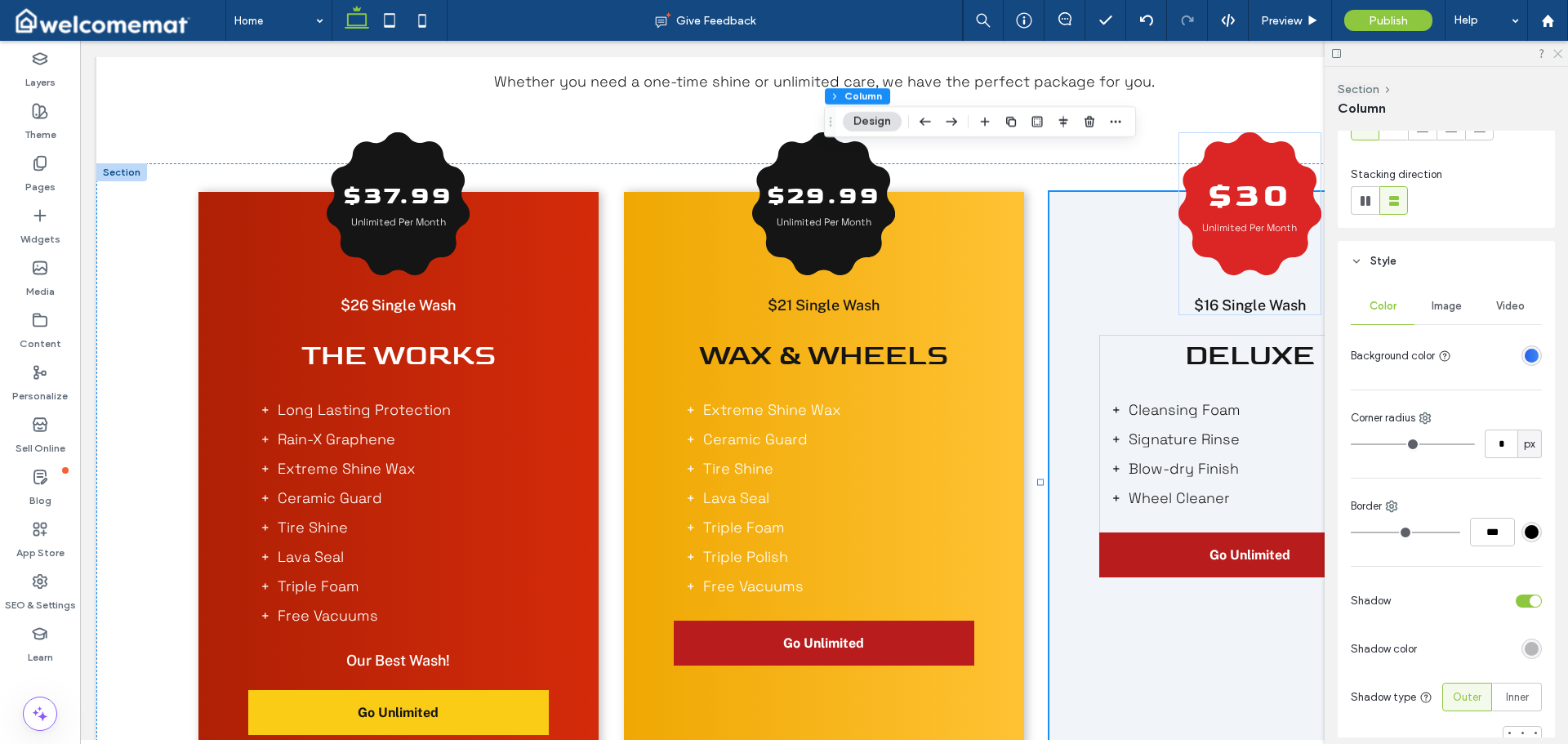
click at [1557, 49] on icon at bounding box center [1558, 53] width 11 height 11
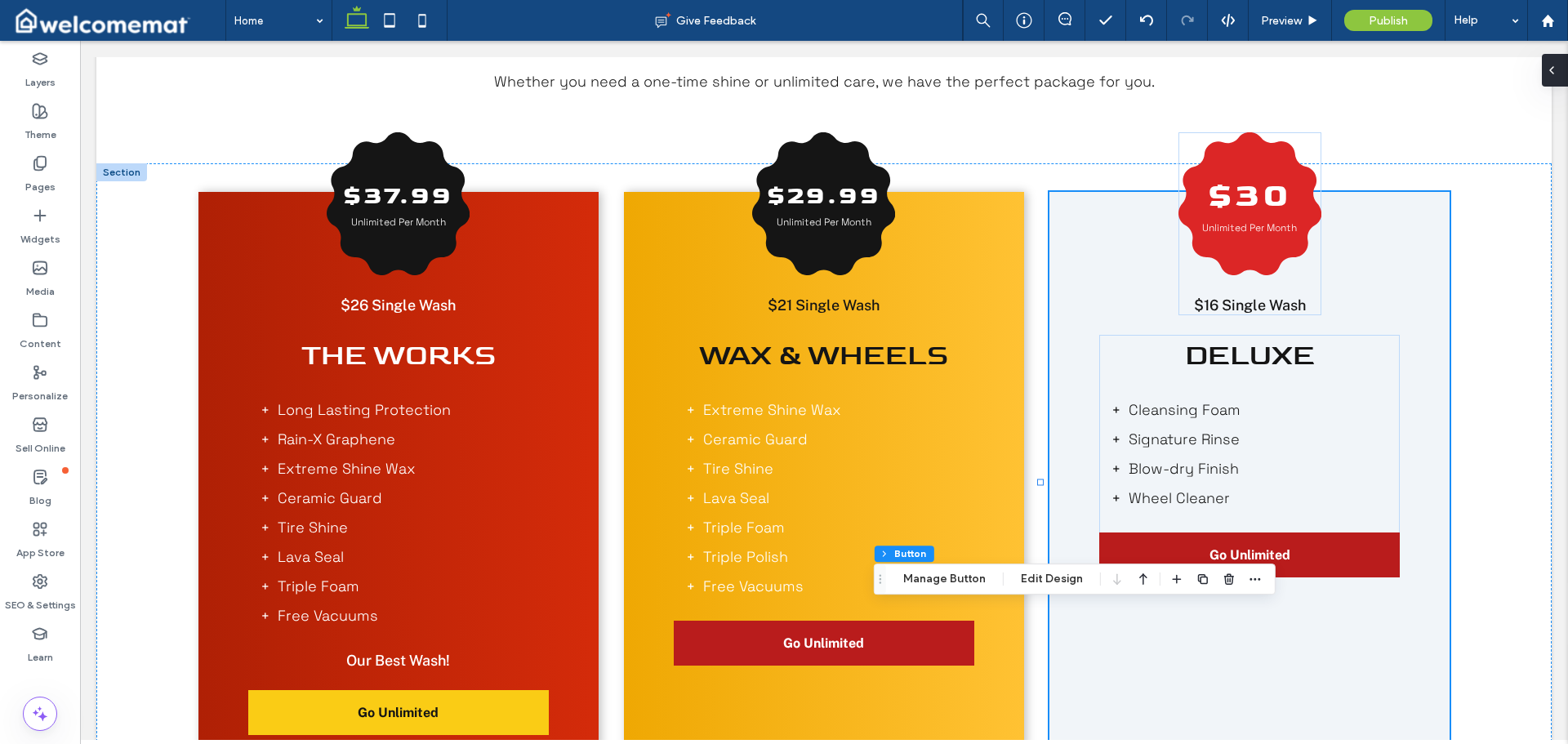
click at [1554, 71] on icon at bounding box center [1552, 70] width 13 height 13
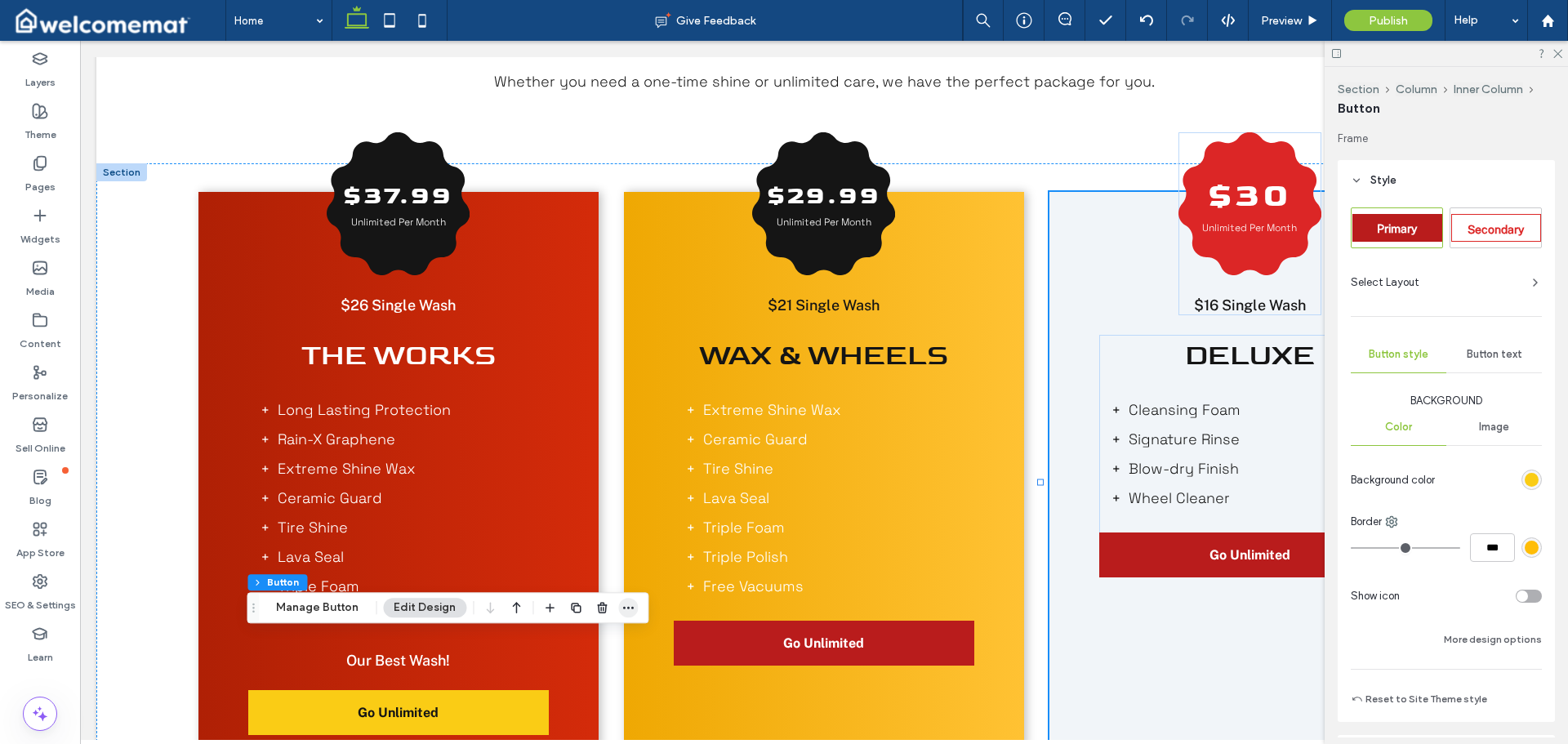
click at [630, 609] on icon "button" at bounding box center [628, 608] width 13 height 13
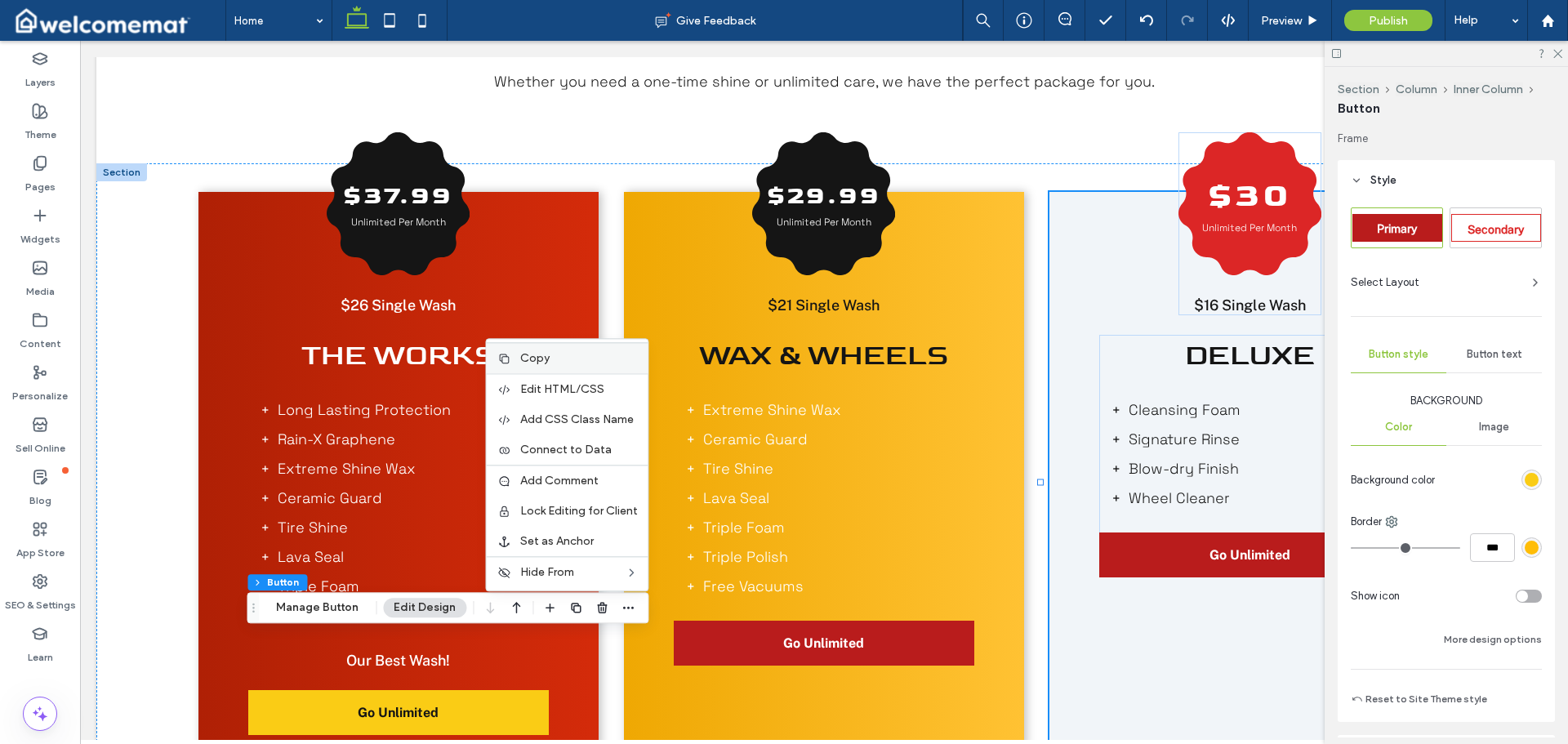
click at [561, 353] on label "Copy" at bounding box center [579, 357] width 118 height 14
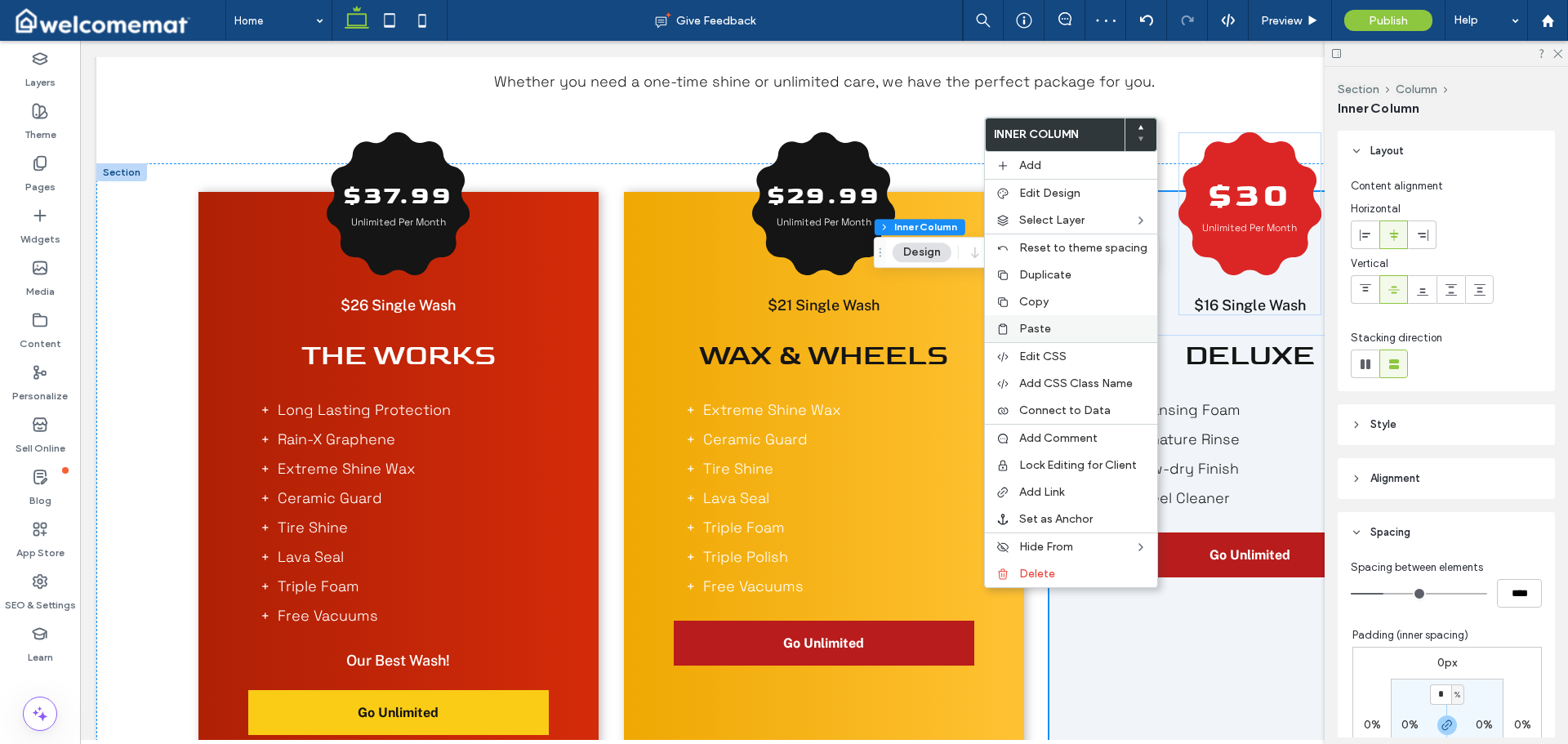
click at [1043, 336] on div "Paste" at bounding box center [1071, 328] width 173 height 27
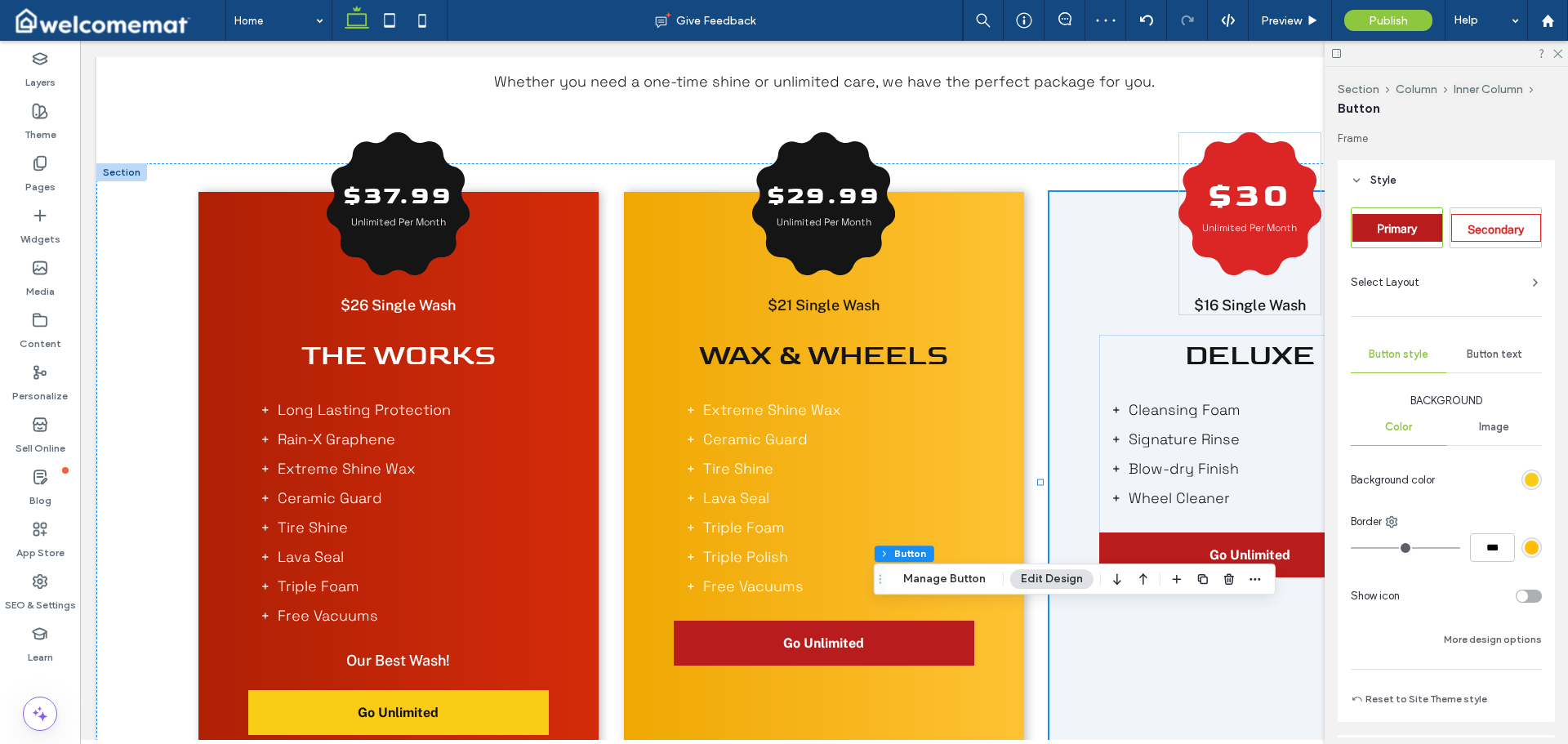
type input "**"
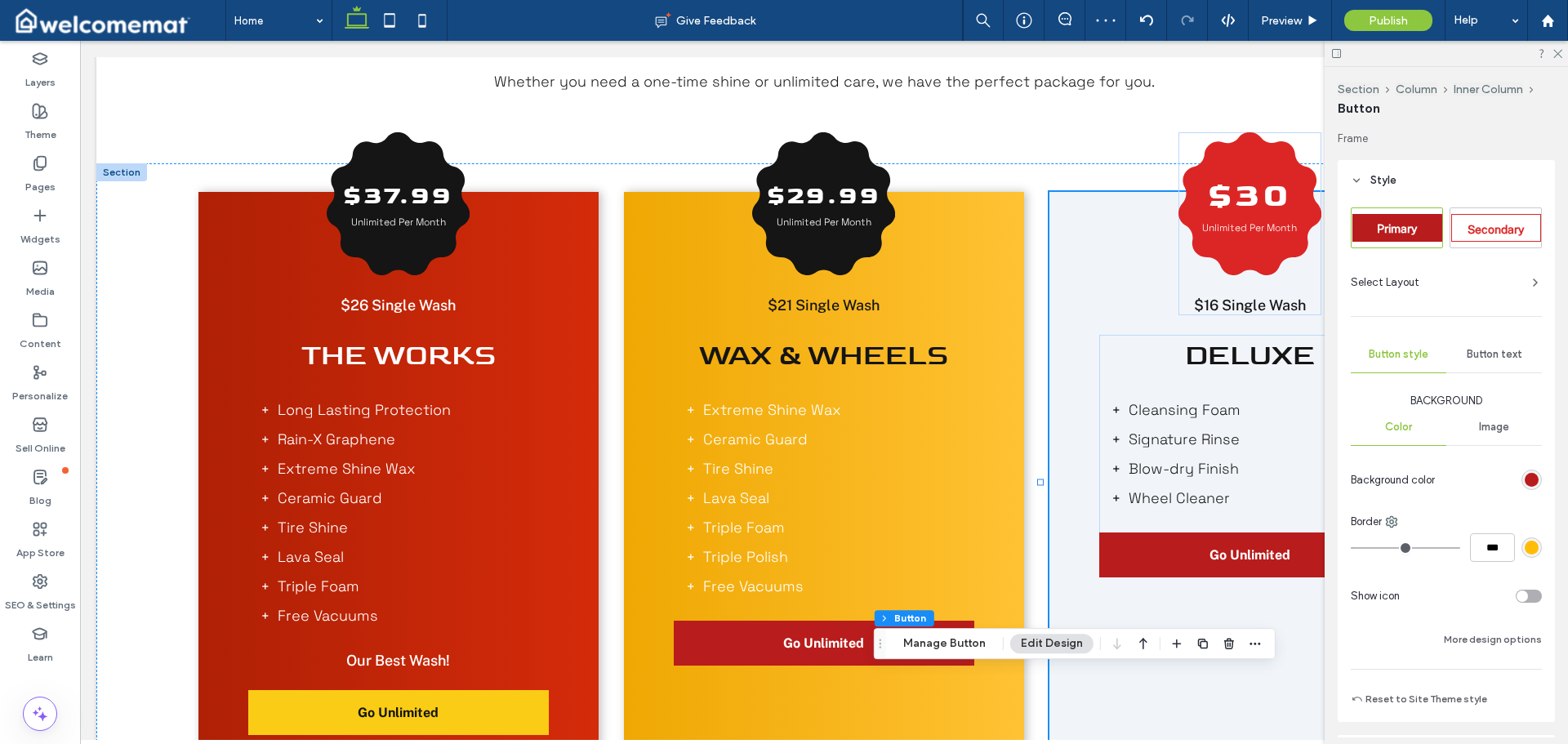
type input "**"
click at [1222, 647] on icon "button" at bounding box center [1229, 643] width 13 height 13
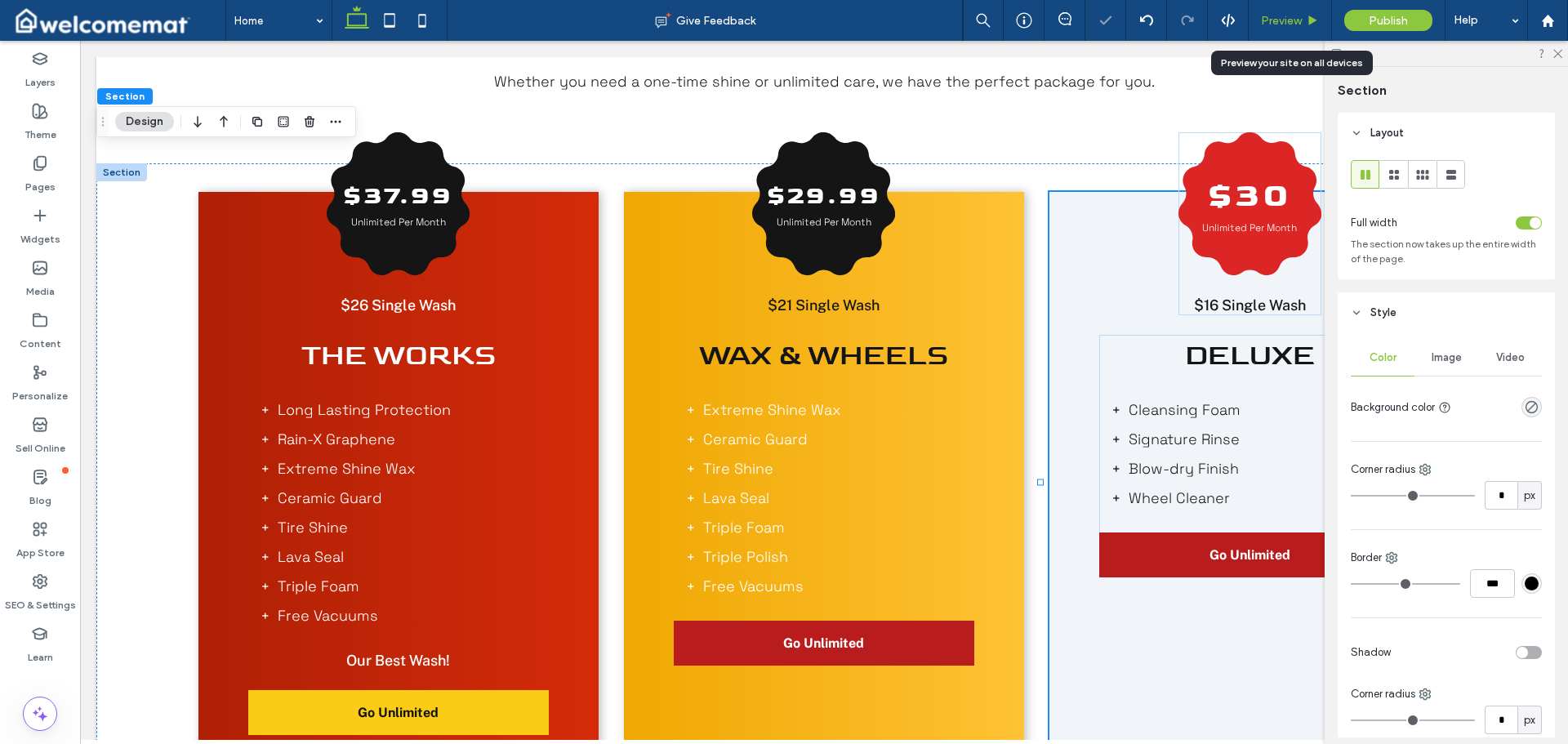
click at [1315, 27] on icon at bounding box center [1312, 20] width 12 height 12
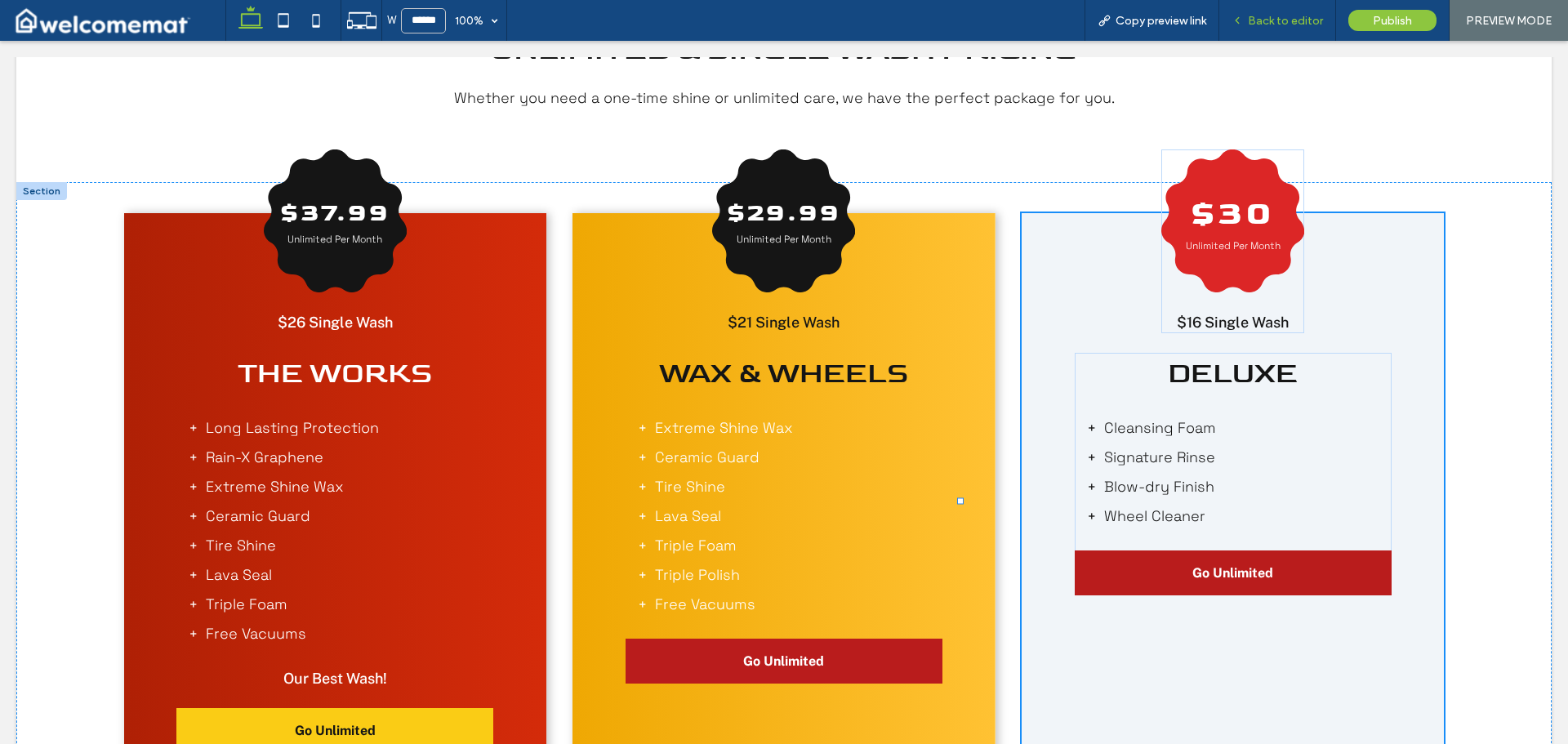
click at [1288, 16] on span "Back to editor" at bounding box center [1285, 20] width 75 height 14
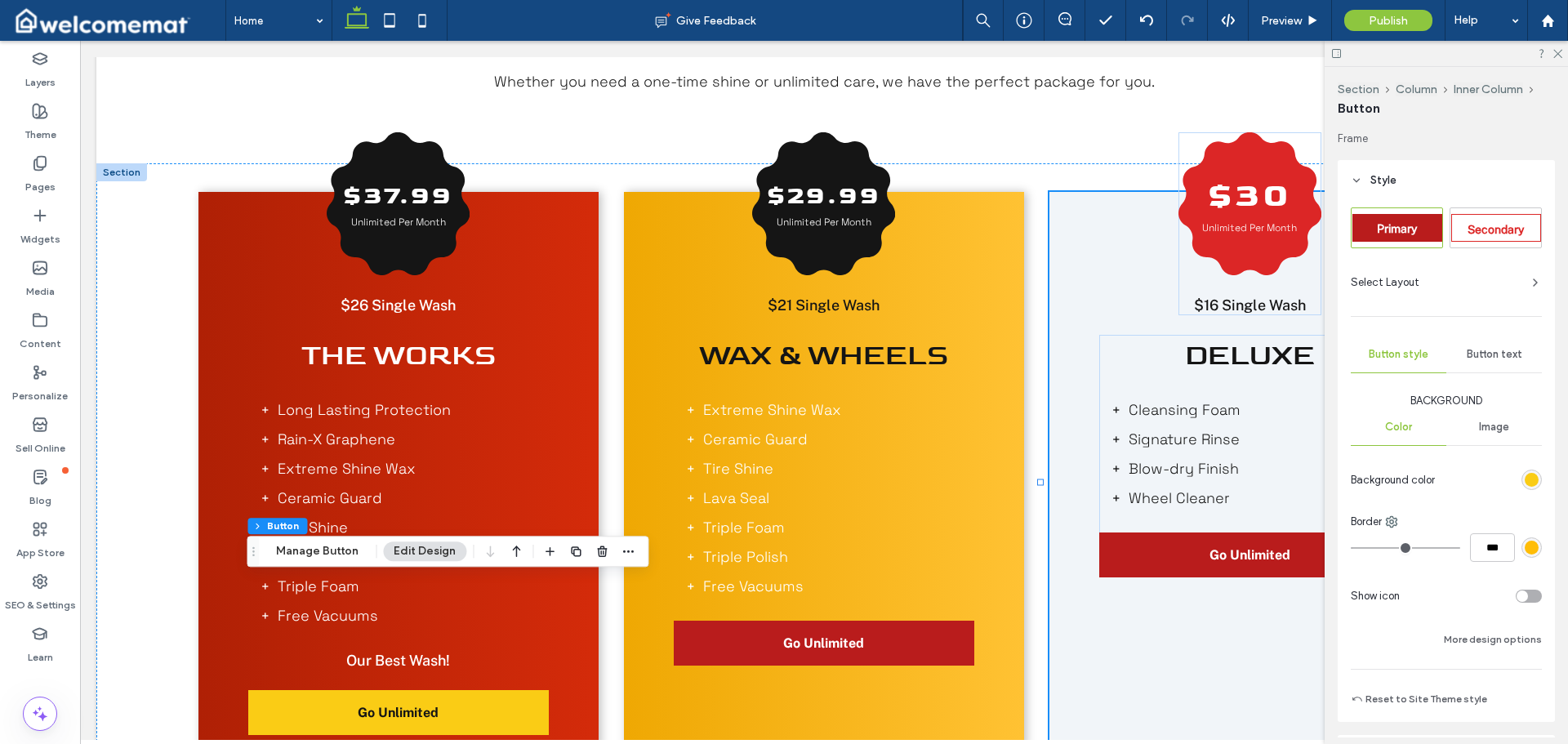
click at [1527, 473] on div "rgb(250, 204, 21)" at bounding box center [1531, 479] width 14 height 14
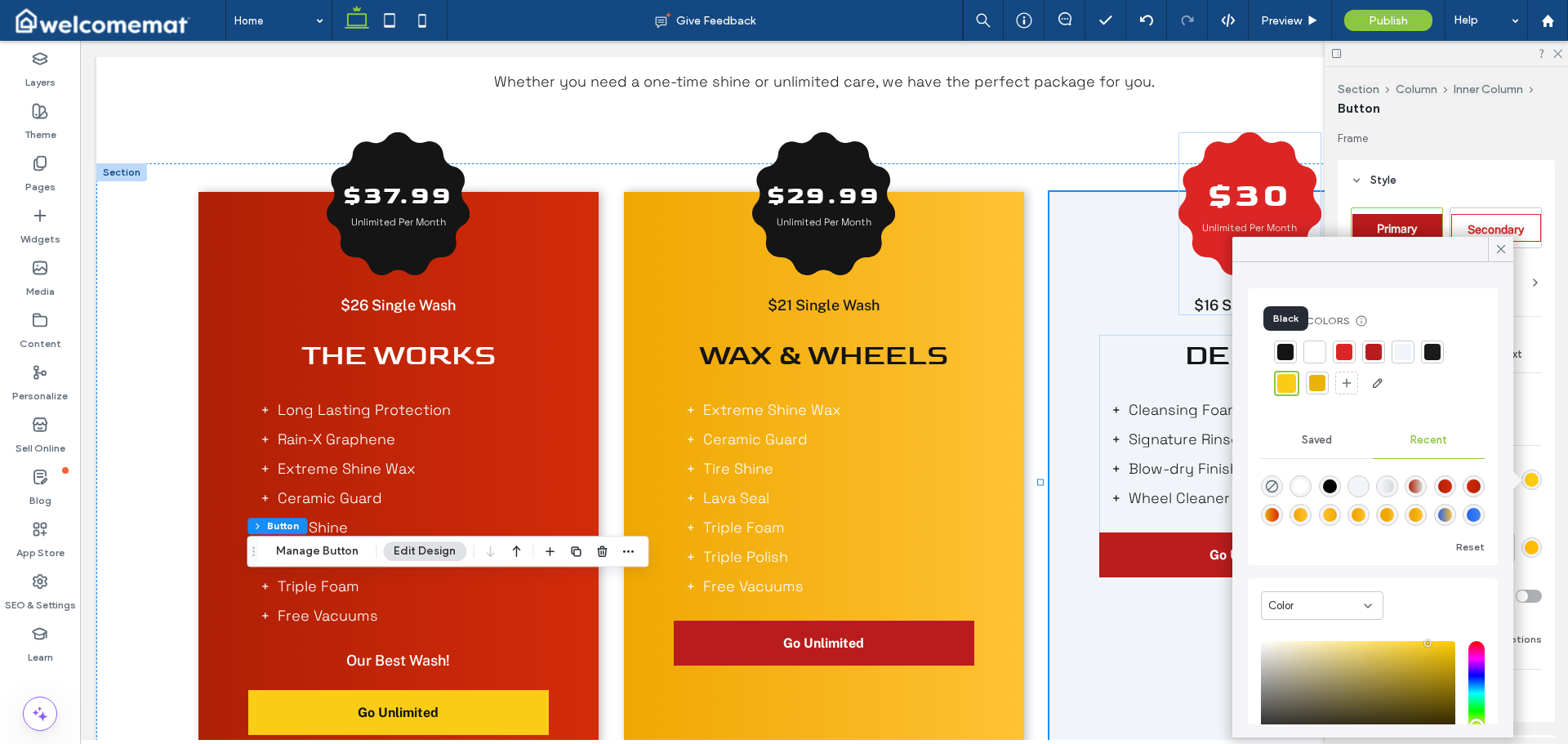
click at [1293, 344] on div at bounding box center [1285, 352] width 23 height 23
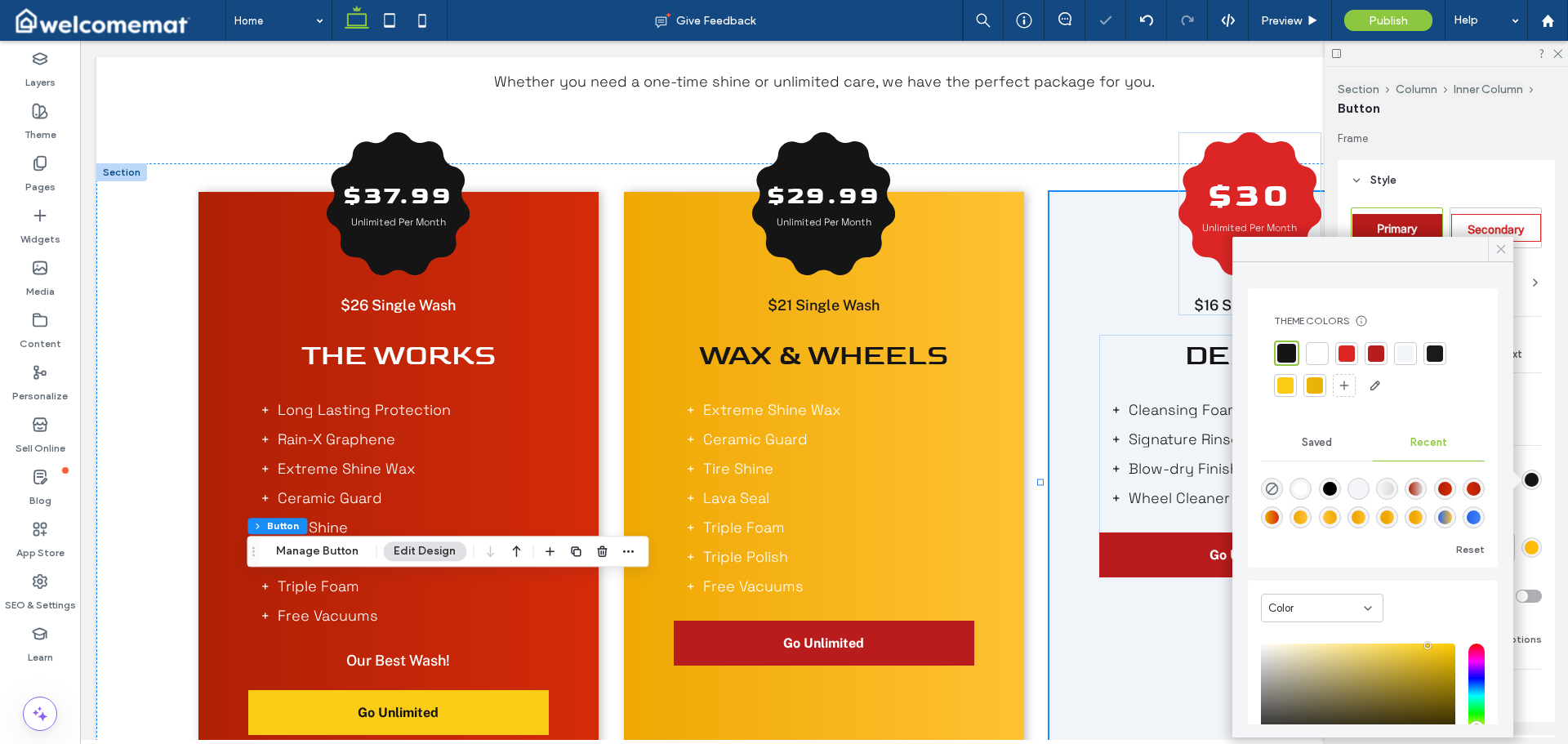
click at [1499, 250] on icon at bounding box center [1501, 249] width 15 height 15
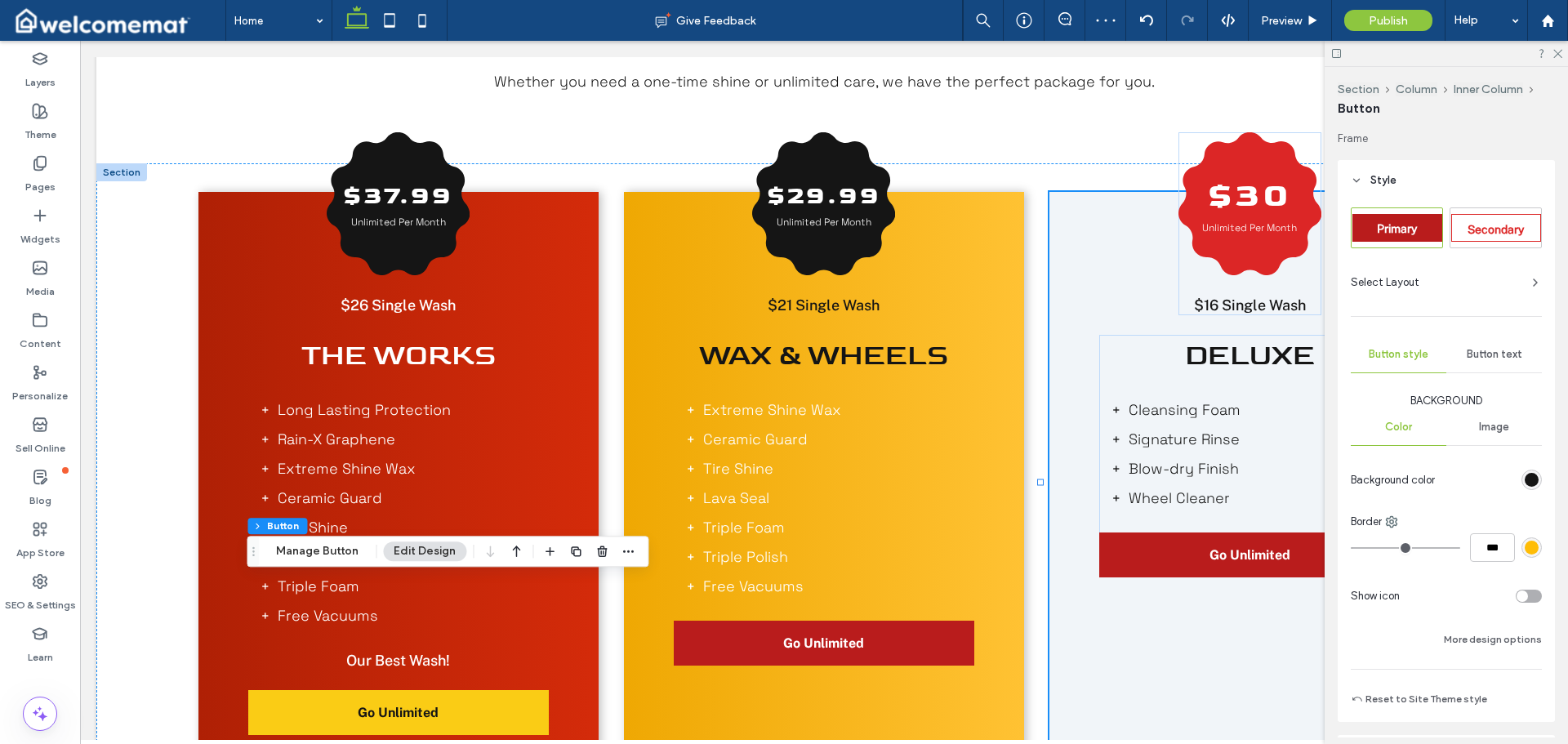
click at [1510, 356] on span "Button text" at bounding box center [1495, 355] width 56 height 13
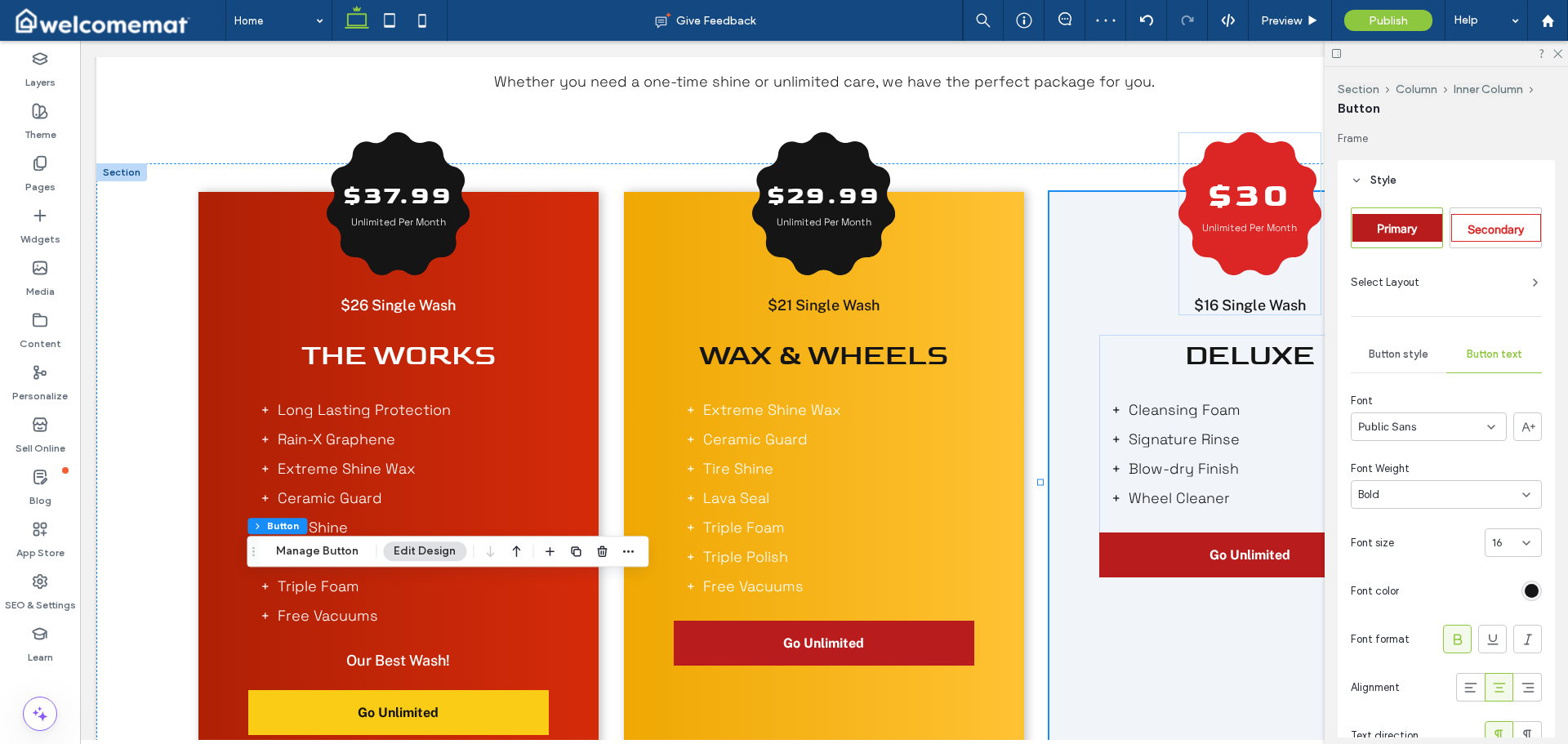
click at [1531, 587] on div "rgb(21, 21, 21)" at bounding box center [1531, 590] width 20 height 20
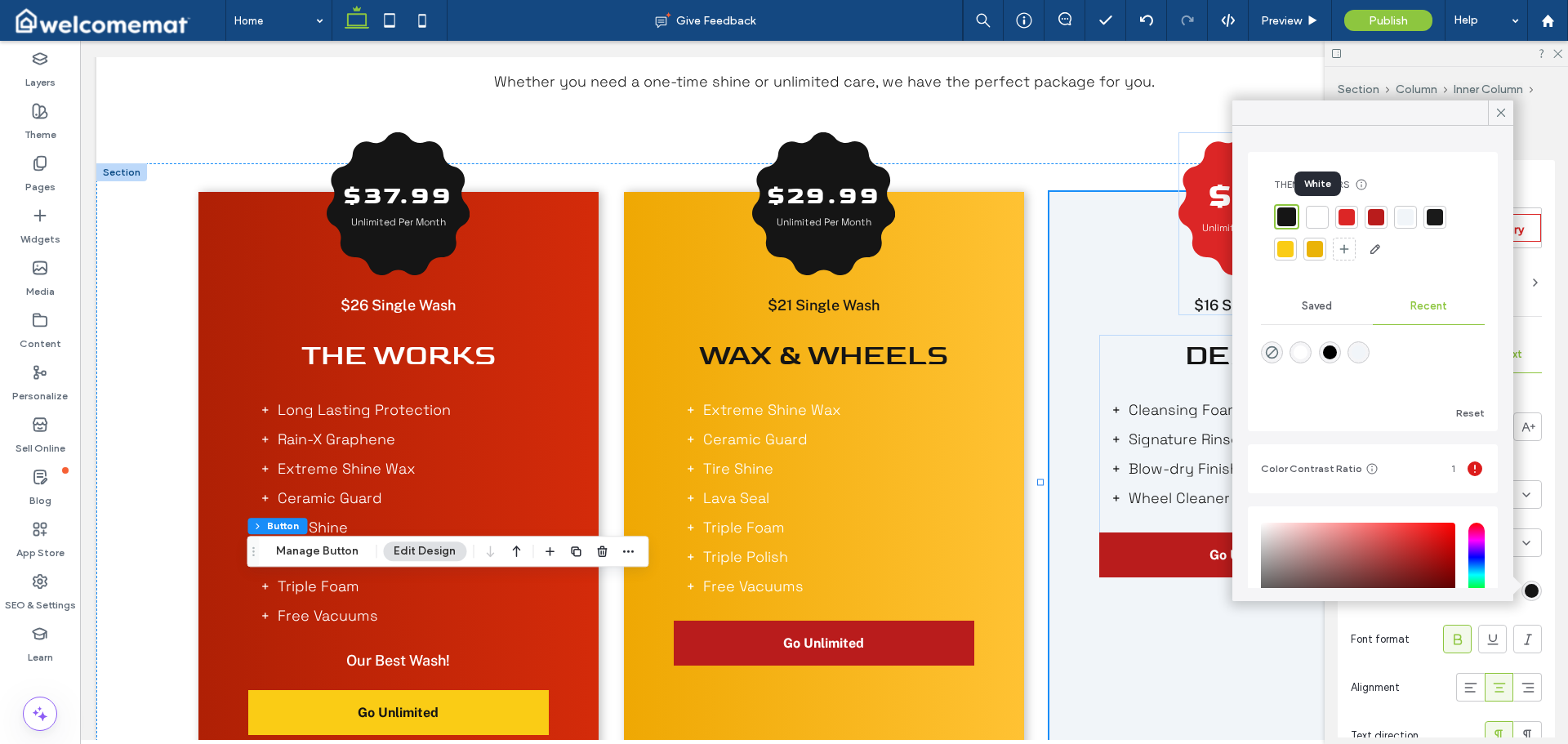
click at [1321, 211] on div at bounding box center [1317, 218] width 16 height 16
click at [1499, 113] on icon at bounding box center [1501, 112] width 15 height 15
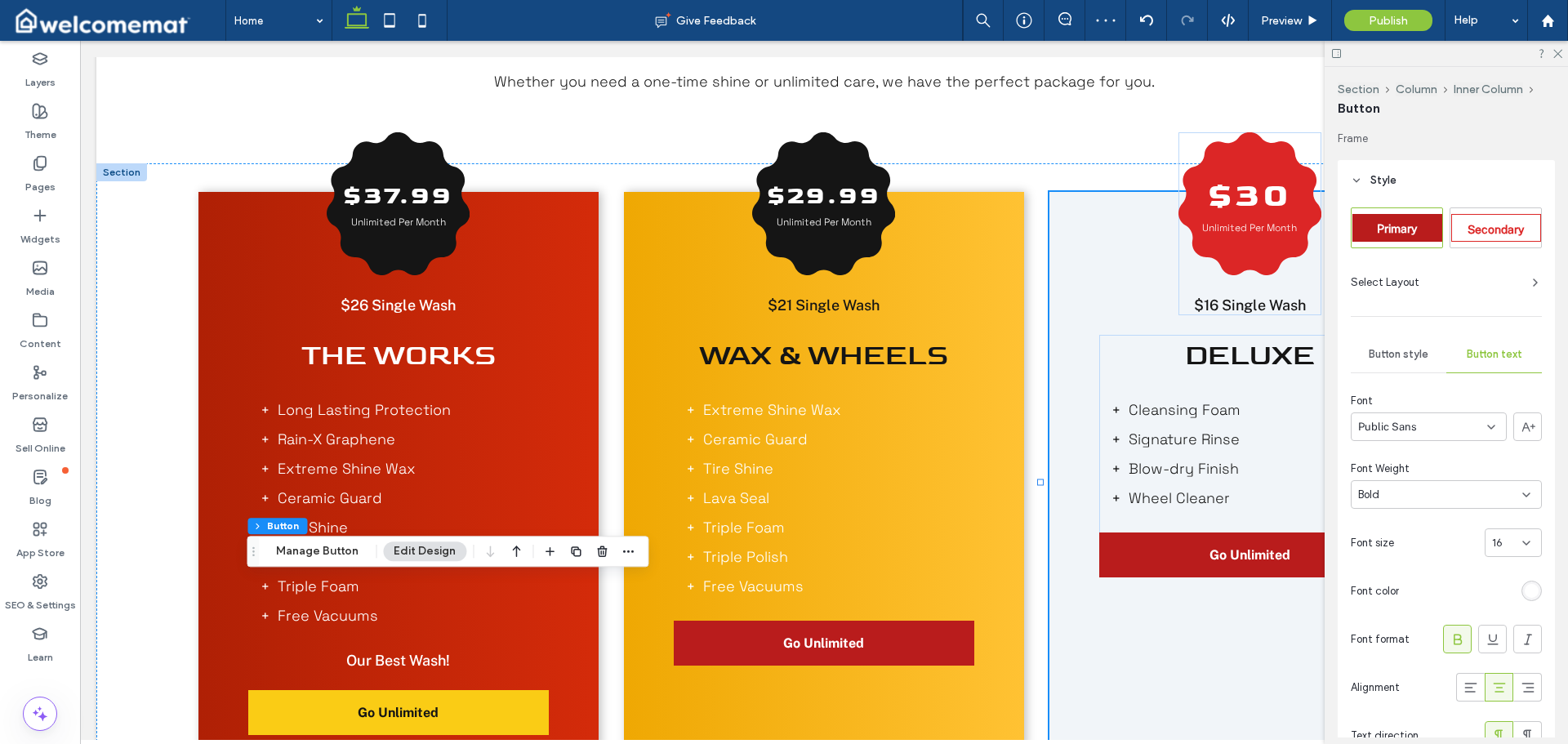
click at [1406, 351] on span "Button style" at bounding box center [1398, 355] width 59 height 13
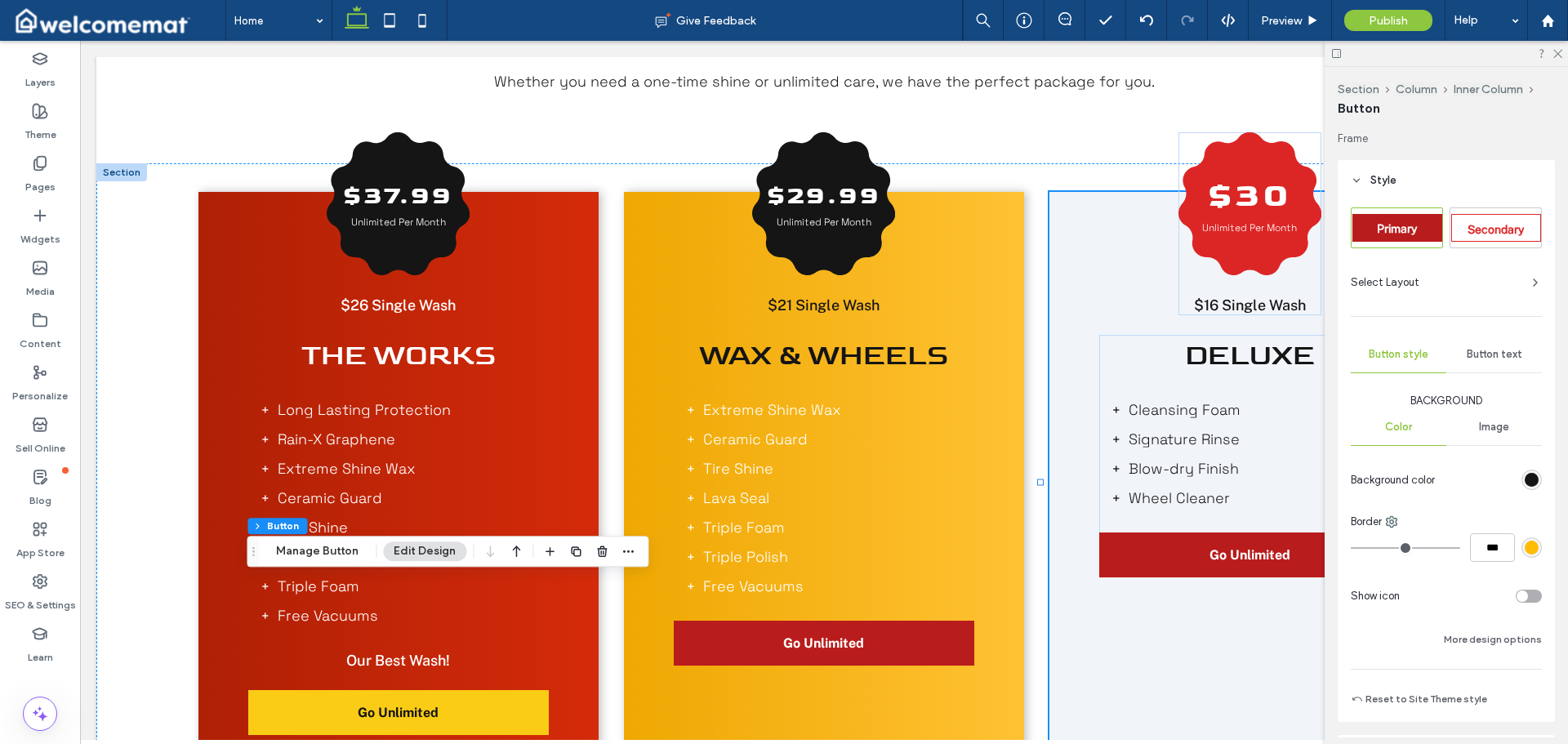
scroll to position [245, 0]
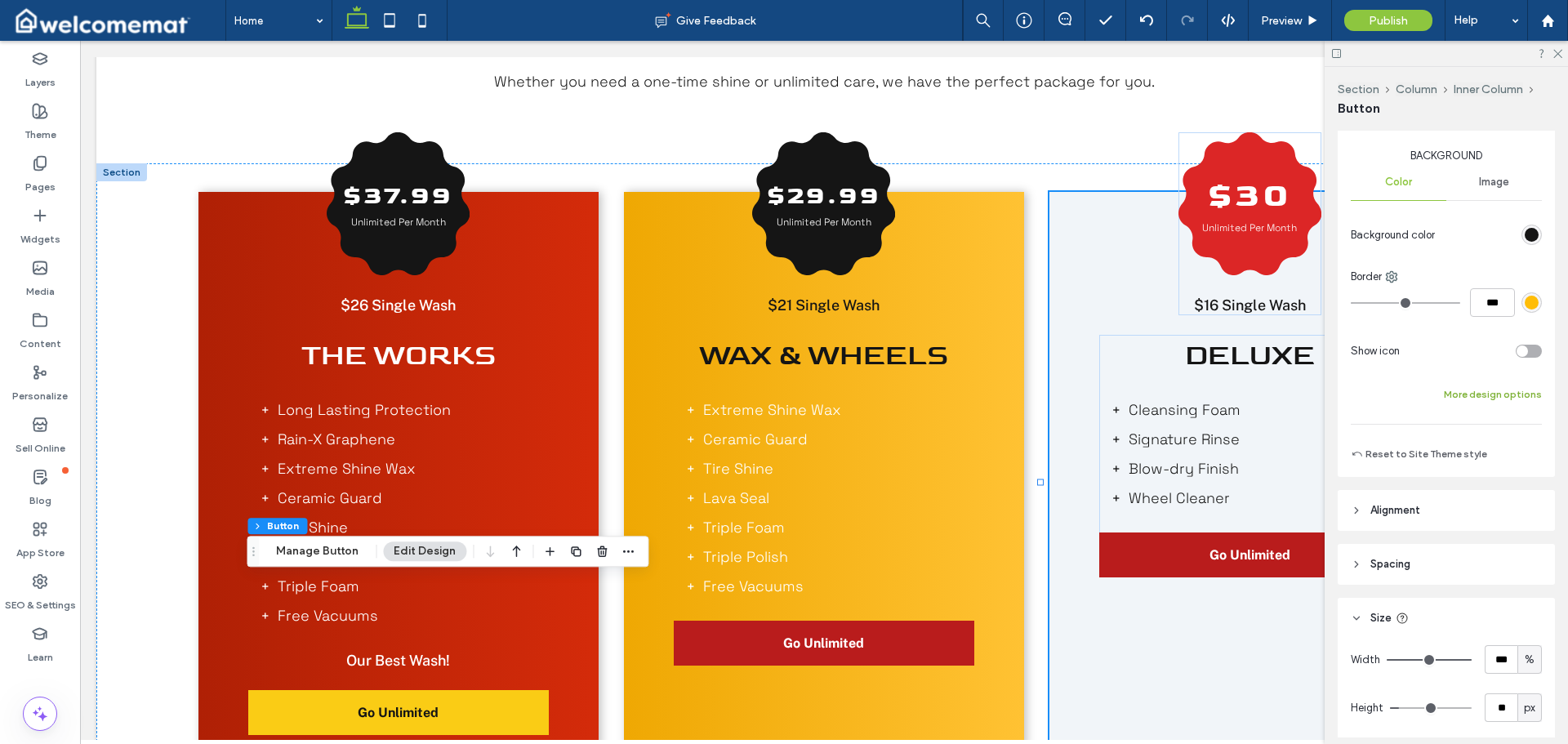
click at [1504, 397] on button "More design options" at bounding box center [1493, 394] width 98 height 19
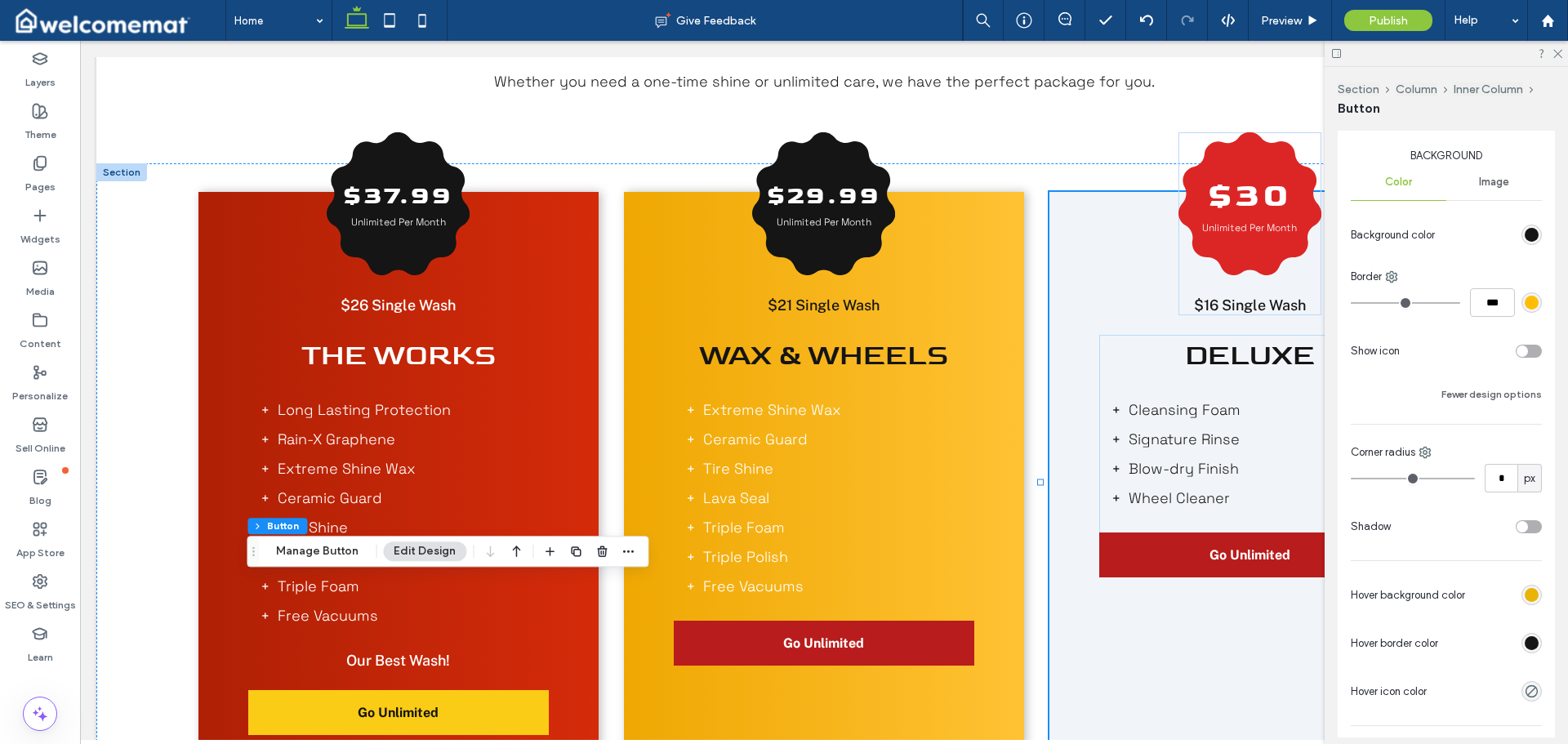
click at [1521, 586] on div "rgb(234, 179, 8)" at bounding box center [1531, 595] width 20 height 20
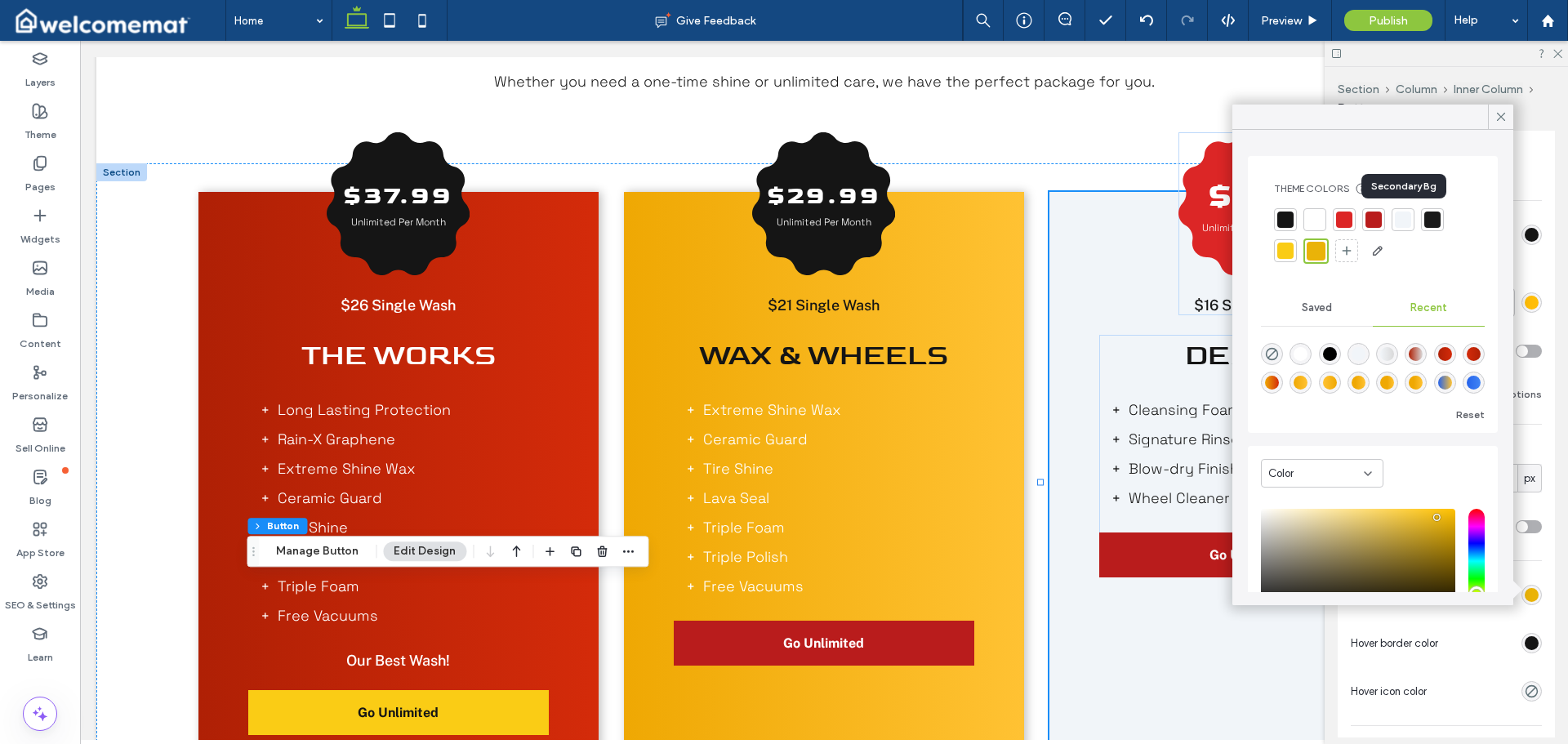
click at [1403, 216] on div at bounding box center [1403, 219] width 16 height 16
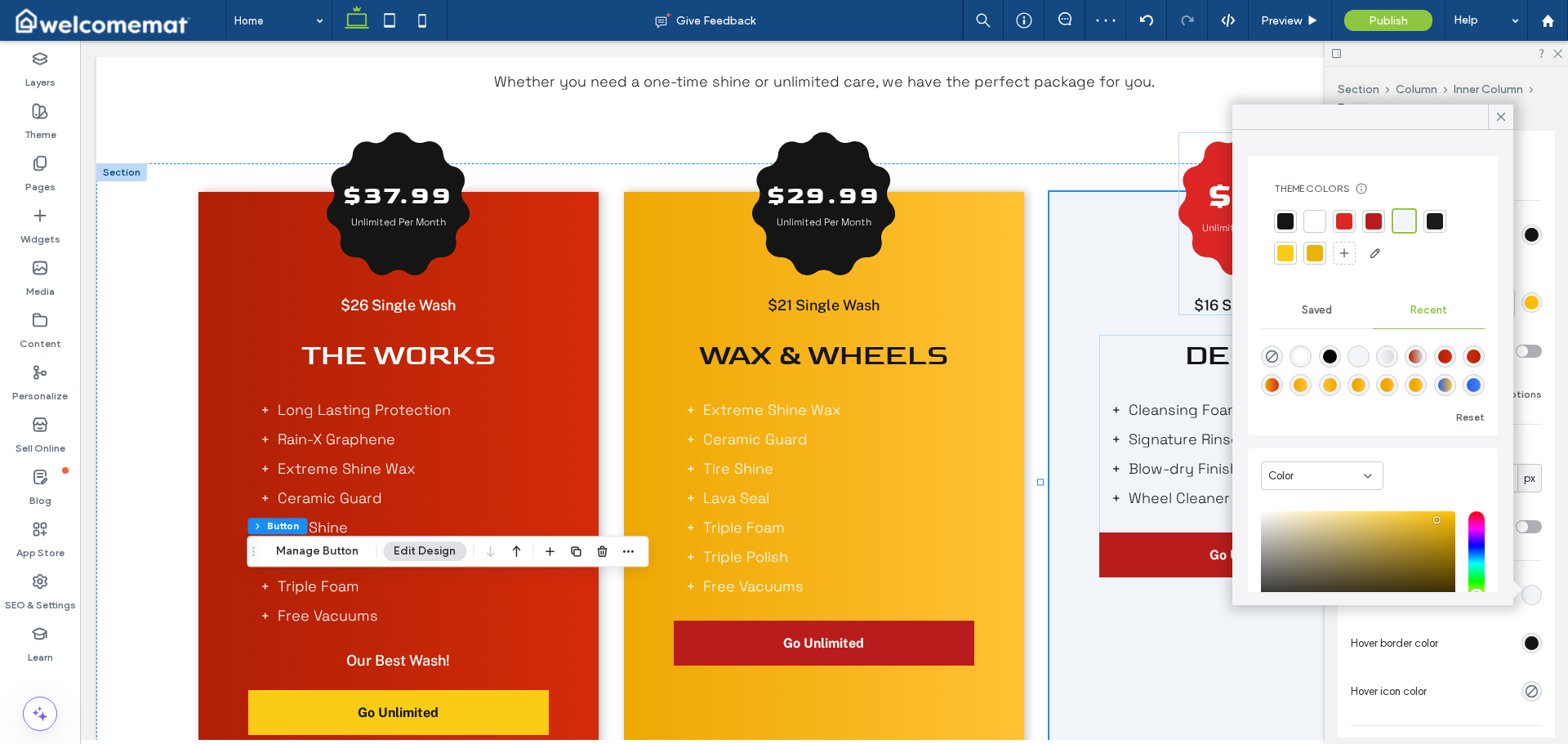
click at [1440, 216] on div at bounding box center [1435, 221] width 16 height 16
click at [1497, 119] on icon at bounding box center [1501, 117] width 15 height 15
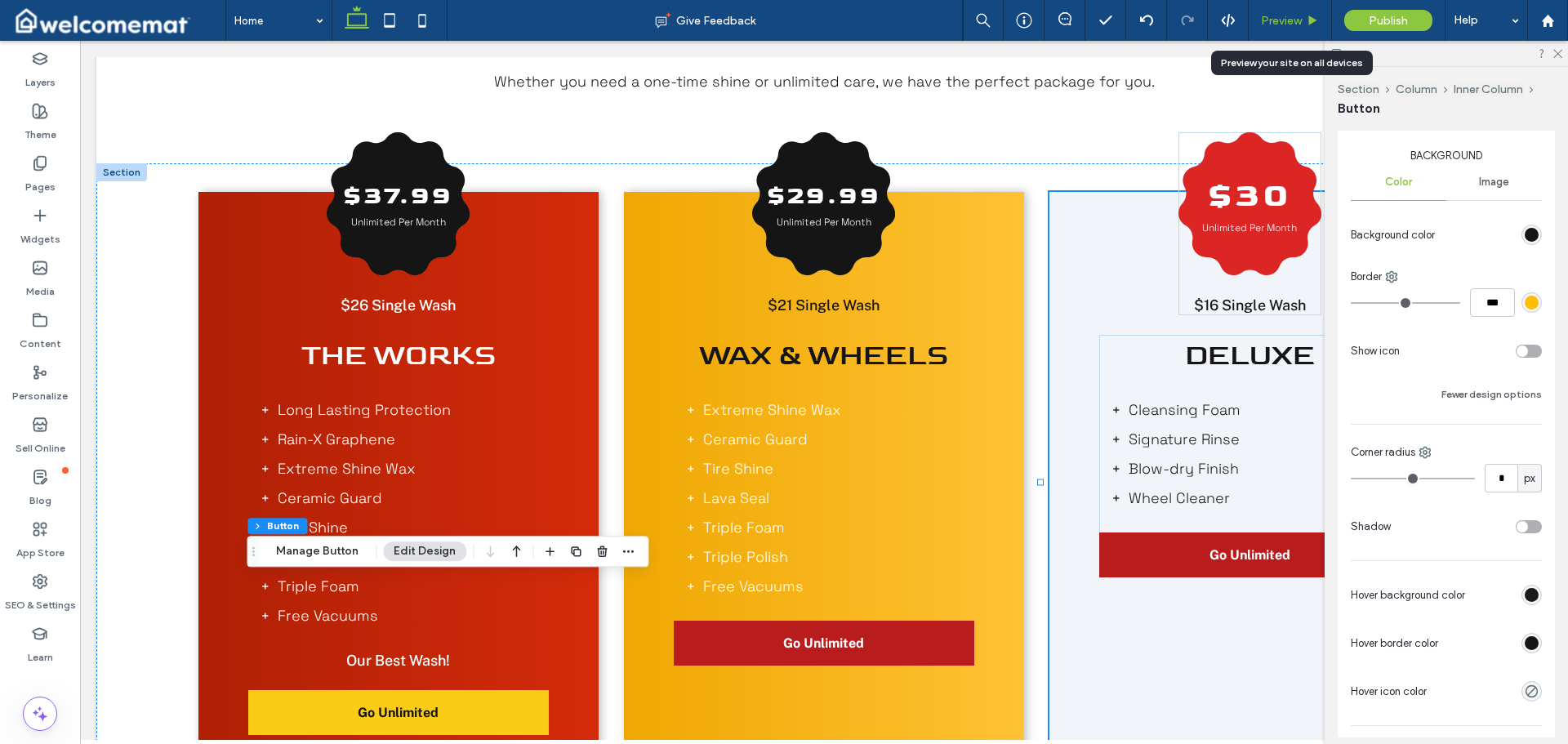
click at [1277, 27] on span "Preview" at bounding box center [1281, 20] width 41 height 14
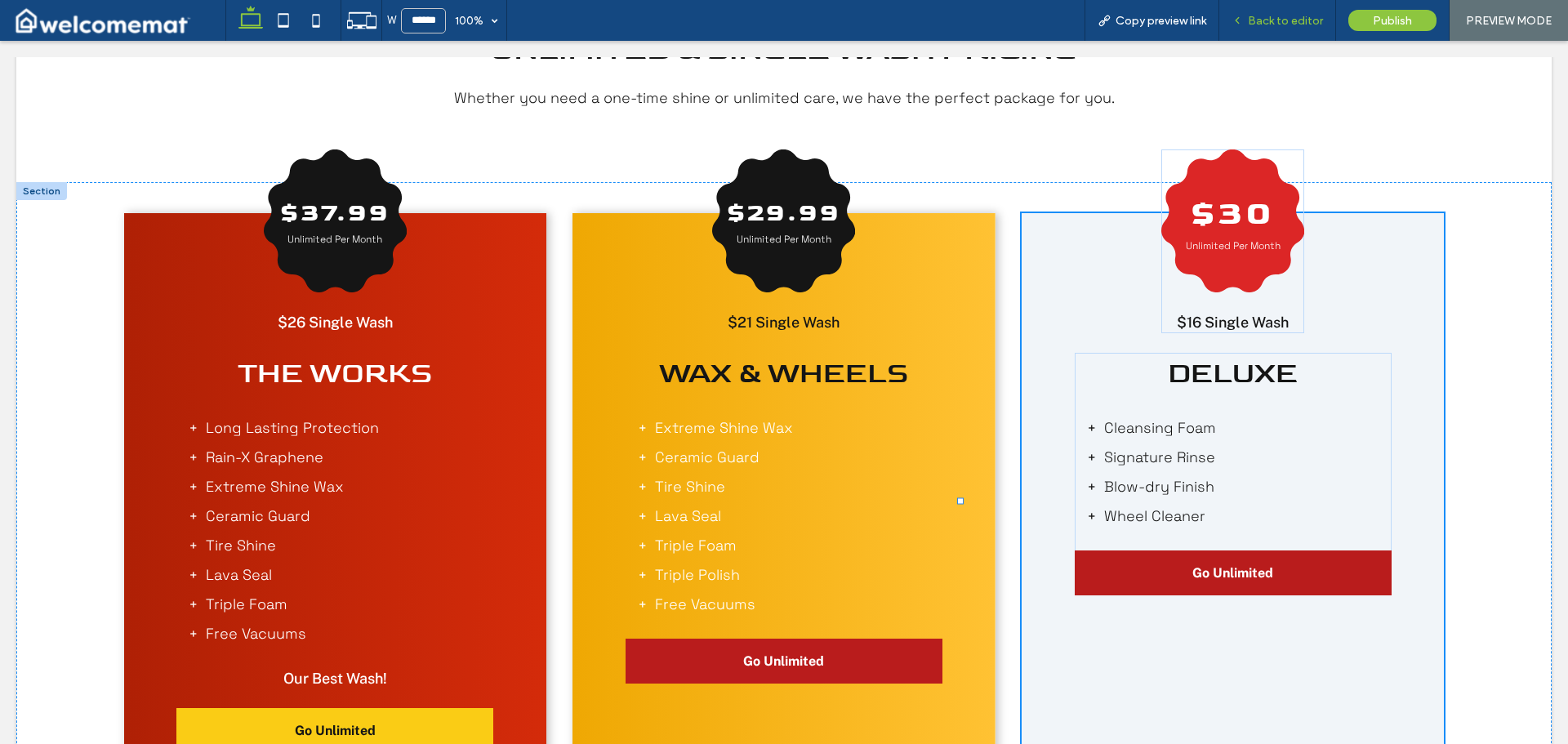
click at [1289, 16] on span "Back to editor" at bounding box center [1285, 20] width 75 height 14
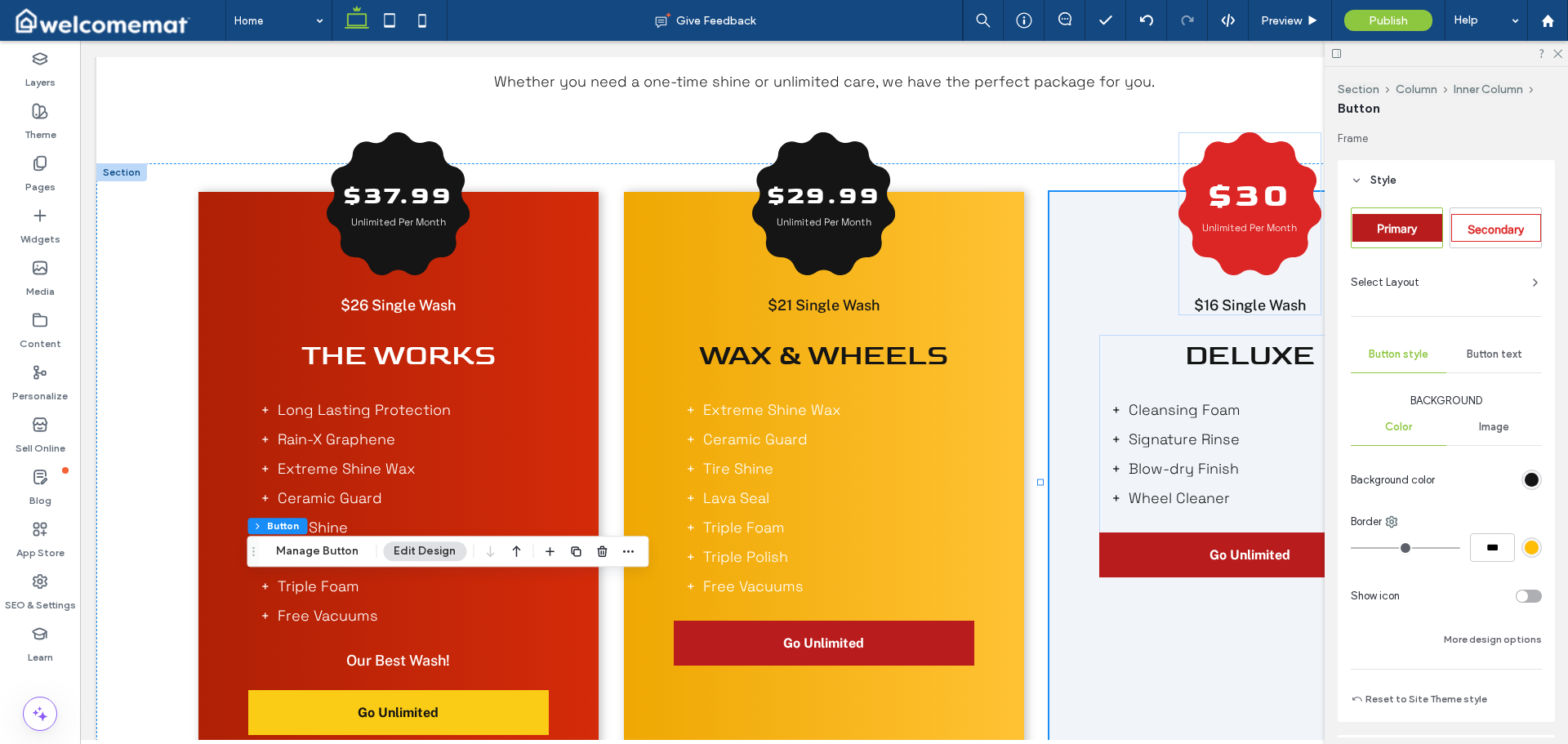
scroll to position [245, 0]
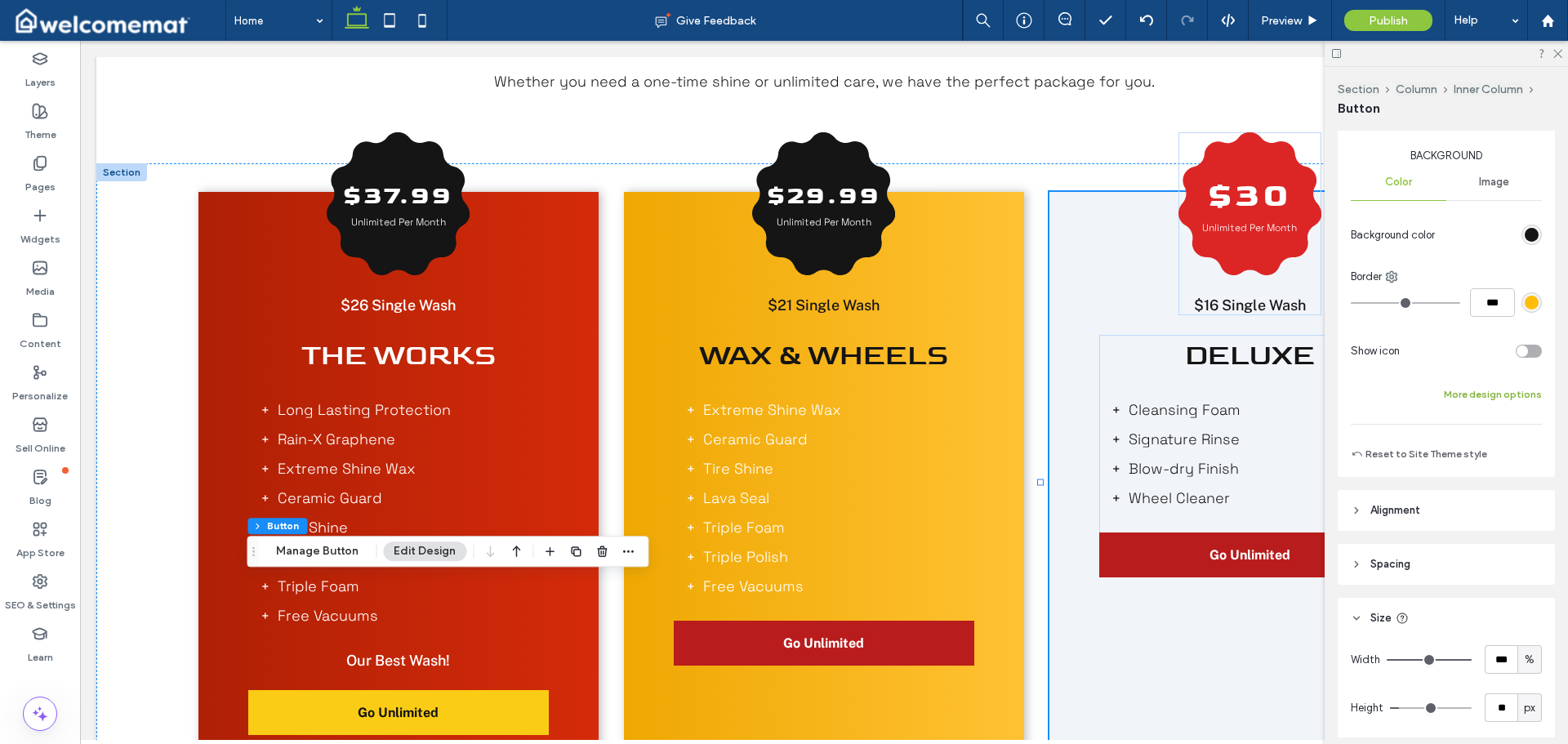
click at [1505, 398] on button "More design options" at bounding box center [1493, 394] width 98 height 19
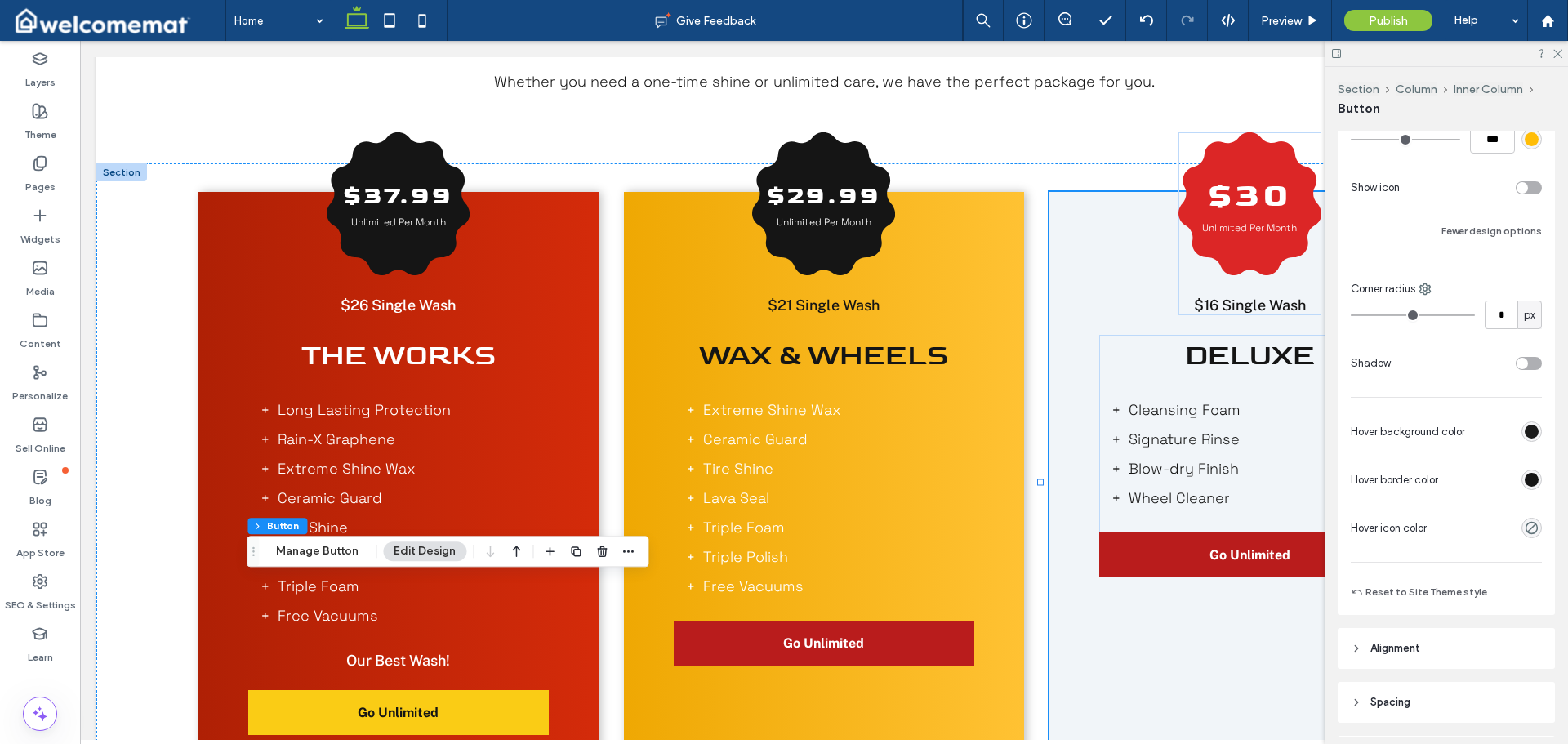
scroll to position [654, 0]
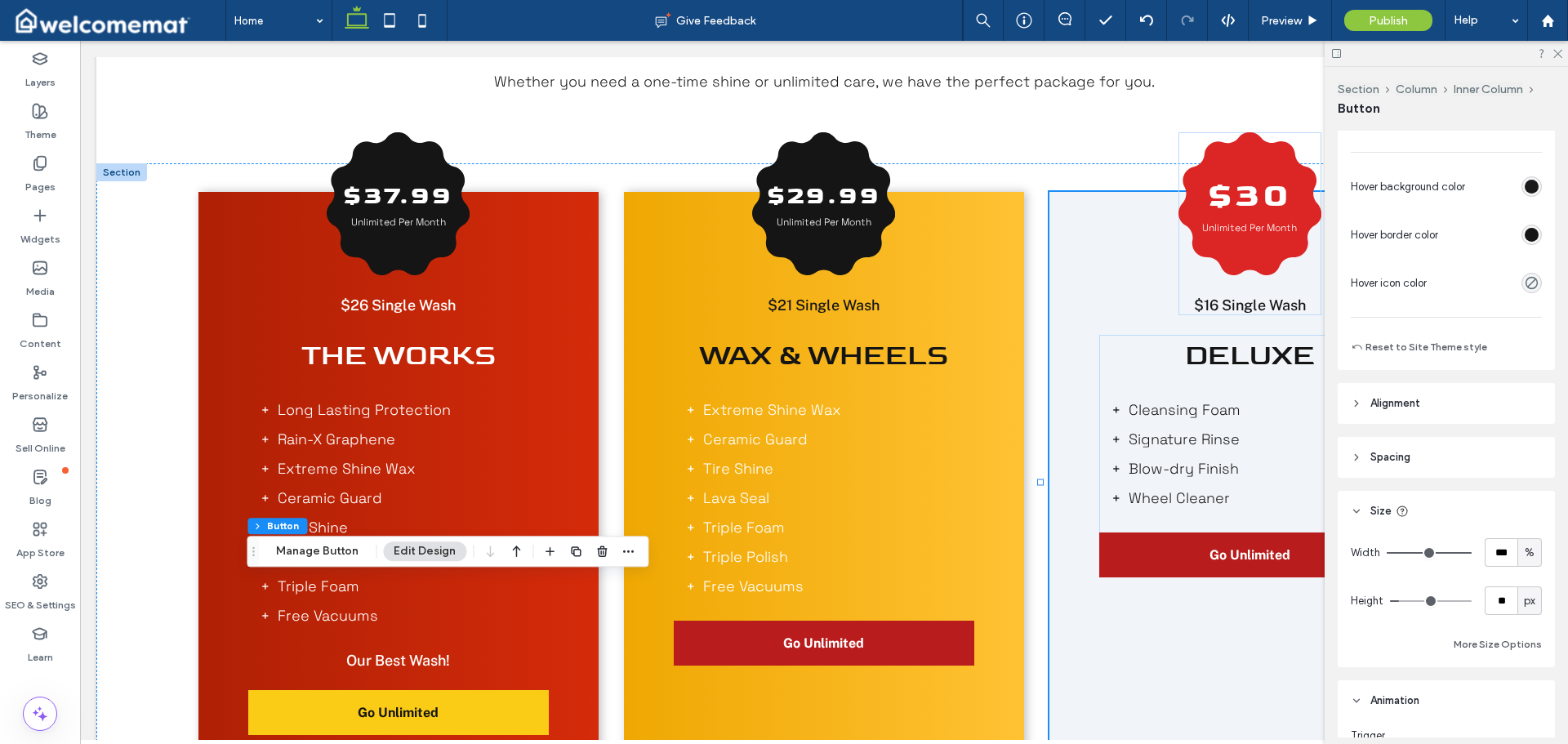
click at [1525, 181] on div "rgb(26, 26, 26)" at bounding box center [1531, 186] width 14 height 14
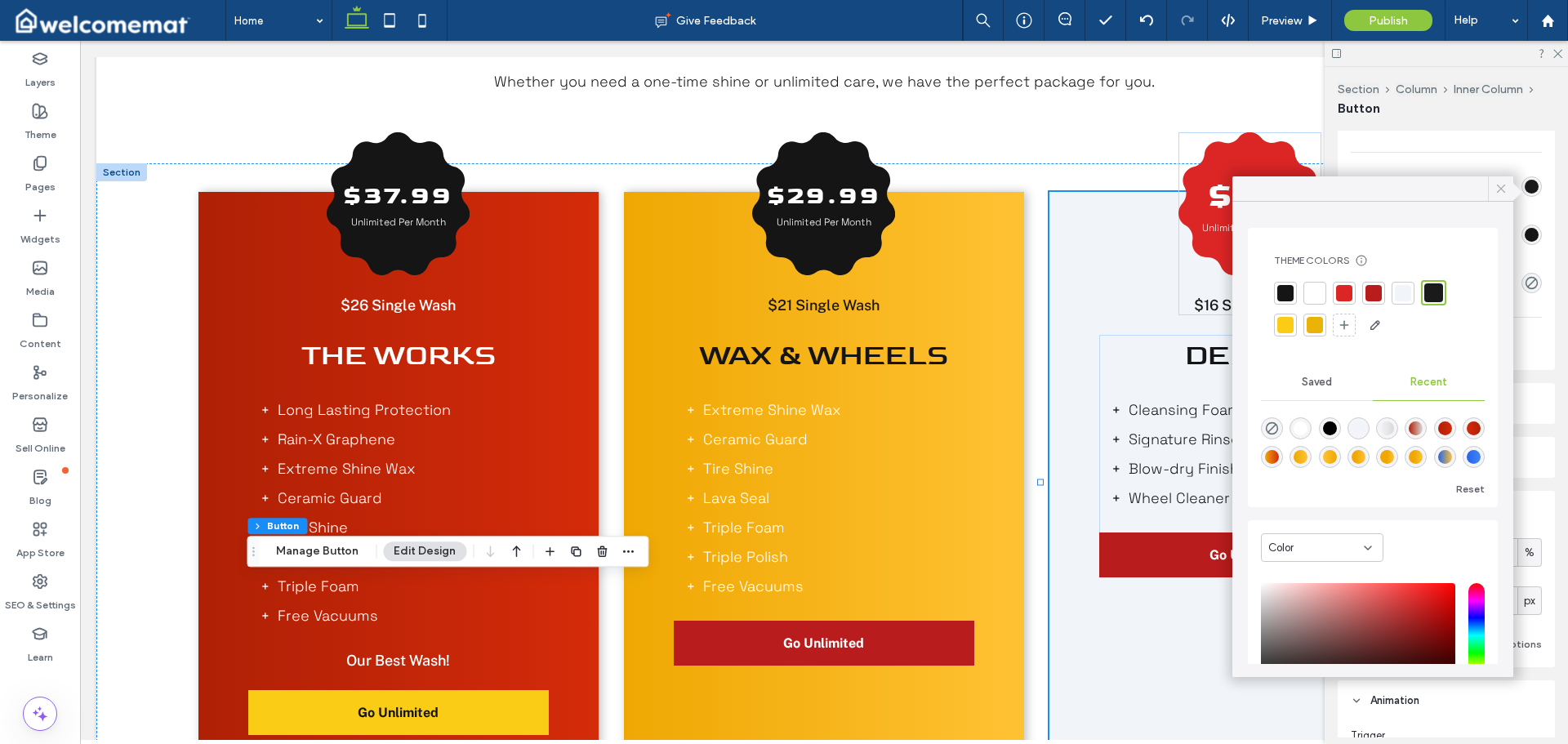
click at [1499, 187] on icon at bounding box center [1501, 188] width 15 height 15
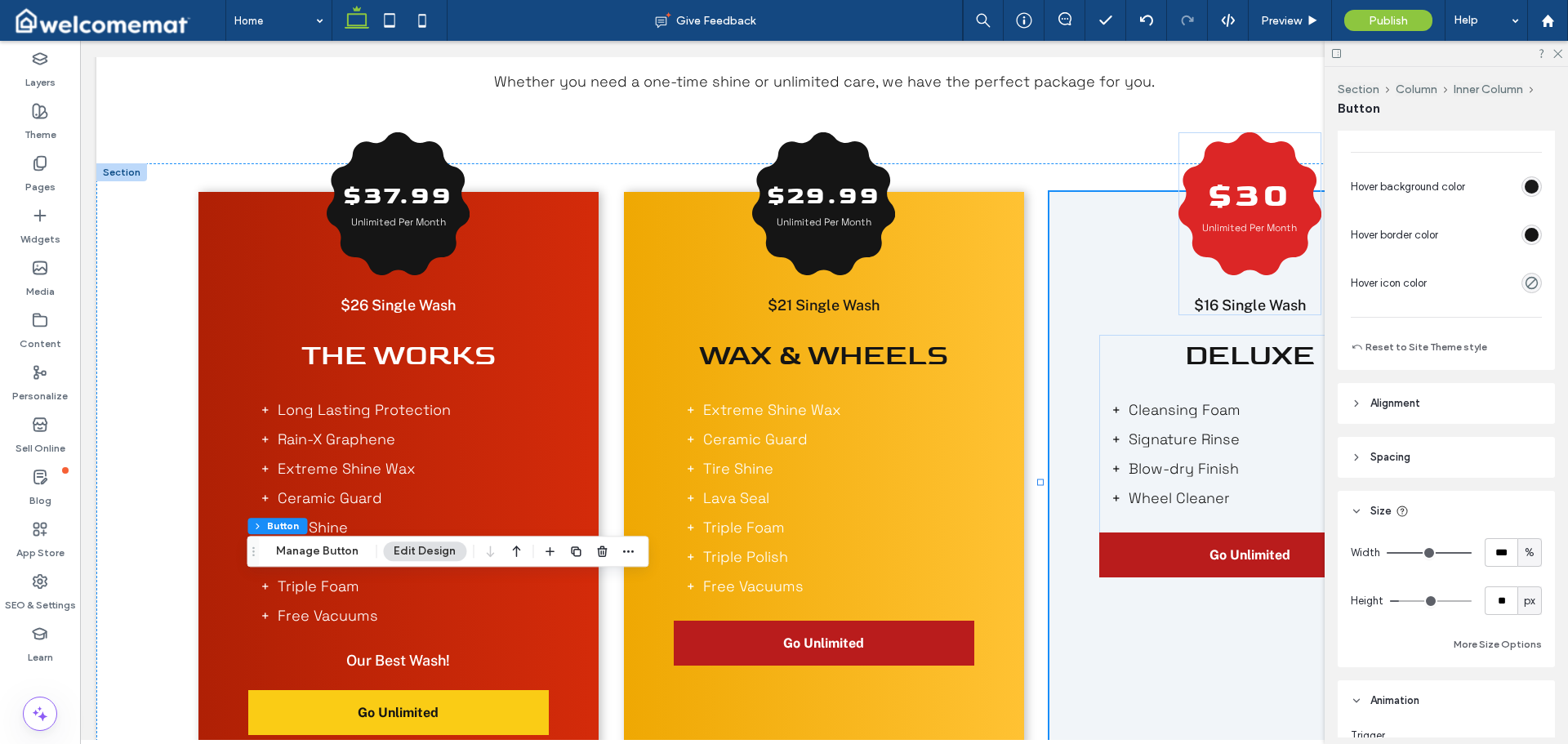
scroll to position [490, 0]
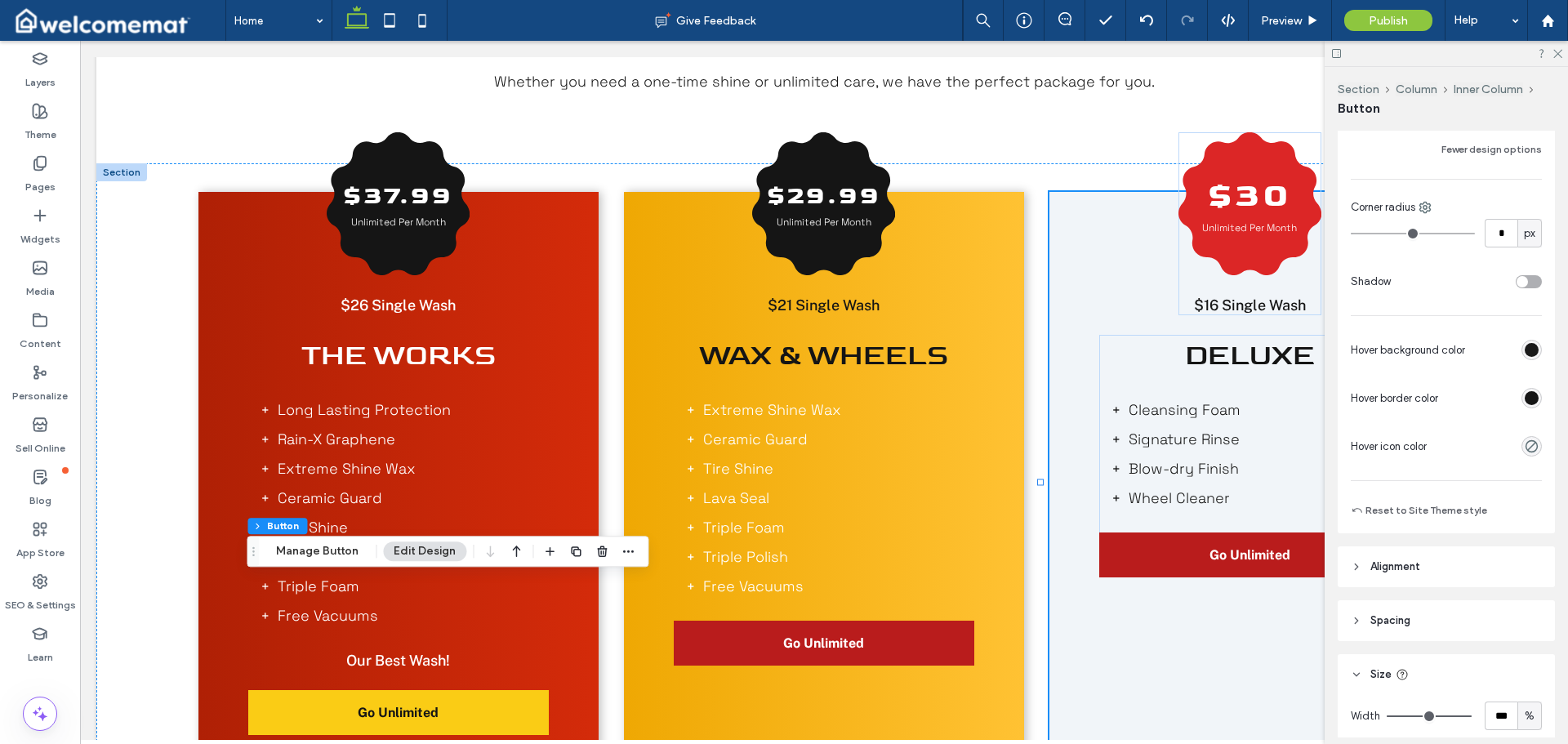
click at [1528, 350] on div "rgb(26, 26, 26)" at bounding box center [1531, 349] width 14 height 14
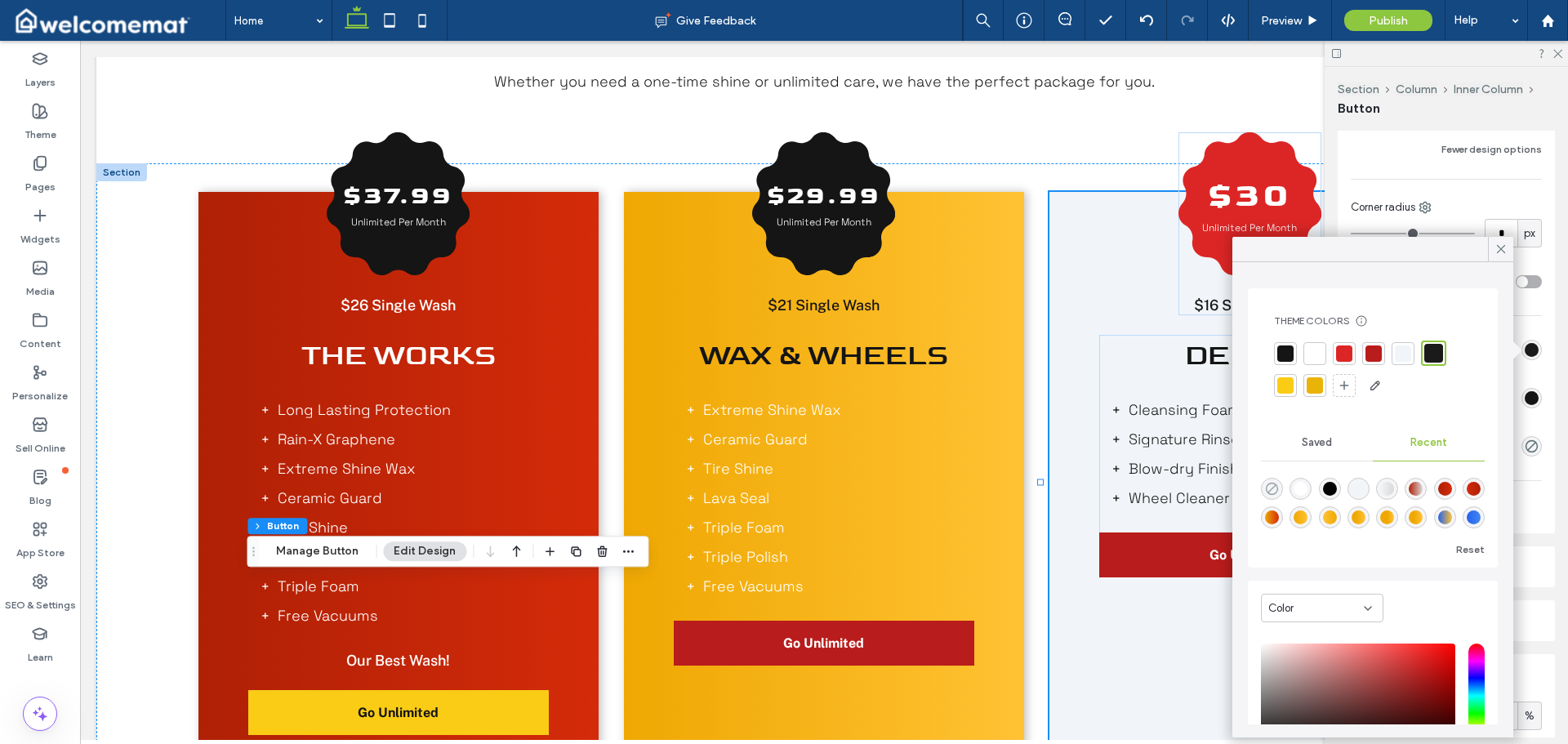
click at [1269, 486] on icon "rgba(0, 0, 0, 0)" at bounding box center [1272, 488] width 14 height 14
type input "*******"
type input "*"
type input "**"
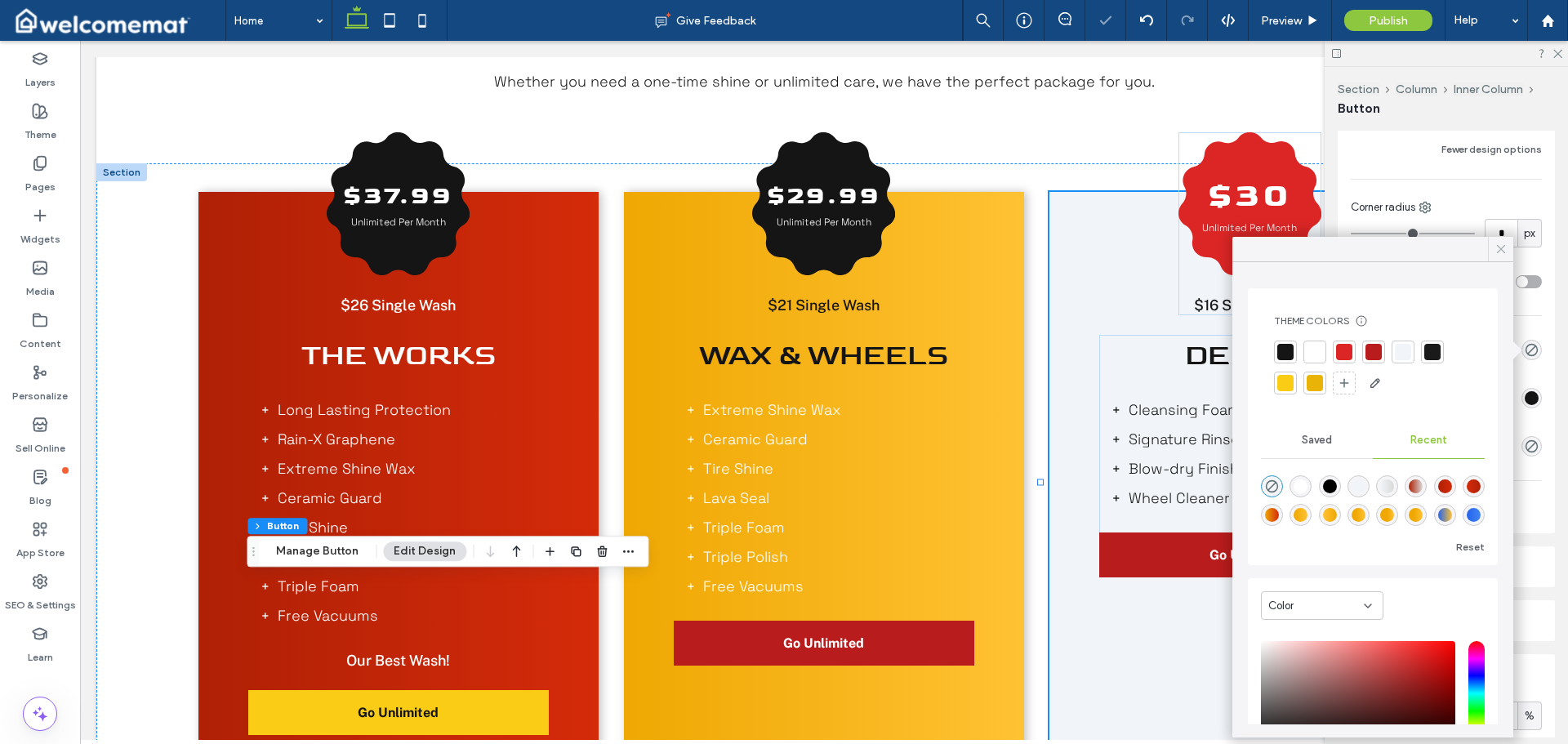
click at [1503, 245] on icon at bounding box center [1501, 249] width 15 height 15
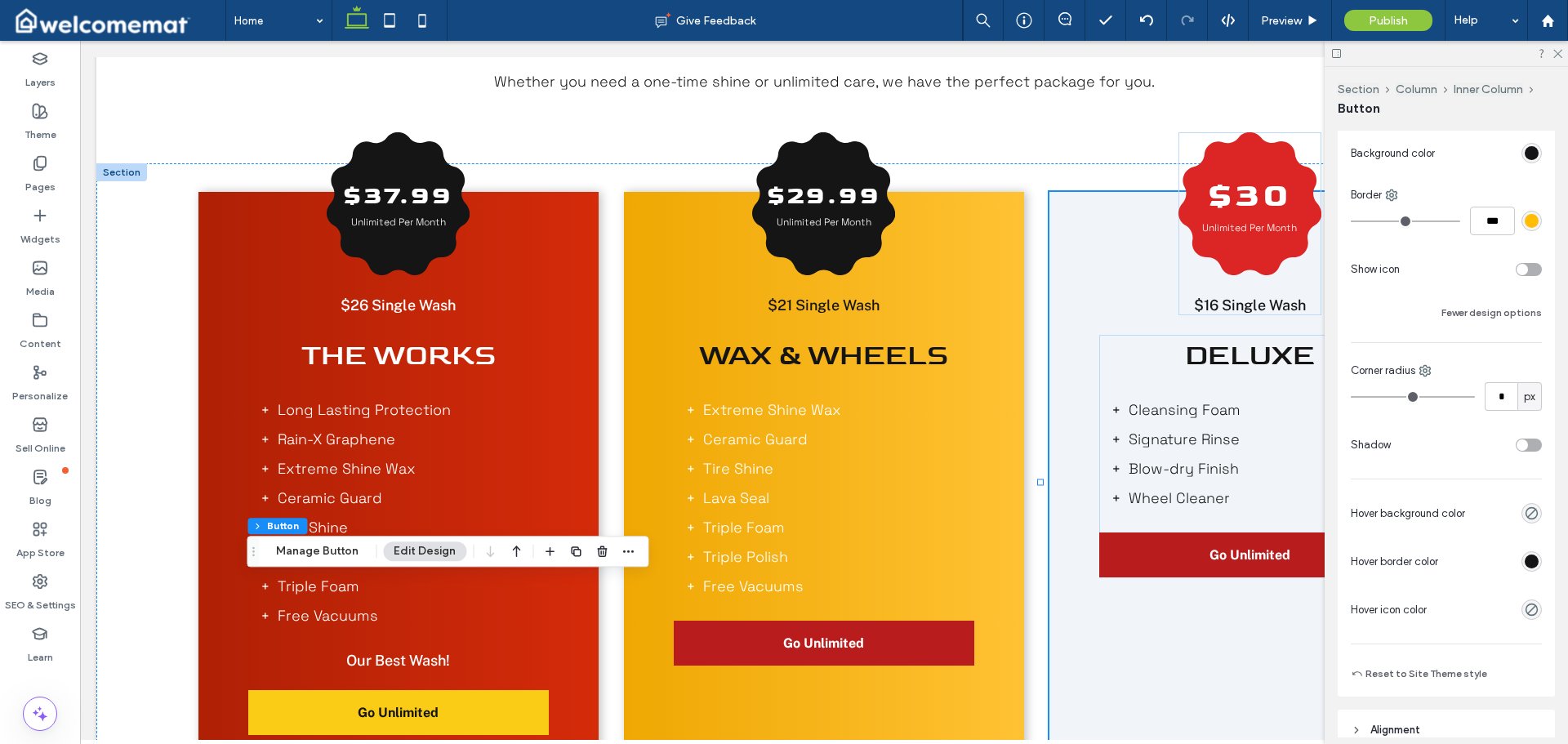
scroll to position [245, 0]
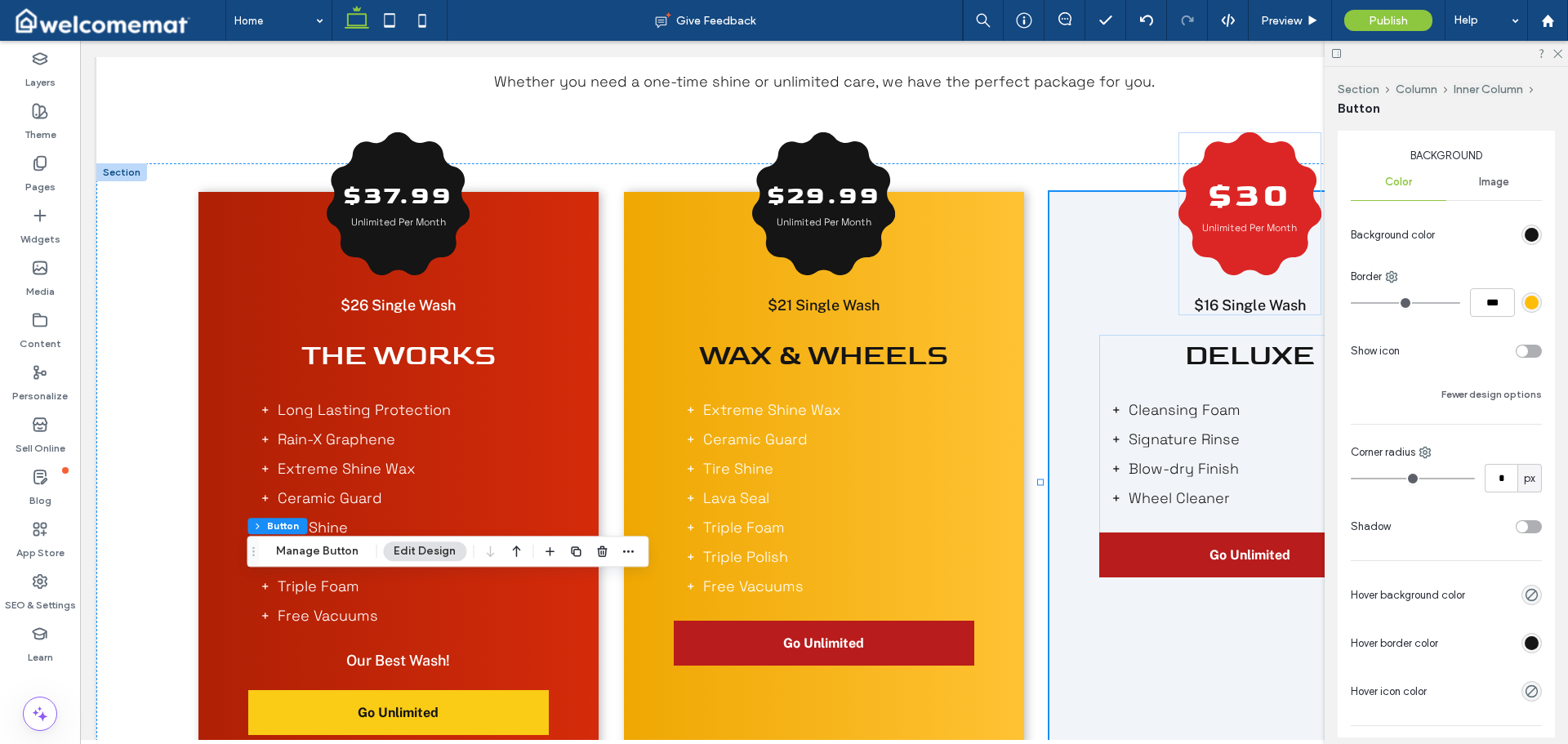
click at [1525, 303] on div "rgb(255, 189, 7)" at bounding box center [1531, 302] width 14 height 14
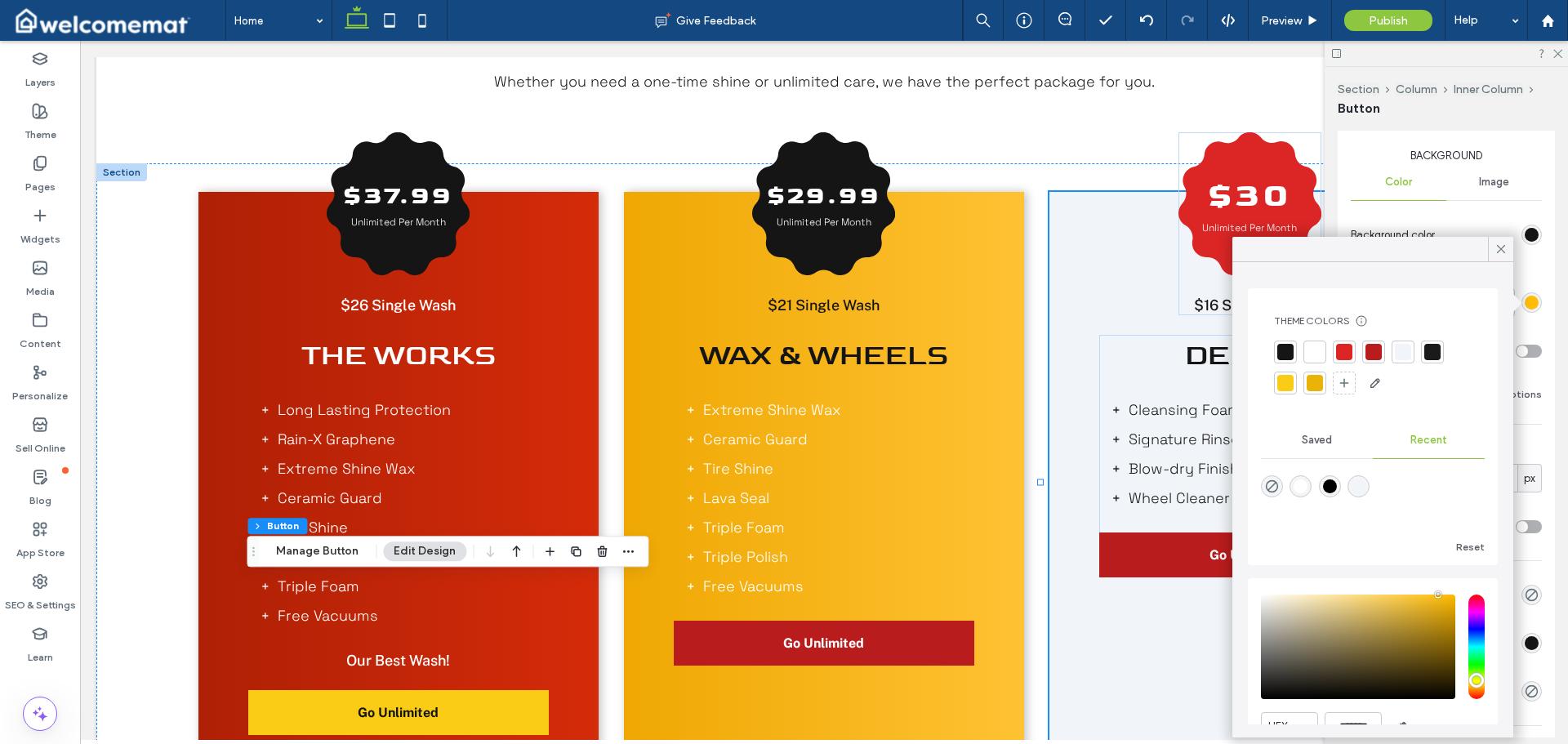
click at [1283, 347] on div at bounding box center [1285, 352] width 16 height 16
click at [1500, 248] on icon at bounding box center [1501, 249] width 15 height 15
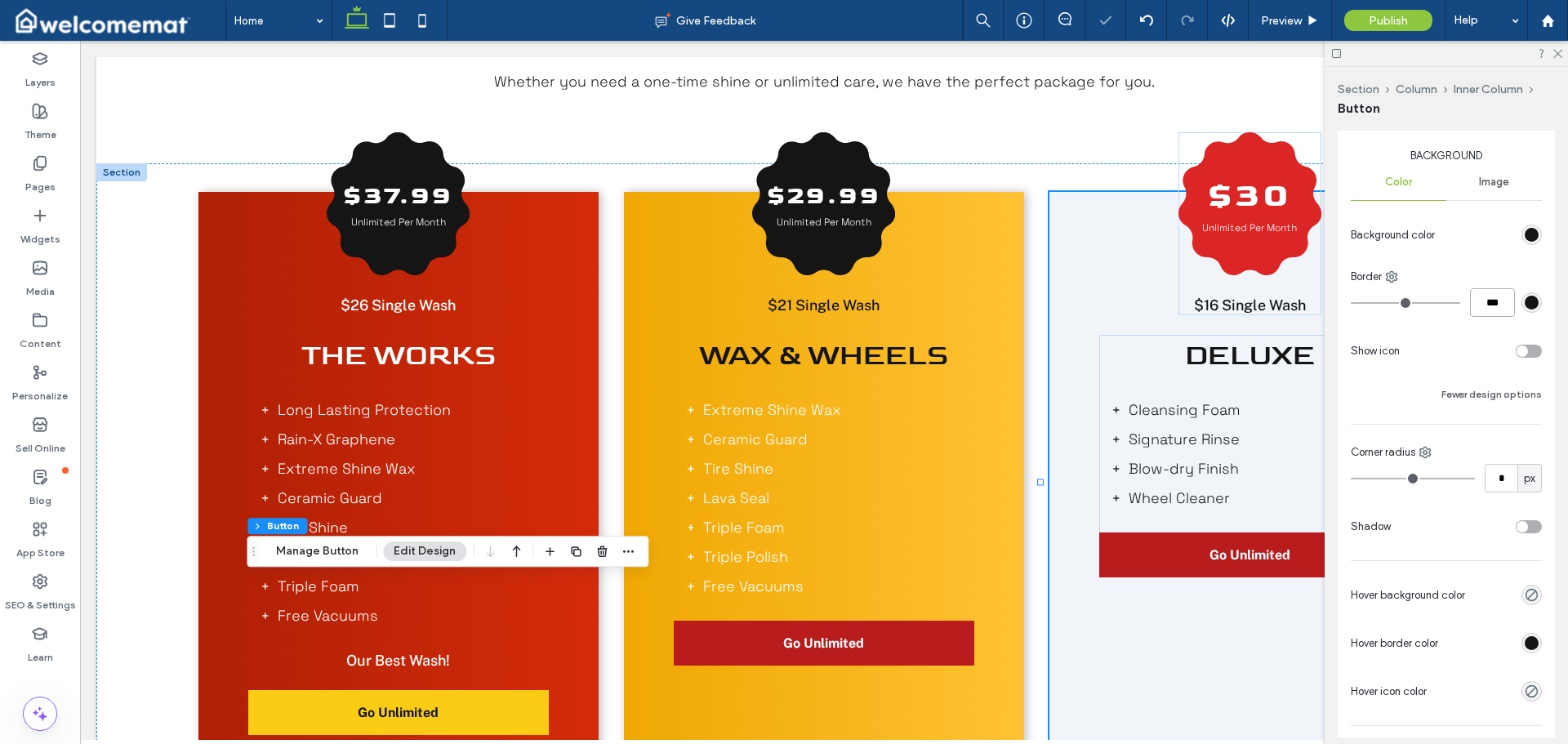
click at [1476, 295] on input "***" at bounding box center [1492, 302] width 45 height 28
type input "*"
type input "***"
click at [1499, 334] on div "Background Color Image Background color Border *** Show icon Fewer design optio…" at bounding box center [1446, 427] width 191 height 558
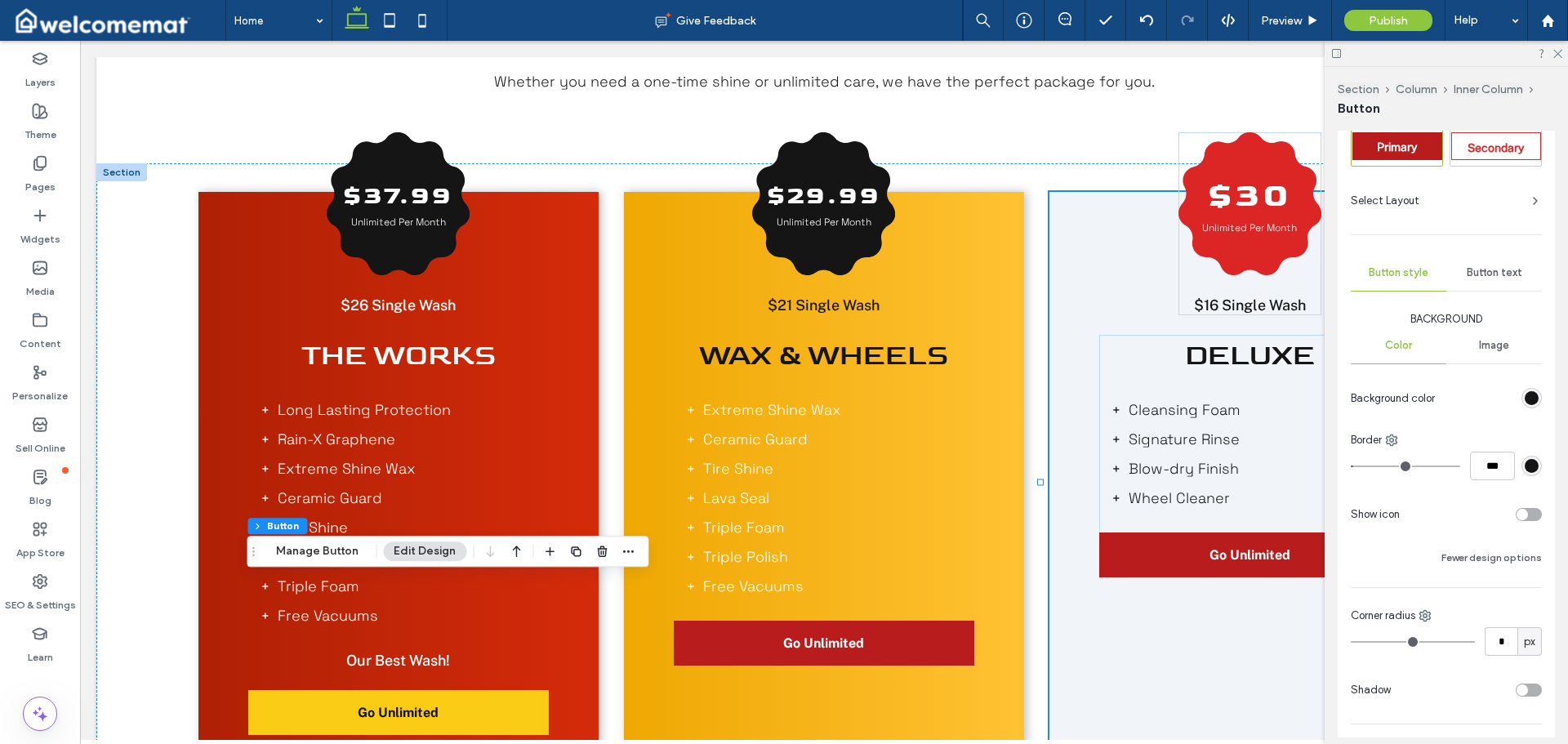
scroll to position [0, 0]
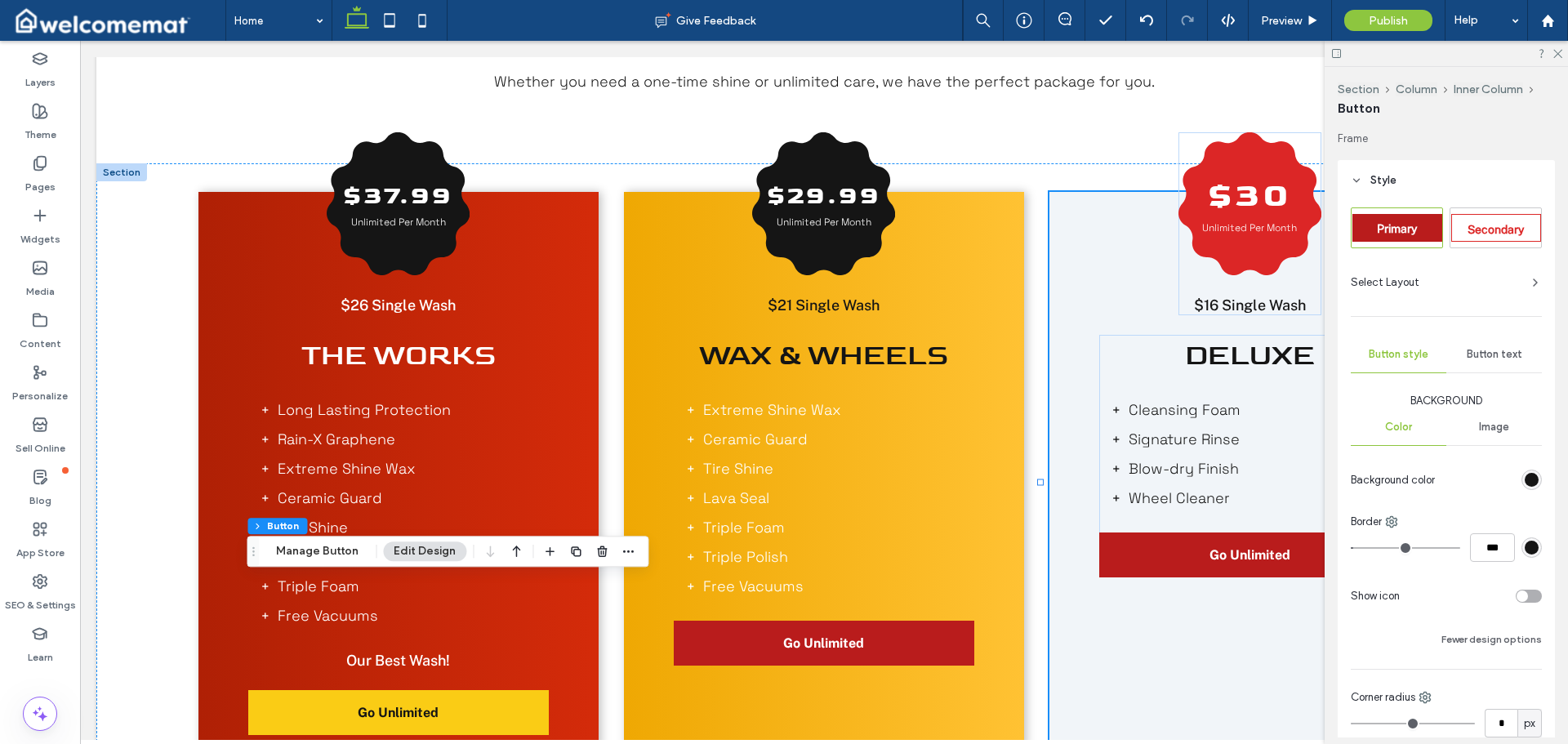
click at [1497, 344] on div "Button text" at bounding box center [1494, 354] width 96 height 36
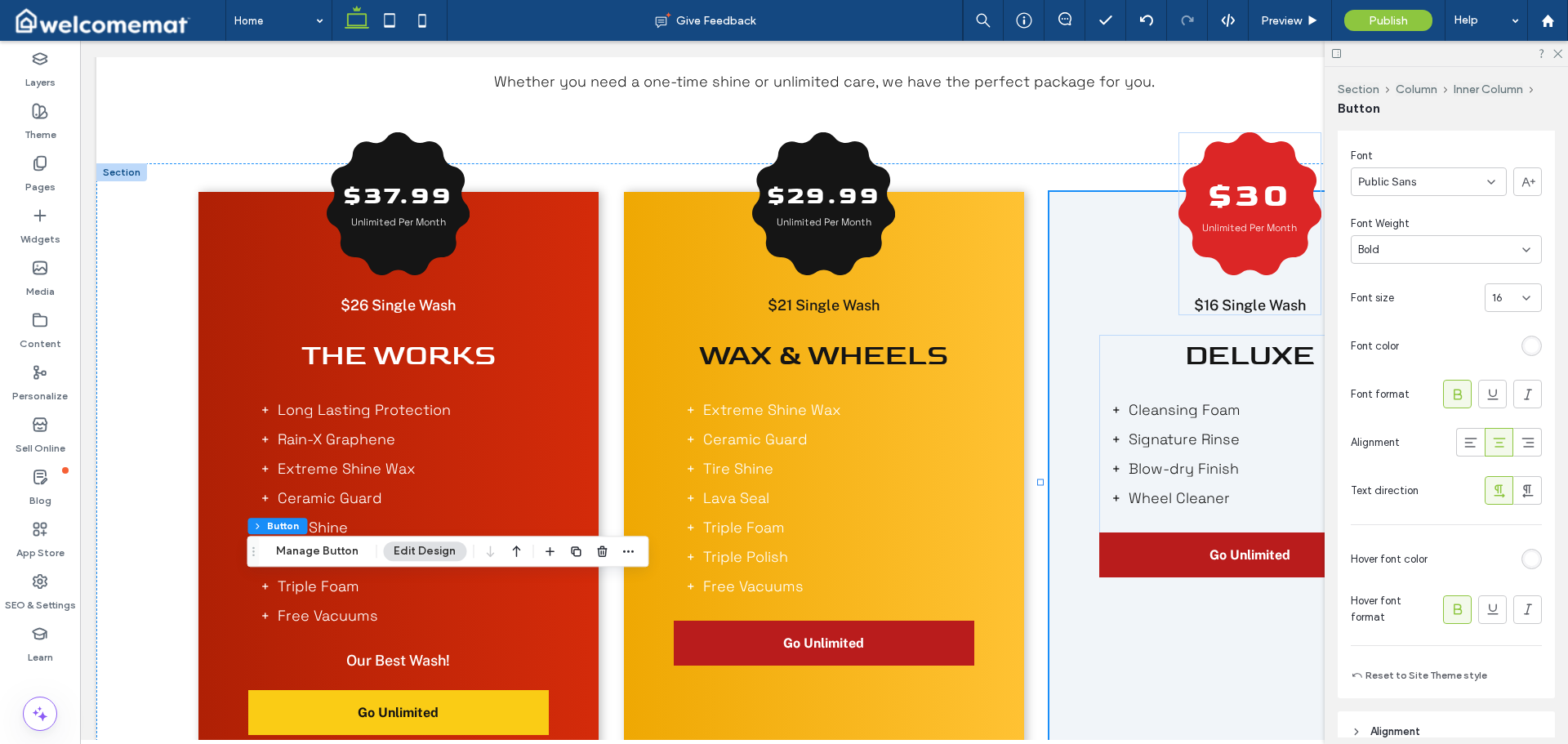
scroll to position [326, 0]
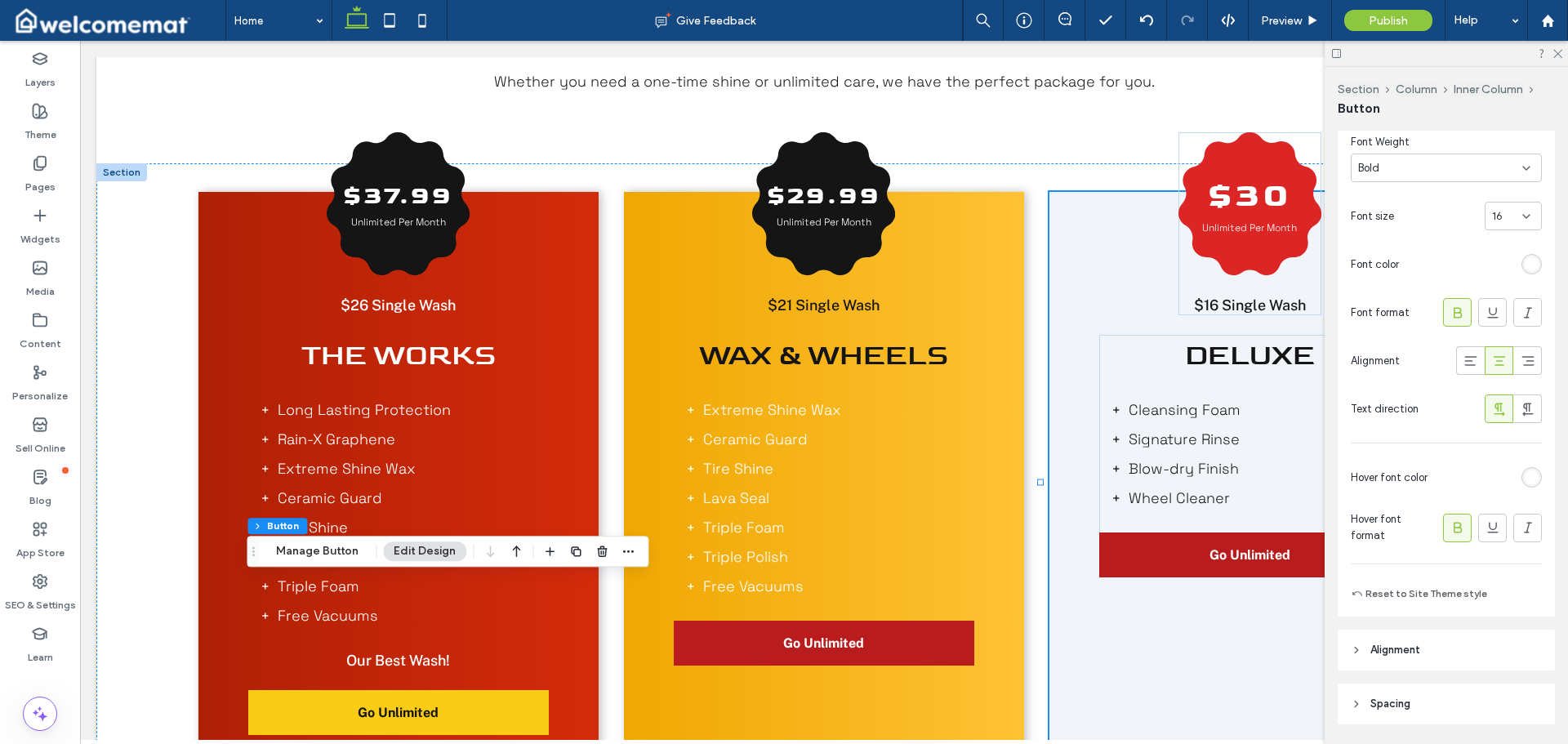
click at [1531, 487] on div at bounding box center [1488, 477] width 108 height 28
click at [1529, 473] on div "rgb(255, 255, 255)" at bounding box center [1531, 477] width 14 height 14
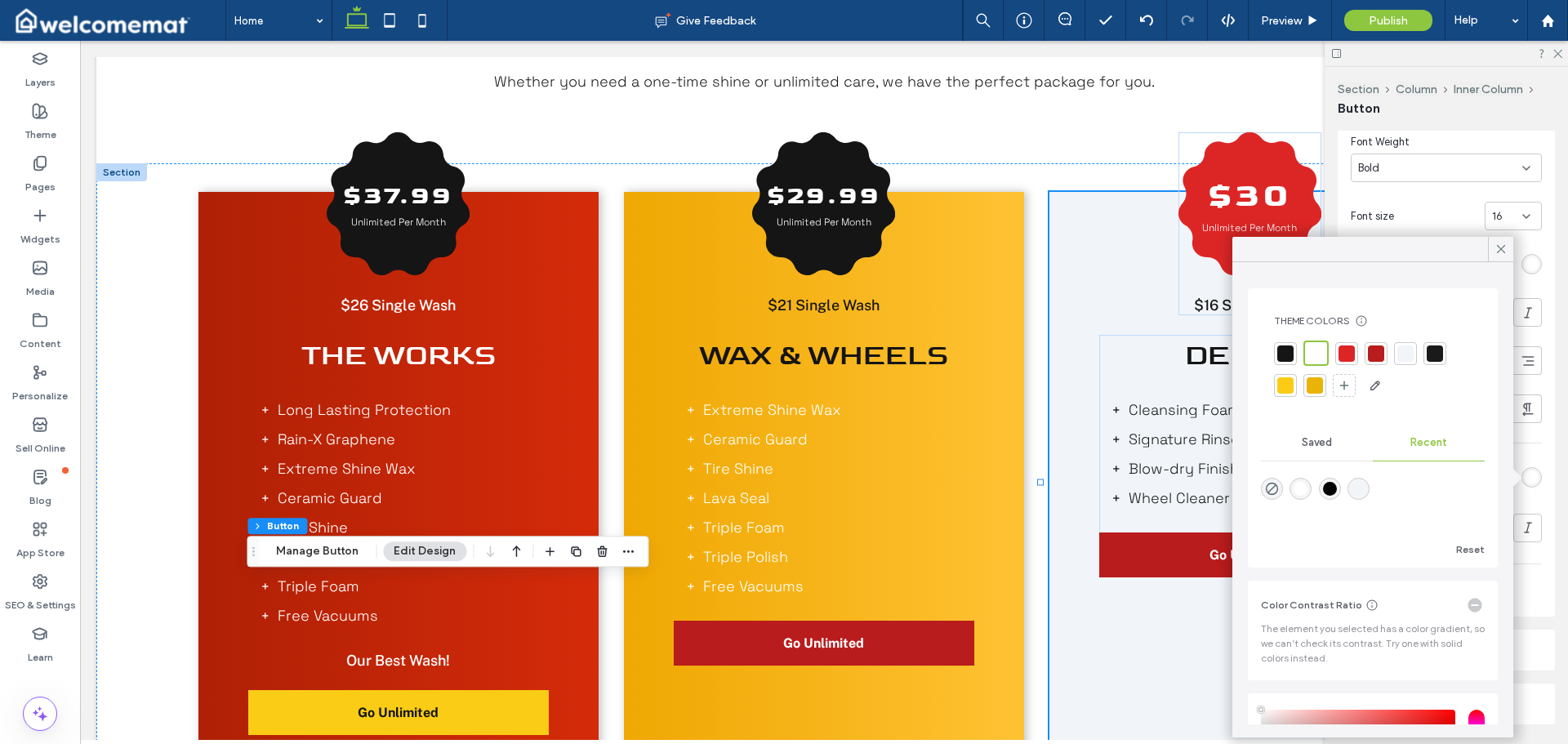
click at [1285, 349] on div at bounding box center [1285, 354] width 16 height 16
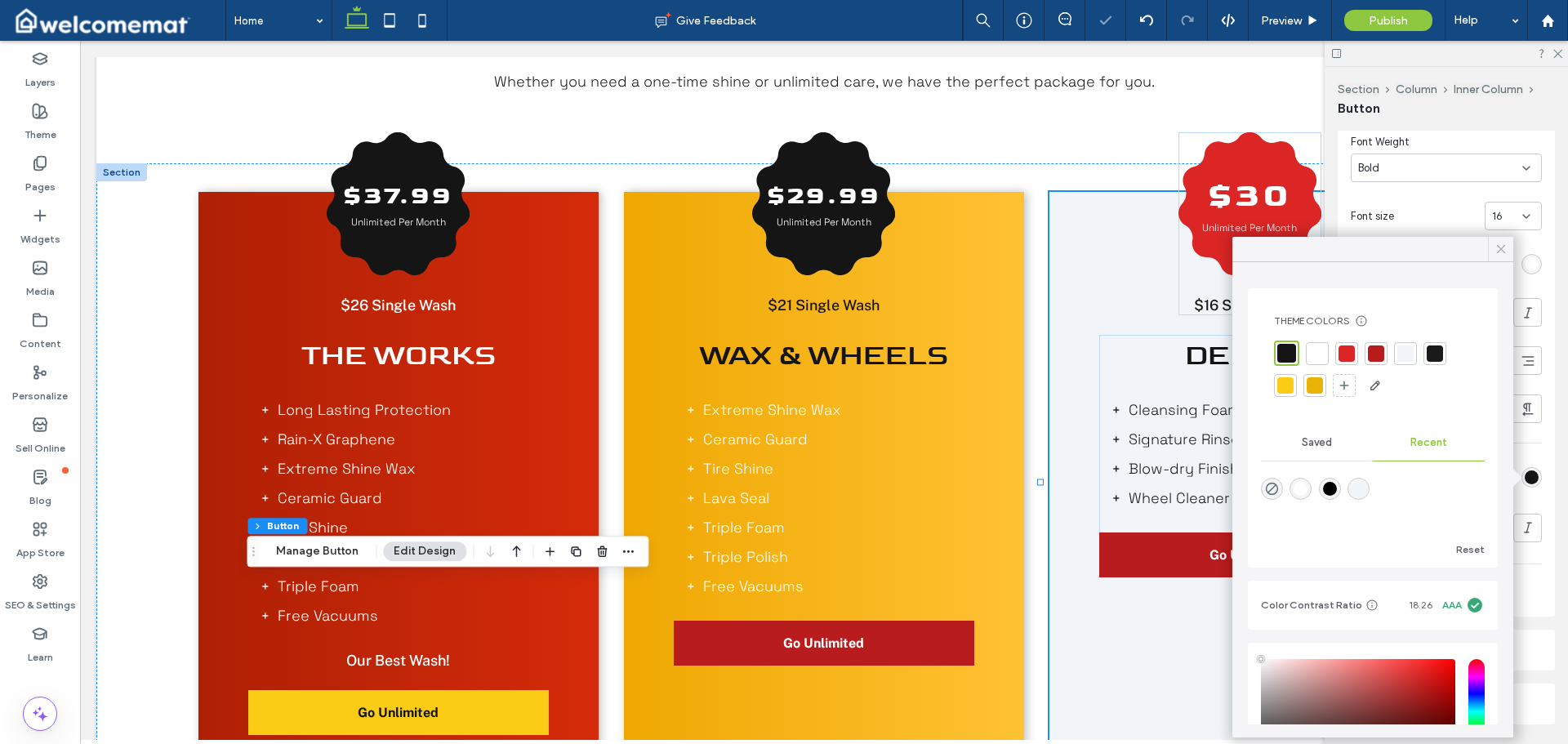
click at [1500, 247] on icon at bounding box center [1501, 249] width 15 height 15
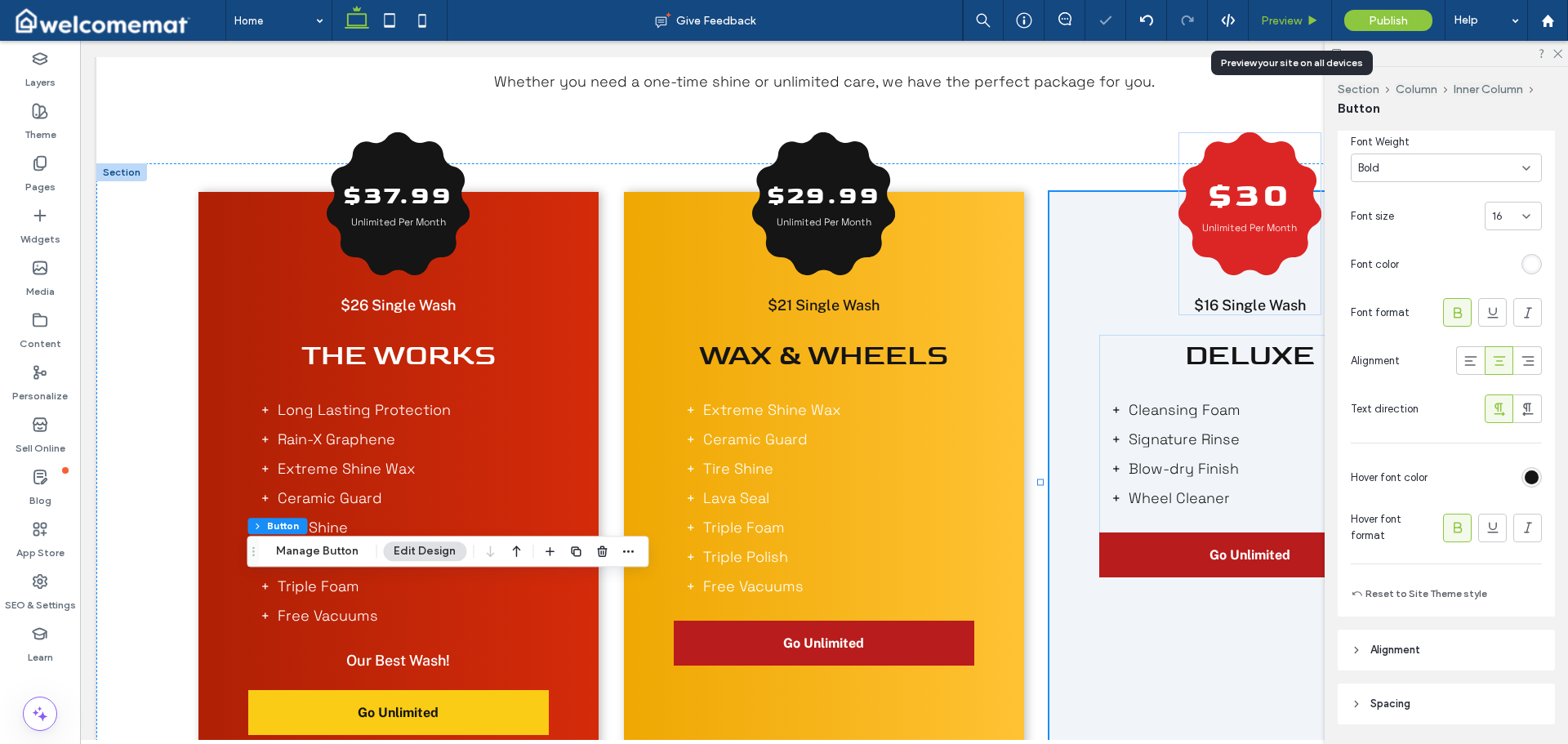
click at [1275, 18] on span "Preview" at bounding box center [1281, 20] width 41 height 14
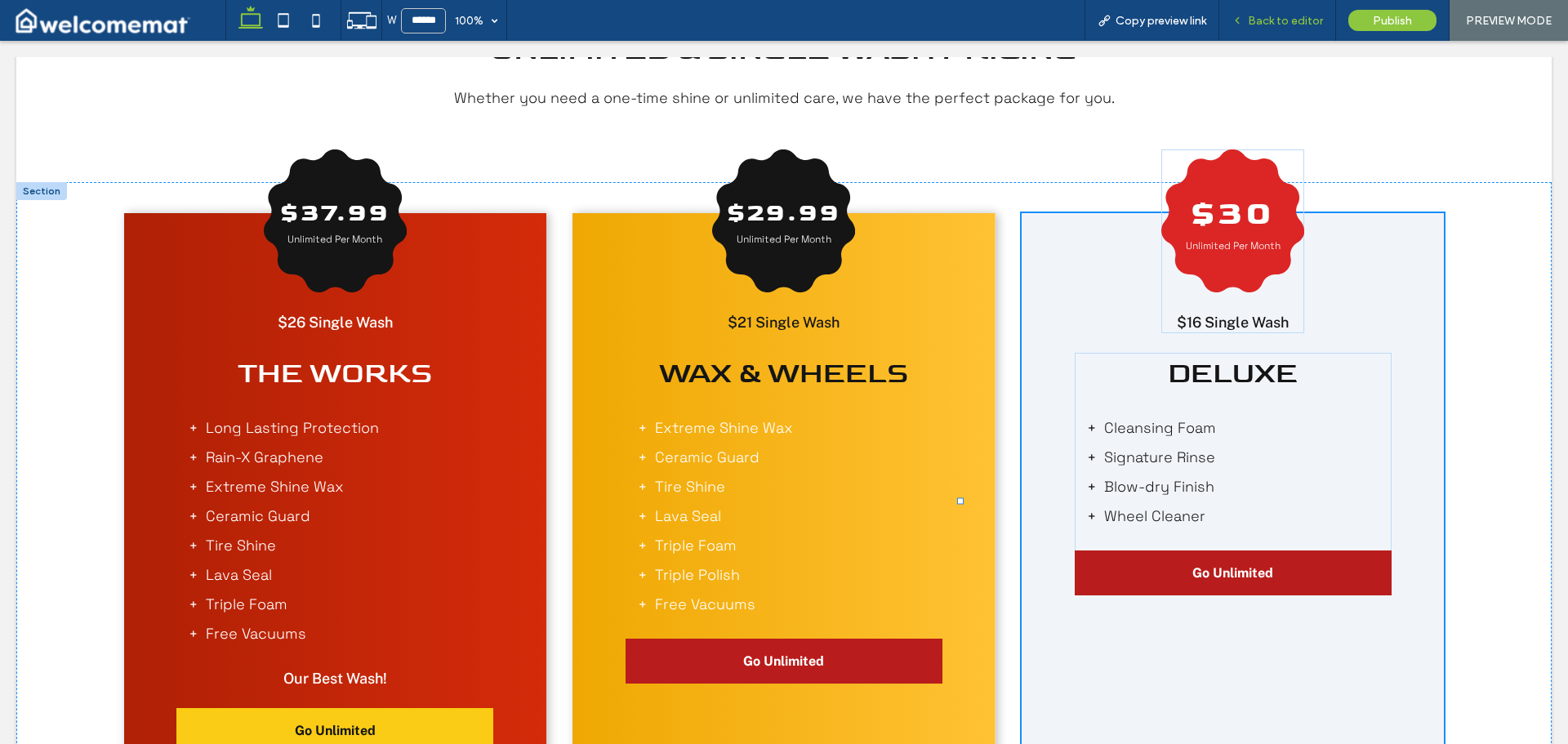
click at [1296, 17] on span "Back to editor" at bounding box center [1285, 20] width 75 height 14
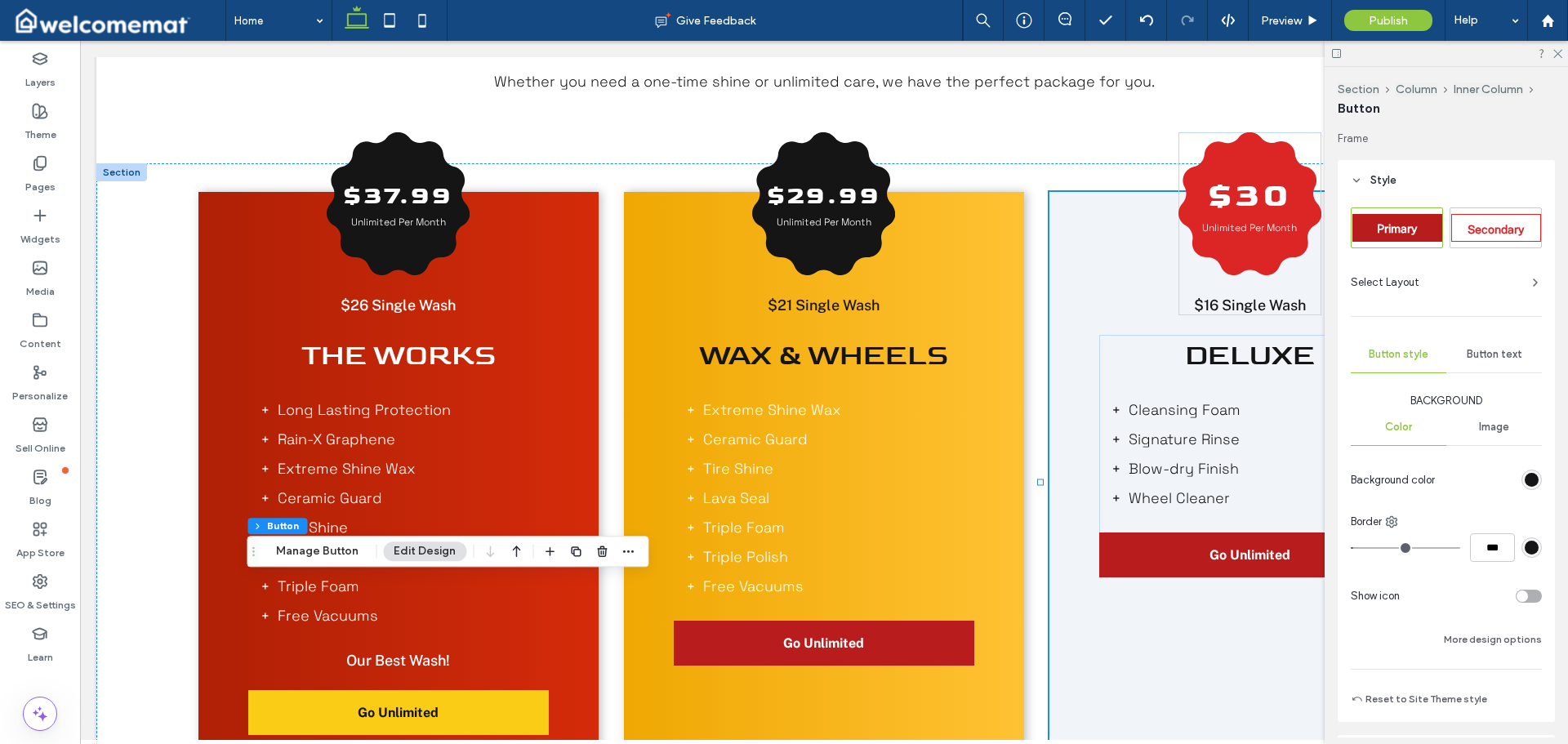
type input "**"
click at [1483, 352] on span "Button text" at bounding box center [1495, 355] width 56 height 13
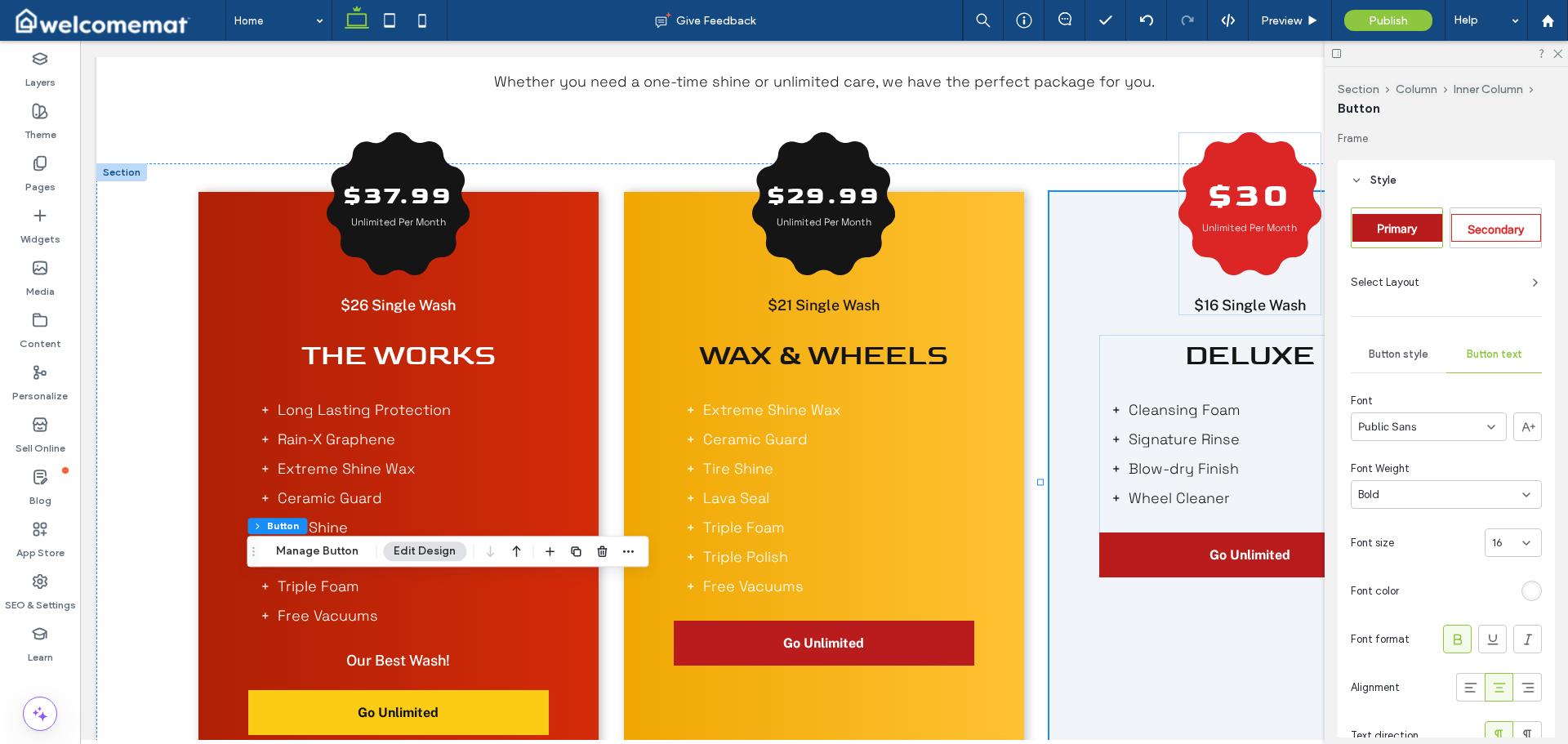
click at [1405, 354] on span "Button style" at bounding box center [1398, 355] width 59 height 13
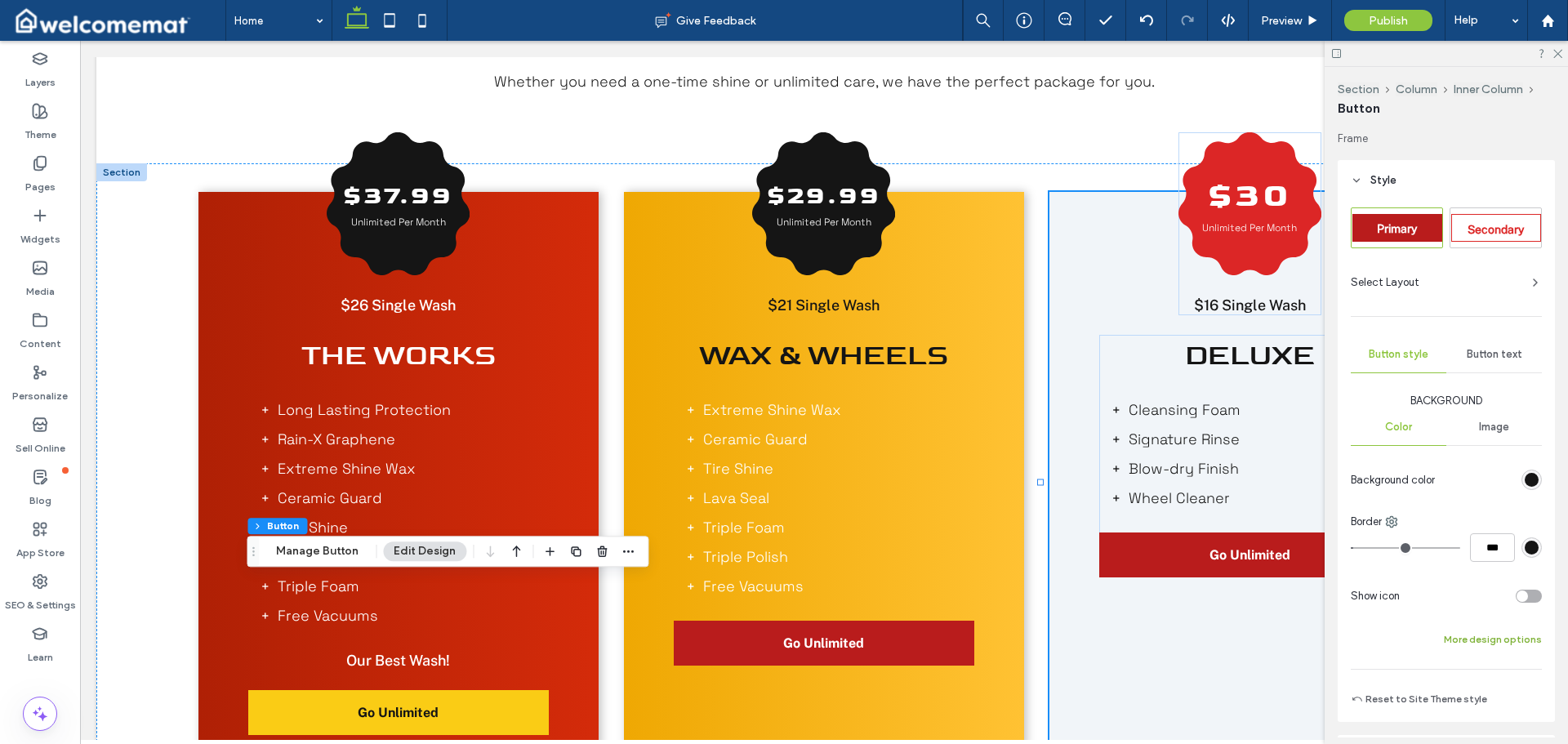
scroll to position [245, 0]
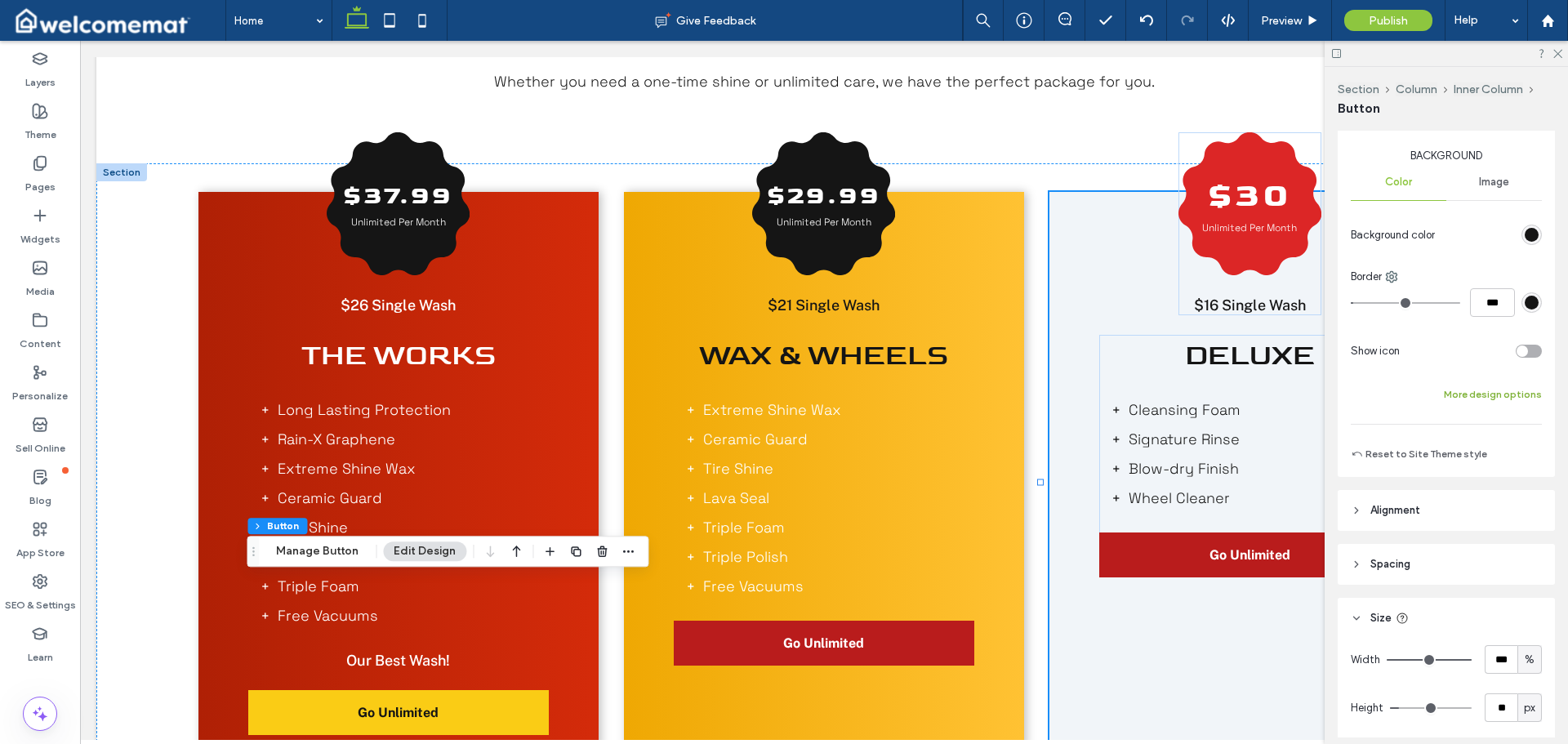
click at [1509, 397] on button "More design options" at bounding box center [1493, 394] width 98 height 19
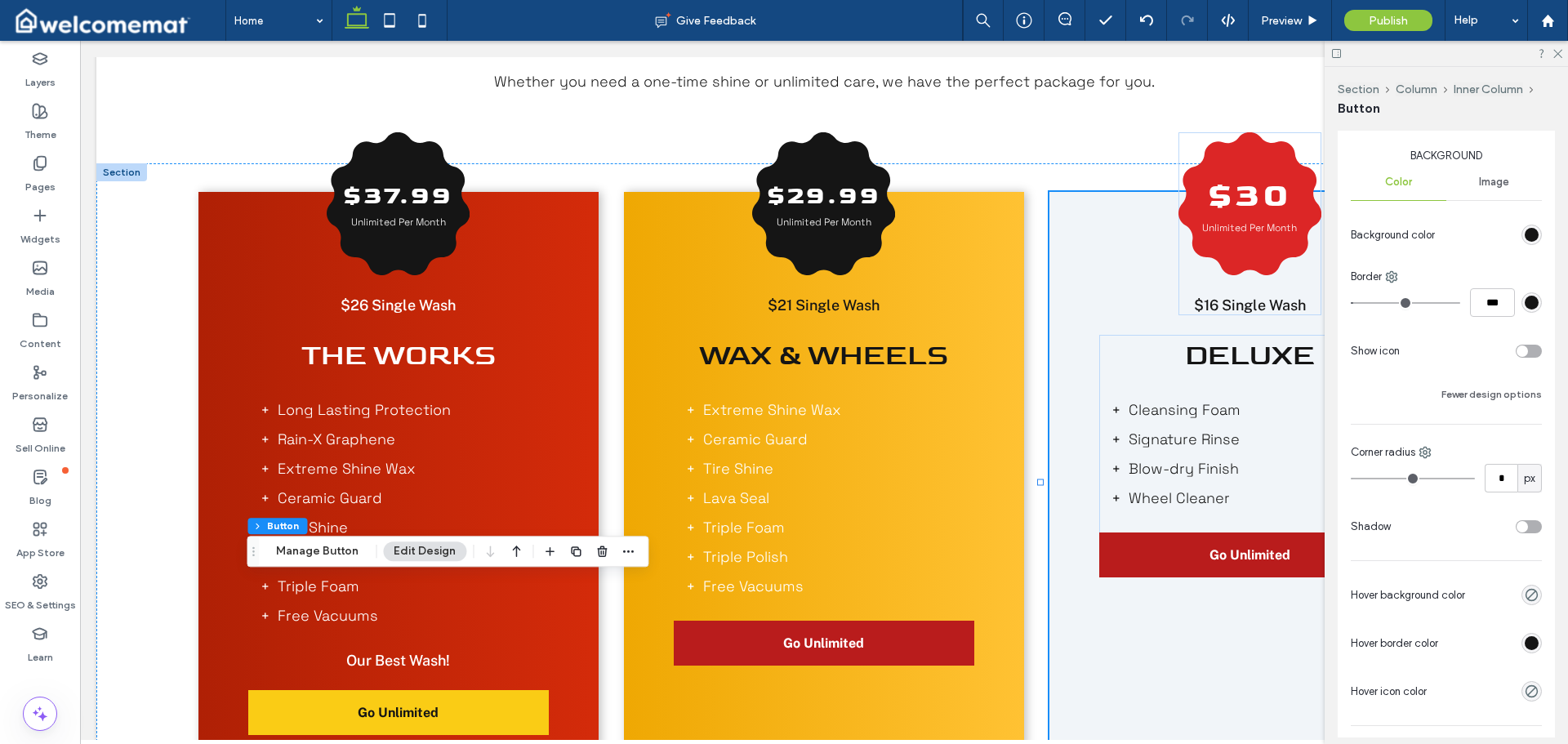
scroll to position [409, 0]
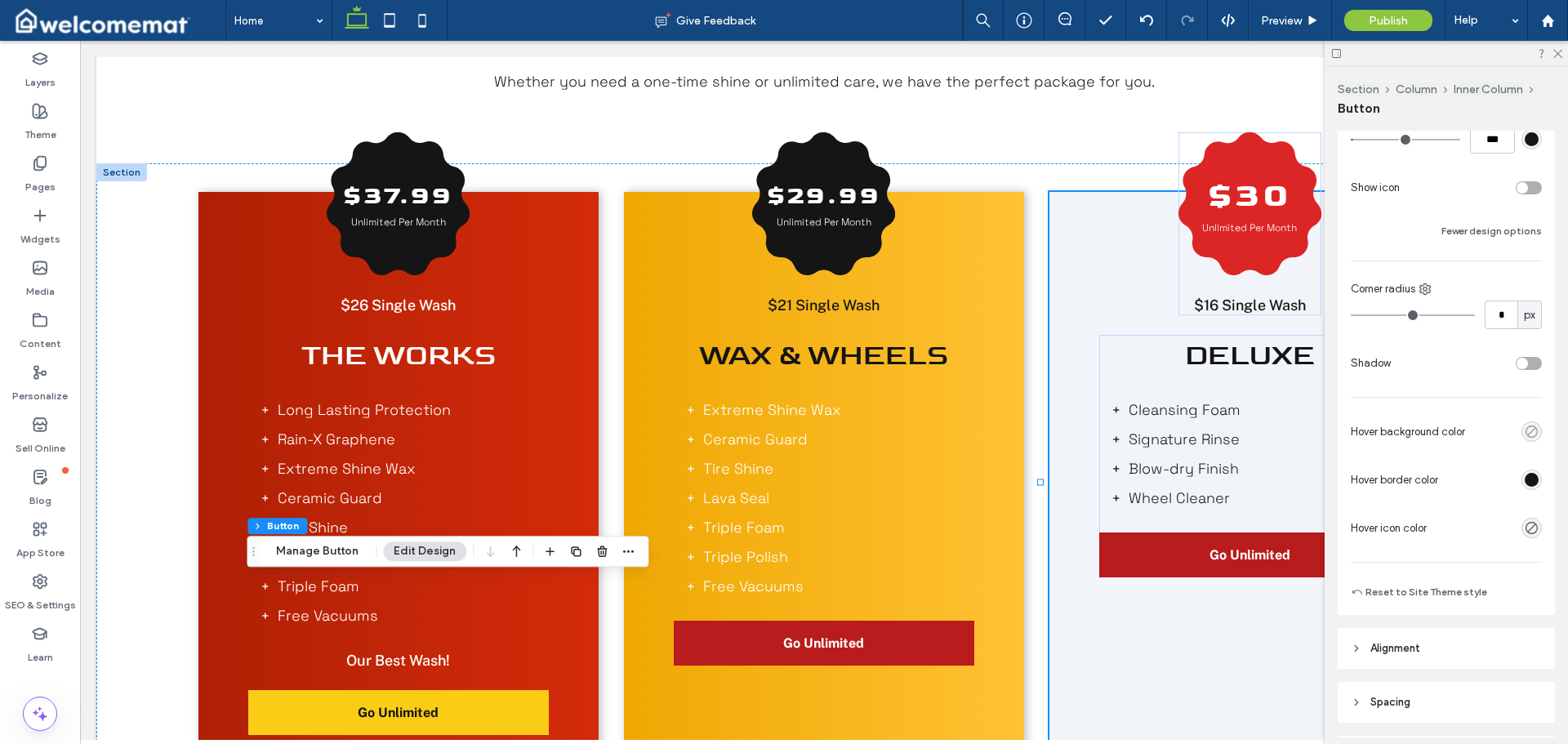
click at [1526, 428] on icon "rgba(0, 0, 0, 0)" at bounding box center [1531, 431] width 14 height 14
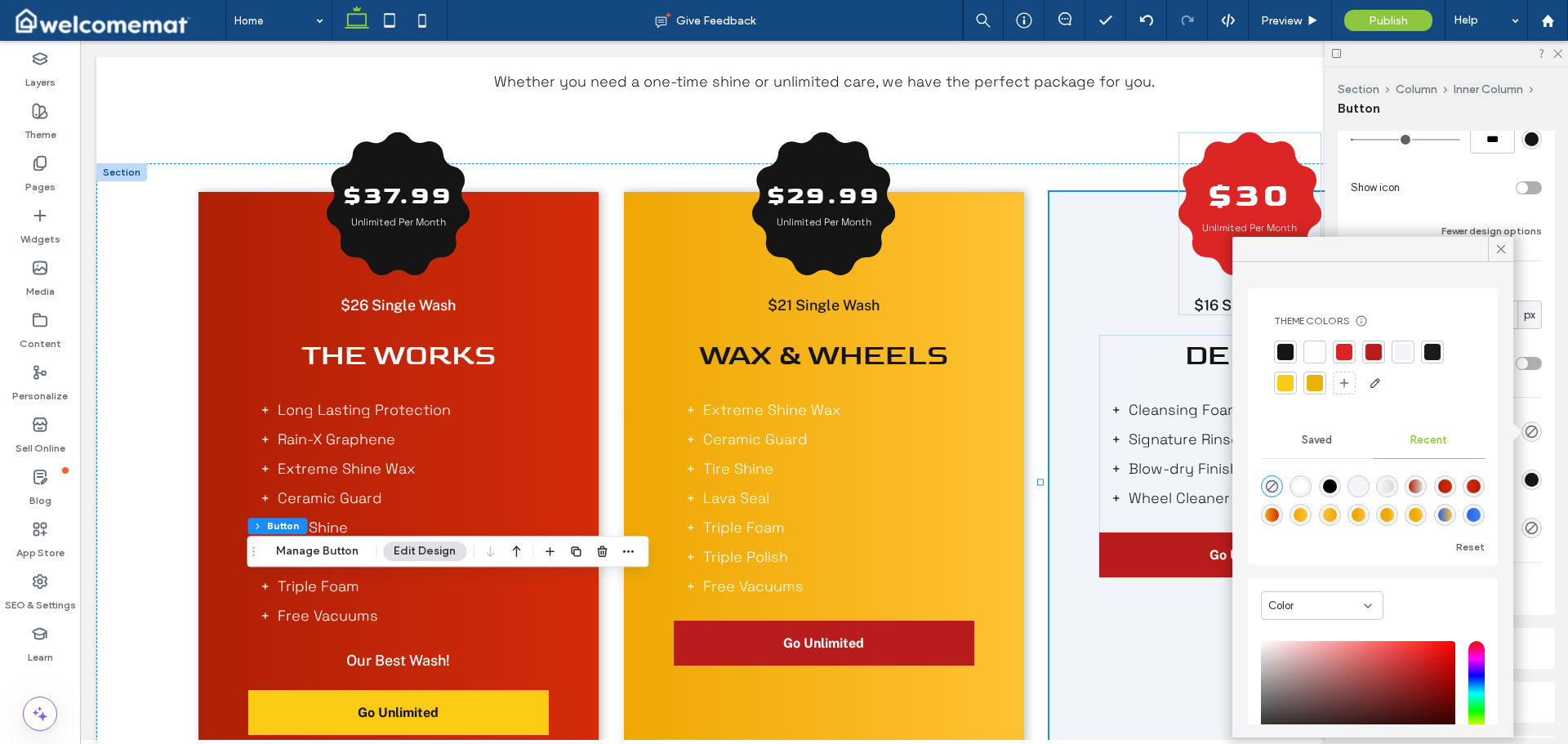
click at [1317, 345] on div at bounding box center [1315, 352] width 16 height 16
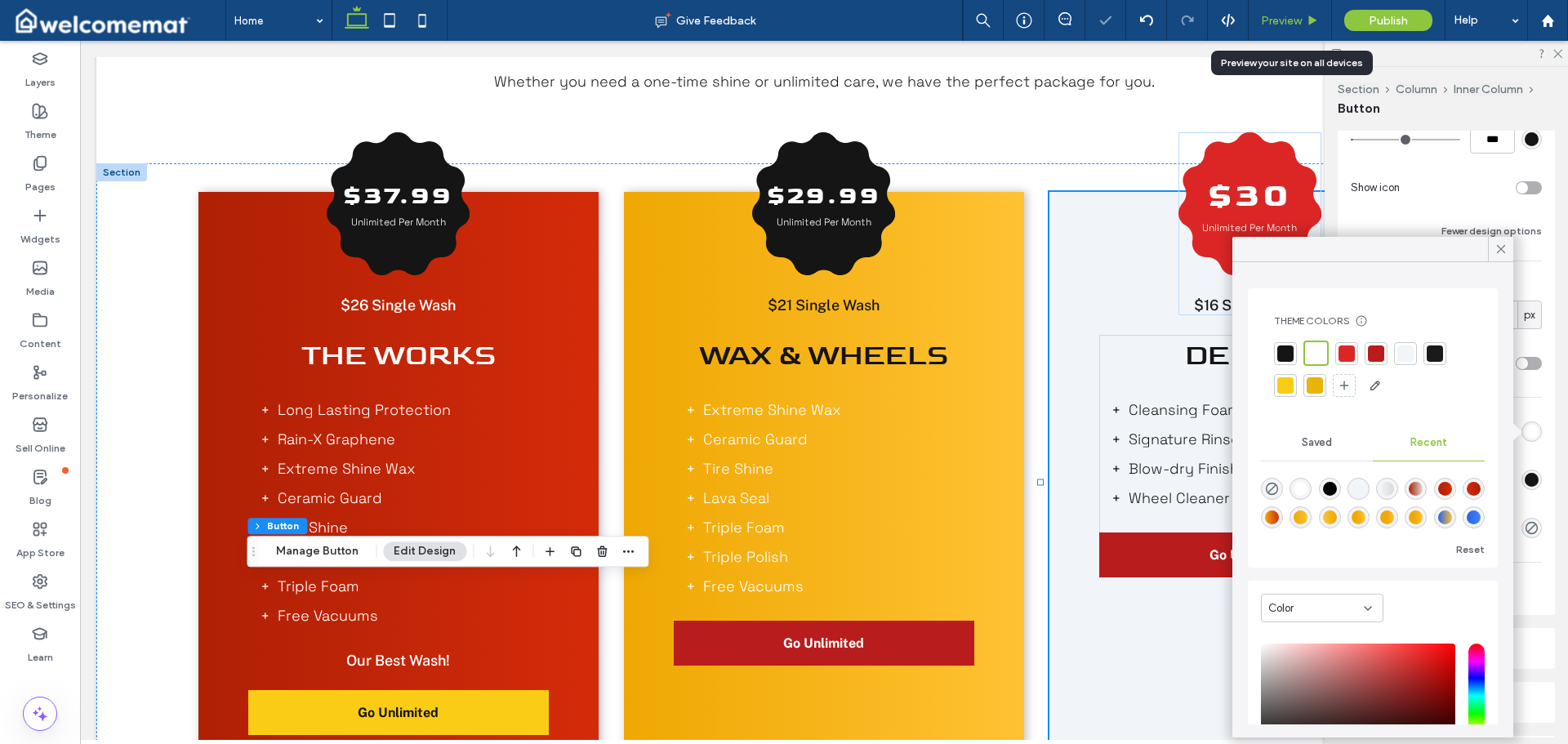
click at [1297, 14] on span "Preview" at bounding box center [1281, 20] width 41 height 14
